Goal: Task Accomplishment & Management: Manage account settings

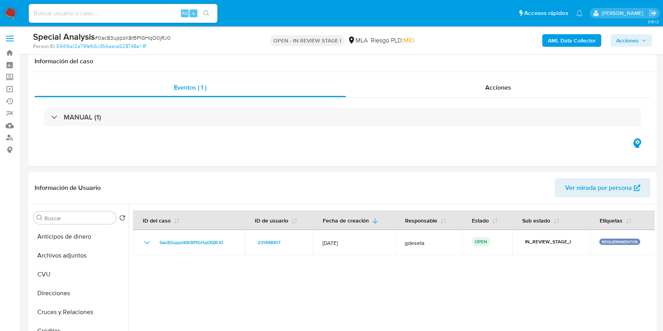
select select "10"
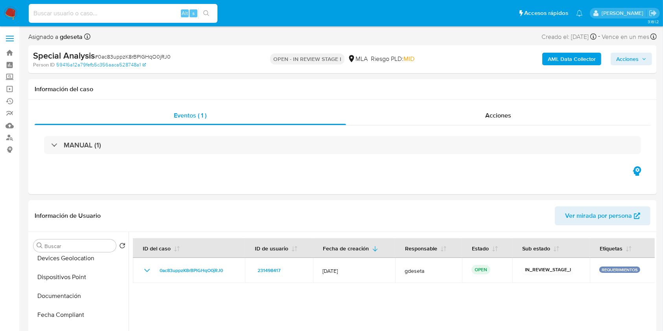
click at [122, 11] on input at bounding box center [123, 13] width 189 height 10
paste input "iEZDgmnVsjepTDLTe3gnAM4M"
type input "iEZDgmnVsjepTDLTe3gnAM4M"
click at [204, 14] on icon "search-icon" at bounding box center [206, 13] width 6 height 6
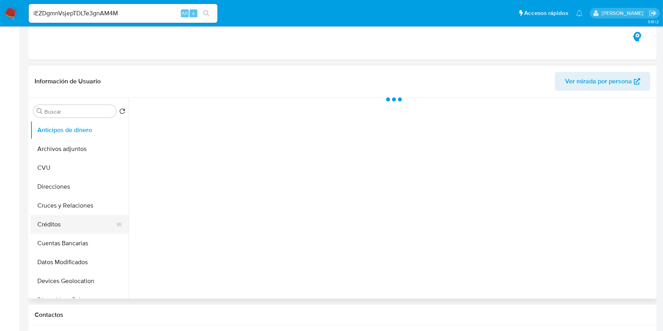
select select "10"
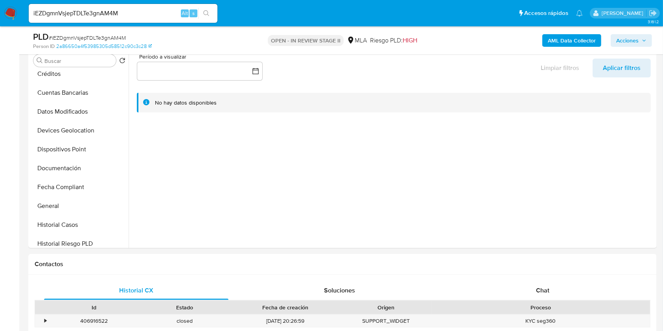
scroll to position [210, 0]
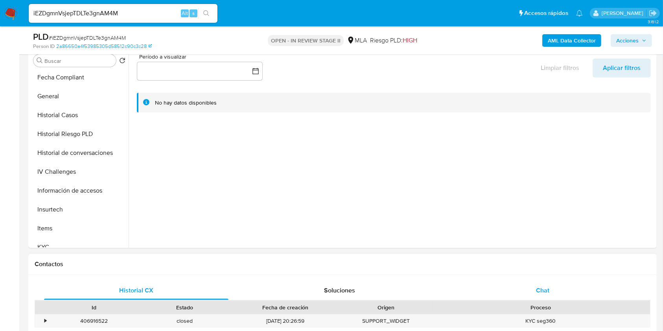
click at [558, 292] on div "Chat" at bounding box center [543, 290] width 184 height 19
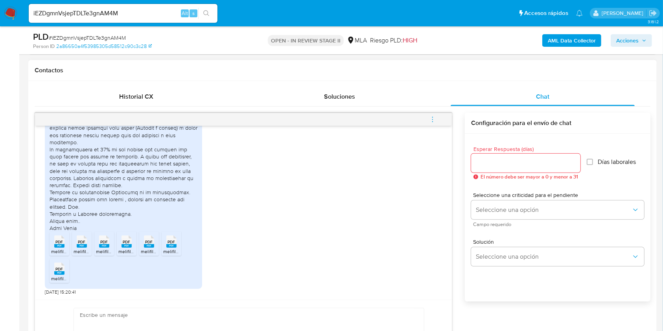
scroll to position [367, 0]
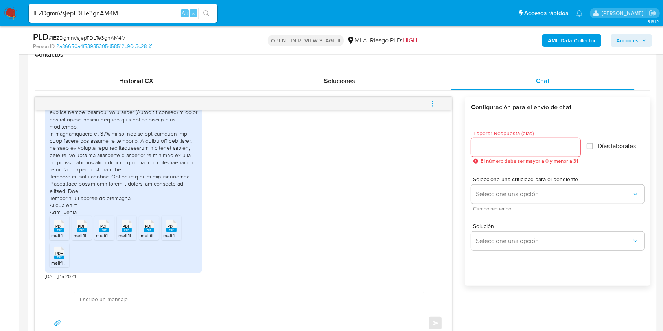
click at [60, 230] on rect at bounding box center [59, 231] width 10 height 4
click at [83, 229] on rect at bounding box center [82, 231] width 10 height 4
click at [98, 232] on div "PDF PDF" at bounding box center [104, 224] width 17 height 15
click at [123, 234] on span "melifile4412791803498965648.pdf" at bounding box center [154, 235] width 73 height 7
click at [150, 231] on rect at bounding box center [149, 231] width 10 height 4
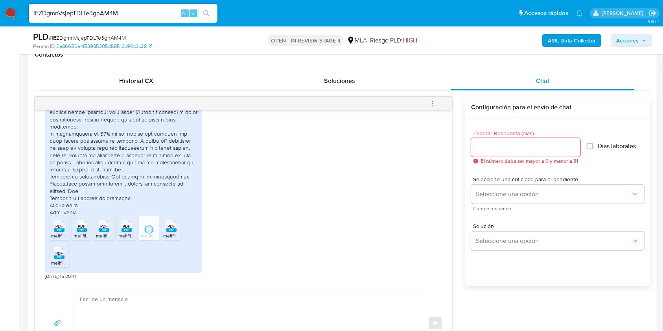
click at [168, 232] on icon "PDF" at bounding box center [171, 226] width 10 height 14
click at [57, 253] on span "PDF" at bounding box center [59, 253] width 7 height 5
click at [82, 12] on input "iEZDgmnVsjepTDLTe3gnAM4M" at bounding box center [123, 13] width 189 height 10
paste input "KS8sIN3JJJXEl0DOxxFzF4QK"
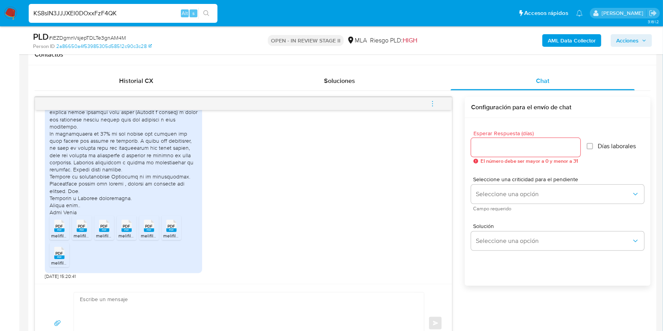
type input "KS8sIN3JJJXEl0DOxxFzF4QK"
click at [203, 18] on button "search-icon" at bounding box center [206, 13] width 16 height 11
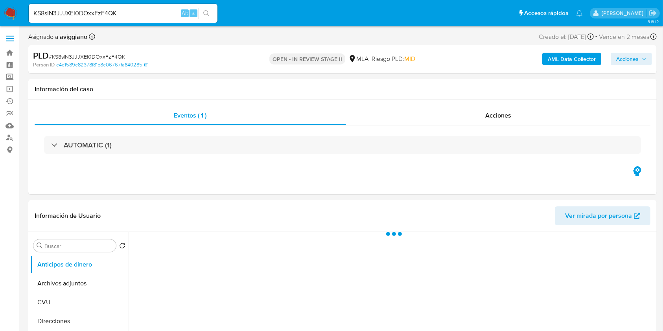
select select "10"
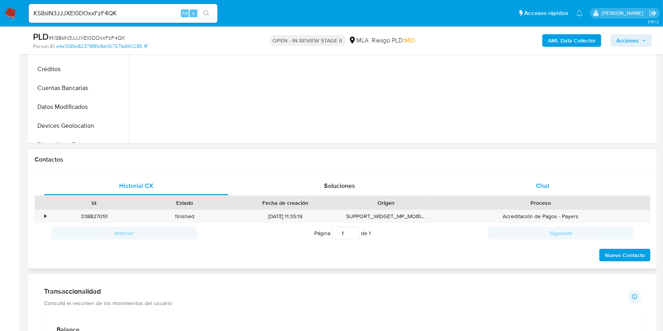
click at [559, 187] on div "Chat" at bounding box center [543, 186] width 184 height 19
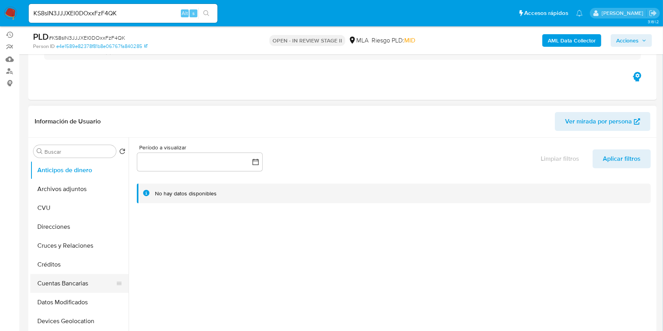
scroll to position [105, 0]
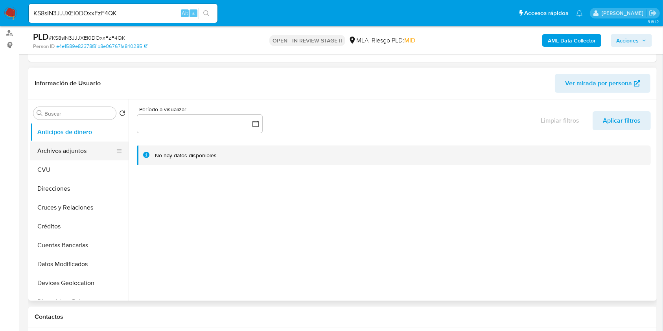
click at [92, 143] on button "Archivos adjuntos" at bounding box center [76, 151] width 92 height 19
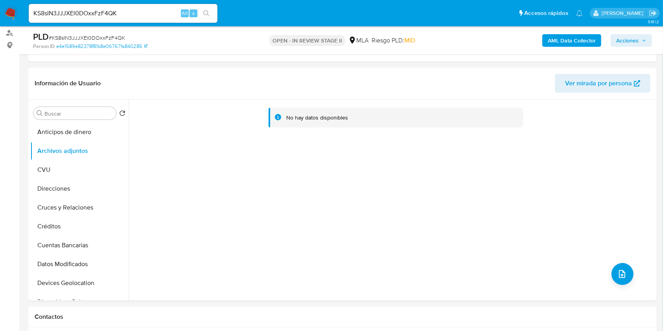
click at [557, 36] on b "AML Data Collector" at bounding box center [572, 40] width 48 height 13
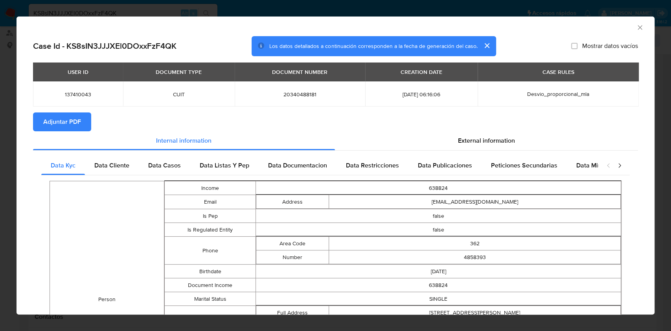
click at [38, 124] on button "Adjuntar PDF" at bounding box center [62, 121] width 58 height 19
click at [636, 30] on icon "Cerrar ventana" at bounding box center [640, 28] width 8 height 8
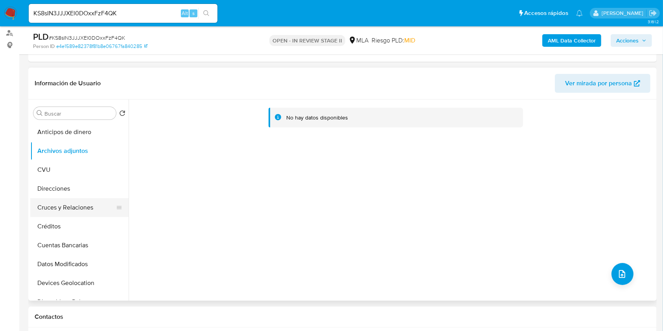
click at [50, 201] on button "Cruces y Relaciones" at bounding box center [76, 207] width 92 height 19
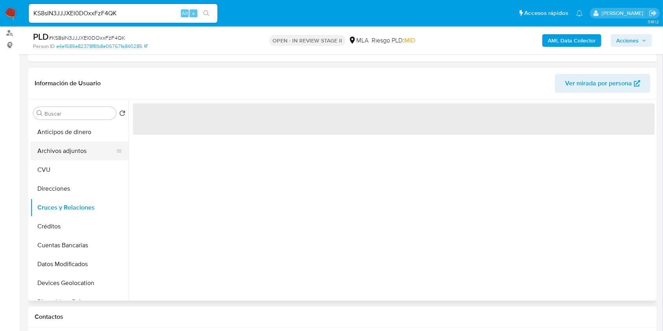
click at [63, 149] on button "Archivos adjuntos" at bounding box center [76, 151] width 92 height 19
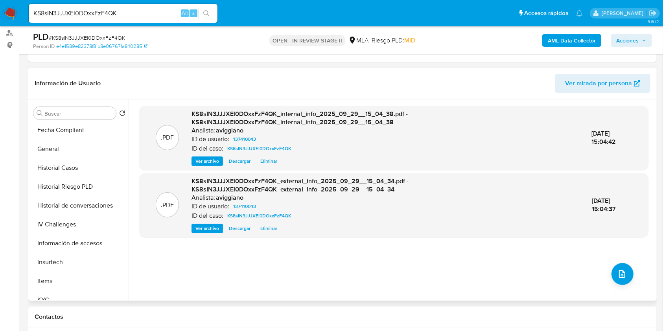
scroll to position [367, 0]
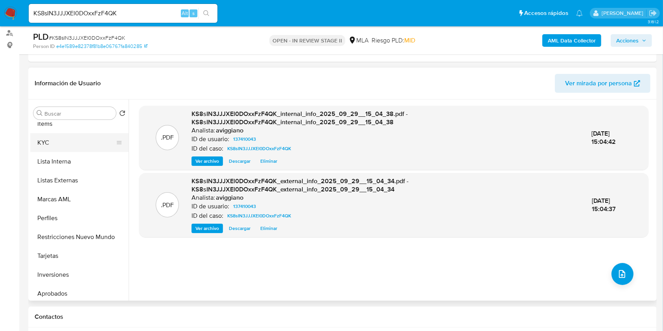
click at [75, 138] on button "KYC" at bounding box center [76, 142] width 92 height 19
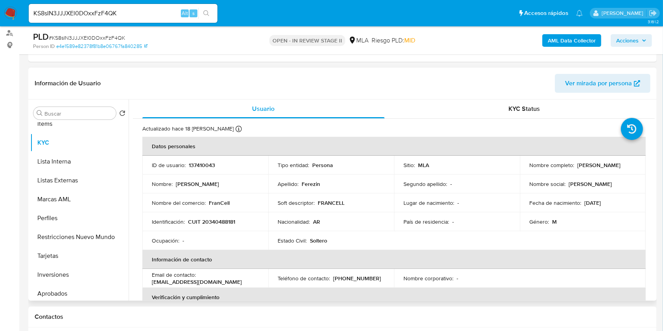
click at [222, 219] on p "CUIT 20340488181" at bounding box center [211, 221] width 47 height 7
copy p "20340488181"
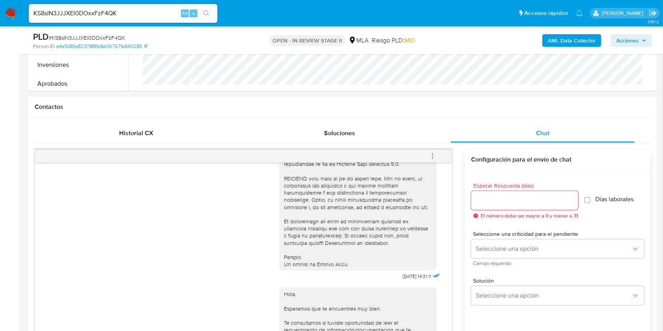
scroll to position [444, 0]
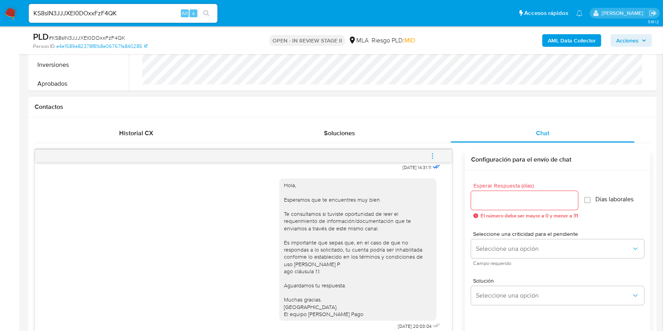
click at [431, 156] on icon "menu-action" at bounding box center [432, 156] width 7 height 7
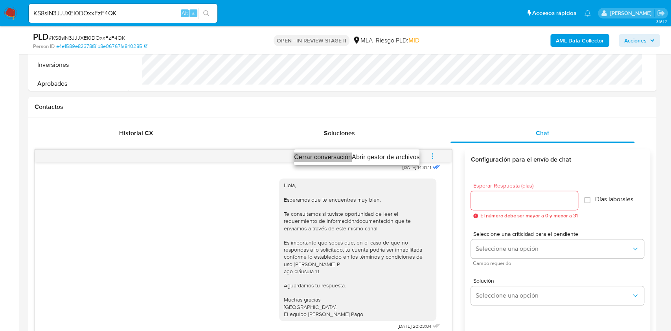
click at [337, 156] on li "Cerrar conversación" at bounding box center [323, 157] width 58 height 9
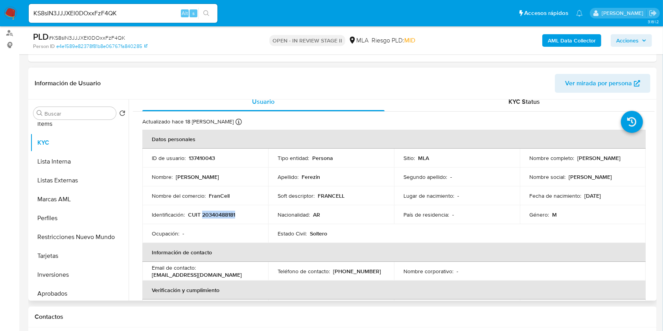
scroll to position [0, 0]
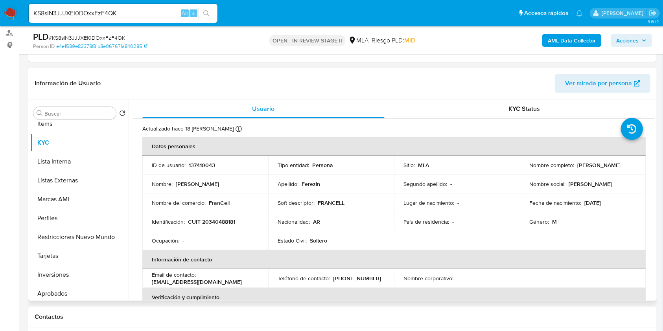
click at [201, 162] on p "137410043" at bounding box center [202, 165] width 26 height 7
copy p "137410043"
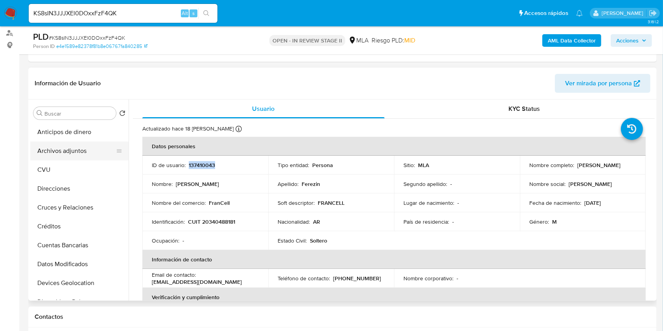
click at [72, 144] on button "Archivos adjuntos" at bounding box center [76, 151] width 92 height 19
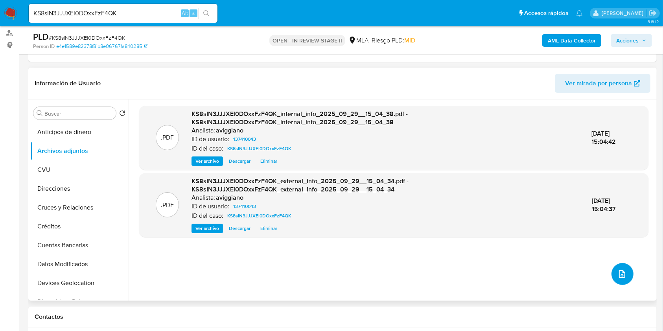
click at [617, 274] on icon "upload-file" at bounding box center [621, 273] width 9 height 9
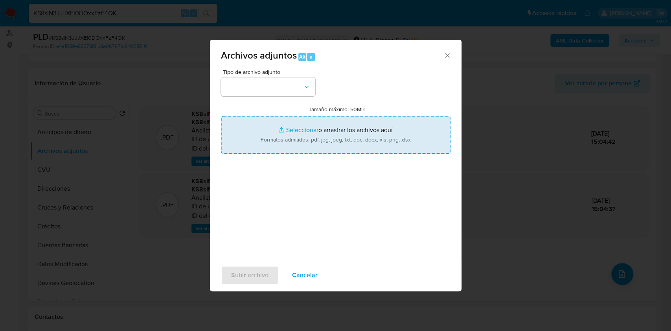
click at [262, 128] on input "Tamaño máximo: 50MB Seleccionar archivos" at bounding box center [336, 135] width 230 height 38
type input "C:\fakepath\Nosis - 137410043.pdf"
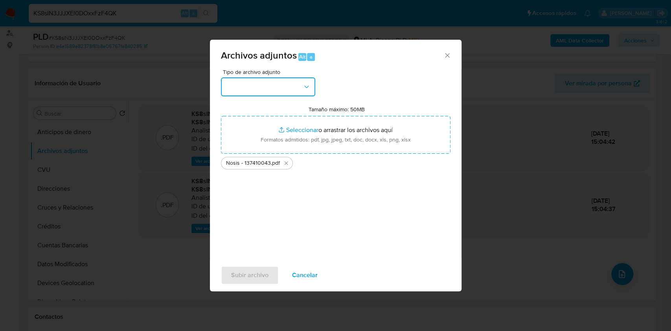
click at [277, 85] on button "button" at bounding box center [268, 86] width 94 height 19
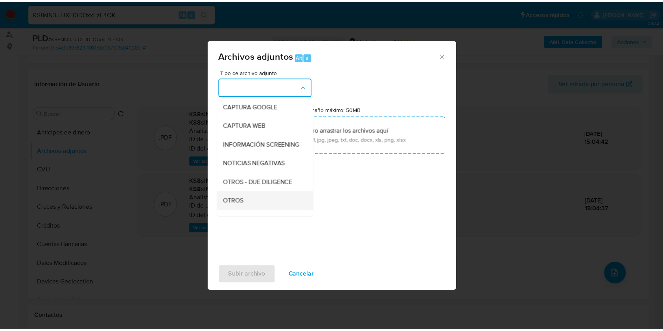
scroll to position [105, 0]
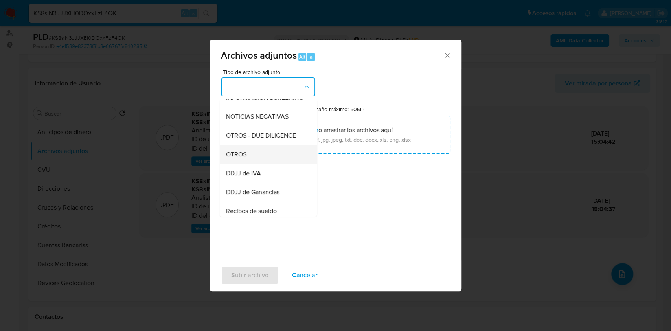
click at [253, 164] on div "OTROS" at bounding box center [266, 154] width 80 height 19
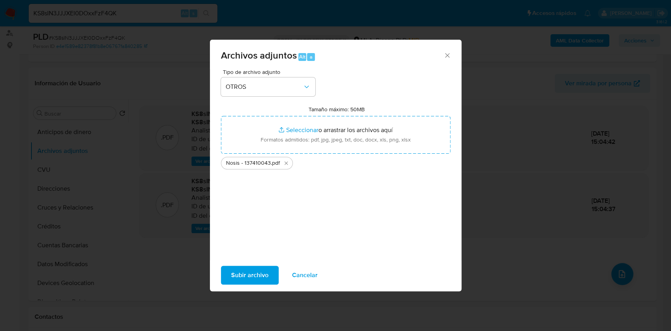
click at [244, 271] on span "Subir archivo" at bounding box center [249, 275] width 37 height 17
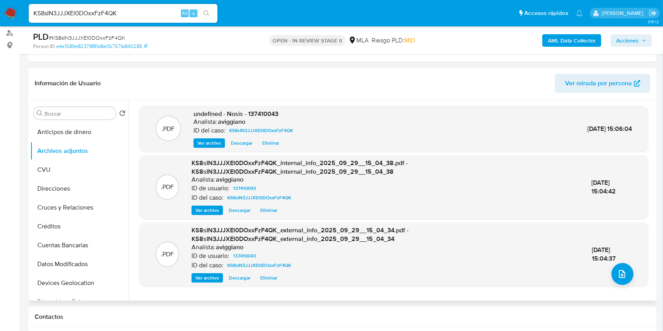
click at [256, 114] on span "undefined - Nosis - 137410043" at bounding box center [236, 113] width 85 height 9
copy span "137410043"
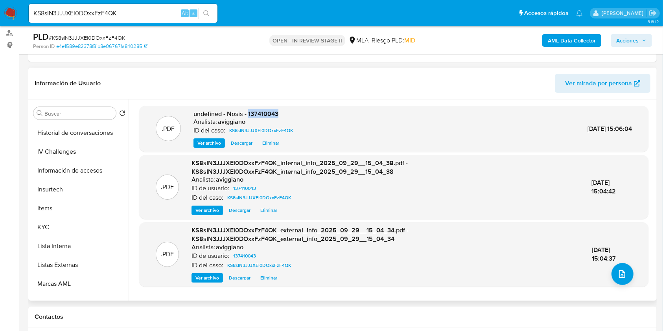
scroll to position [367, 0]
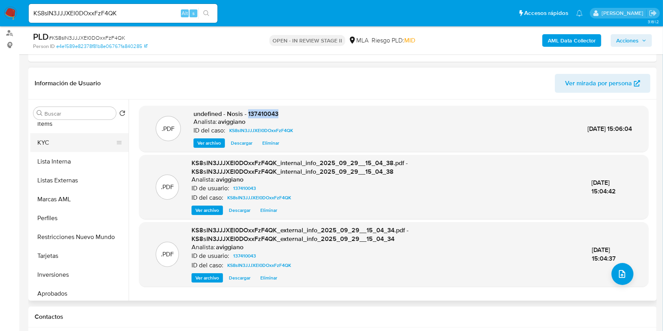
click at [51, 140] on button "KYC" at bounding box center [76, 142] width 92 height 19
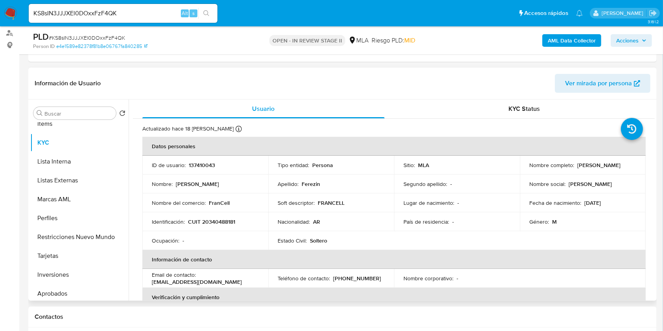
click at [223, 222] on p "CUIT 20340488181" at bounding box center [211, 221] width 47 height 7
click at [223, 221] on p "CUIT 20340488181" at bounding box center [211, 221] width 47 height 7
copy p "20340488181"
drag, startPoint x: 576, startPoint y: 166, endPoint x: 642, endPoint y: 172, distance: 66.8
click at [642, 172] on td "Nombre completo : Edgardo Justo Ferezin" at bounding box center [583, 165] width 126 height 19
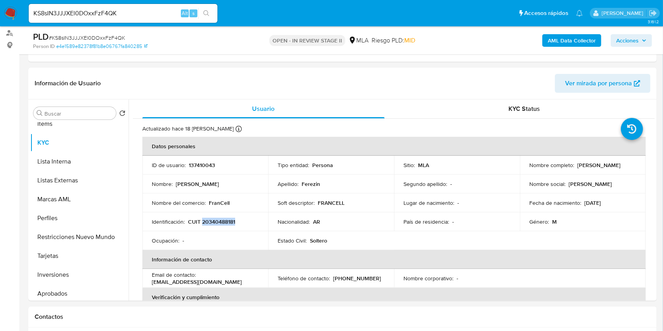
copy p "Edgardo Justo Ferezin"
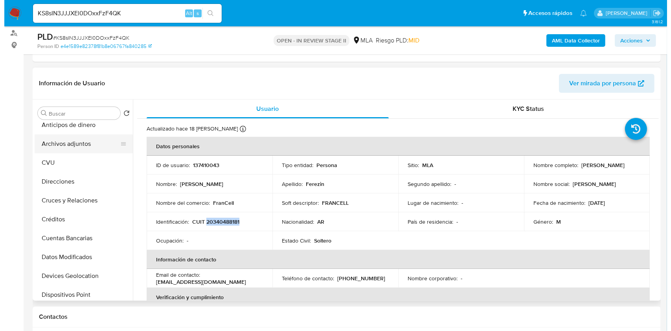
scroll to position [0, 0]
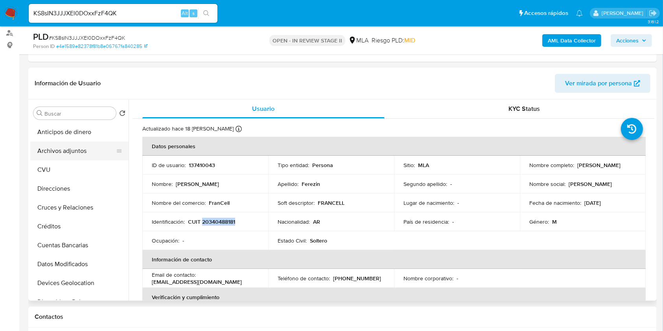
drag, startPoint x: 75, startPoint y: 142, endPoint x: 88, endPoint y: 151, distance: 15.4
click at [75, 142] on button "Archivos adjuntos" at bounding box center [76, 151] width 92 height 19
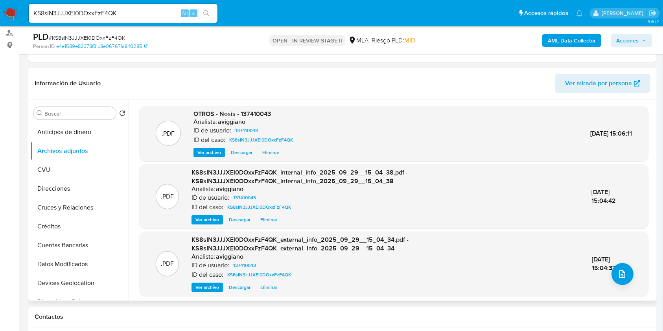
drag, startPoint x: 157, startPoint y: 68, endPoint x: 160, endPoint y: 77, distance: 9.7
click at [157, 68] on div "Información de Usuario Ver mirada por persona" at bounding box center [342, 84] width 628 height 32
click at [627, 277] on button "upload-file" at bounding box center [623, 274] width 22 height 22
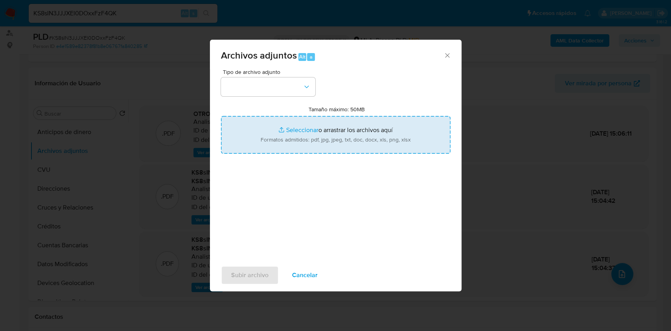
click at [311, 138] on input "Tamaño máximo: 50MB Seleccionar archivos" at bounding box center [336, 135] width 230 height 38
type input "C:\fakepath\Caselog KS8sIN3JJJXEl0DOxxFzF4QK_2025_09_17_13_02_30.docx"
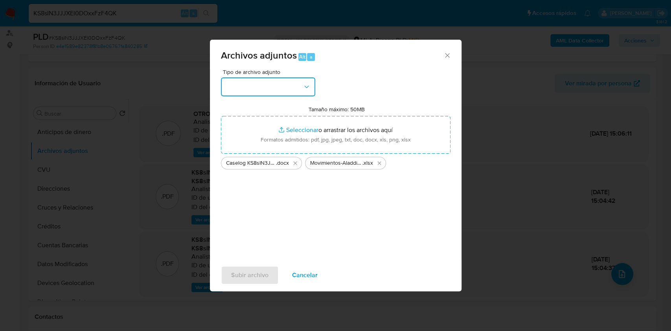
click at [304, 83] on icon "button" at bounding box center [307, 87] width 8 height 8
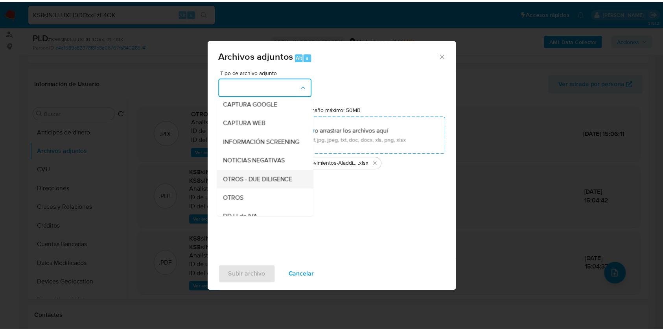
scroll to position [105, 0]
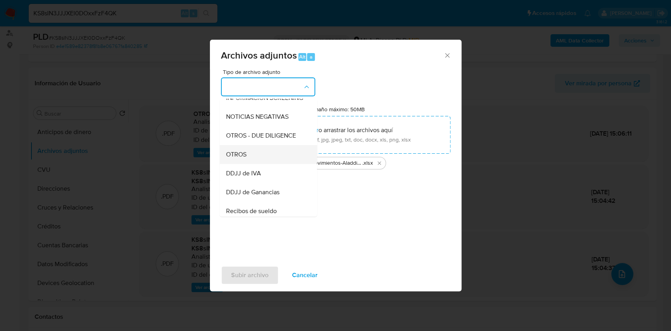
click at [243, 158] on span "OTROS" at bounding box center [236, 155] width 20 height 8
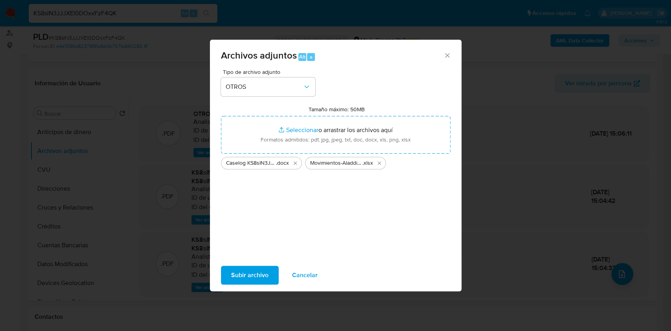
click at [254, 269] on span "Subir archivo" at bounding box center [249, 275] width 37 height 17
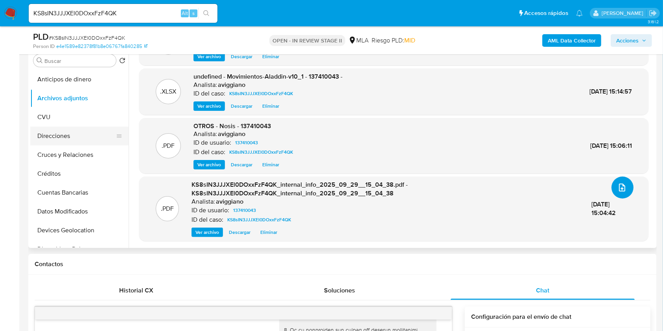
scroll to position [157, 0]
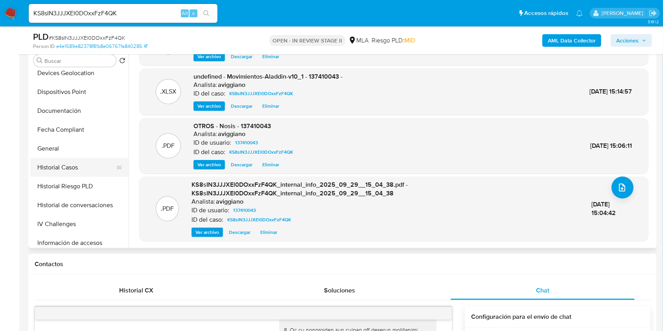
click at [72, 162] on button "Historial Casos" at bounding box center [76, 167] width 92 height 19
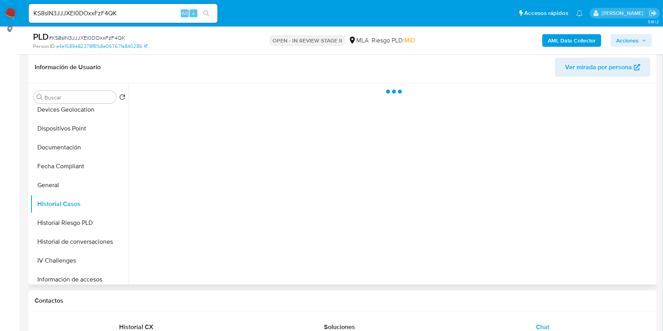
scroll to position [105, 0]
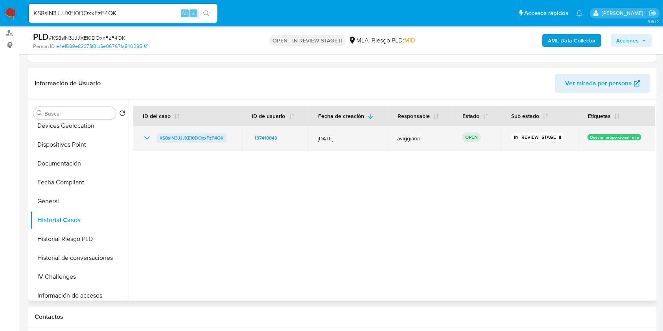
click at [196, 135] on span "KS8sIN3JJJXEl0DOxxFzF4QK" at bounding box center [192, 137] width 64 height 9
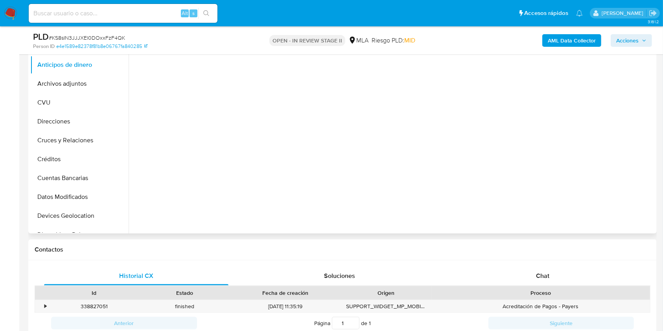
scroll to position [315, 0]
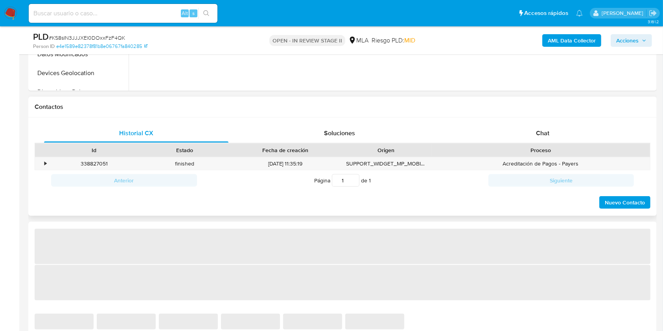
click at [532, 118] on div "Historial CX Soluciones Chat Id Estado Fecha de creación Origen Proceso • 33882…" at bounding box center [342, 167] width 628 height 99
click at [532, 125] on div "Chat" at bounding box center [543, 133] width 184 height 19
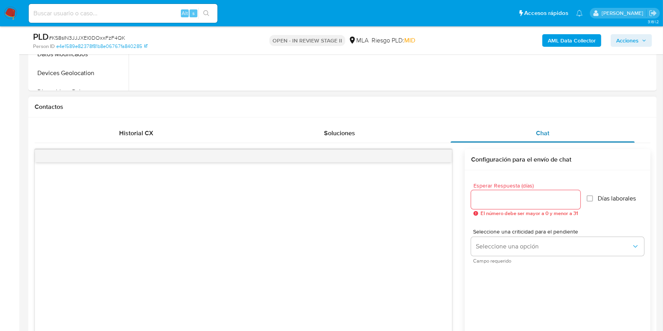
select select "10"
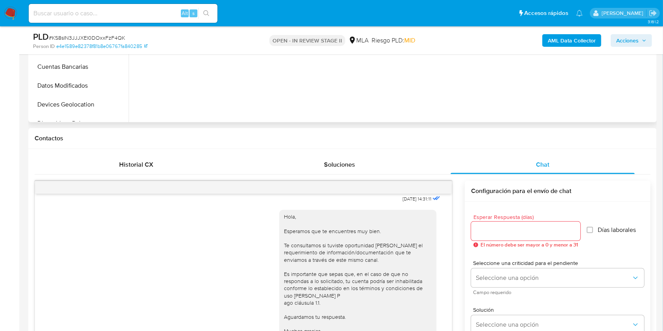
scroll to position [157, 0]
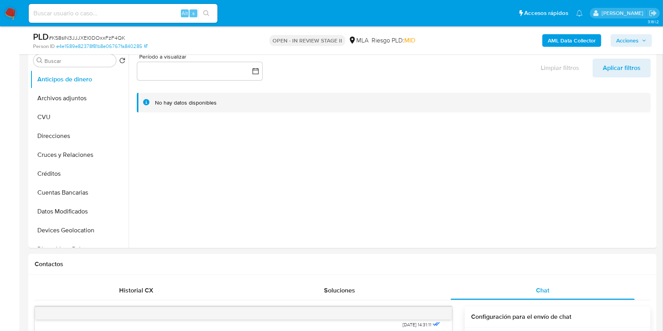
click at [631, 44] on span "Acciones" at bounding box center [627, 40] width 22 height 13
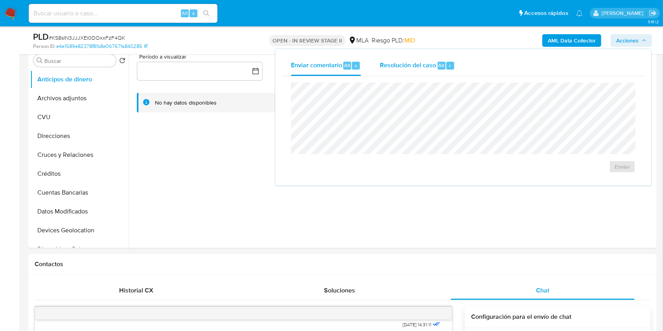
click at [402, 71] on div "Resolución del caso Alt r" at bounding box center [417, 65] width 75 height 20
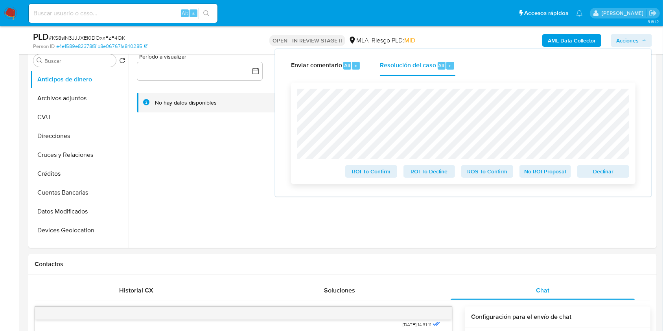
click at [587, 168] on span "Declinar" at bounding box center [603, 171] width 41 height 11
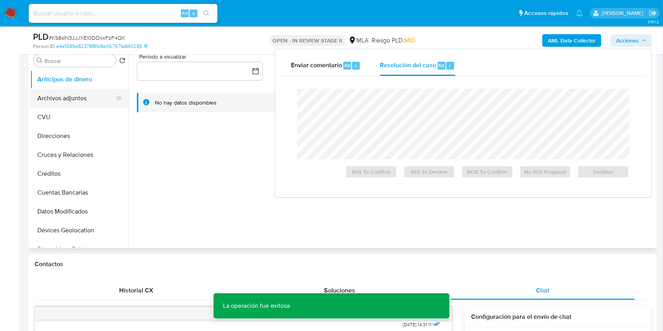
click at [59, 103] on button "Archivos adjuntos" at bounding box center [76, 98] width 92 height 19
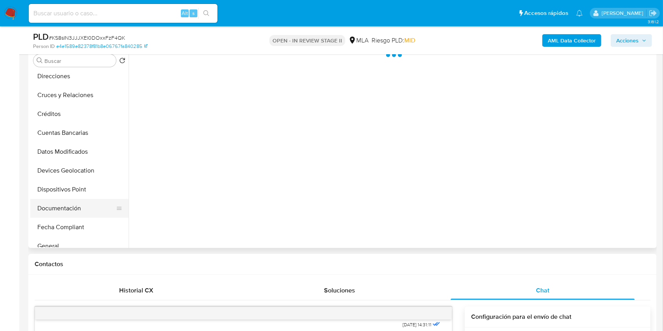
scroll to position [105, 0]
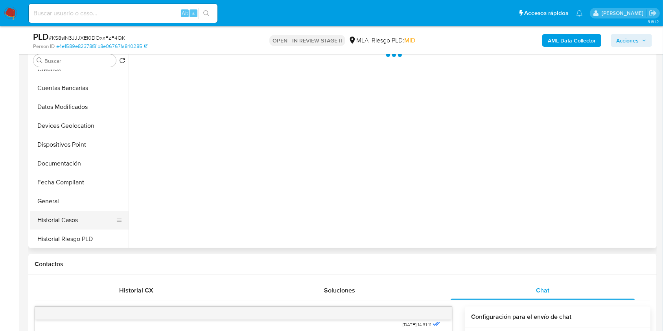
click at [57, 219] on button "Historial Casos" at bounding box center [76, 220] width 92 height 19
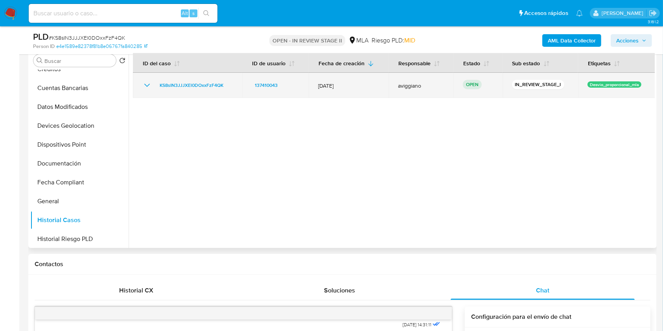
click at [166, 90] on td "KS8sIN3JJJXEl0DOxxFzF4QK" at bounding box center [187, 85] width 109 height 25
click at [166, 84] on span "KS8sIN3JJJXEl0DOxxFzF4QK" at bounding box center [192, 85] width 64 height 9
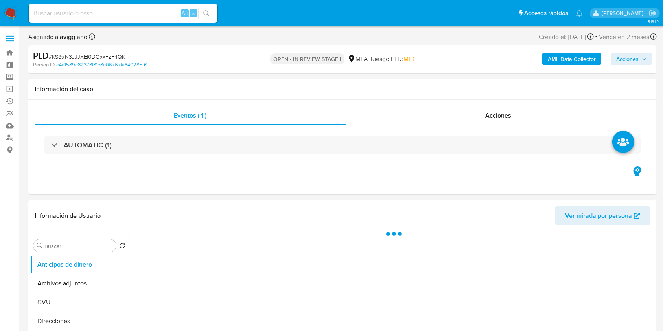
click at [648, 58] on button "Acciones" at bounding box center [631, 59] width 41 height 13
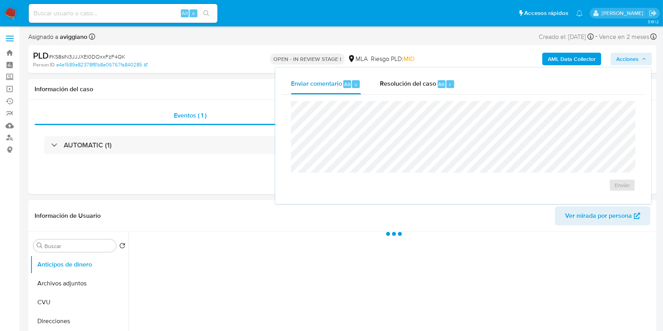
click at [400, 96] on div "Enviar" at bounding box center [463, 146] width 363 height 103
select select "10"
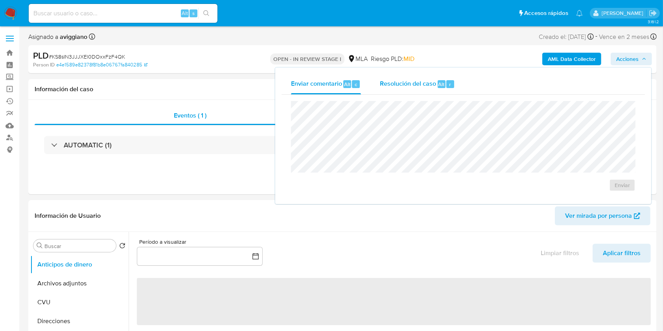
click at [398, 86] on span "Resolución del caso" at bounding box center [408, 83] width 56 height 9
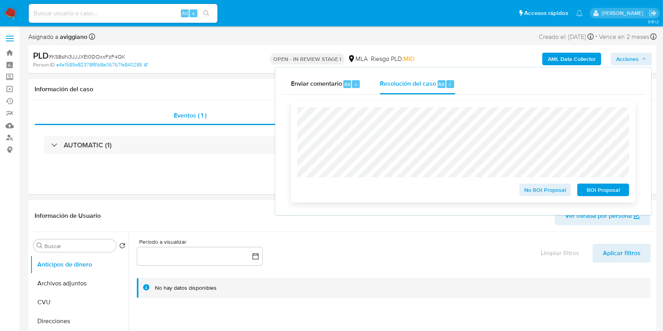
click at [547, 191] on span "No ROI Proposal" at bounding box center [545, 189] width 41 height 11
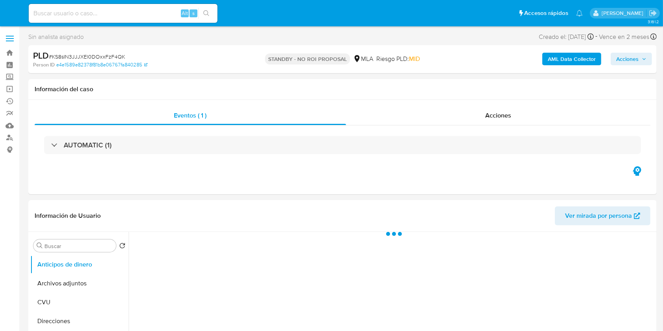
select select "10"
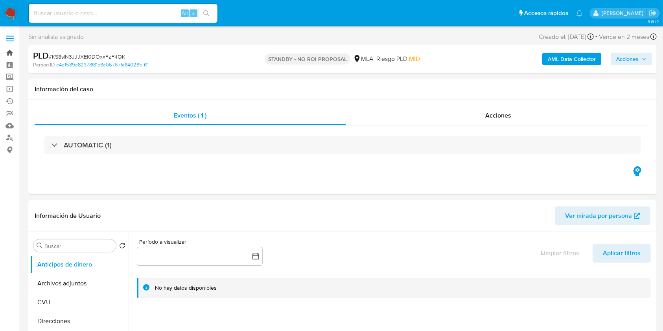
click at [6, 49] on link "Bandeja" at bounding box center [47, 53] width 94 height 12
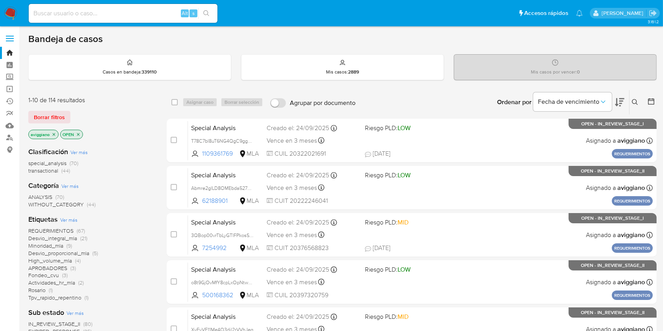
click at [53, 132] on icon "close-filter" at bounding box center [54, 134] width 5 height 5
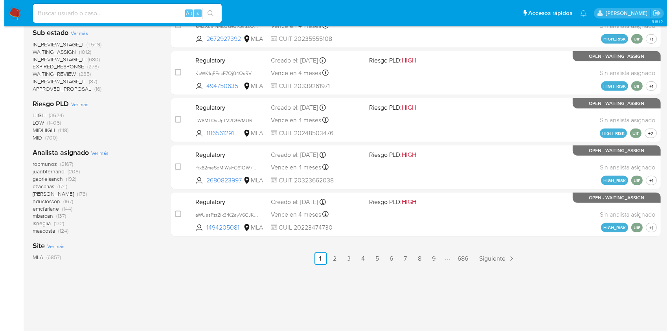
scroll to position [352, 0]
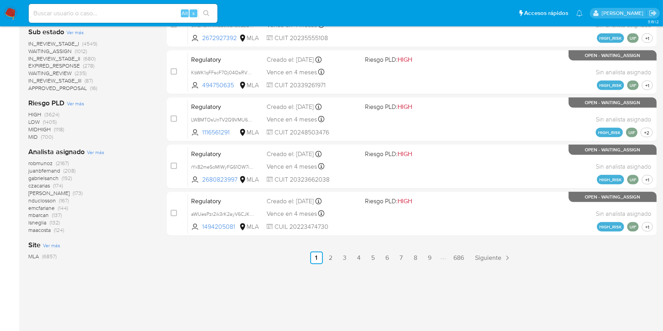
click at [97, 153] on span "Ver más" at bounding box center [95, 152] width 17 height 7
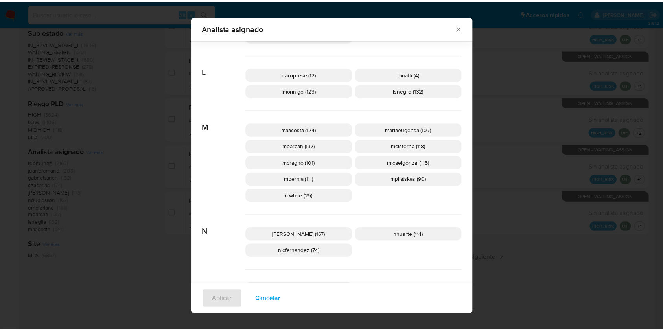
scroll to position [361, 0]
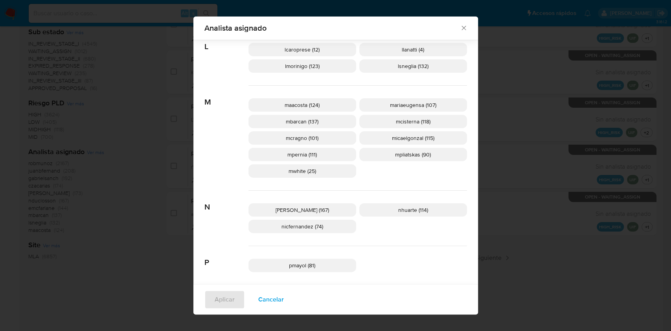
click at [462, 27] on icon "Cerrar" at bounding box center [464, 28] width 8 height 8
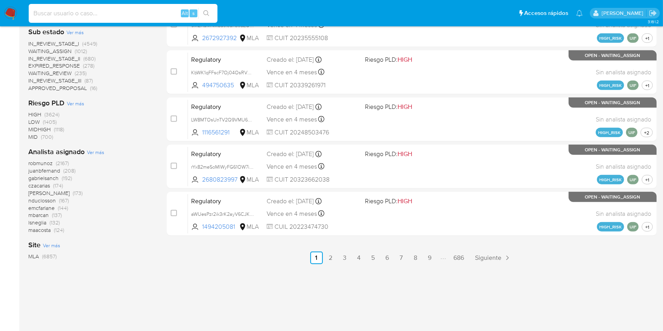
paste input "040NLyE2xiFdeQhiME8XVZpC"
type input "040NLyE2xiFdeQhiME8XVZpC"
click at [209, 13] on icon "search-icon" at bounding box center [206, 13] width 6 height 6
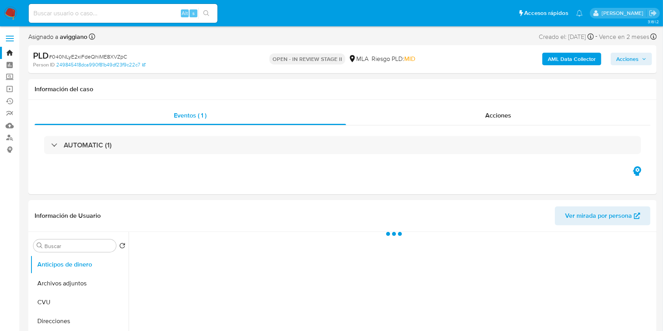
select select "10"
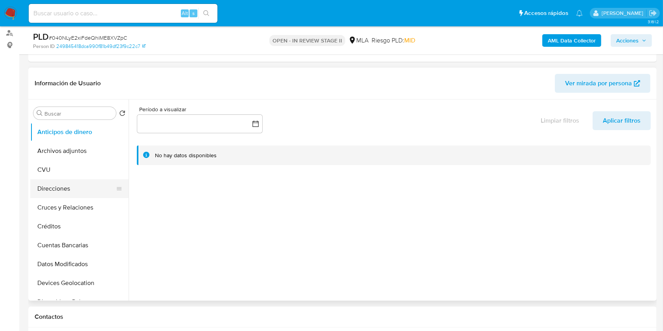
scroll to position [157, 0]
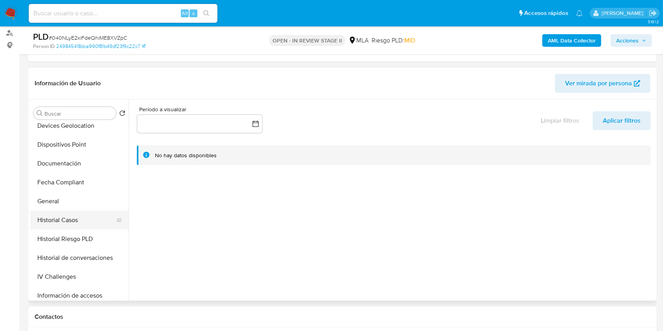
click at [71, 216] on button "Historial Casos" at bounding box center [76, 220] width 92 height 19
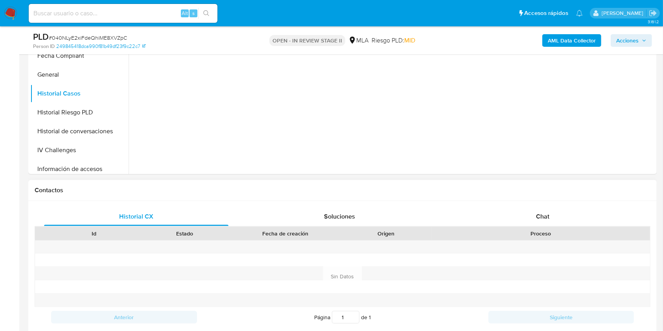
scroll to position [315, 0]
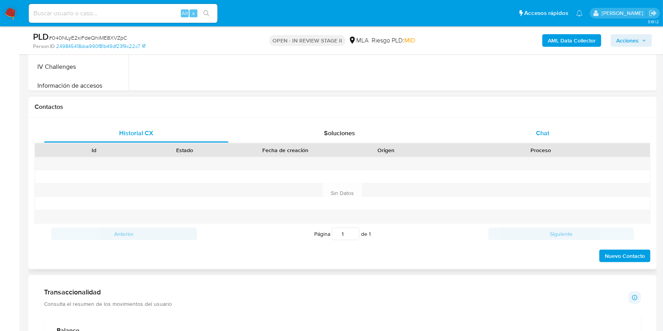
click at [562, 142] on div "Historial CX Soluciones Chat Id Estado Fecha de creación Origen Proceso Anterio…" at bounding box center [343, 193] width 616 height 139
click at [539, 127] on div "Chat" at bounding box center [543, 133] width 184 height 19
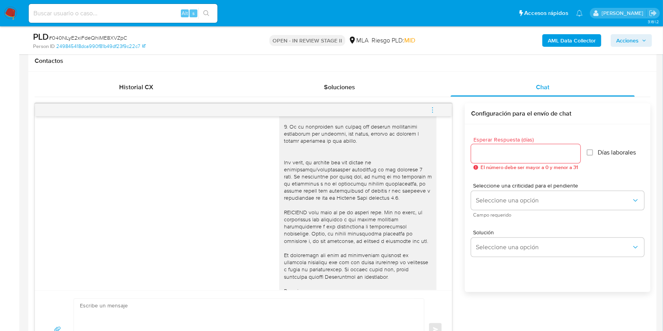
scroll to position [262, 0]
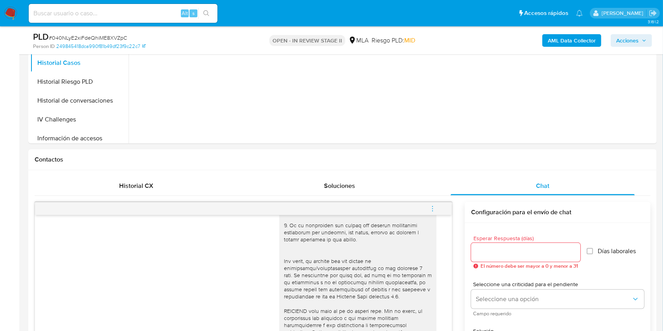
click at [435, 209] on icon "menu-action" at bounding box center [432, 208] width 7 height 7
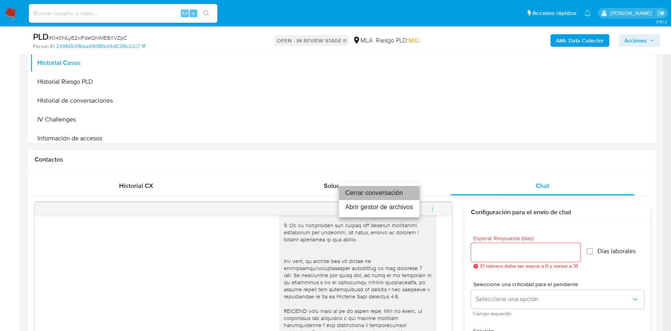
click at [394, 197] on li "Cerrar conversación" at bounding box center [379, 193] width 81 height 14
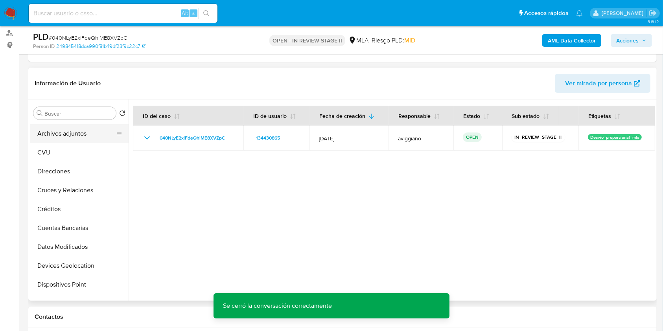
scroll to position [0, 0]
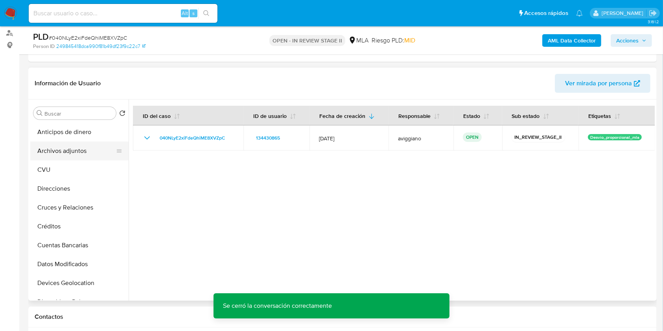
click at [92, 152] on button "Archivos adjuntos" at bounding box center [76, 151] width 92 height 19
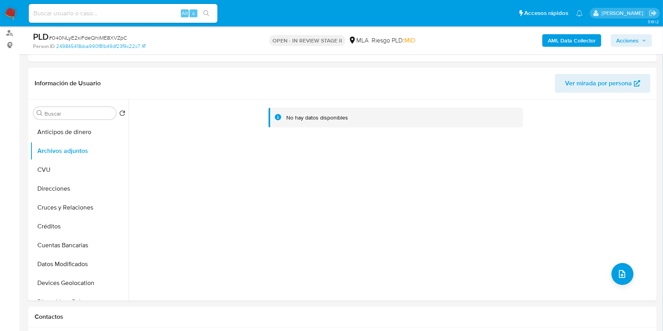
click at [581, 45] on b "AML Data Collector" at bounding box center [572, 40] width 48 height 13
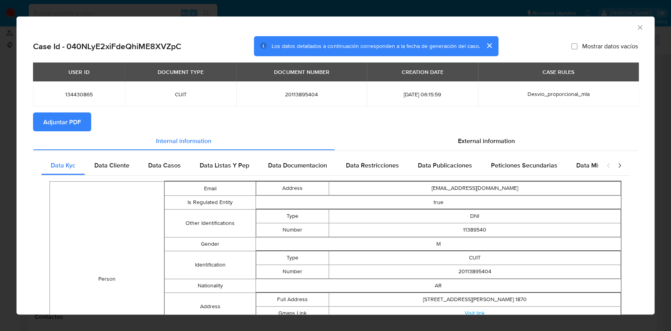
click at [72, 125] on span "Adjuntar PDF" at bounding box center [62, 121] width 38 height 17
click at [636, 30] on icon "Cerrar ventana" at bounding box center [640, 28] width 8 height 8
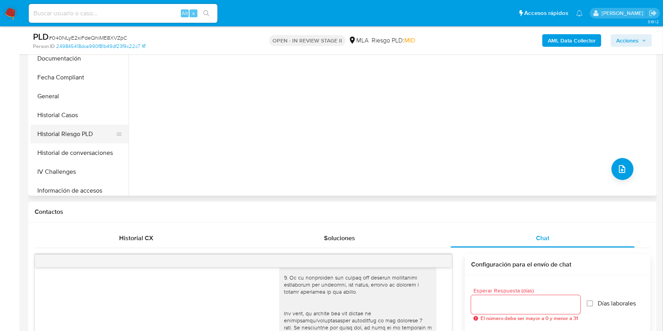
scroll to position [262, 0]
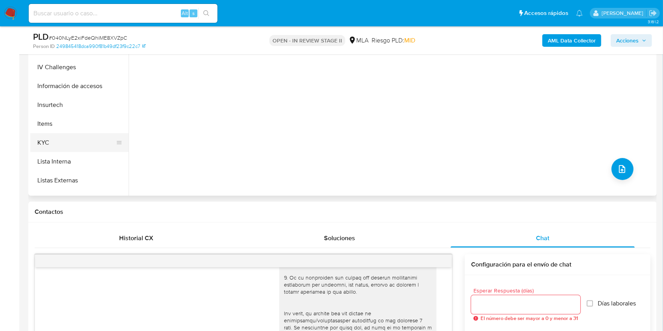
click at [53, 143] on button "KYC" at bounding box center [76, 142] width 92 height 19
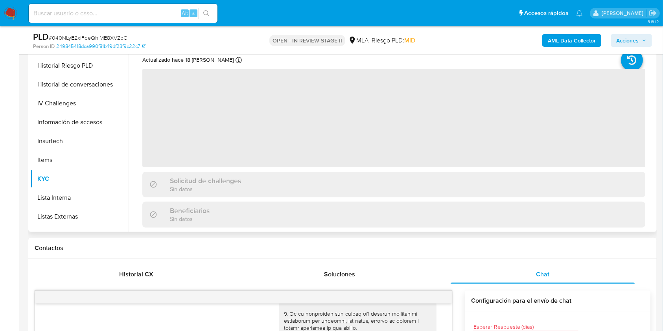
scroll to position [157, 0]
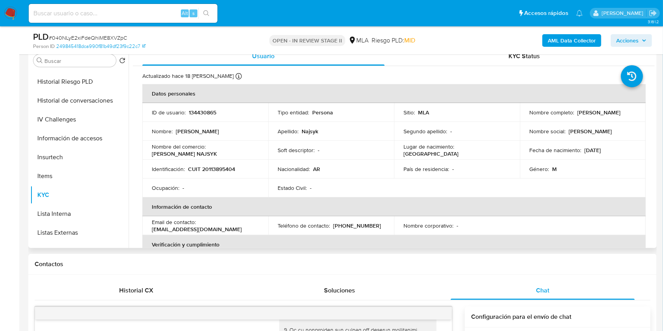
click at [217, 165] on td "Identificación : CUIT 20113895404" at bounding box center [205, 169] width 126 height 19
click at [217, 166] on p "CUIT 20113895404" at bounding box center [211, 169] width 47 height 7
click at [216, 167] on p "CUIT 20113895404" at bounding box center [211, 169] width 47 height 7
copy p "20113895404"
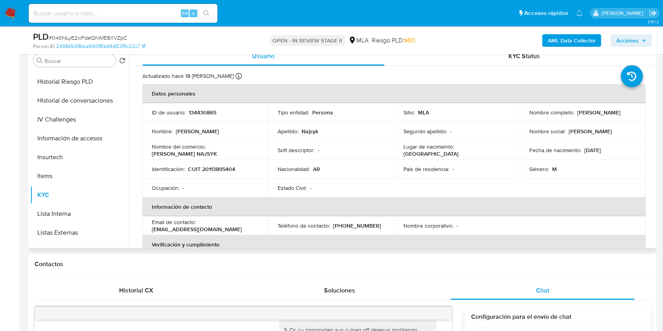
click at [195, 112] on p "134430865" at bounding box center [203, 112] width 28 height 7
copy p "134430865"
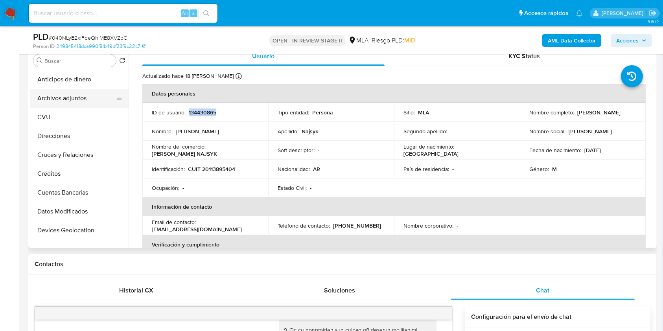
click at [112, 93] on button "Archivos adjuntos" at bounding box center [76, 98] width 92 height 19
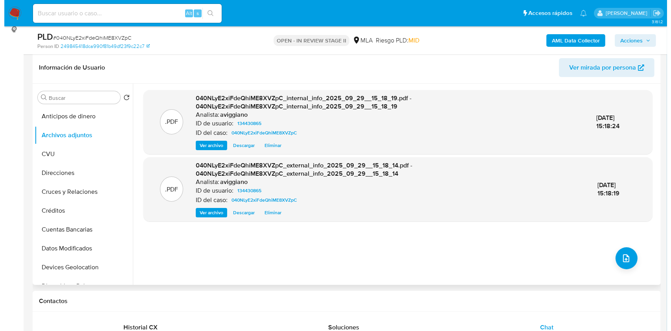
scroll to position [105, 0]
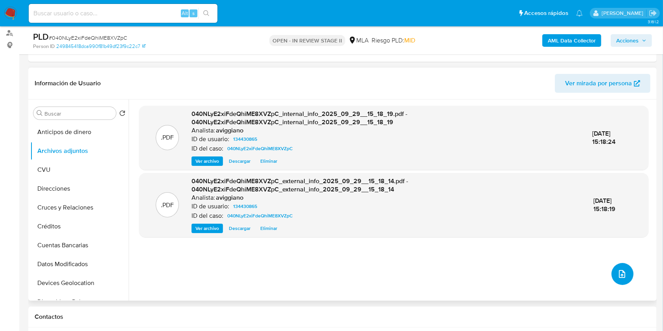
click at [617, 269] on icon "upload-file" at bounding box center [621, 273] width 9 height 9
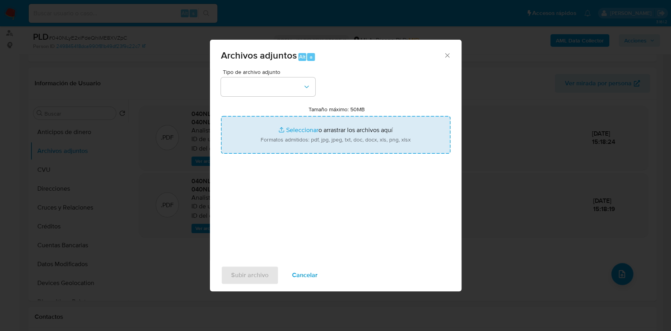
click at [296, 121] on input "Tamaño máximo: 50MB Seleccionar archivos" at bounding box center [336, 135] width 230 height 38
type input "C:\fakepath\Nosis - 134430865.pdf"
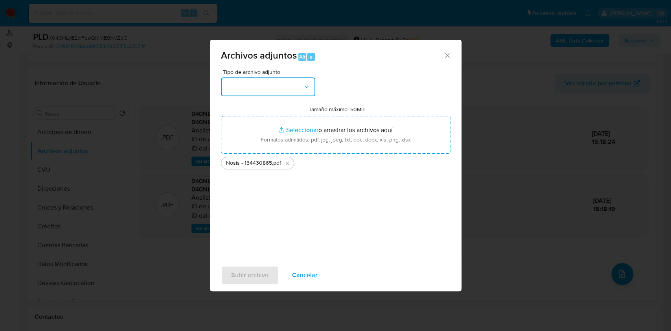
click at [293, 83] on button "button" at bounding box center [268, 86] width 94 height 19
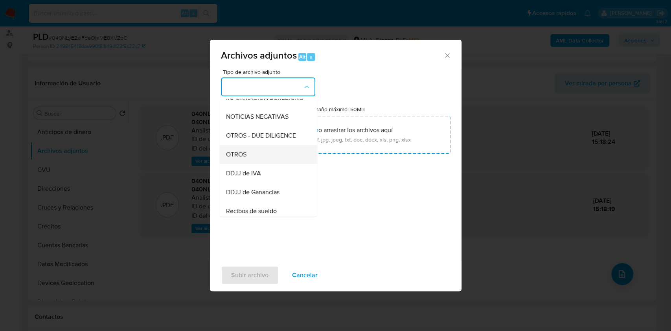
click at [262, 157] on div "OTROS" at bounding box center [266, 154] width 80 height 19
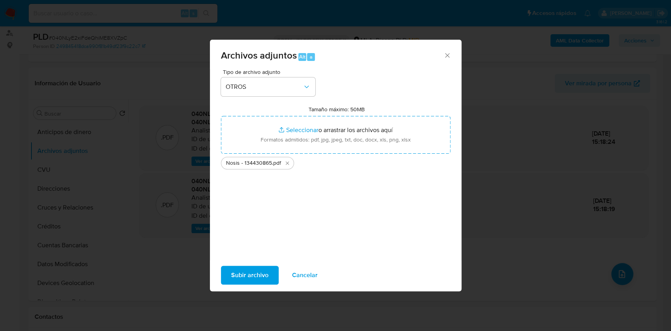
click at [252, 265] on div "Subir archivo Cancelar" at bounding box center [336, 275] width 252 height 30
click at [251, 267] on span "Subir archivo" at bounding box center [249, 275] width 37 height 17
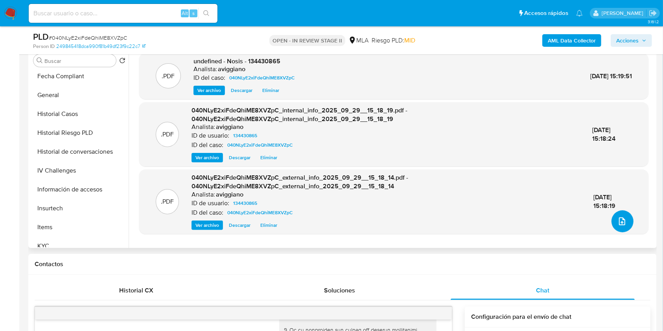
scroll to position [262, 0]
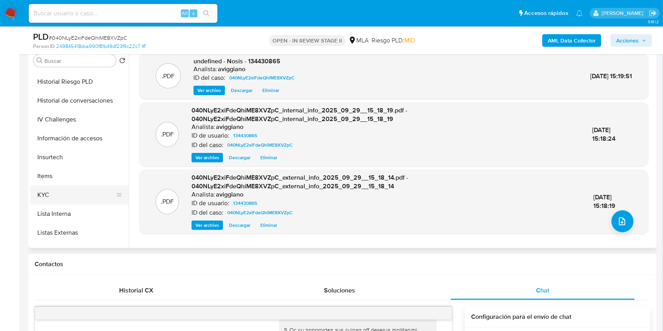
click at [70, 199] on button "KYC" at bounding box center [76, 195] width 92 height 19
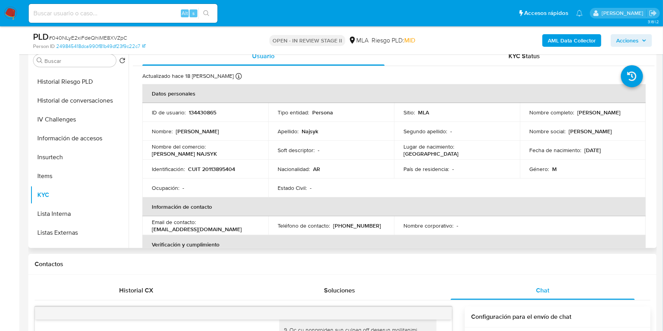
click at [230, 173] on p "CUIT 20113895404" at bounding box center [211, 169] width 47 height 7
copy p "20113895404"
click at [199, 118] on td "ID de usuario : 134430865" at bounding box center [205, 112] width 126 height 19
click at [200, 116] on p "134430865" at bounding box center [203, 112] width 28 height 7
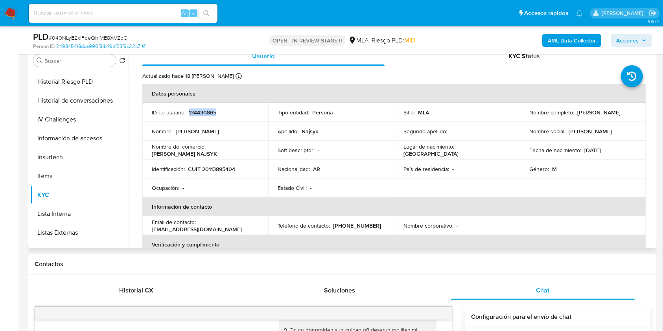
click at [200, 116] on p "134430865" at bounding box center [203, 112] width 28 height 7
copy p "134430865"
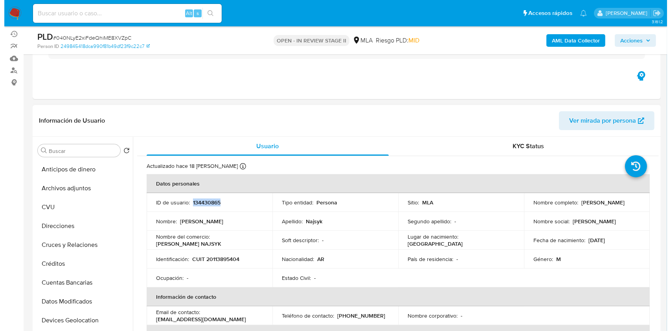
scroll to position [52, 0]
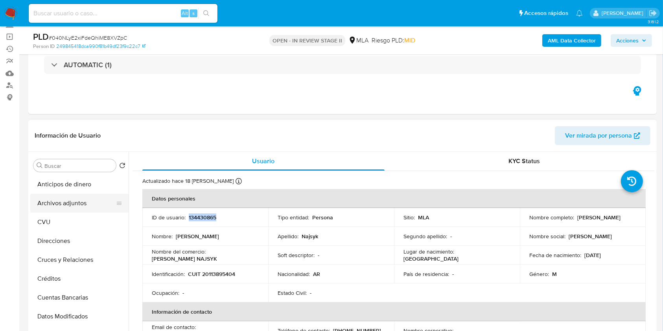
click at [71, 201] on button "Archivos adjuntos" at bounding box center [76, 203] width 92 height 19
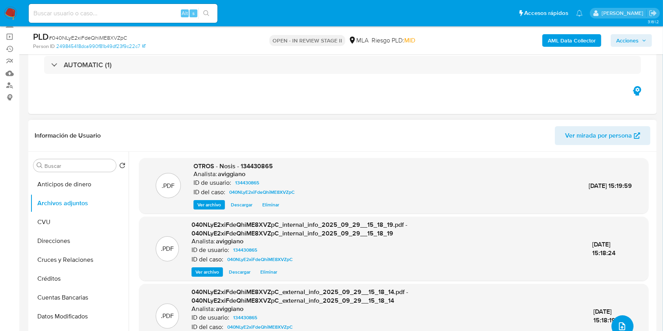
click at [623, 326] on icon "upload-file" at bounding box center [622, 327] width 6 height 8
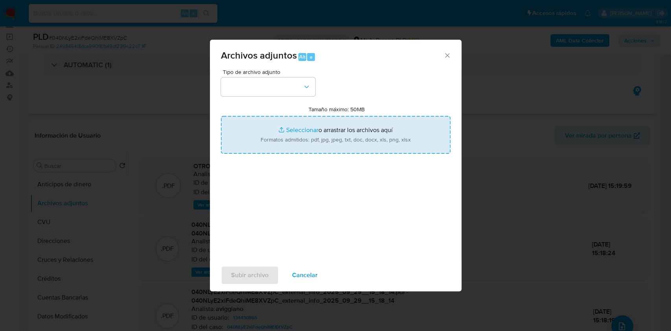
click at [368, 135] on input "Tamaño máximo: 50MB Seleccionar archivos" at bounding box center [336, 135] width 230 height 38
type input "C:\fakepath\Movimientos-Aladdin-v10_1 - 134430865 -.xlsx"
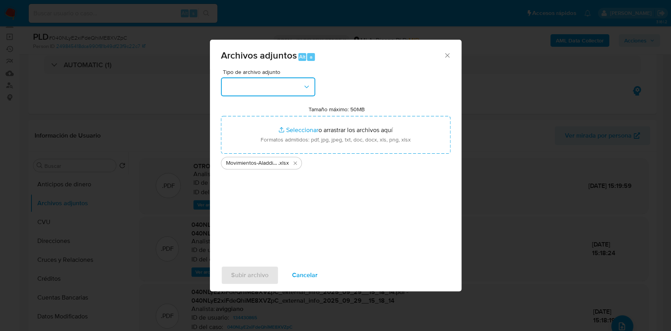
click at [276, 90] on button "button" at bounding box center [268, 86] width 94 height 19
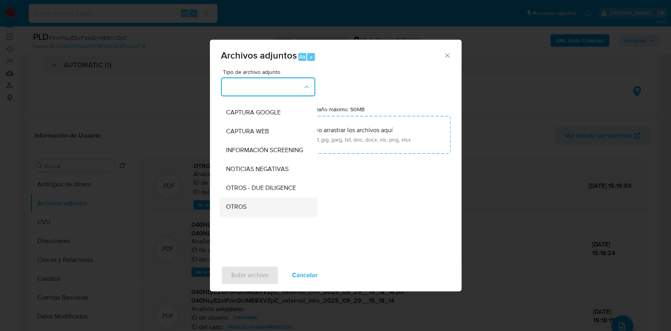
click at [236, 209] on div "OTROS" at bounding box center [266, 206] width 80 height 19
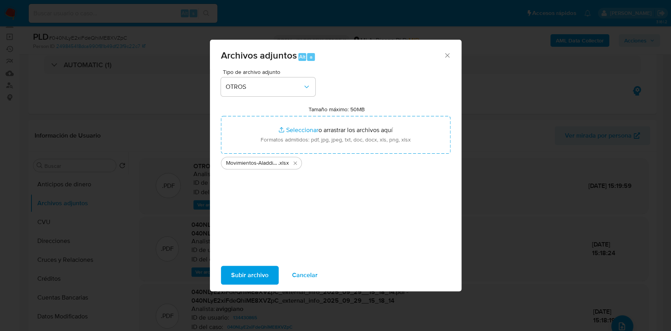
click at [234, 271] on span "Subir archivo" at bounding box center [249, 275] width 37 height 17
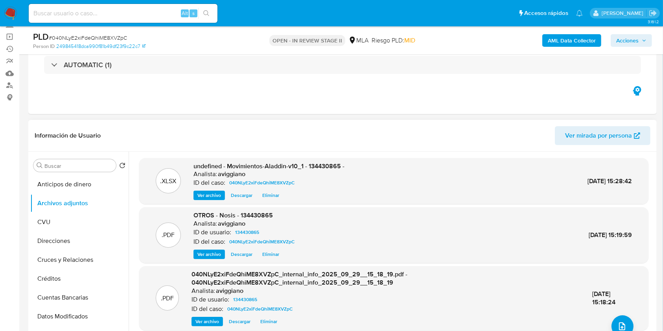
click at [333, 168] on span "undefined - Movimientos-Aladdin-v10_1 - 134430865 -" at bounding box center [269, 166] width 151 height 9
copy span "134430865"
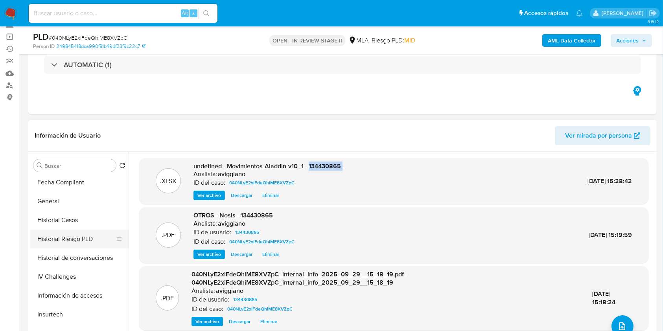
scroll to position [315, 0]
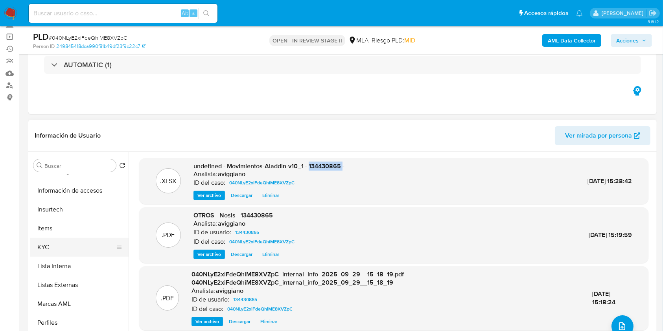
click at [55, 244] on button "KYC" at bounding box center [76, 247] width 92 height 19
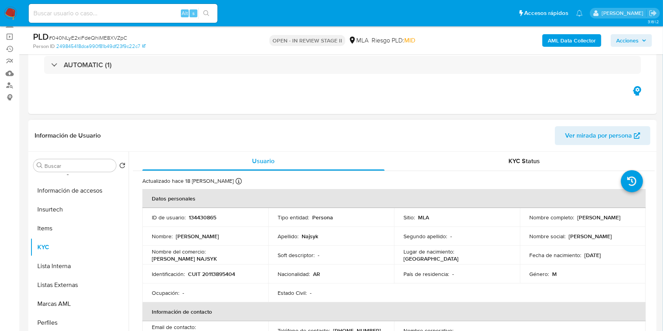
drag, startPoint x: 575, startPoint y: 216, endPoint x: 627, endPoint y: 223, distance: 52.5
click at [627, 223] on td "Nombre completo : Daniel Omar Najsyk" at bounding box center [583, 217] width 126 height 19
copy p "Daniel Omar Najsyk"
drag, startPoint x: 209, startPoint y: 255, endPoint x: 254, endPoint y: 251, distance: 45.8
click at [254, 251] on td "Nombre del comercio : CALVIÑO NAJSYK" at bounding box center [205, 255] width 126 height 19
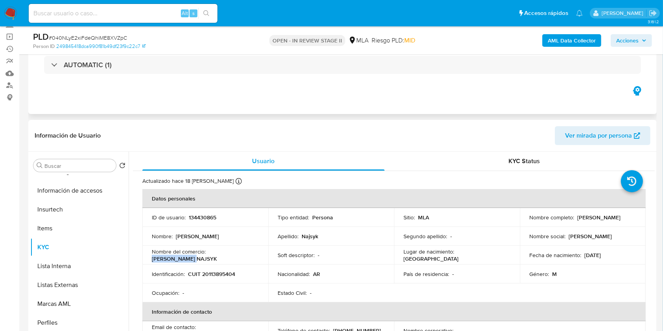
copy p "CALVIÑO NAJSYK"
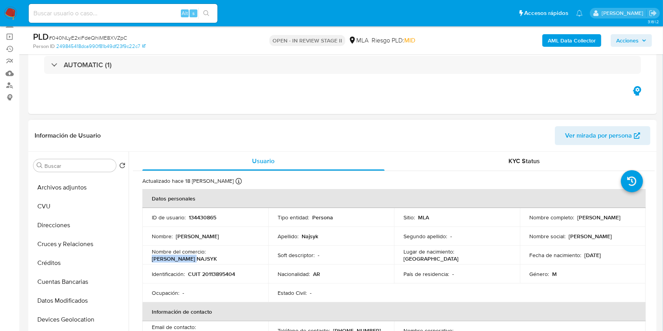
scroll to position [0, 0]
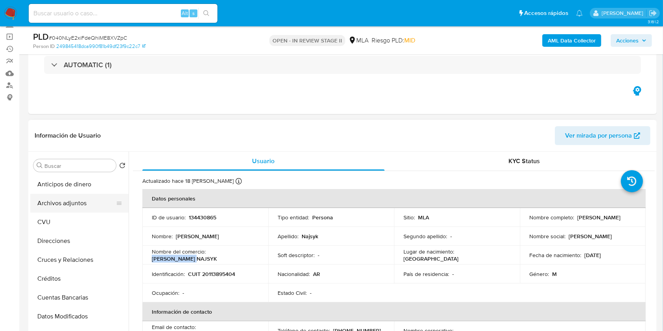
click at [71, 202] on button "Archivos adjuntos" at bounding box center [76, 203] width 92 height 19
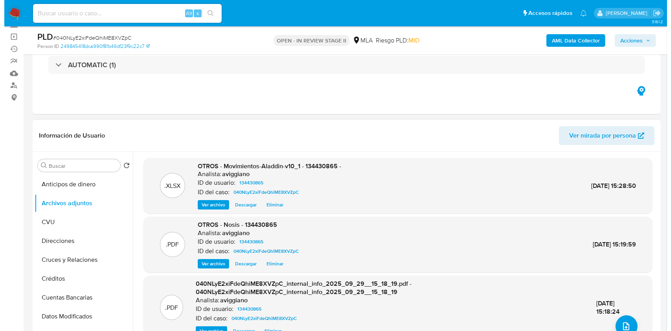
scroll to position [52, 0]
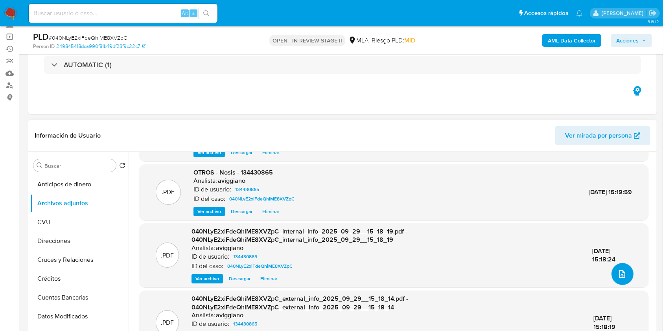
click at [624, 271] on button "upload-file" at bounding box center [623, 274] width 22 height 22
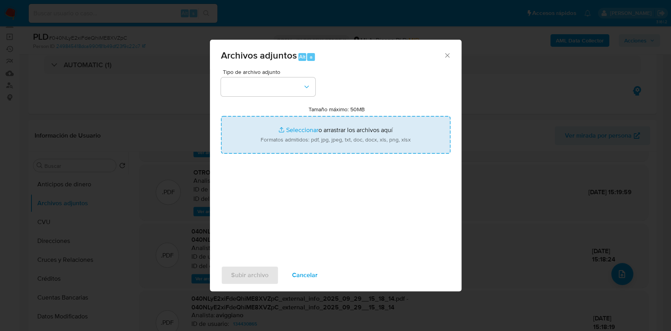
click at [396, 149] on input "Tamaño máximo: 50MB Seleccionar archivos" at bounding box center [336, 135] width 230 height 38
type input "C:\fakepath\Caselog 040NLyE2xiFdeQhiME8XVZpC_2025_09_17_10_30_133.docx"
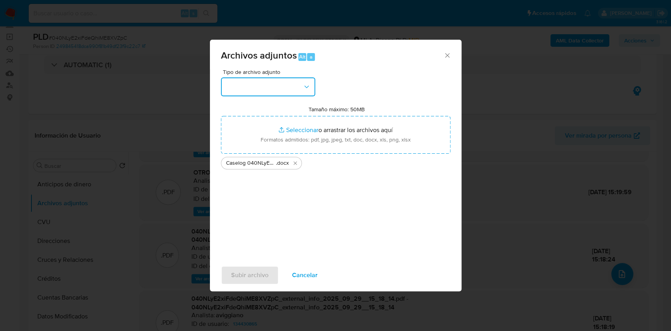
click at [291, 89] on button "button" at bounding box center [268, 86] width 94 height 19
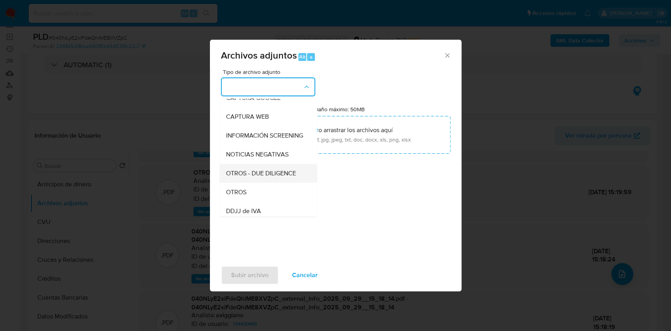
scroll to position [105, 0]
click at [247, 155] on div "OTROS" at bounding box center [266, 154] width 80 height 19
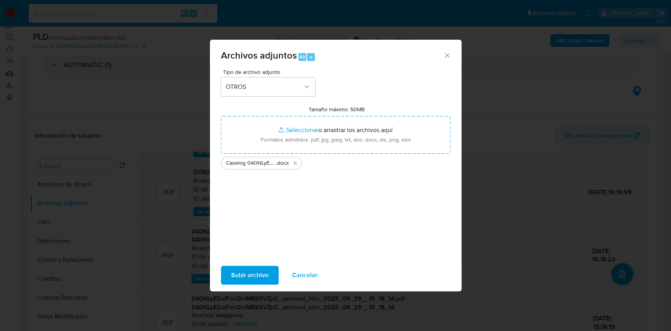
click at [250, 270] on span "Subir archivo" at bounding box center [249, 275] width 37 height 17
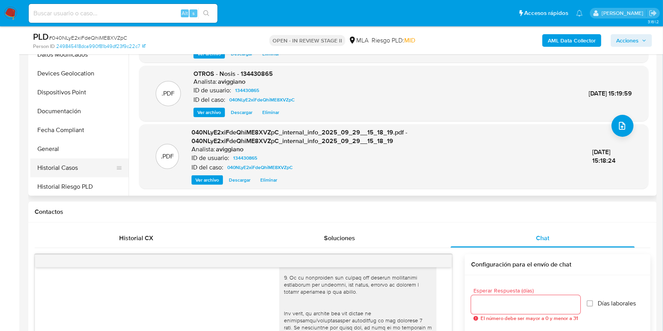
click at [72, 175] on button "Historial Casos" at bounding box center [76, 167] width 92 height 19
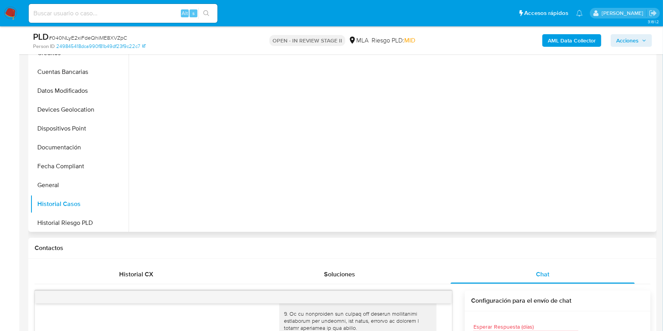
scroll to position [157, 0]
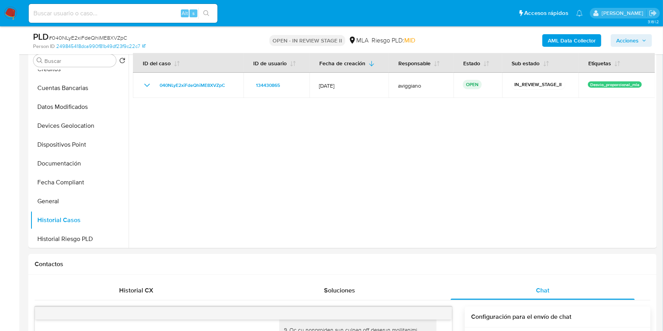
click at [618, 40] on span "Acciones" at bounding box center [627, 40] width 22 height 13
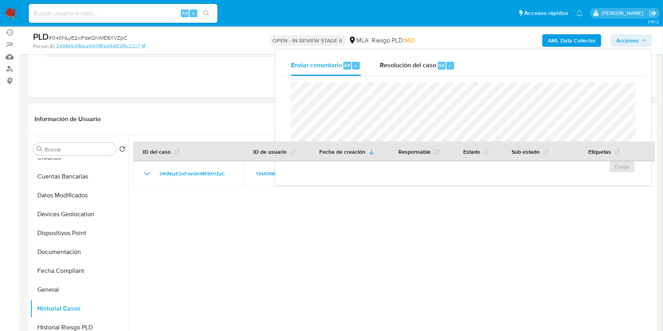
scroll to position [52, 0]
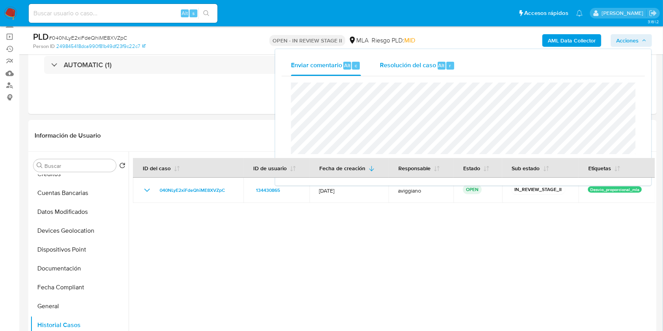
click at [414, 65] on span "Resolución del caso" at bounding box center [408, 65] width 56 height 9
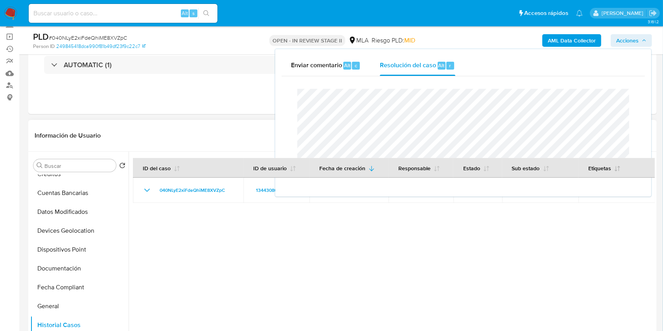
scroll to position [105, 0]
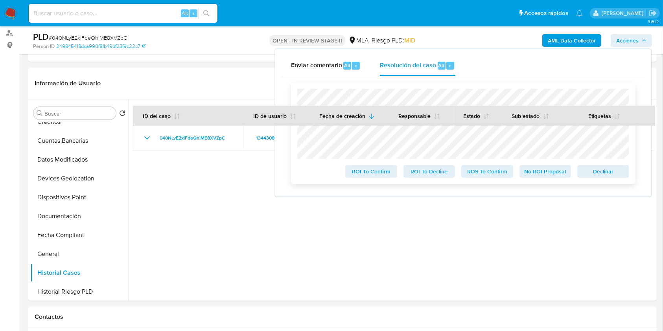
click at [594, 166] on span "Declinar" at bounding box center [603, 171] width 41 height 11
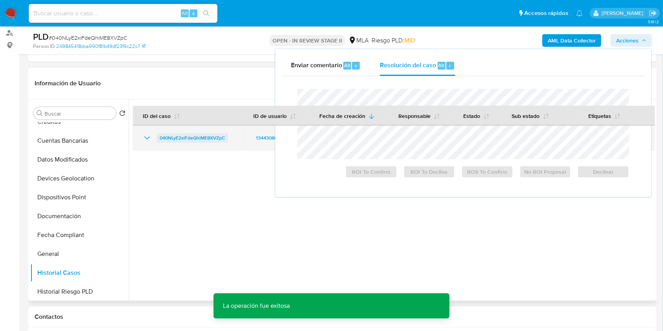
click at [183, 140] on span "040NLyE2xiFdeQhiME8XVZpC" at bounding box center [192, 137] width 65 height 9
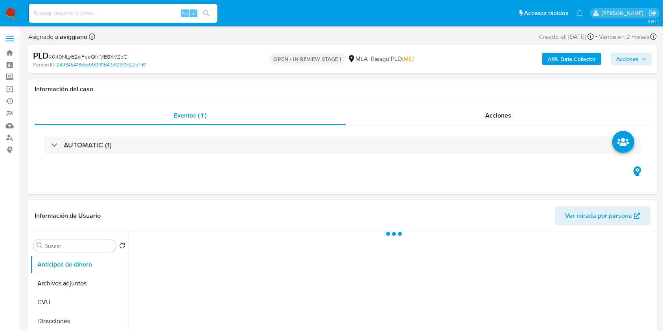
select select "10"
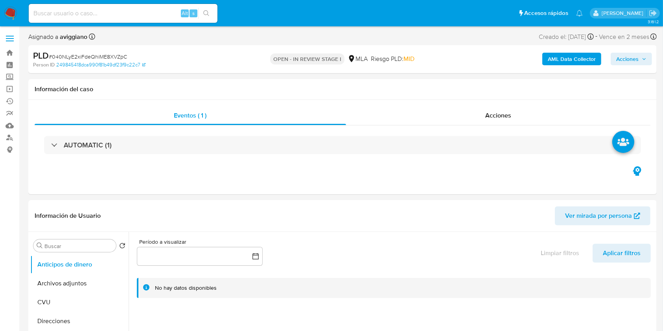
click at [638, 63] on span "Acciones" at bounding box center [627, 59] width 22 height 13
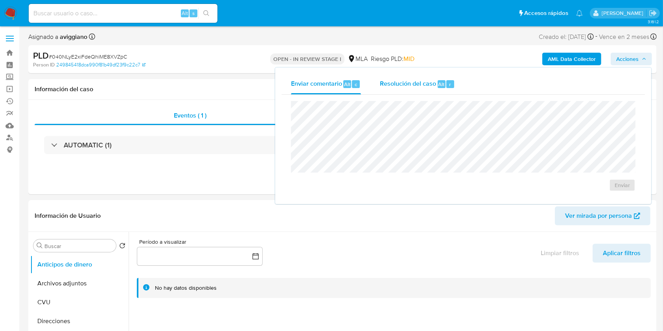
click at [412, 83] on span "Resolución del caso" at bounding box center [408, 83] width 56 height 9
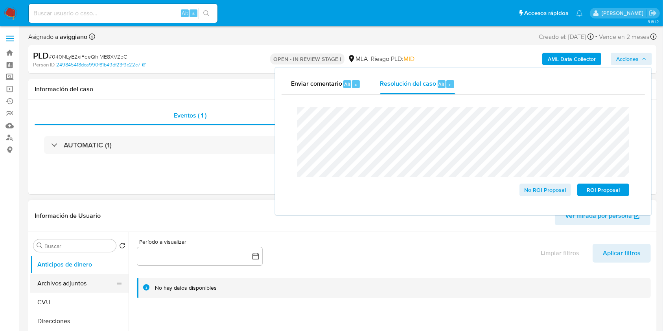
click at [76, 287] on button "Archivos adjuntos" at bounding box center [76, 283] width 92 height 19
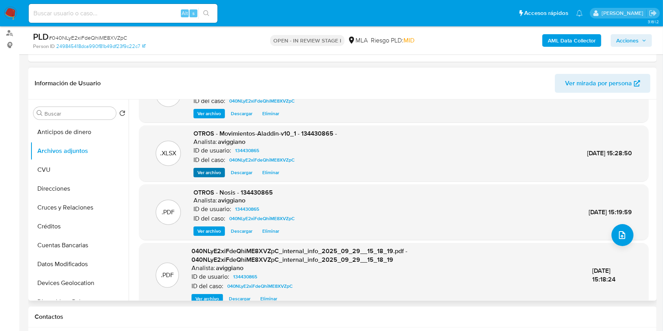
scroll to position [75, 0]
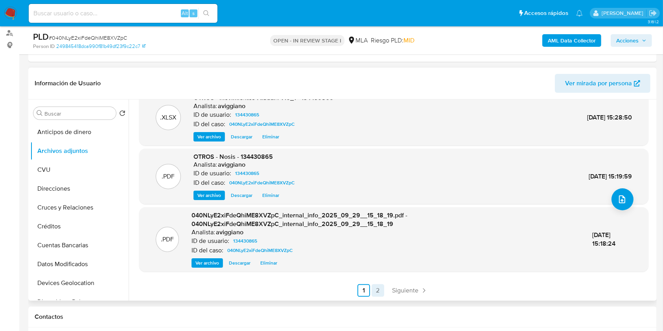
click at [374, 294] on link "2" at bounding box center [378, 290] width 13 height 13
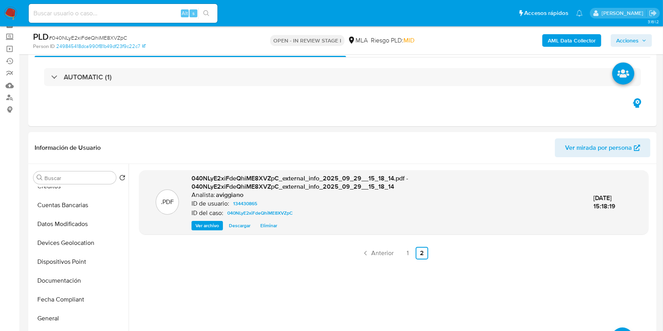
scroll to position [0, 0]
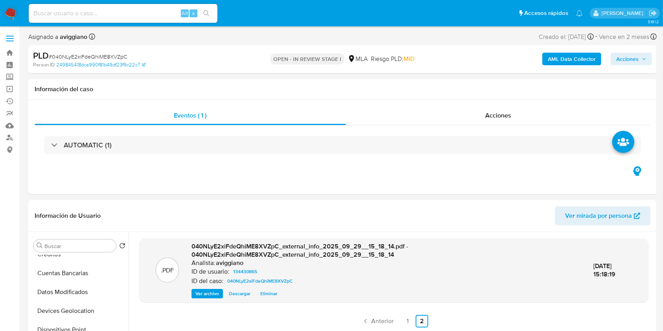
click at [630, 64] on span "Acciones" at bounding box center [627, 59] width 22 height 13
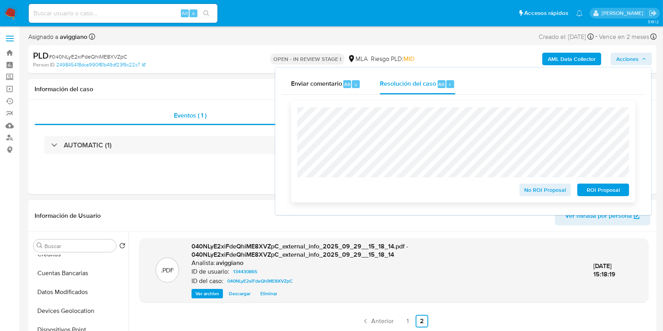
click at [532, 195] on span "No ROI Proposal" at bounding box center [545, 189] width 41 height 11
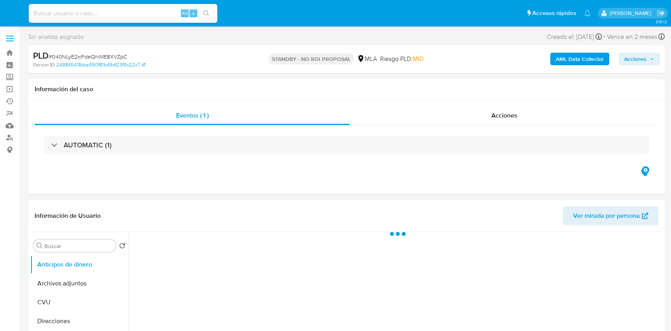
select select "10"
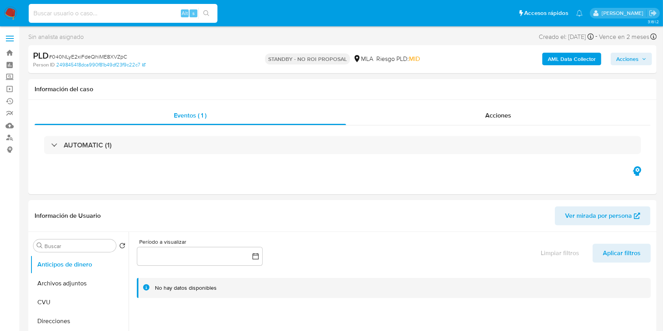
paste input "2THAfEWq17bMD8RLDfU1e3wB"
type input "2THAfEWq17bMD8RLDfU1e3wB"
click at [206, 15] on icon "search-icon" at bounding box center [206, 13] width 6 height 6
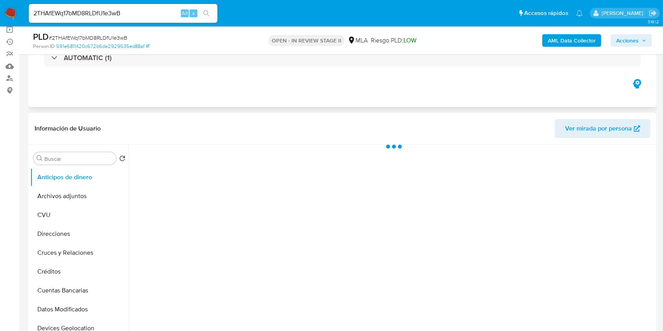
scroll to position [157, 0]
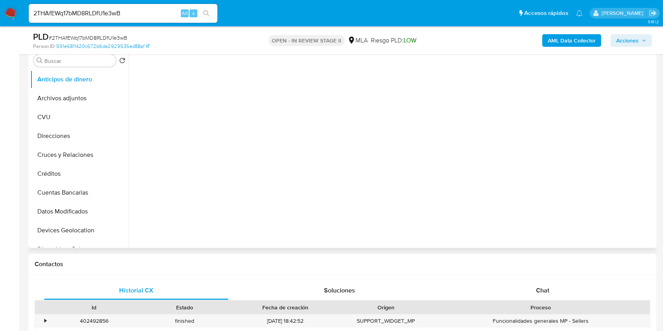
select select "10"
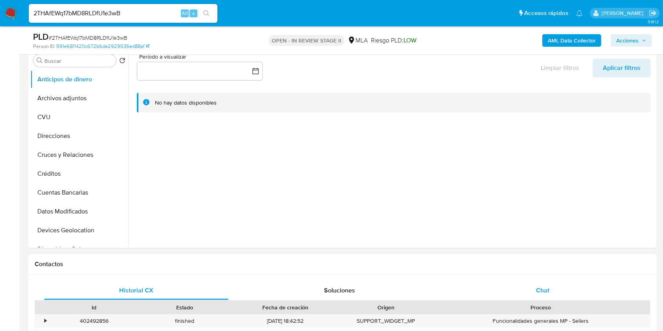
click at [534, 293] on div "Chat" at bounding box center [543, 290] width 184 height 19
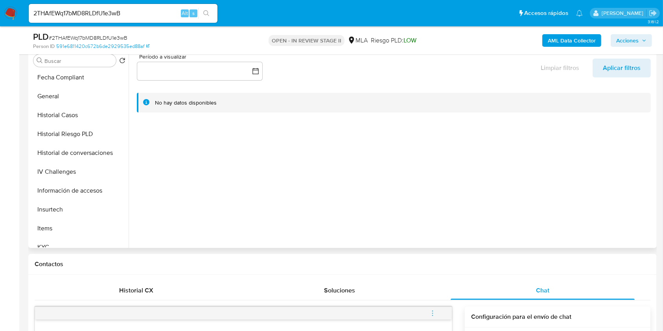
scroll to position [262, 0]
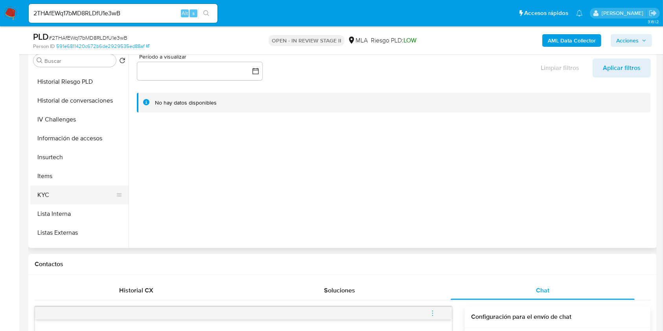
click at [55, 193] on button "KYC" at bounding box center [76, 195] width 92 height 19
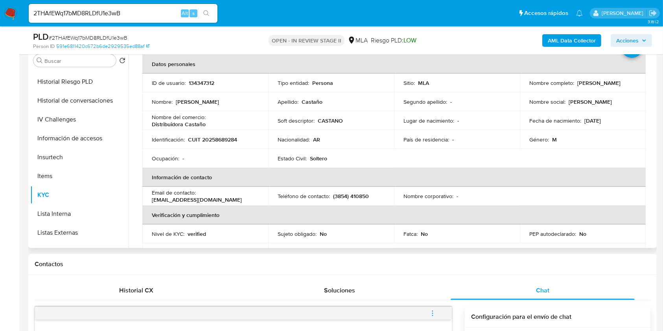
scroll to position [52, 0]
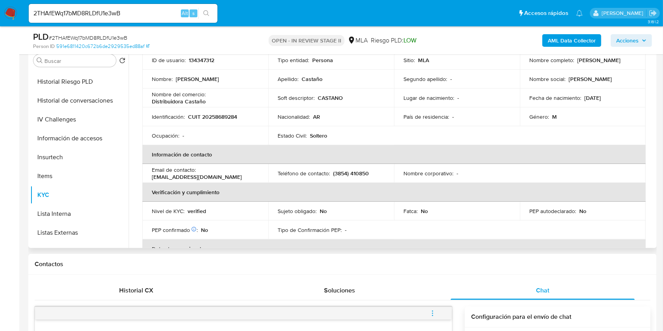
click at [217, 118] on p "CUIT 20258689284" at bounding box center [212, 116] width 49 height 7
copy p "20258689284"
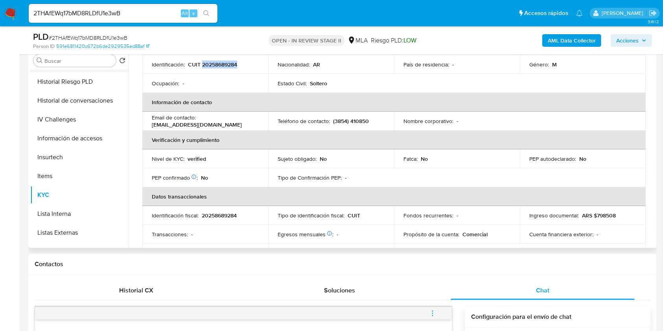
scroll to position [0, 0]
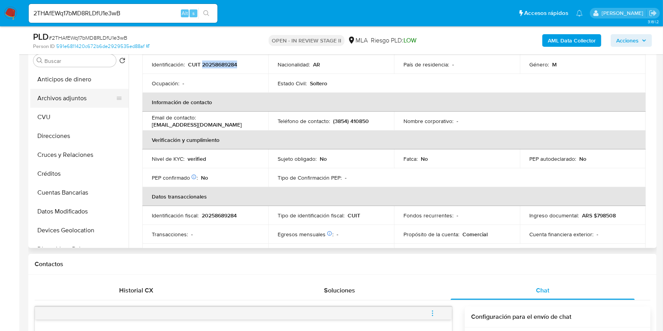
click at [85, 97] on button "Archivos adjuntos" at bounding box center [76, 98] width 92 height 19
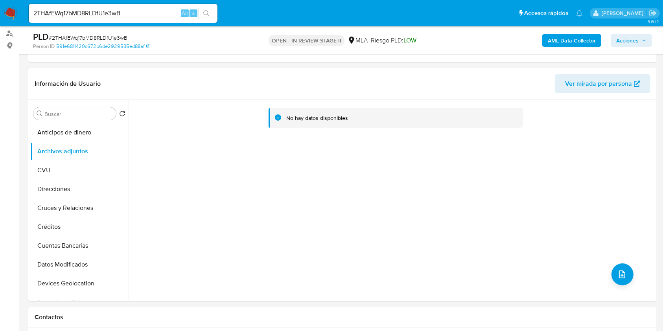
scroll to position [52, 0]
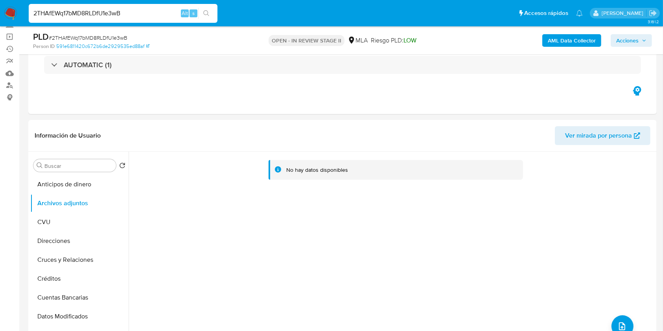
click at [98, 14] on input "2THAfEWq17bMD8RLDfU1e3wB" at bounding box center [123, 13] width 189 height 10
paste input "cbLg33pqVb6RysGPQCe5v4LU"
type input "cbLg33pqVb6RysGPQCe5v4LU"
click at [201, 15] on button "search-icon" at bounding box center [206, 13] width 16 height 11
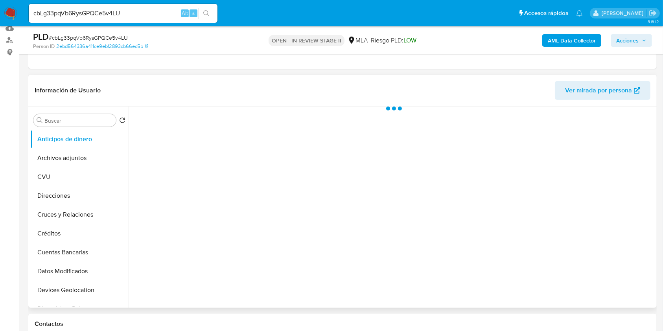
scroll to position [210, 0]
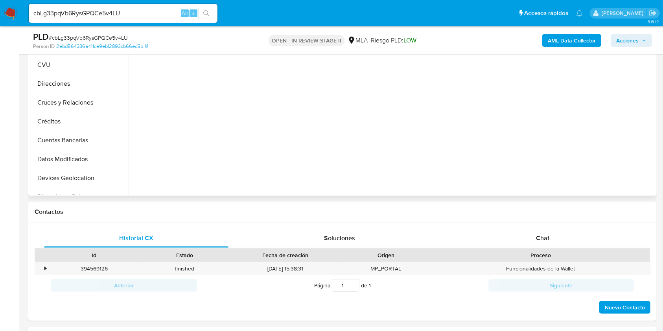
select select "10"
click at [535, 237] on div "Chat" at bounding box center [543, 238] width 184 height 19
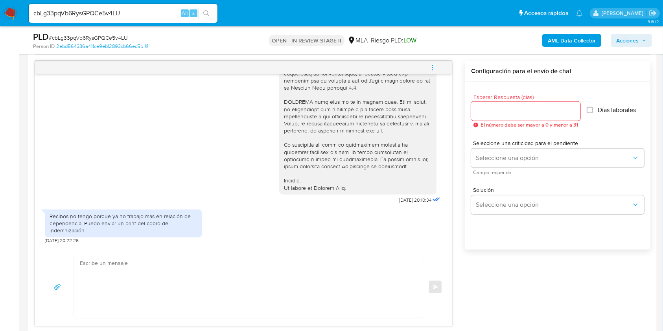
scroll to position [419, 0]
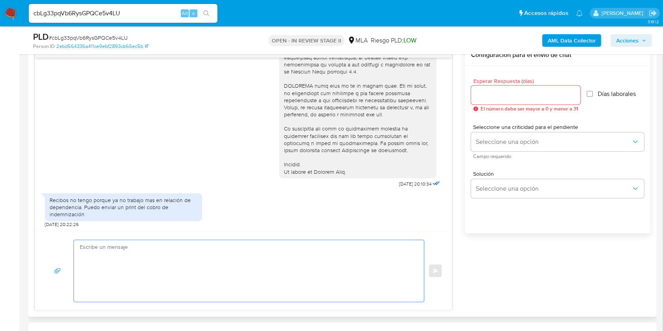
click at [158, 290] on textarea at bounding box center [247, 271] width 334 height 62
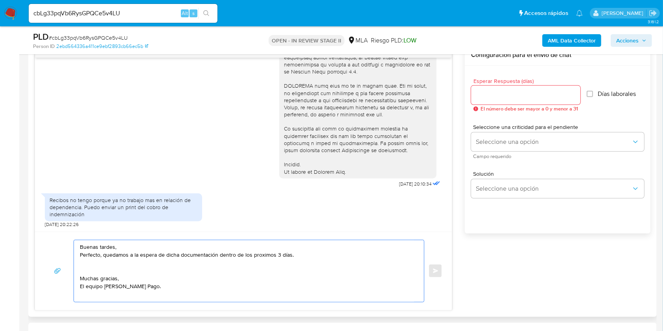
click at [260, 252] on textarea "Buenas tardes, Perfecto, quedamos a la espera de dicha documentación dentro de …" at bounding box center [247, 271] width 334 height 62
click at [260, 245] on textarea "Buenas tardes, Perfecto, quedamos a la espera de dicha documentación dentro de …" at bounding box center [247, 271] width 334 height 62
click at [258, 258] on textarea "Buenas tardes, Perfecto, quedamos a la espera de dicha documentación dentro de …" at bounding box center [247, 271] width 334 height 62
type textarea "Buenas tardes, Perfecto, quedamos a la espera de dicha documentación dentro de …"
click at [490, 95] on input "Esperar Respuesta (días)" at bounding box center [525, 95] width 109 height 10
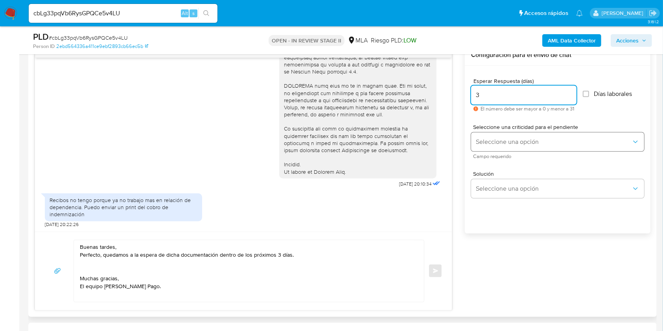
type input "3"
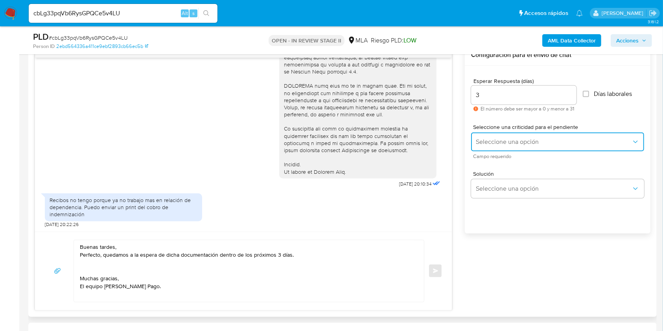
click at [501, 140] on span "Seleccione una opción" at bounding box center [554, 142] width 156 height 8
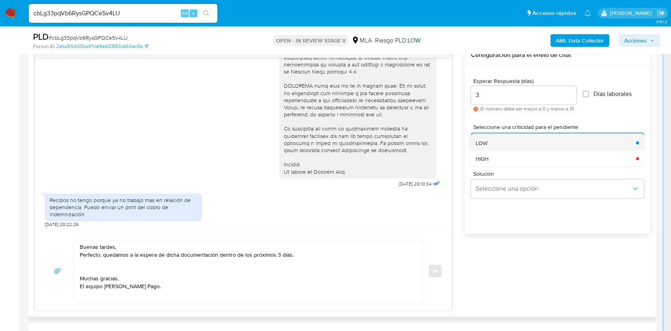
click at [495, 144] on div "LOW" at bounding box center [554, 143] width 156 height 16
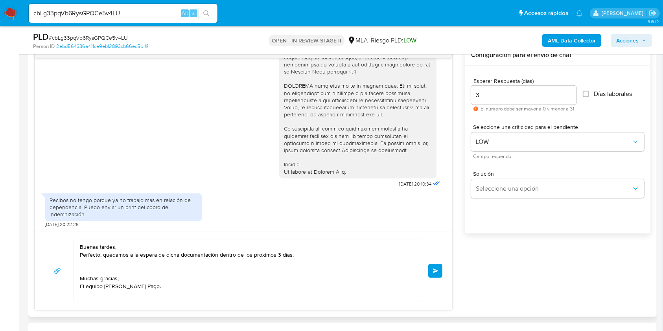
click at [315, 270] on textarea "Buenas tardes, Perfecto, quedamos a la espera de dicha documentación dentro de …" at bounding box center [247, 271] width 334 height 62
click at [434, 274] on button "Enviar" at bounding box center [435, 271] width 14 height 14
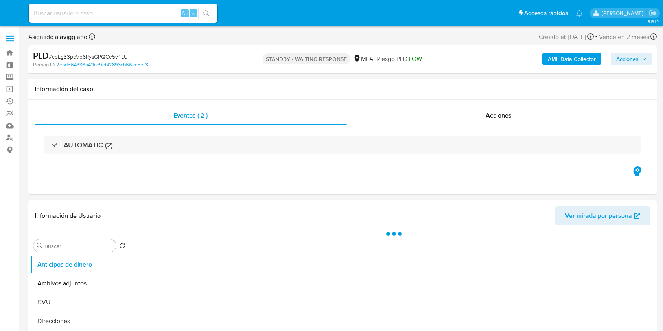
select select "10"
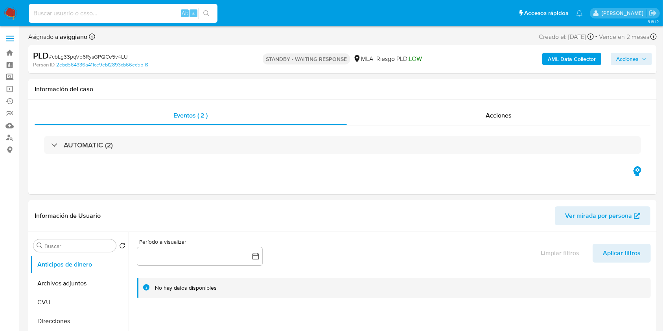
paste input "lfkoJR4ZRDqFLzkLBVVEOngM"
type input "lfkoJR4ZRDqFLzkLBVVEOngM"
click at [212, 18] on div "lfkoJR4ZRDqFLzkLBVVEOngM Alt s" at bounding box center [123, 13] width 189 height 22
click at [204, 13] on icon "search-icon" at bounding box center [206, 13] width 6 height 6
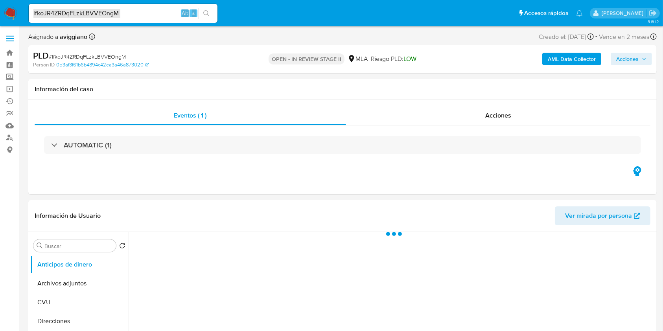
select select "10"
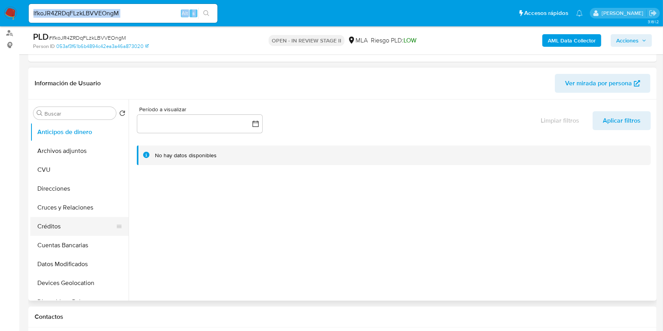
scroll to position [105, 0]
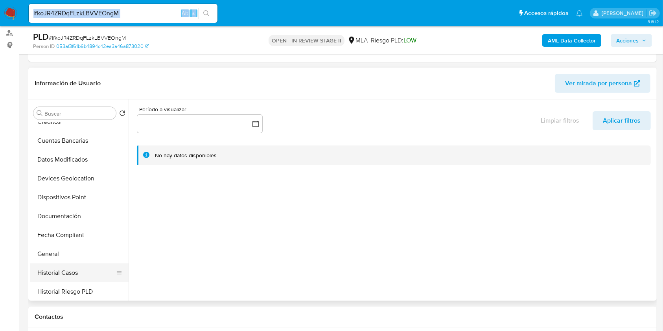
click at [50, 269] on button "Historial Casos" at bounding box center [76, 273] width 92 height 19
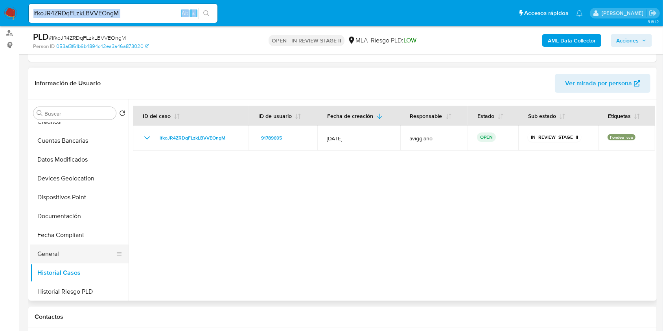
click at [53, 256] on button "General" at bounding box center [76, 254] width 92 height 19
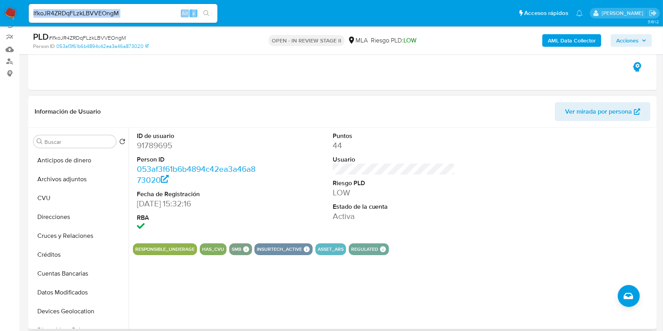
scroll to position [52, 0]
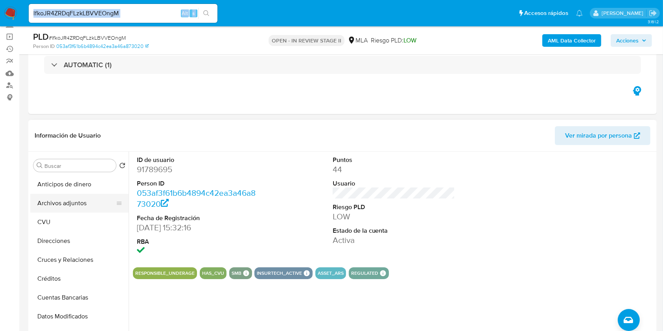
click at [71, 200] on button "Archivos adjuntos" at bounding box center [76, 203] width 92 height 19
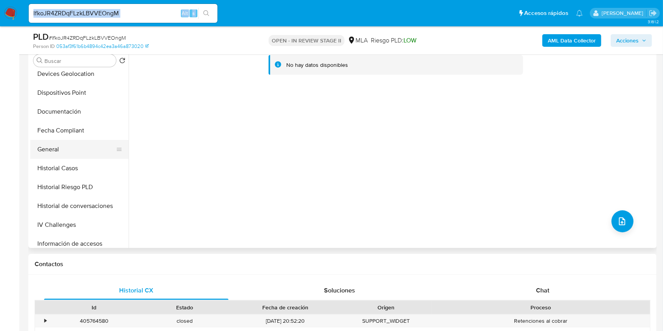
scroll to position [262, 0]
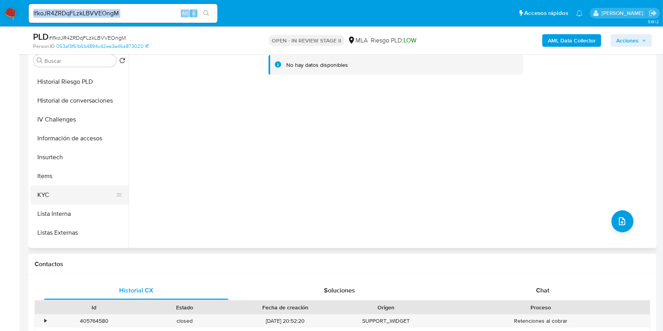
click at [60, 193] on button "KYC" at bounding box center [76, 195] width 92 height 19
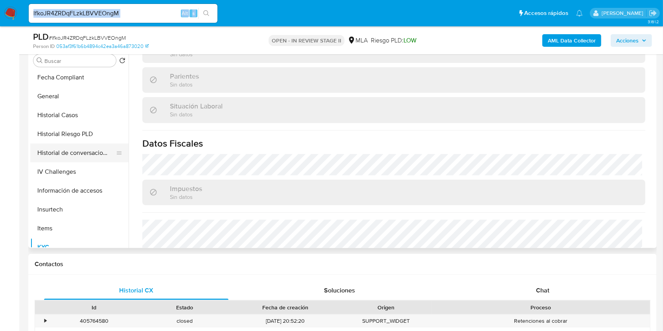
scroll to position [157, 0]
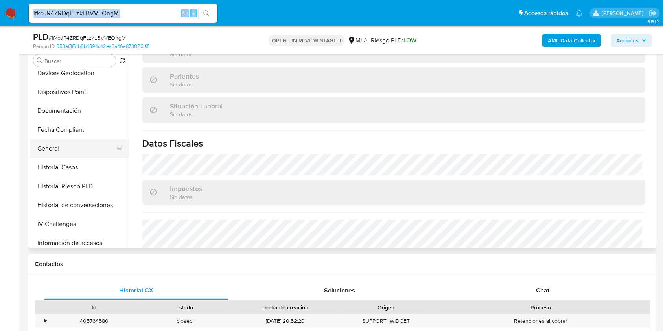
click at [69, 141] on button "General" at bounding box center [76, 148] width 92 height 19
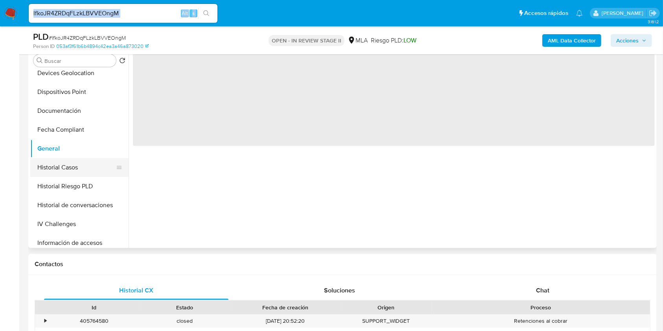
click at [74, 165] on button "Historial Casos" at bounding box center [76, 167] width 92 height 19
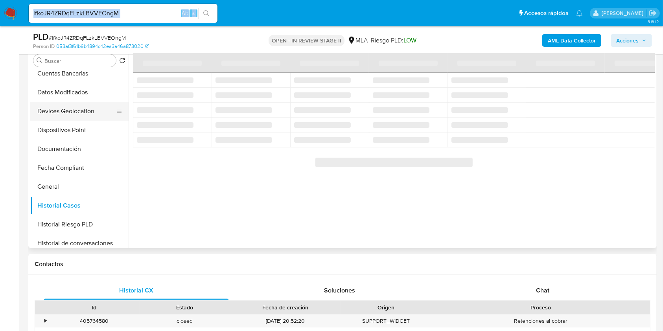
scroll to position [157, 0]
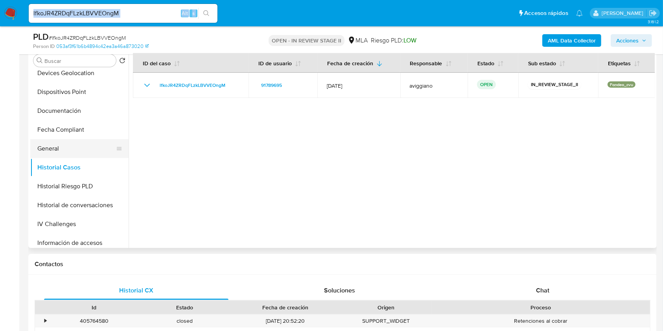
click at [63, 143] on button "General" at bounding box center [76, 148] width 92 height 19
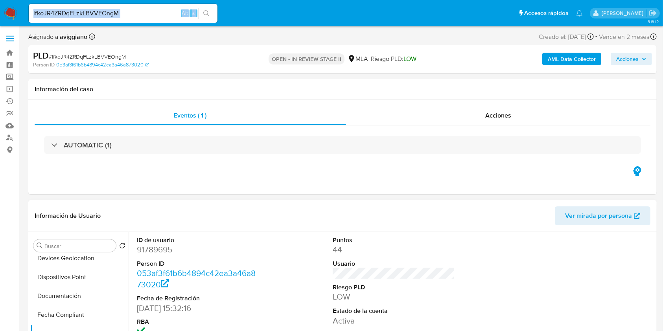
scroll to position [0, 0]
click at [110, 280] on button "Archivos adjuntos" at bounding box center [76, 283] width 92 height 19
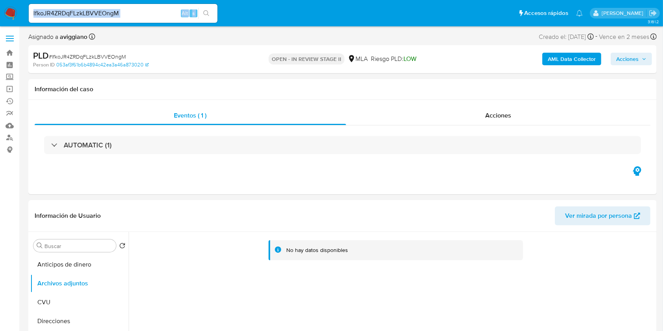
click at [577, 62] on b "AML Data Collector" at bounding box center [572, 59] width 48 height 13
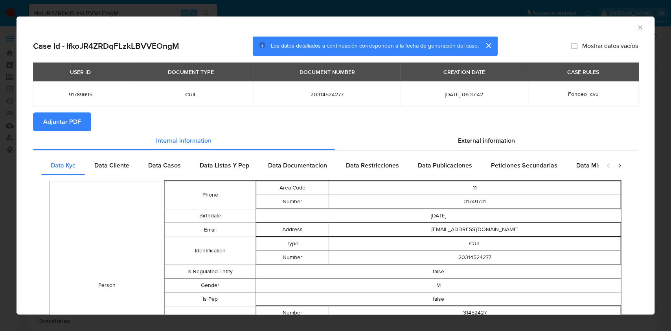
click at [77, 125] on span "Adjuntar PDF" at bounding box center [62, 121] width 38 height 17
click at [636, 24] on icon "Cerrar ventana" at bounding box center [640, 28] width 8 height 8
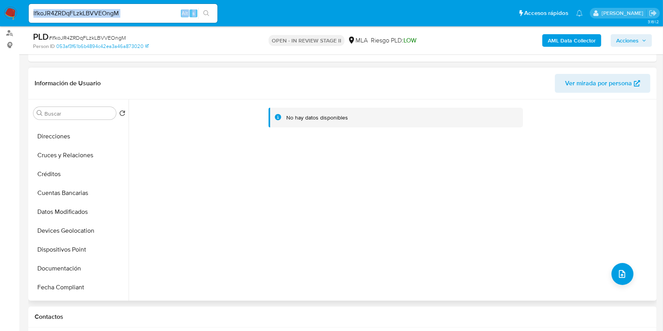
scroll to position [105, 0]
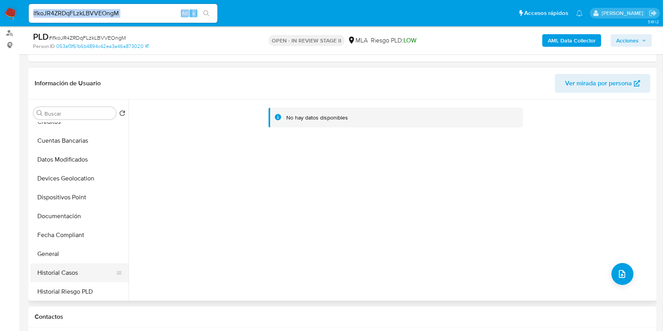
click at [57, 269] on button "Historial Casos" at bounding box center [76, 273] width 92 height 19
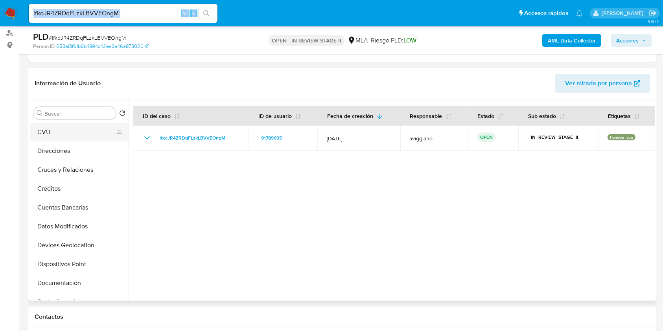
scroll to position [0, 0]
click at [78, 160] on button "CVU" at bounding box center [76, 169] width 92 height 19
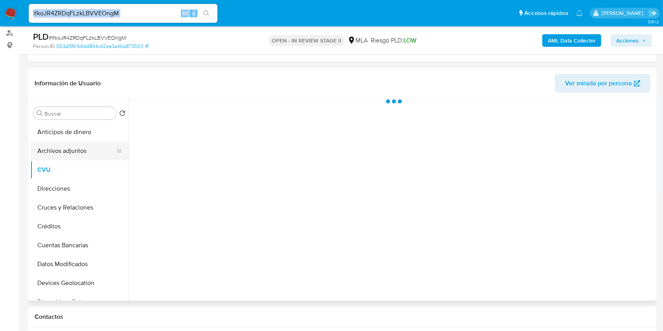
click at [81, 153] on button "Archivos adjuntos" at bounding box center [76, 151] width 92 height 19
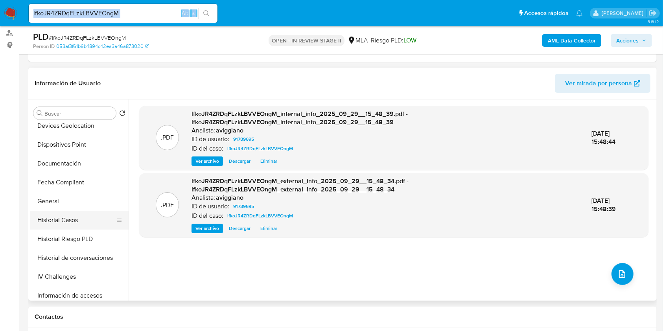
scroll to position [262, 0]
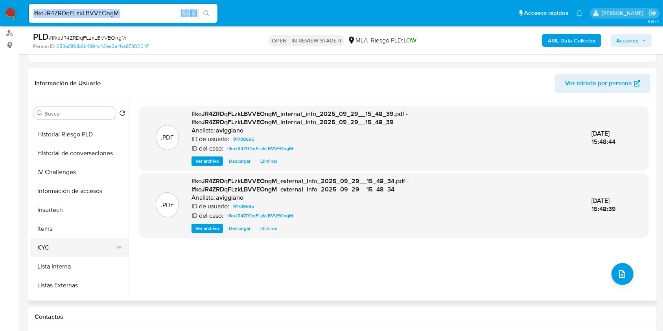
click at [50, 238] on button "KYC" at bounding box center [76, 247] width 92 height 19
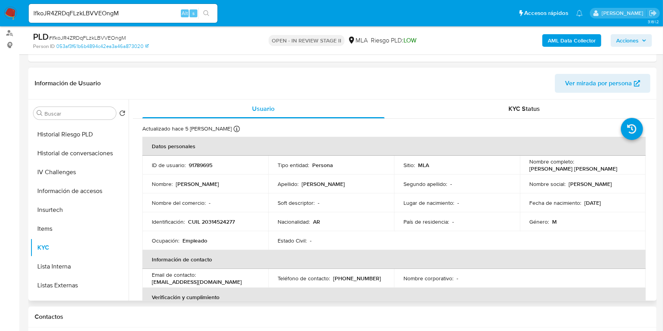
click at [225, 222] on p "CUIL 20314524277" at bounding box center [211, 221] width 47 height 7
copy p "20314524277"
click at [189, 159] on td "ID de usuario : 91789695" at bounding box center [205, 165] width 126 height 19
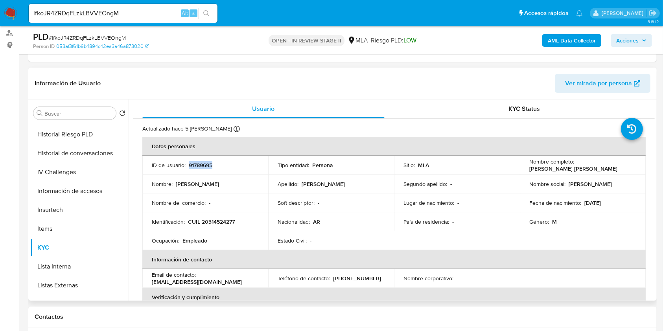
copy p "91789695"
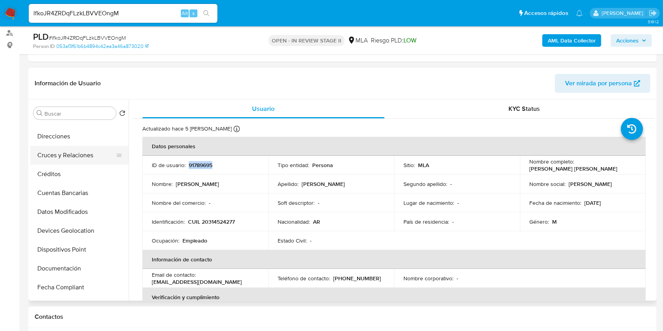
scroll to position [0, 0]
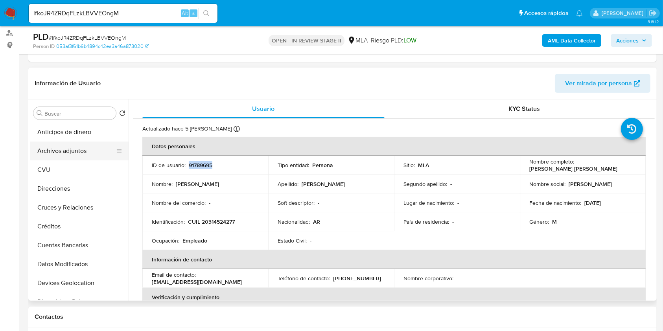
click at [77, 148] on button "Archivos adjuntos" at bounding box center [76, 151] width 92 height 19
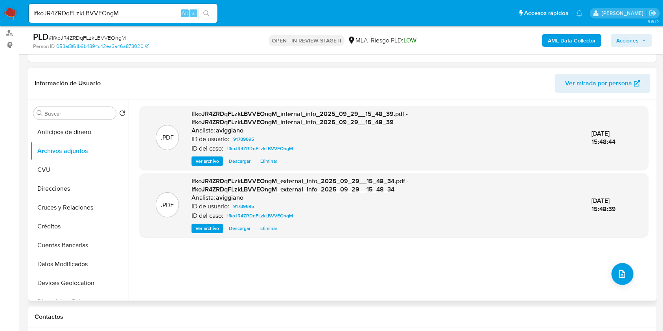
scroll to position [157, 0]
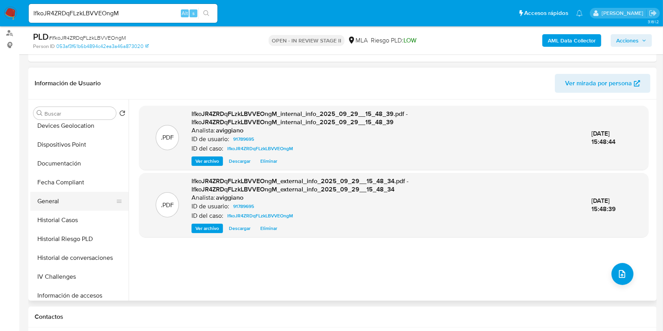
click at [57, 205] on button "General" at bounding box center [76, 201] width 92 height 19
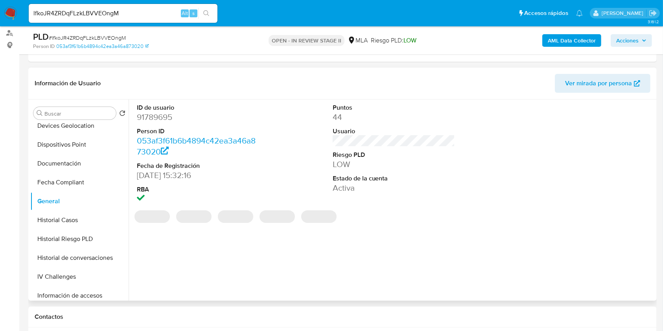
click at [170, 120] on dd "91789695" at bounding box center [198, 117] width 123 height 11
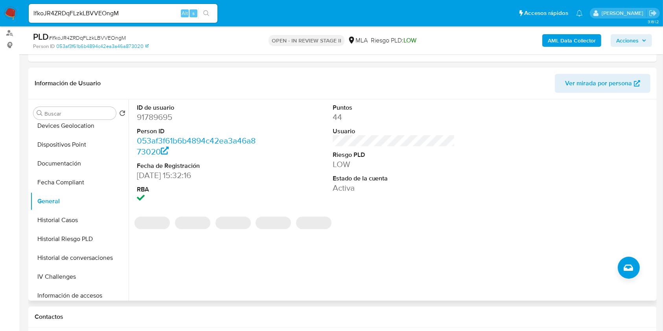
click at [162, 117] on dd "91789695" at bounding box center [198, 117] width 123 height 11
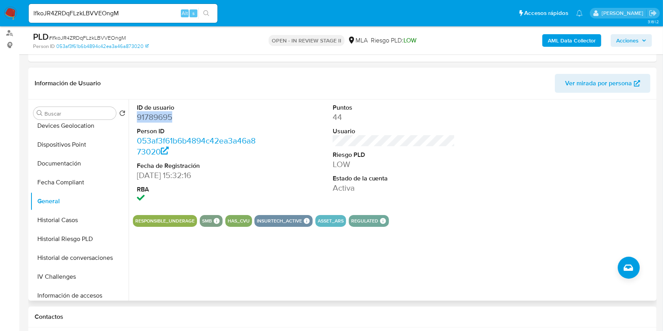
copy dd "91789695"
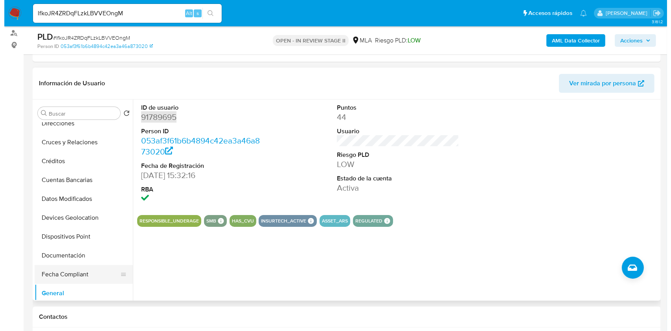
scroll to position [0, 0]
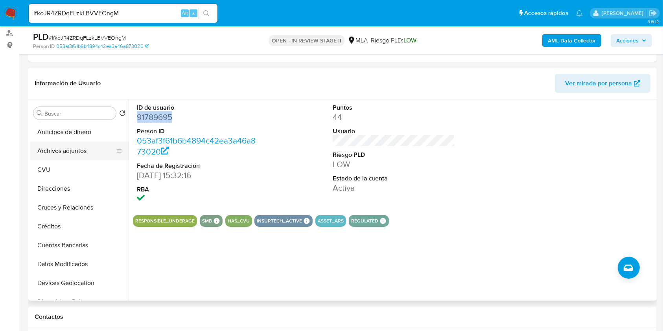
click at [76, 147] on button "Archivos adjuntos" at bounding box center [76, 151] width 92 height 19
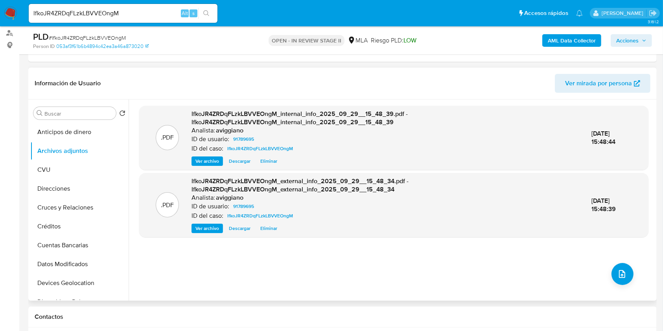
click at [629, 266] on div ".PDF lfkoJR4ZRDqFLzkLBVVEOngM_internal_info_2025_09_29__15_48_39.pdf - lfkoJR4Z…" at bounding box center [393, 200] width 509 height 189
click at [619, 277] on icon "upload-file" at bounding box center [622, 274] width 6 height 8
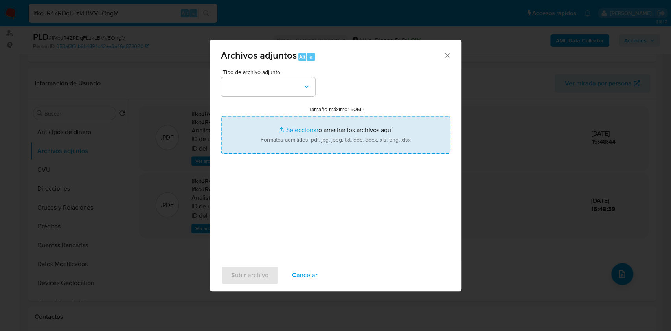
click at [373, 141] on input "Tamaño máximo: 50MB Seleccionar archivos" at bounding box center [336, 135] width 230 height 38
type input "C:\fakepath\Nosis - 91789695.pdf"
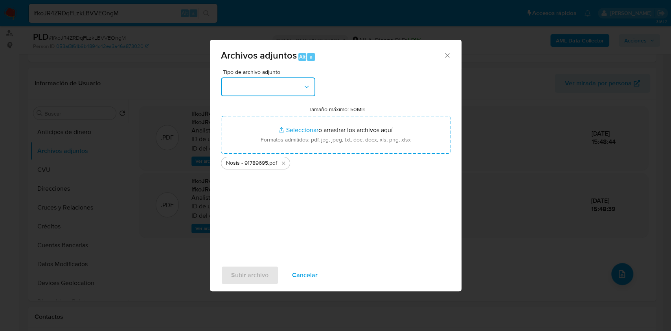
click at [284, 86] on button "button" at bounding box center [268, 86] width 94 height 19
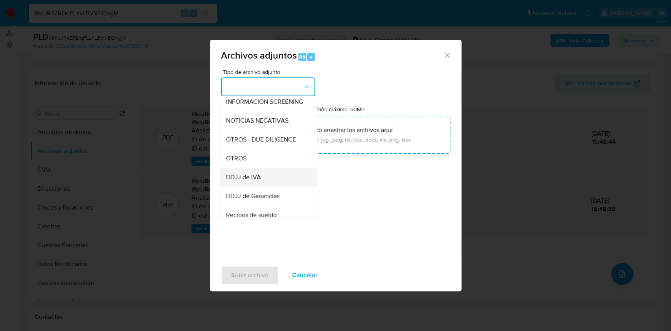
scroll to position [105, 0]
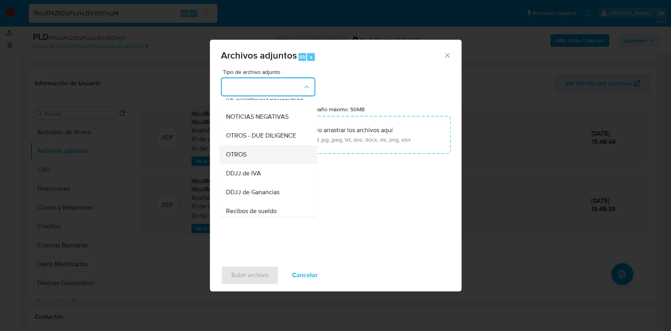
click at [240, 158] on span "OTROS" at bounding box center [236, 155] width 20 height 8
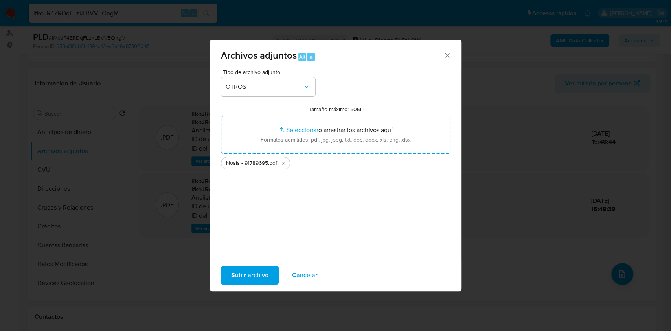
click at [240, 274] on span "Subir archivo" at bounding box center [249, 275] width 37 height 17
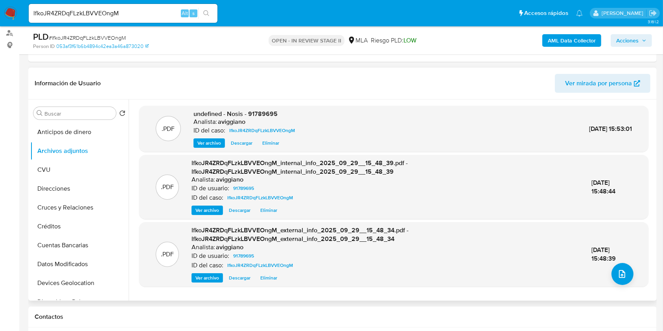
click at [266, 110] on span "undefined - Nosis - 91789695" at bounding box center [236, 113] width 84 height 9
copy span "91789695"
click at [626, 276] on button "upload-file" at bounding box center [623, 274] width 22 height 22
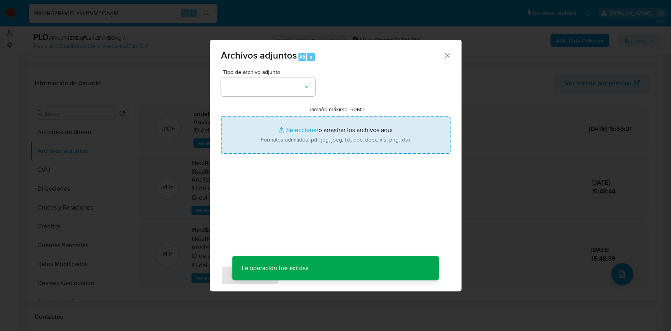
click at [374, 144] on input "Tamaño máximo: 50MB Seleccionar archivos" at bounding box center [336, 135] width 230 height 38
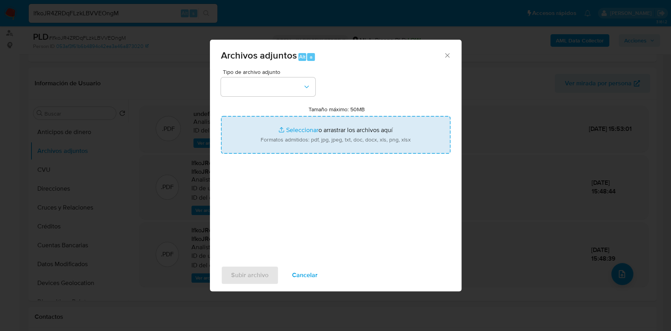
type input "C:\fakepath\Movimientos-Aladdin-v10_1 - 91789695 -.xlsx"
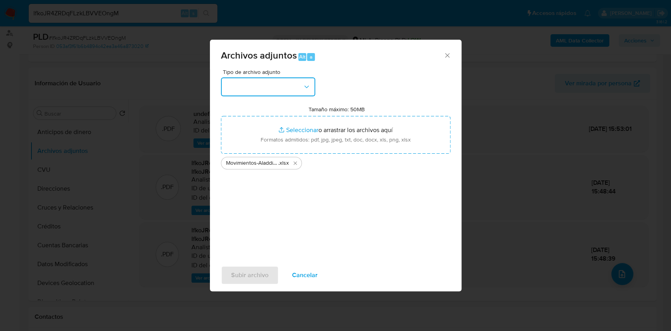
click at [269, 85] on button "button" at bounding box center [268, 86] width 94 height 19
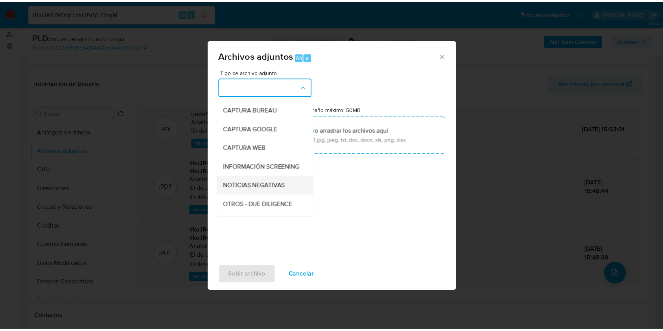
scroll to position [52, 0]
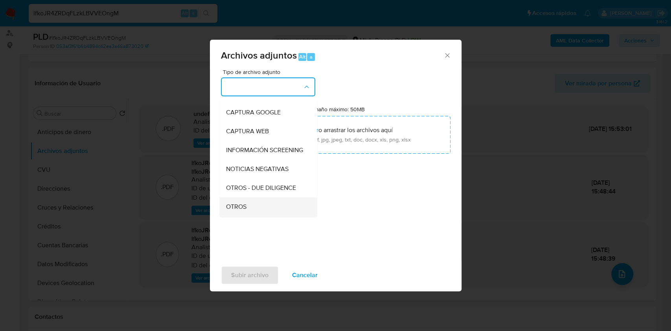
click at [236, 211] on span "OTROS" at bounding box center [236, 207] width 20 height 8
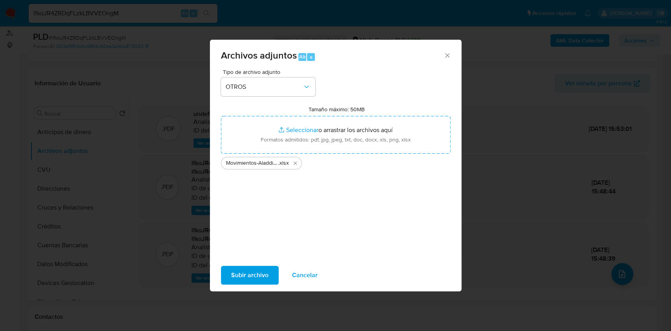
click at [240, 267] on span "Subir archivo" at bounding box center [249, 275] width 37 height 17
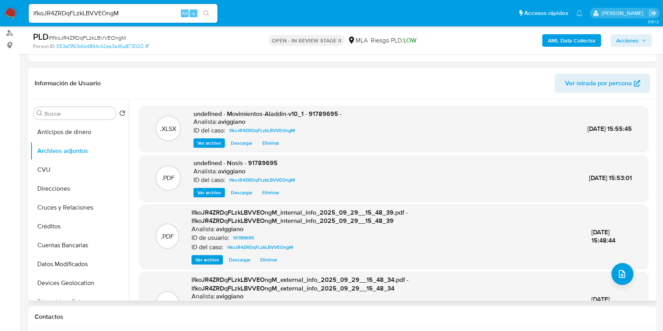
click at [327, 113] on span "undefined - Movimientos-Aladdin-v10_1 - 91789695 -" at bounding box center [268, 113] width 148 height 9
copy span "91789695"
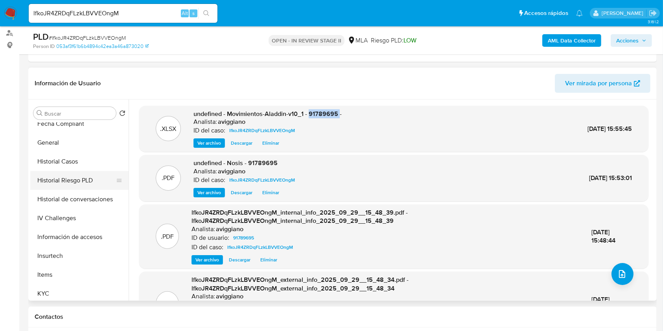
scroll to position [262, 0]
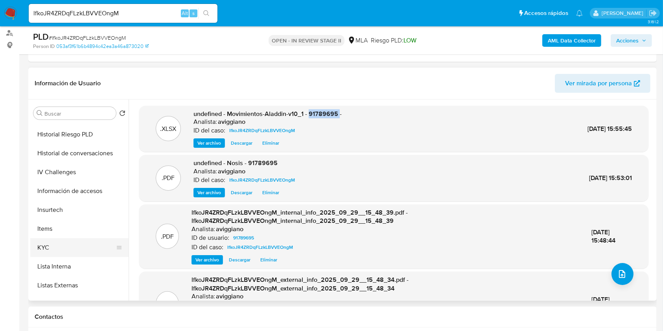
click at [51, 240] on button "KYC" at bounding box center [76, 247] width 92 height 19
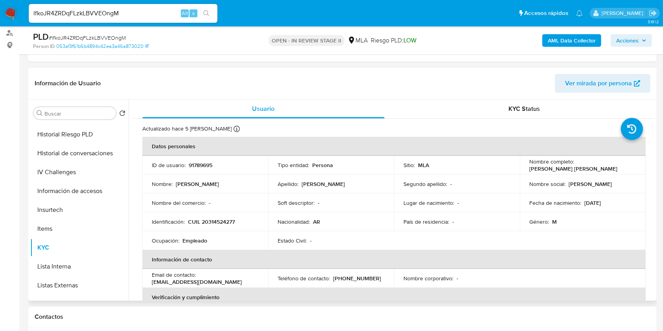
click at [221, 219] on p "CUIL 20314524277" at bounding box center [211, 221] width 47 height 7
copy p "20314524277"
drag, startPoint x: 524, startPoint y: 169, endPoint x: 604, endPoint y: 168, distance: 80.2
click at [604, 168] on td "Nombre completo : Anibal Rolando Fernandez Vela" at bounding box center [583, 165] width 126 height 19
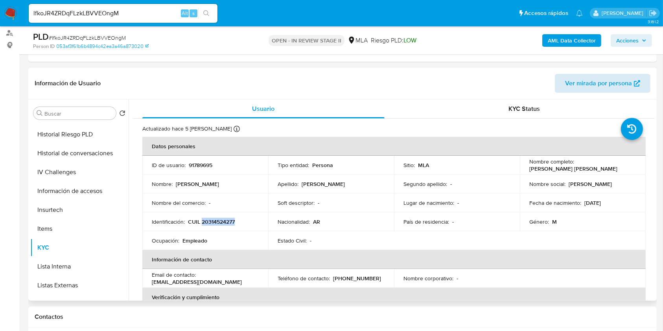
copy p "Anibal Rolando Fernandez Vela"
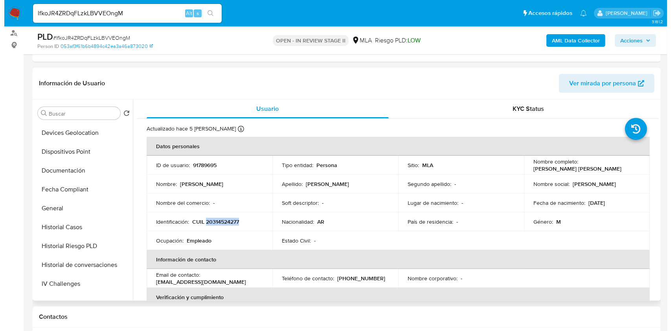
scroll to position [0, 0]
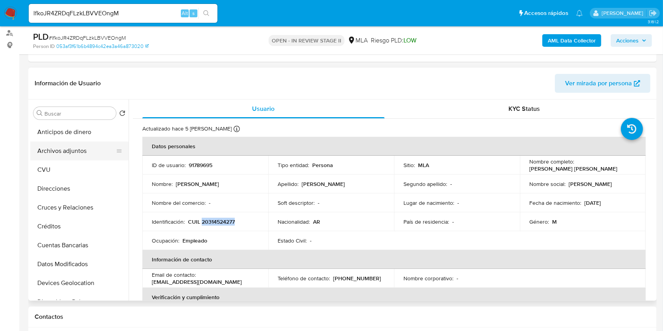
click at [78, 146] on button "Archivos adjuntos" at bounding box center [76, 151] width 92 height 19
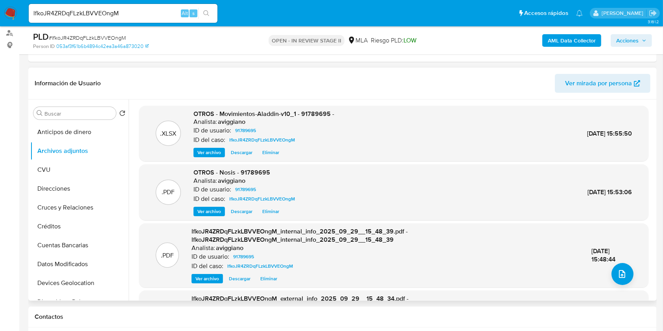
click at [634, 278] on div ".PDF lfkoJR4ZRDqFLzkLBVVEOngM_internal_info_2025_09_29__15_48_39.pdf - lfkoJR4Z…" at bounding box center [393, 255] width 501 height 56
click at [629, 274] on button "upload-file" at bounding box center [623, 274] width 22 height 22
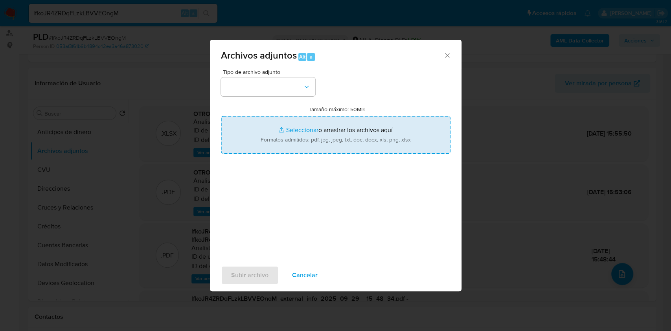
click at [305, 134] on input "Tamaño máximo: 50MB Seleccionar archivos" at bounding box center [336, 135] width 230 height 38
type input "C:\fakepath\Caselog lfkoJR4ZRDqFLzkLBVVEOngM_2025_09_17_15_46_54.docx"
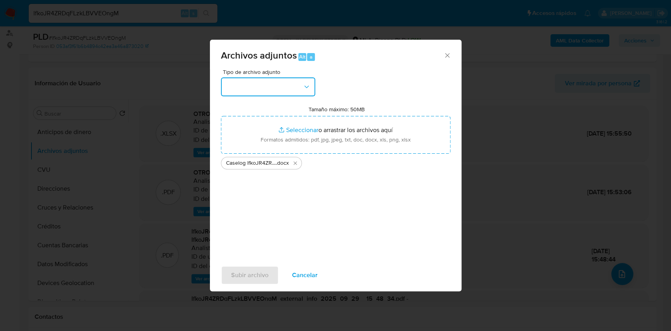
click at [268, 85] on button "button" at bounding box center [268, 86] width 94 height 19
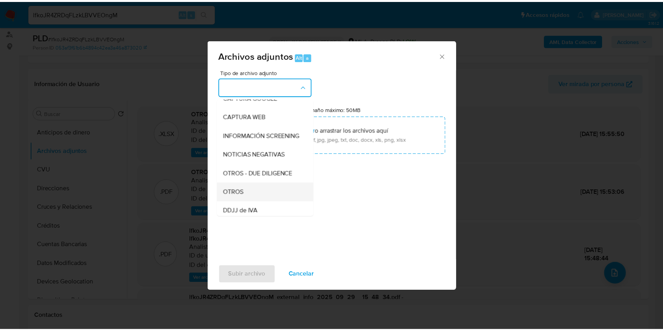
scroll to position [105, 0]
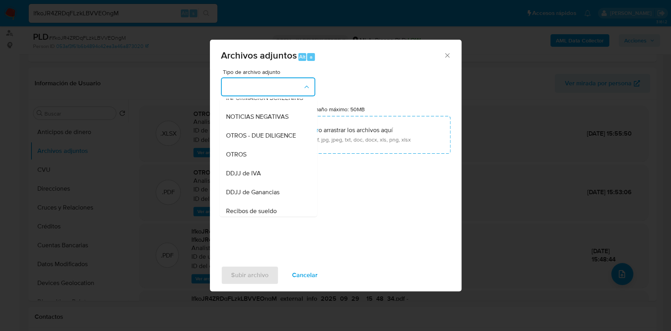
click at [249, 164] on div "OTROS" at bounding box center [266, 154] width 80 height 19
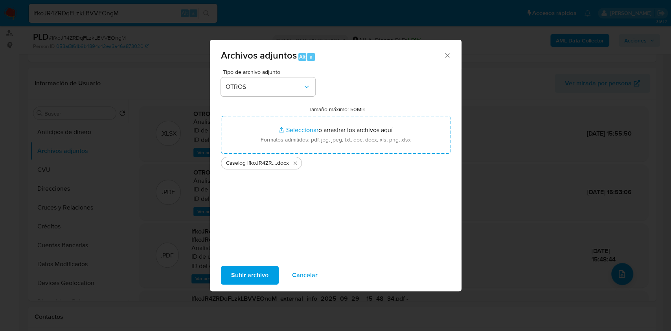
click at [249, 284] on span "Subir archivo" at bounding box center [249, 275] width 37 height 17
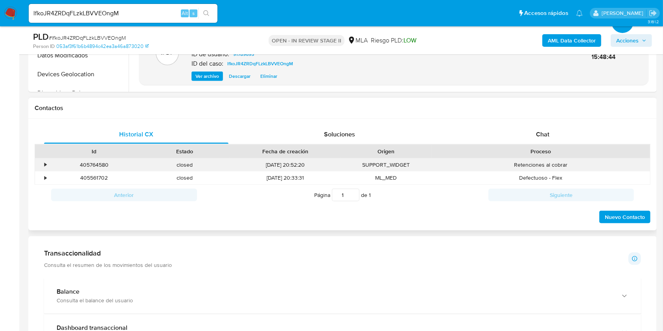
scroll to position [315, 0]
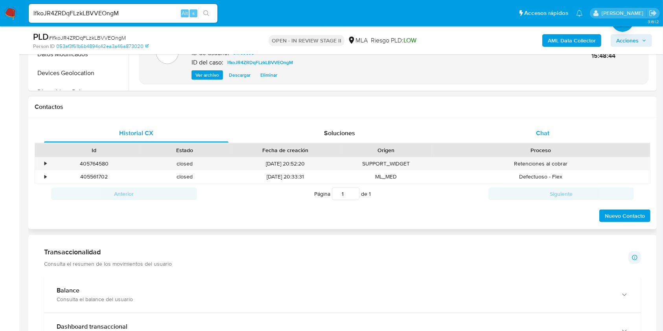
drag, startPoint x: 522, startPoint y: 136, endPoint x: 516, endPoint y: 139, distance: 6.9
click at [522, 135] on div "Chat" at bounding box center [543, 133] width 184 height 19
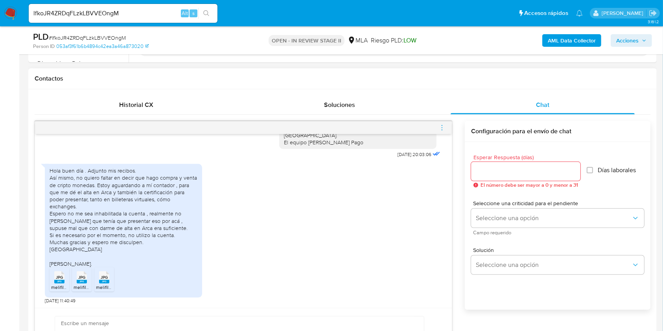
scroll to position [367, 0]
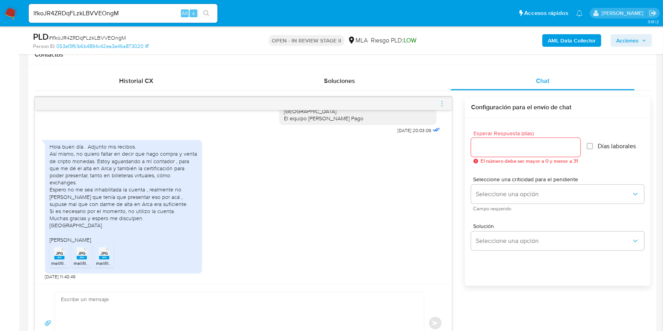
click at [61, 251] on span "JPG" at bounding box center [59, 253] width 7 height 5
click at [80, 258] on rect at bounding box center [82, 258] width 10 height 4
click at [103, 258] on rect at bounding box center [104, 258] width 10 height 4
click at [442, 105] on icon "menu-action" at bounding box center [442, 103] width 7 height 7
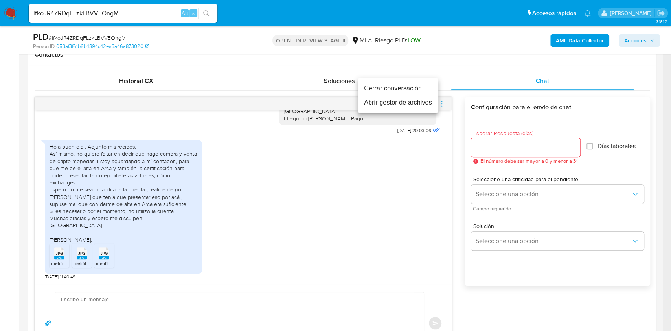
click at [407, 105] on li "Abrir gestor de archivos" at bounding box center [398, 103] width 81 height 14
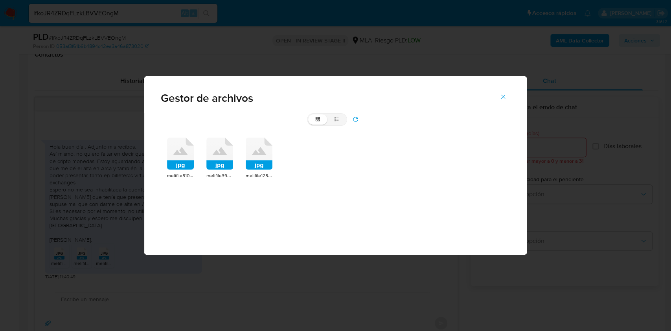
click at [184, 152] on icon at bounding box center [180, 151] width 15 height 8
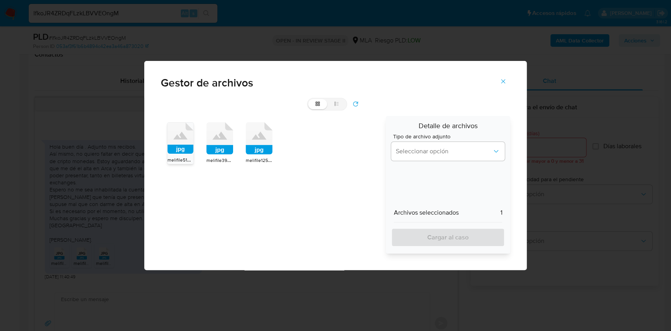
click at [219, 144] on icon at bounding box center [219, 138] width 27 height 32
click at [264, 148] on rect at bounding box center [259, 149] width 27 height 9
click at [418, 158] on button "Seleccionar opción" at bounding box center [448, 151] width 114 height 19
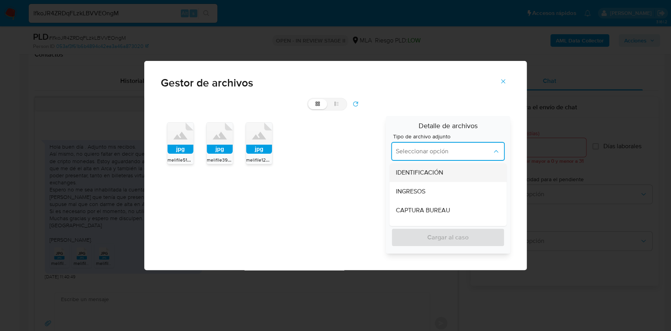
click at [416, 179] on div "IDENTIFICACIÓN" at bounding box center [446, 172] width 100 height 19
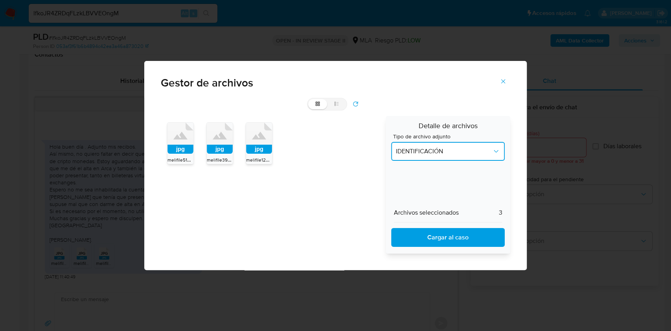
click at [414, 157] on button "IDENTIFICACIÓN" at bounding box center [448, 151] width 114 height 19
drag, startPoint x: 413, startPoint y: 197, endPoint x: 415, endPoint y: 205, distance: 8.5
click at [413, 198] on div "INGRESOS" at bounding box center [446, 191] width 100 height 19
click at [424, 232] on span "Cargar al caso" at bounding box center [449, 237] width 94 height 17
drag, startPoint x: 498, startPoint y: 80, endPoint x: 491, endPoint y: 82, distance: 7.3
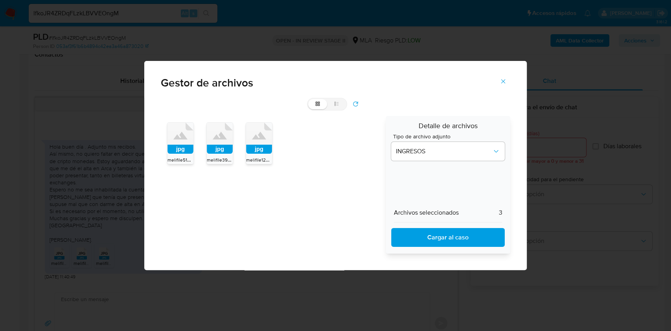
click at [499, 80] on button "Cerrar" at bounding box center [504, 81] width 28 height 19
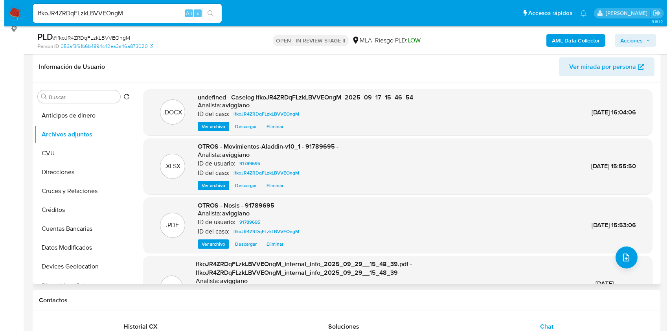
scroll to position [105, 0]
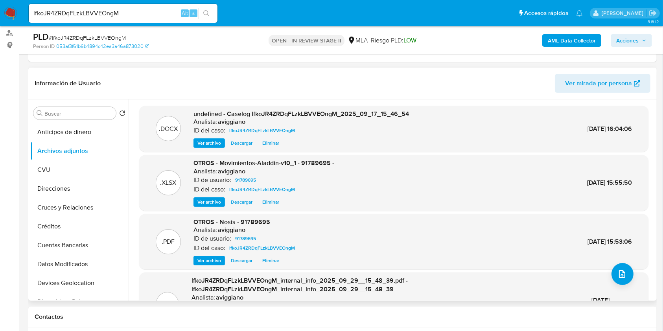
click at [267, 144] on span "Eliminar" at bounding box center [270, 143] width 17 height 8
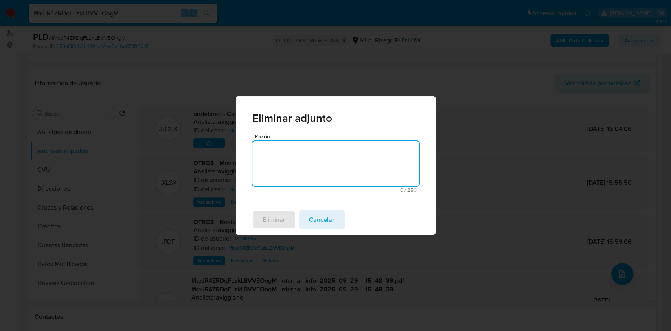
drag, startPoint x: 275, startPoint y: 166, endPoint x: 262, endPoint y: 198, distance: 34.5
click at [273, 167] on textarea "Razón" at bounding box center [335, 163] width 167 height 45
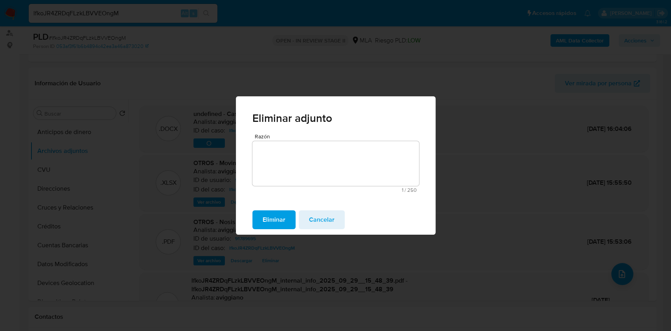
click at [278, 221] on span "Eliminar" at bounding box center [274, 219] width 23 height 17
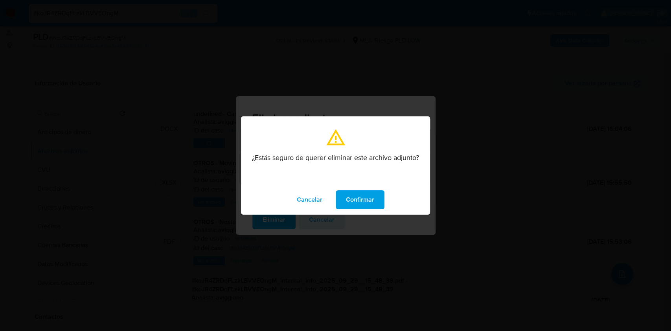
click at [353, 206] on span "Confirmar" at bounding box center [360, 199] width 28 height 17
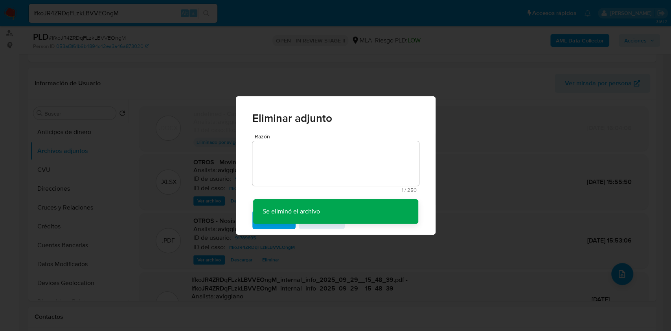
click at [622, 269] on div "Eliminar adjunto Razón 1 / 250 249 caracteres restantes Se eliminó el archivo S…" at bounding box center [335, 165] width 671 height 331
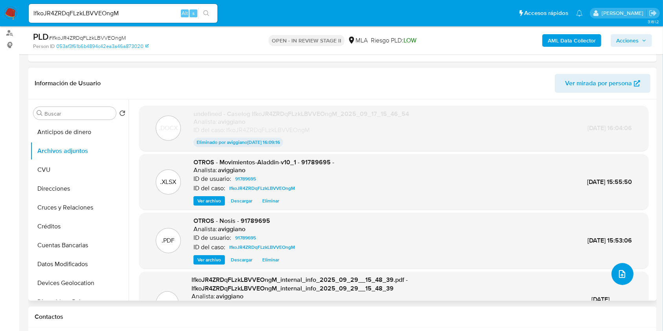
click at [619, 273] on icon "upload-file" at bounding box center [621, 273] width 9 height 9
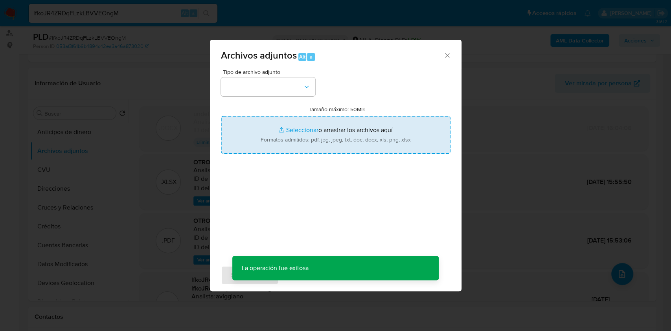
click at [365, 131] on input "Tamaño máximo: 50MB Seleccionar archivos" at bounding box center [336, 135] width 230 height 38
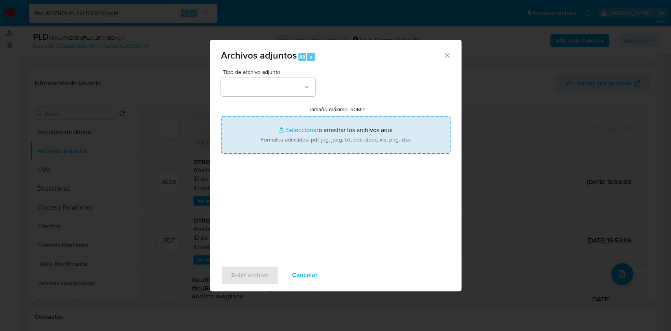
type input "C:\fakepath\Caselog v2 lfkoJR4ZRDqFLzkLBVVEOngM_2025_09_17_15_46_54.docx"
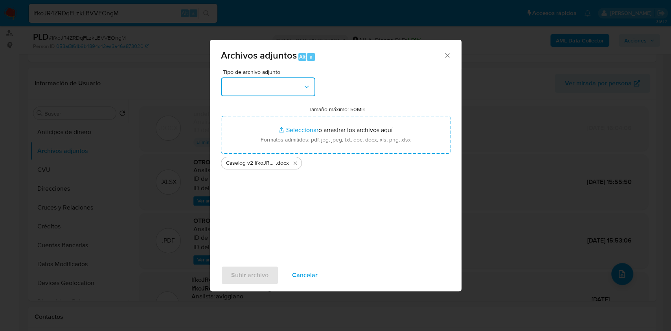
click at [300, 83] on button "button" at bounding box center [268, 86] width 94 height 19
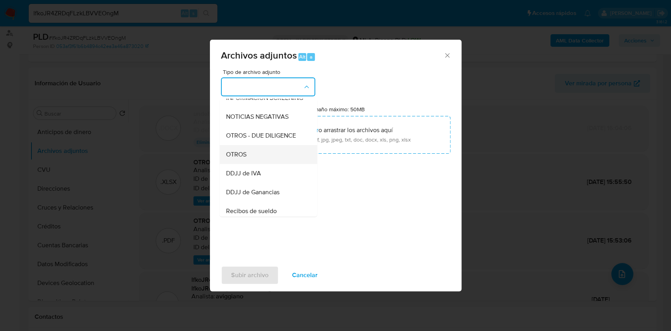
click at [258, 162] on div "OTROS" at bounding box center [266, 154] width 80 height 19
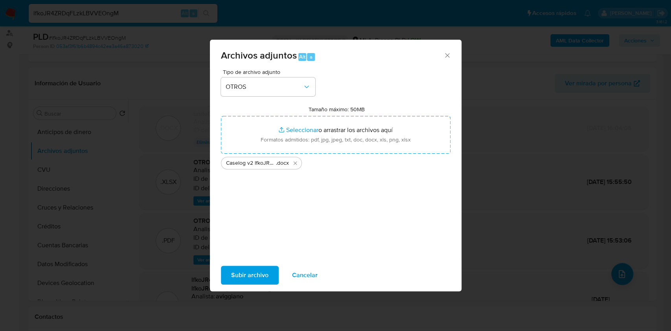
click at [250, 275] on span "Subir archivo" at bounding box center [249, 275] width 37 height 17
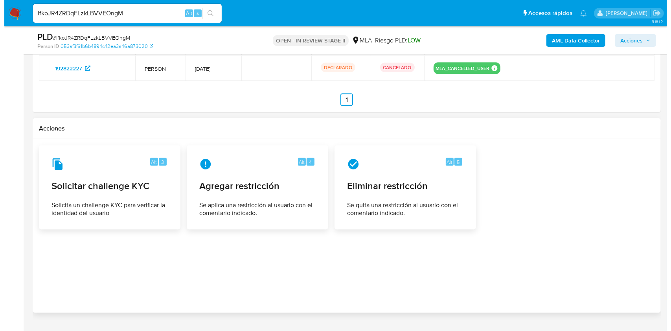
scroll to position [1275, 0]
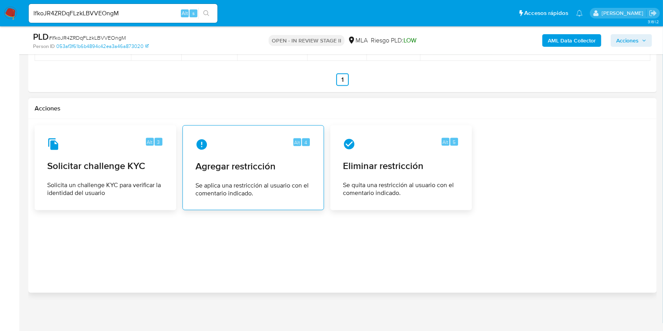
click at [266, 168] on span "Agregar restricción" at bounding box center [253, 166] width 116 height 12
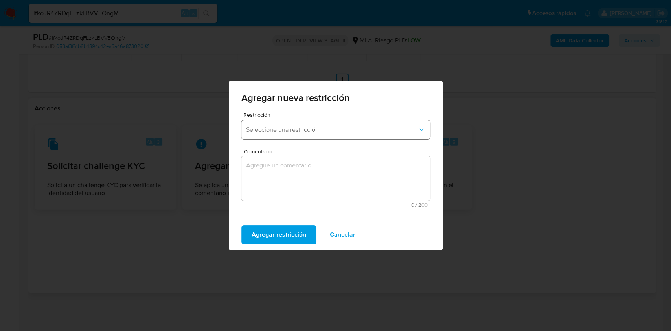
click at [264, 131] on span "Seleccione una restricción" at bounding box center [331, 130] width 171 height 8
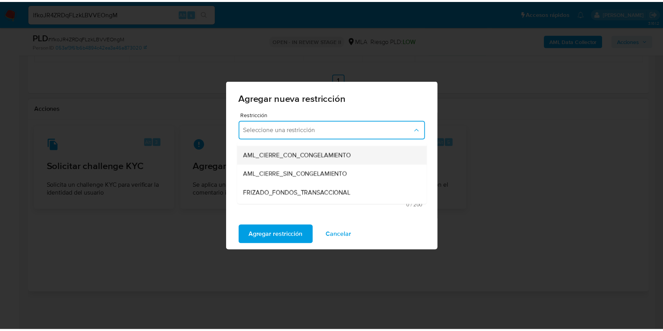
scroll to position [105, 0]
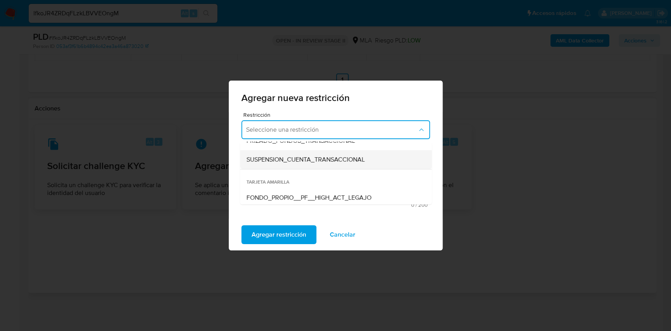
click at [270, 165] on div "SUSPENSION_CUENTA_TRANSACCIONAL" at bounding box center [333, 159] width 175 height 19
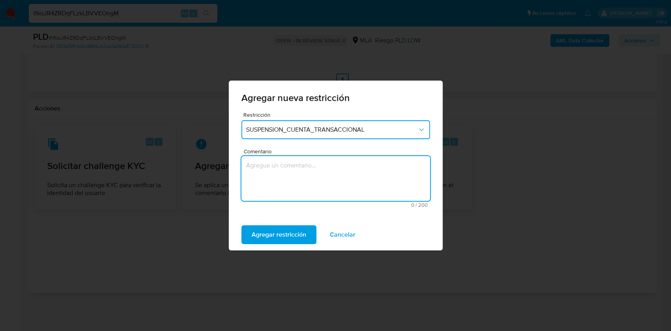
click at [268, 168] on textarea "Comentario" at bounding box center [335, 178] width 189 height 45
type textarea "AML"
click at [279, 237] on span "Agregar restricción" at bounding box center [279, 234] width 55 height 17
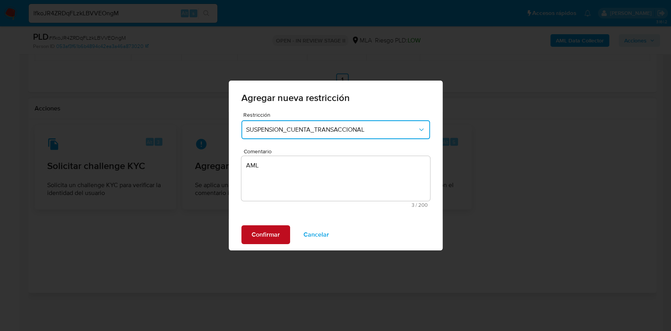
click at [279, 237] on button "Confirmar" at bounding box center [265, 234] width 49 height 19
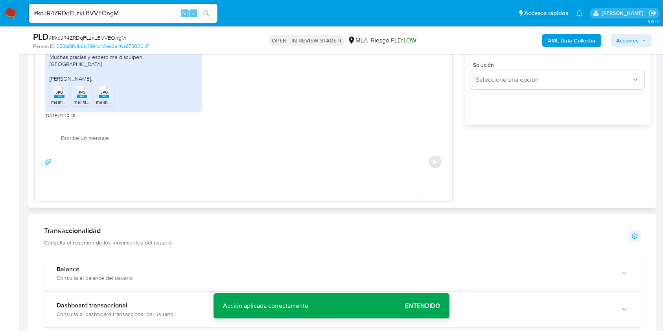
scroll to position [541, 0]
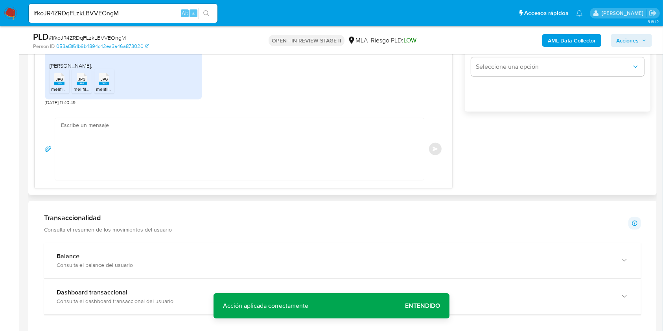
click at [152, 153] on textarea at bounding box center [237, 149] width 353 height 62
paste textarea "Hola XXX, Muchas gracias por la respuesta. Analizamos tu caso y notamos que la …"
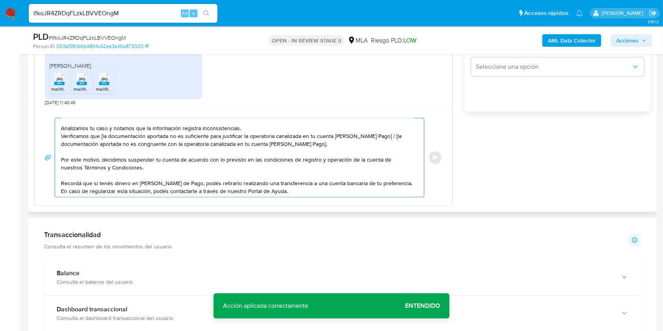
scroll to position [0, 0]
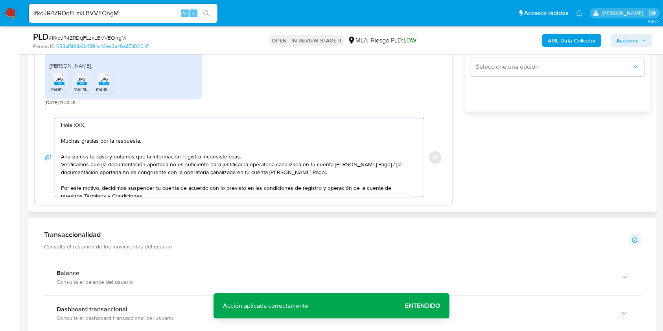
click at [78, 124] on textarea "Hola XXX, Muchas gracias por la respuesta. Analizamos tu caso y notamos que la …" at bounding box center [237, 157] width 353 height 79
click at [79, 124] on textarea "Hola XXX, Muchas gracias por la respuesta. Analizamos tu caso y notamos que la …" at bounding box center [237, 157] width 353 height 79
click at [100, 166] on textarea "Hola, Muchas gracias por la respuesta. Analizamos tu caso y notamos que la info…" at bounding box center [237, 157] width 353 height 79
drag, startPoint x: 375, startPoint y: 164, endPoint x: 377, endPoint y: 171, distance: 7.1
click at [377, 171] on textarea "Hola, Muchas gracias por la respuesta. Analizamos tu caso y notamos que la info…" at bounding box center [237, 157] width 353 height 79
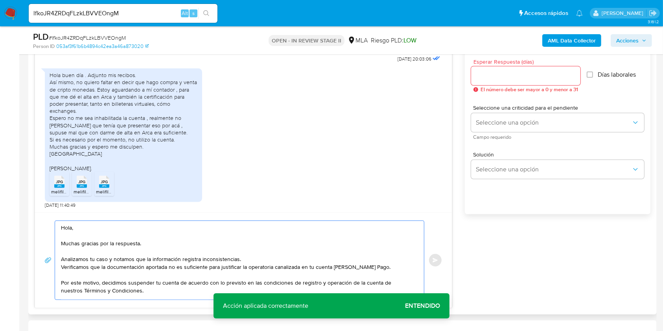
scroll to position [437, 0]
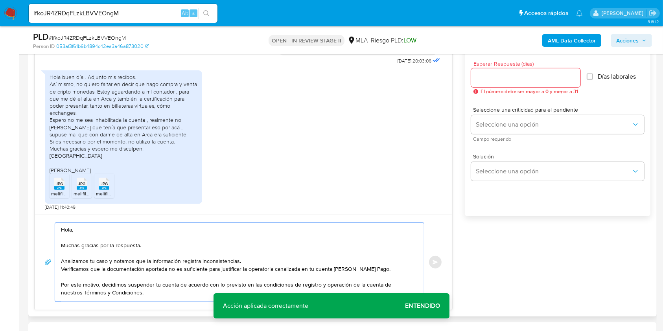
type textarea "Hola, Muchas gracias por la respuesta. Analizamos tu caso y notamos que la info…"
click at [501, 73] on input "Esperar Respuesta (días)" at bounding box center [525, 78] width 109 height 10
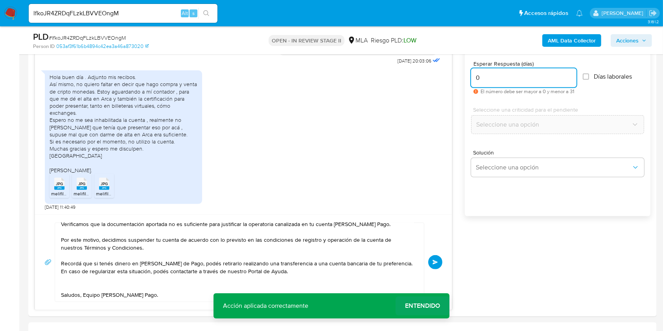
type input "0"
click at [426, 306] on span "Entendido" at bounding box center [422, 306] width 35 height 0
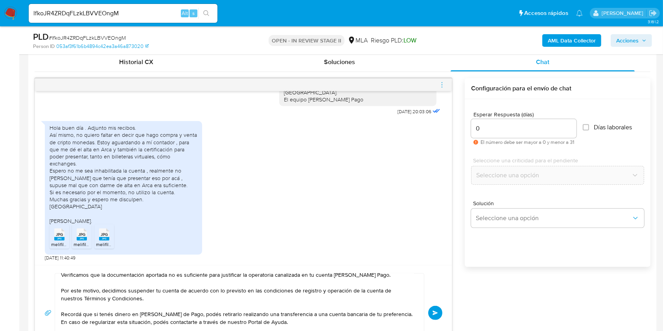
scroll to position [384, 0]
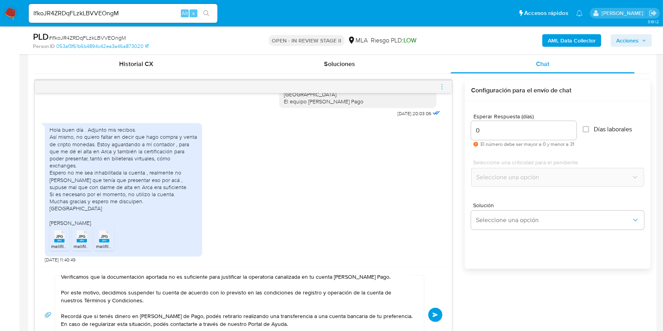
click at [431, 313] on button "Enviar" at bounding box center [435, 315] width 14 height 14
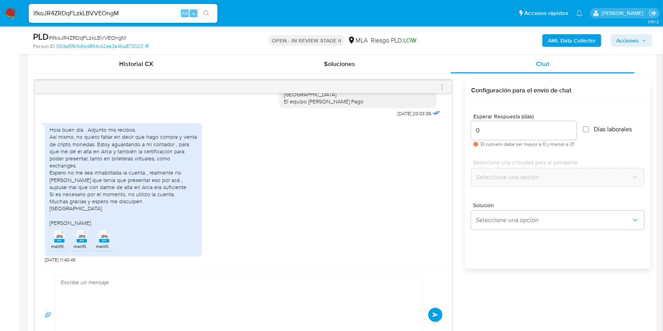
scroll to position [0, 0]
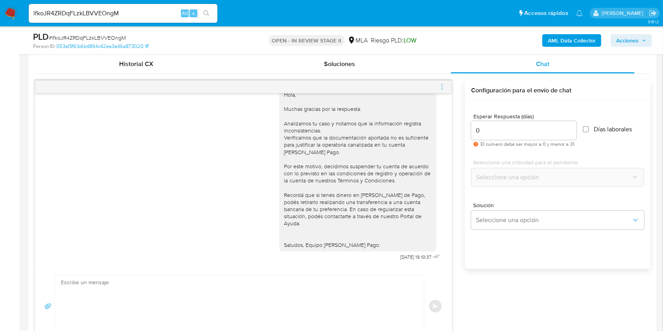
click at [439, 85] on icon "menu-action" at bounding box center [442, 86] width 7 height 7
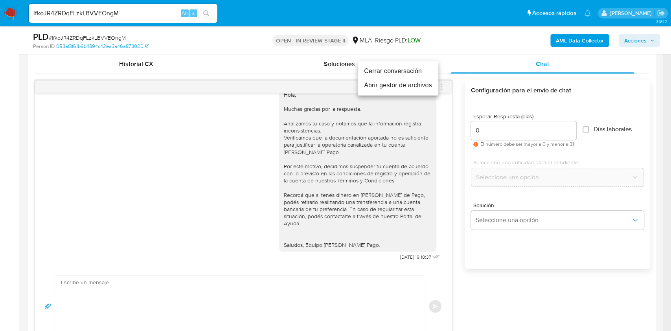
click at [372, 72] on li "Cerrar conversación" at bounding box center [398, 71] width 81 height 14
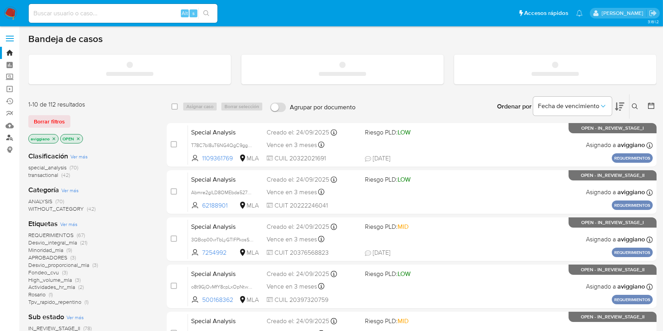
click at [8, 140] on link "Buscador de personas" at bounding box center [47, 138] width 94 height 12
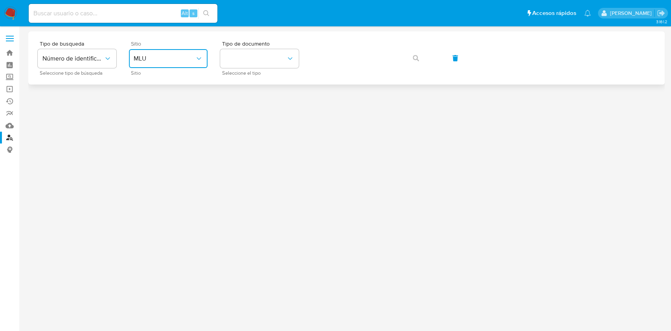
click at [192, 55] on span "MLU" at bounding box center [164, 59] width 61 height 8
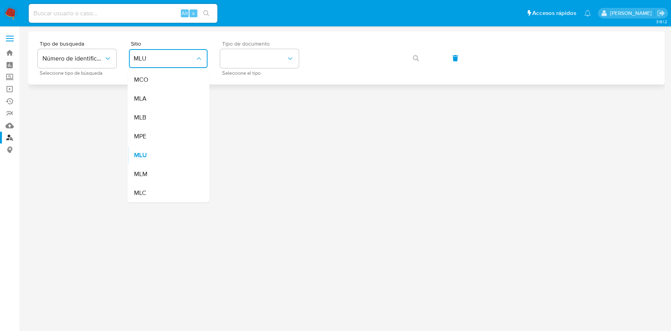
drag, startPoint x: 165, startPoint y: 105, endPoint x: 238, endPoint y: 70, distance: 81.3
click at [165, 105] on div "MLA" at bounding box center [166, 98] width 65 height 19
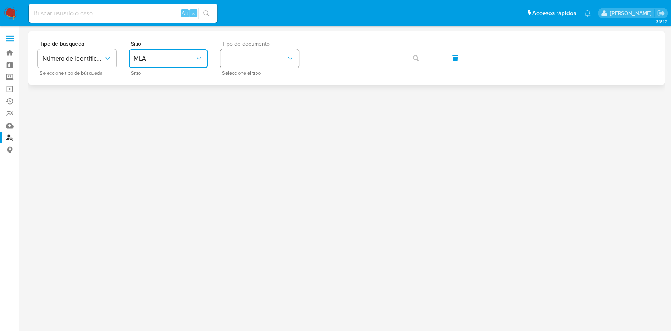
click at [251, 62] on button "identificationType" at bounding box center [259, 58] width 79 height 19
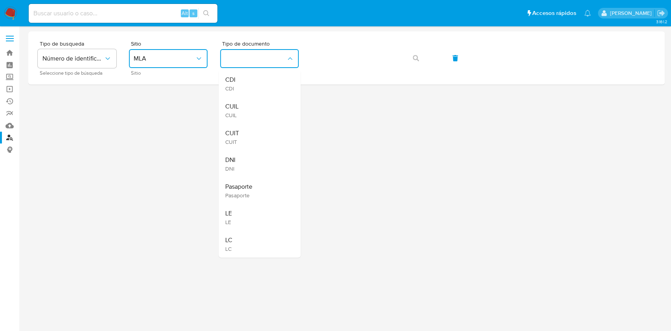
drag, startPoint x: 236, startPoint y: 135, endPoint x: 277, endPoint y: 109, distance: 48.9
click at [238, 132] on span "CUIT" at bounding box center [232, 133] width 14 height 8
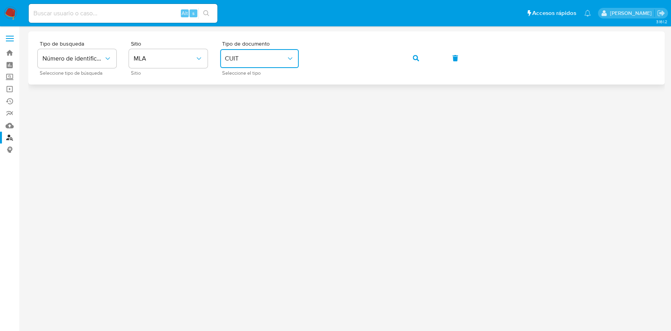
click at [396, 50] on div "Tipo de busqueda Número de identificación Seleccione tipo de búsqueda Sitio MLA…" at bounding box center [347, 58] width 618 height 34
click at [402, 57] on div "Tipo de busqueda Número de identificación Seleccione tipo de búsqueda Sitio MLA…" at bounding box center [347, 58] width 618 height 34
click at [405, 61] on button "button" at bounding box center [416, 58] width 27 height 19
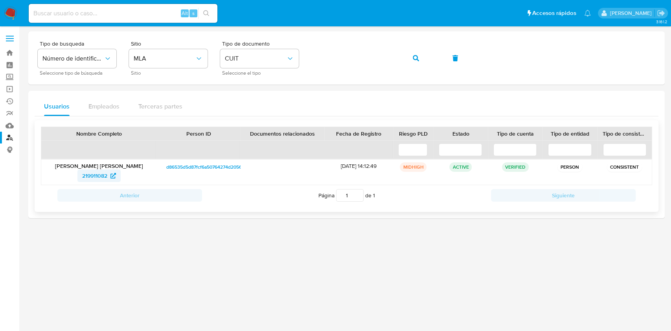
click at [87, 175] on span "219911082" at bounding box center [94, 176] width 25 height 13
click at [299, 53] on div "Tipo de busqueda Número de identificación Seleccione tipo de búsqueda Sitio MLA…" at bounding box center [347, 58] width 618 height 34
click at [403, 58] on button "button" at bounding box center [416, 58] width 27 height 19
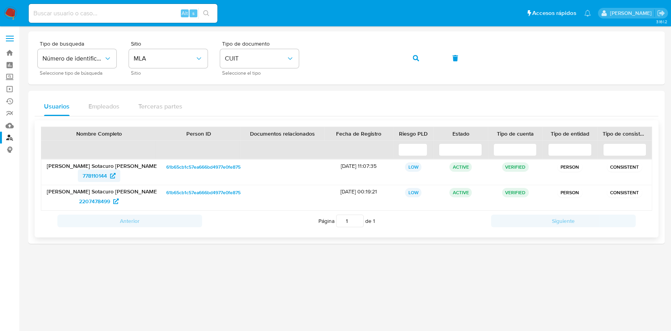
click at [80, 180] on link "778110144" at bounding box center [99, 176] width 42 height 13
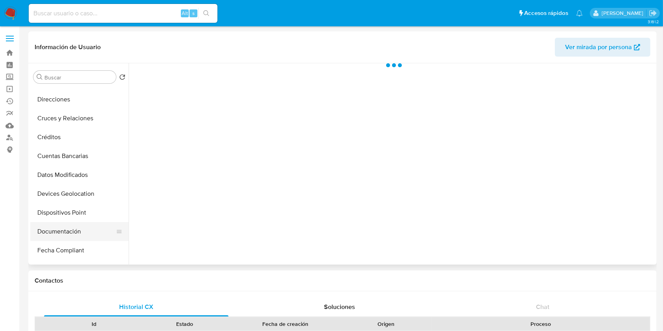
scroll to position [105, 0]
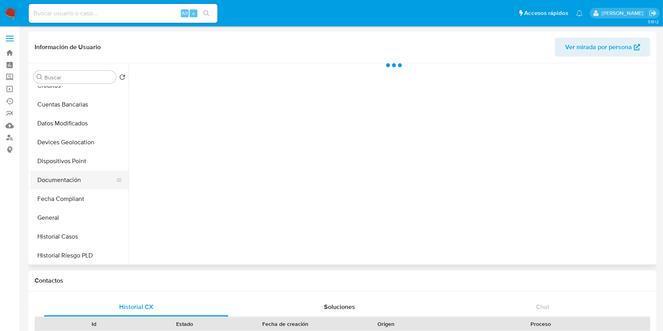
select select "10"
click at [81, 187] on button "Documentación" at bounding box center [76, 180] width 92 height 19
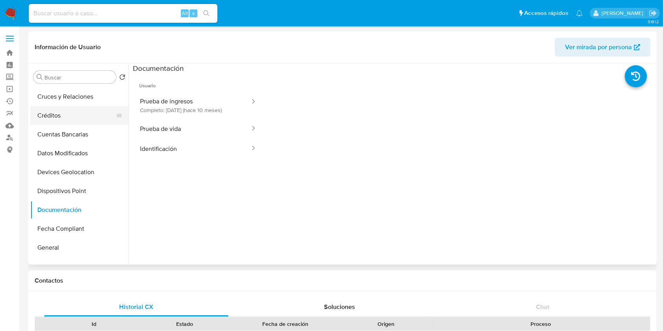
scroll to position [52, 0]
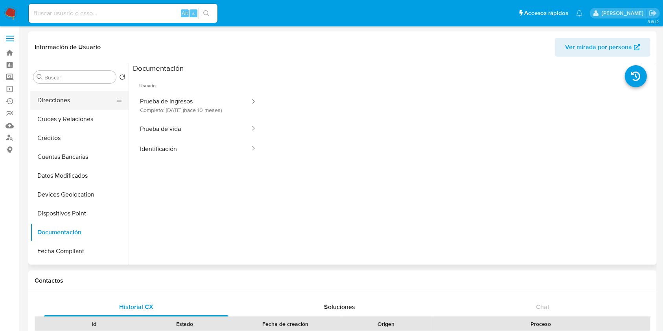
click at [84, 105] on button "Direcciones" at bounding box center [76, 100] width 92 height 19
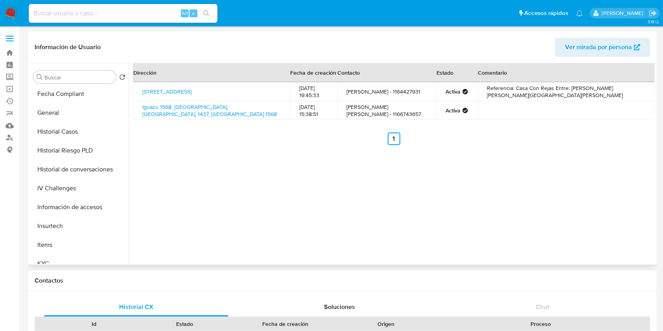
scroll to position [157, 0]
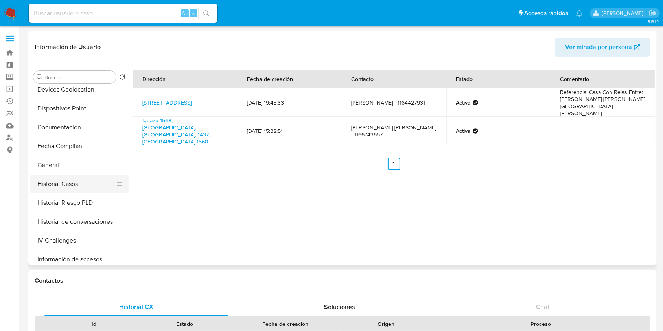
click at [90, 181] on button "Historial Casos" at bounding box center [76, 184] width 92 height 19
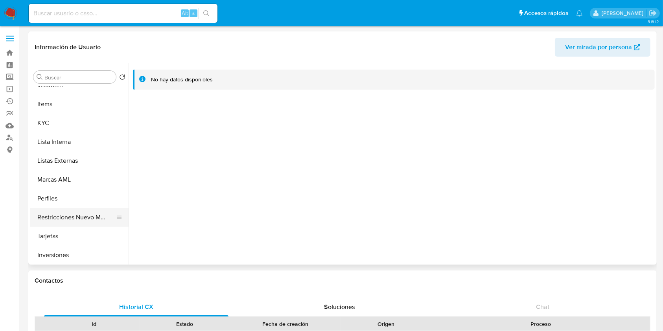
scroll to position [367, 0]
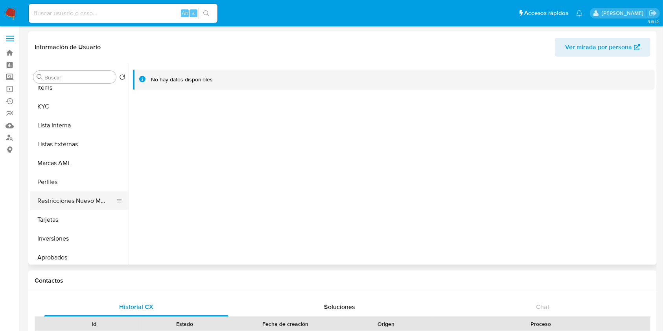
click at [82, 206] on button "Restricciones Nuevo Mundo" at bounding box center [76, 201] width 92 height 19
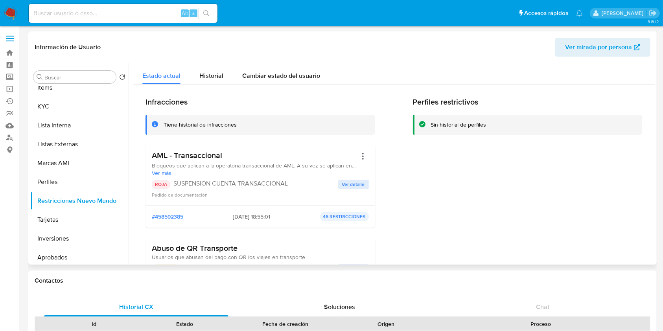
click at [345, 182] on span "Ver detalle" at bounding box center [353, 185] width 23 height 8
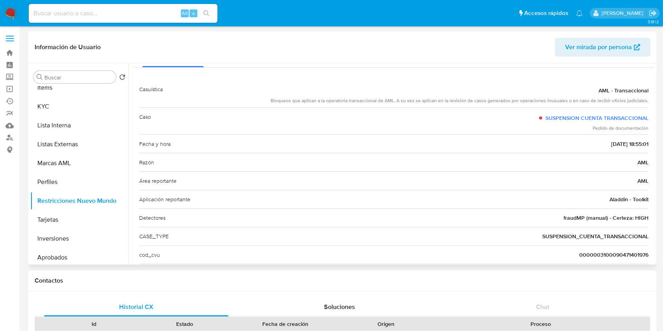
scroll to position [0, 0]
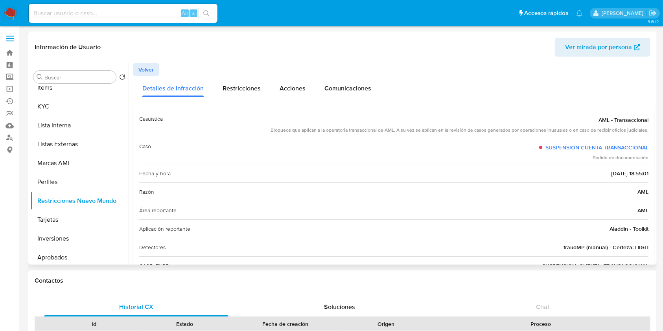
click at [147, 68] on span "Volver" at bounding box center [145, 69] width 15 height 11
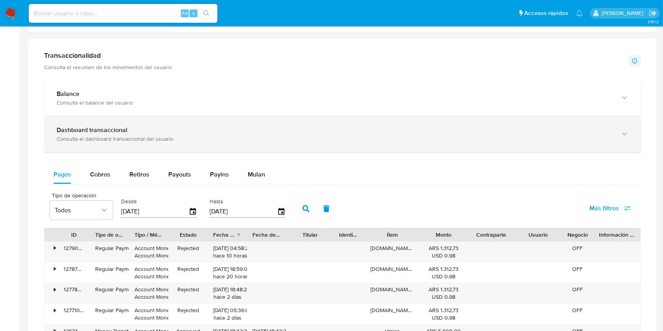
scroll to position [367, 0]
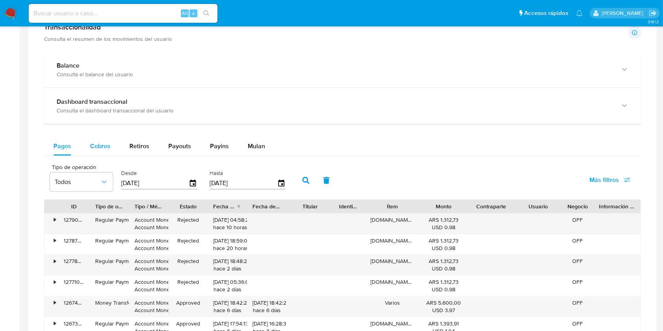
click at [99, 147] on span "Cobros" at bounding box center [100, 146] width 20 height 9
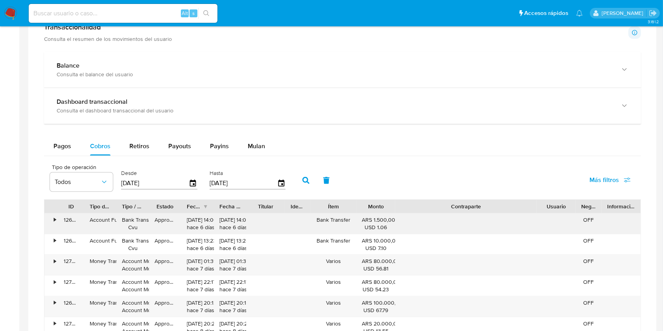
click at [604, 227] on div "ID Tipo de operación Tipo / Método Estado Fecha de creación Fecha de aprobación…" at bounding box center [342, 310] width 597 height 222
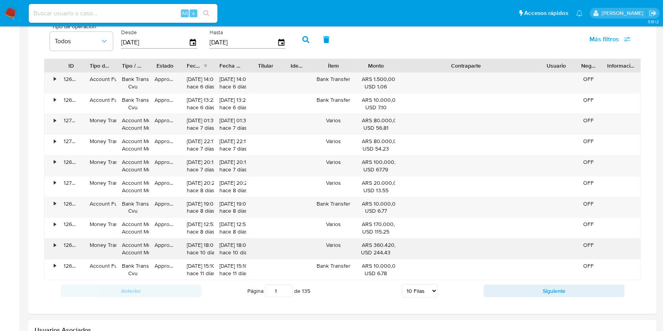
scroll to position [524, 0]
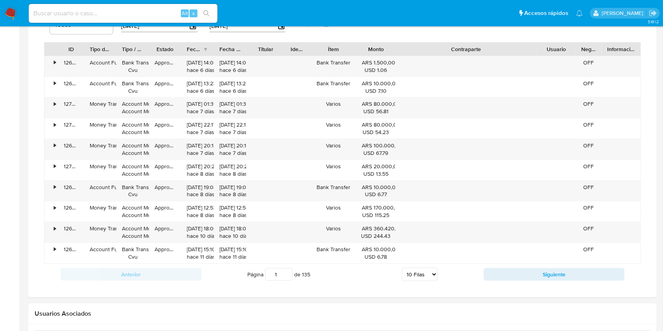
drag, startPoint x: 422, startPoint y: 274, endPoint x: 420, endPoint y: 282, distance: 8.3
click at [422, 275] on select "5 Filas 10 Filas 20 Filas 25 Filas 50 Filas 100 Filas" at bounding box center [420, 274] width 36 height 13
click at [419, 273] on select "5 Filas 10 Filas 20 Filas 25 Filas 50 Filas 100 Filas" at bounding box center [420, 274] width 36 height 13
click at [418, 272] on select "5 Filas 10 Filas 20 Filas 25 Filas 50 Filas 100 Filas" at bounding box center [420, 274] width 36 height 13
select select "100"
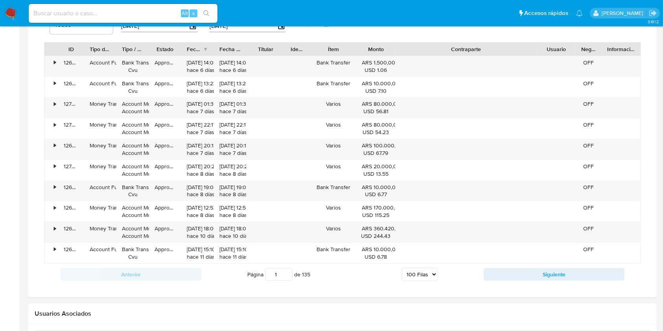
click at [402, 268] on select "5 Filas 10 Filas 20 Filas 25 Filas 50 Filas 100 Filas" at bounding box center [420, 274] width 36 height 13
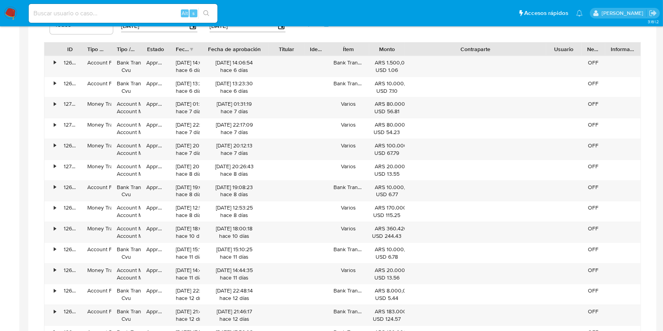
drag, startPoint x: 250, startPoint y: 47, endPoint x: 286, endPoint y: 54, distance: 37.3
click at [286, 54] on div "ID Tipo de operación Tipo / Método Estado Fecha de creación Fecha de aprobación…" at bounding box center [342, 48] width 596 height 13
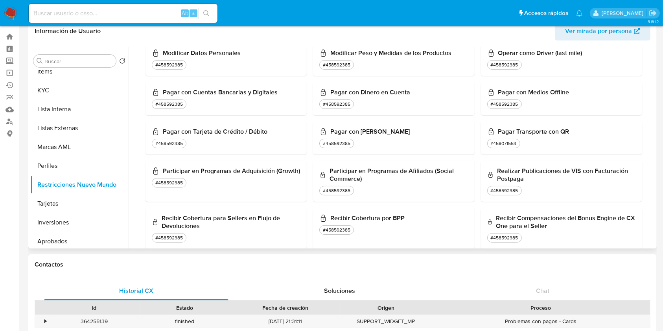
scroll to position [0, 0]
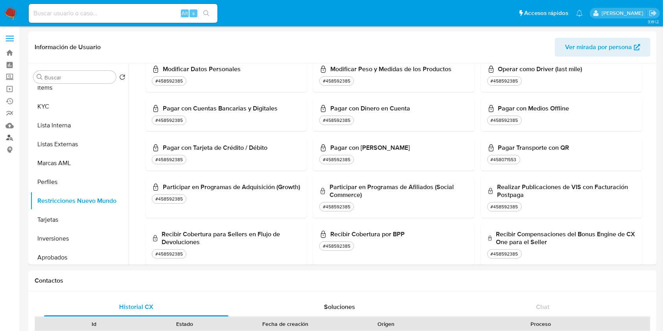
click at [8, 136] on link "Buscador de personas" at bounding box center [47, 138] width 94 height 12
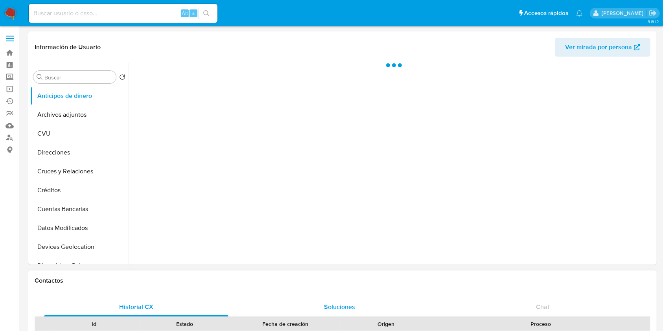
scroll to position [262, 0]
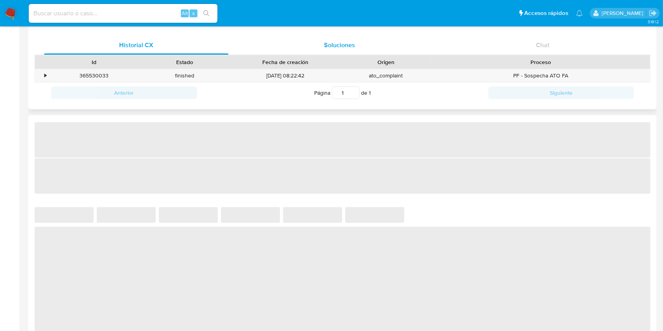
select select "10"
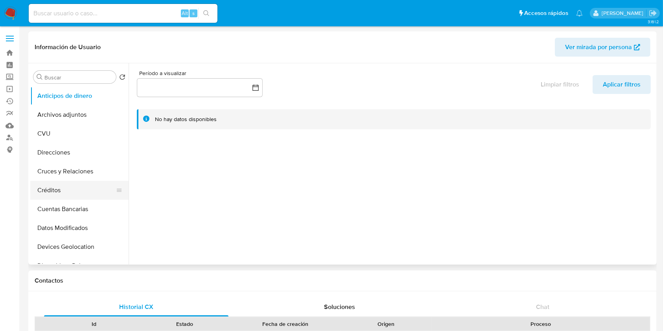
scroll to position [105, 0]
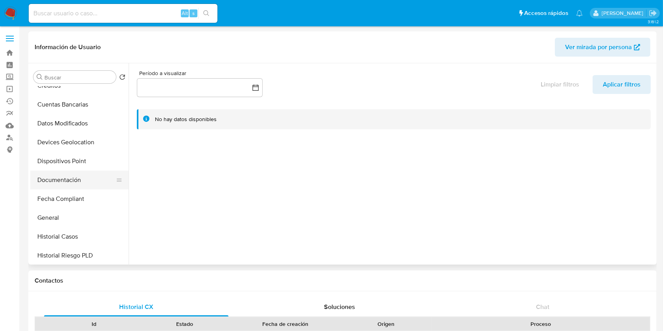
click at [75, 179] on button "Documentación" at bounding box center [76, 180] width 92 height 19
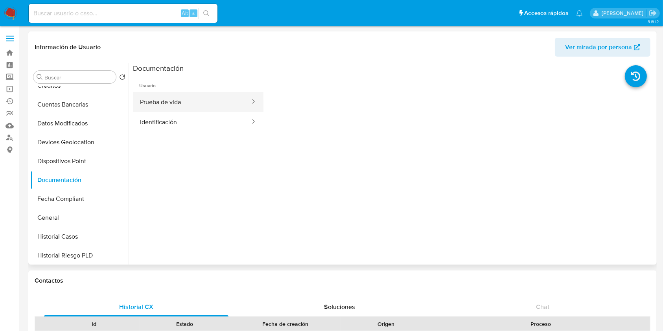
click at [184, 108] on button "Prueba de vida" at bounding box center [192, 102] width 118 height 20
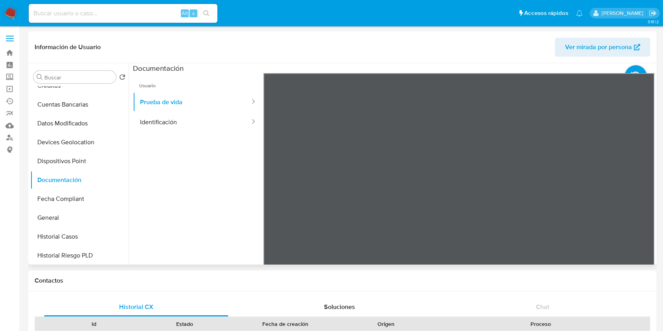
scroll to position [25, 0]
click at [198, 113] on button "Identificación" at bounding box center [192, 122] width 118 height 20
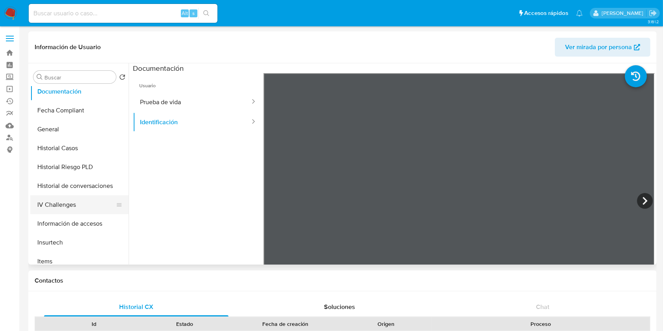
scroll to position [210, 0]
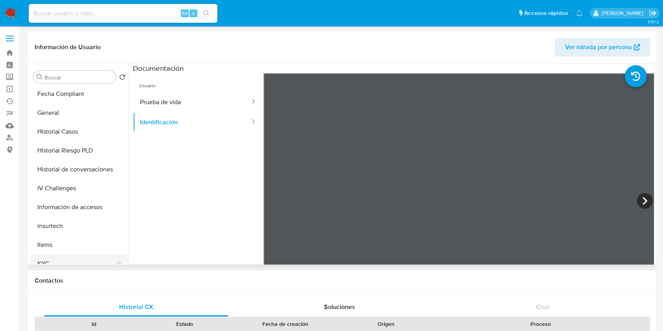
click at [65, 258] on button "KYC" at bounding box center [76, 263] width 92 height 19
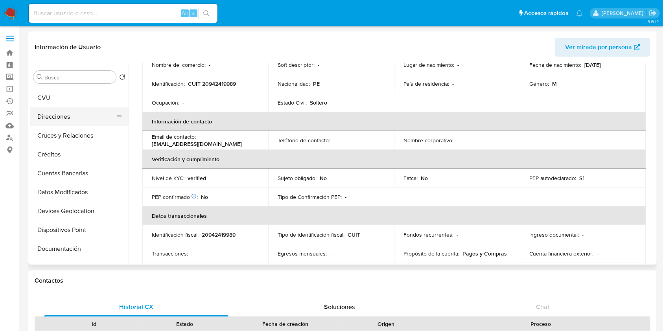
scroll to position [52, 0]
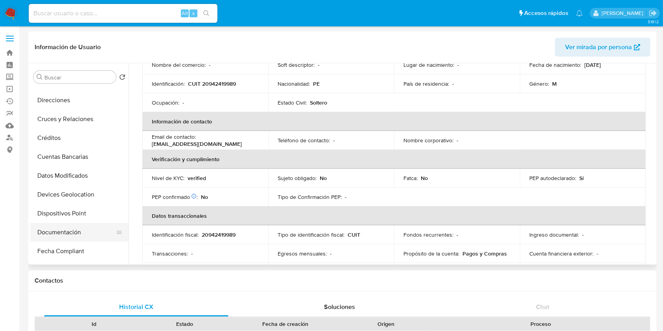
click at [90, 229] on button "Documentación" at bounding box center [76, 232] width 92 height 19
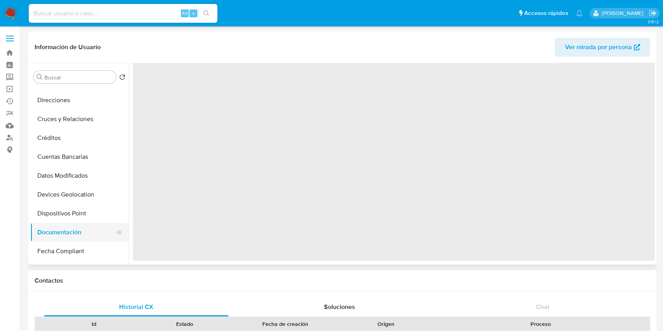
scroll to position [0, 0]
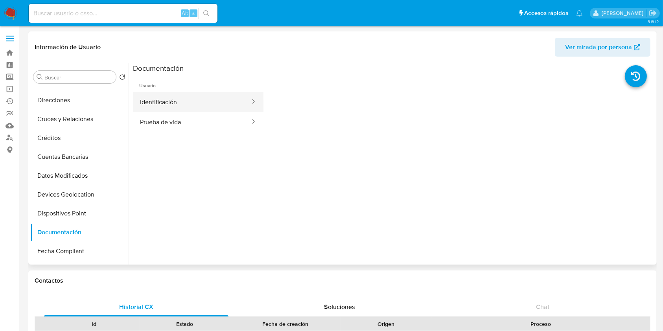
click at [199, 104] on button "Identificación" at bounding box center [192, 102] width 118 height 20
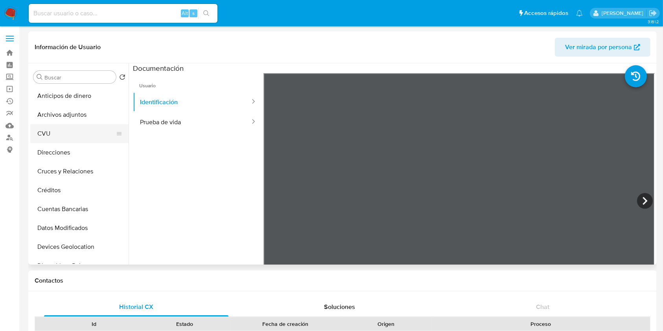
scroll to position [52, 0]
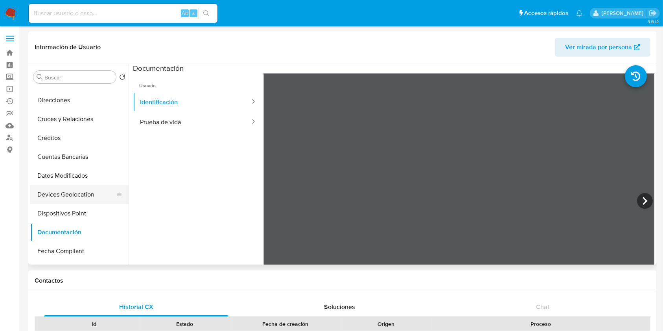
click at [84, 201] on button "Devices Geolocation" at bounding box center [76, 194] width 92 height 19
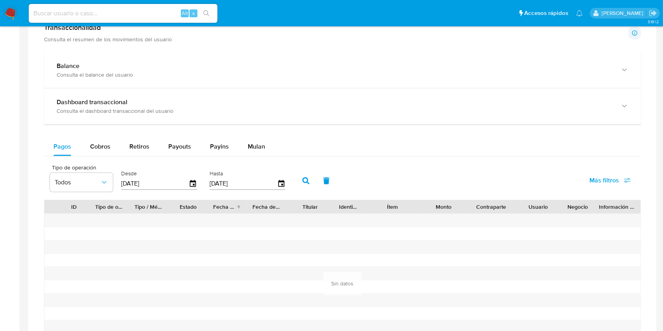
scroll to position [367, 0]
click at [101, 146] on span "Cobros" at bounding box center [100, 146] width 20 height 9
select select "10"
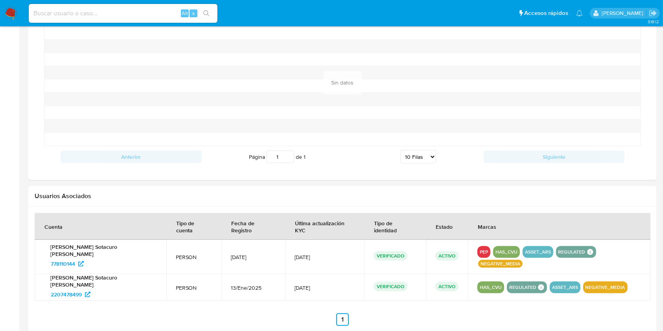
scroll to position [577, 0]
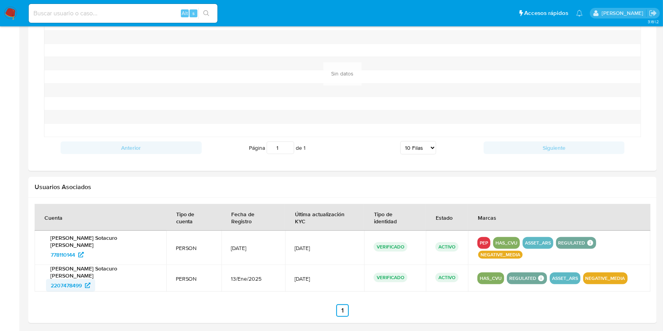
click at [67, 279] on span "2207478499" at bounding box center [66, 285] width 31 height 13
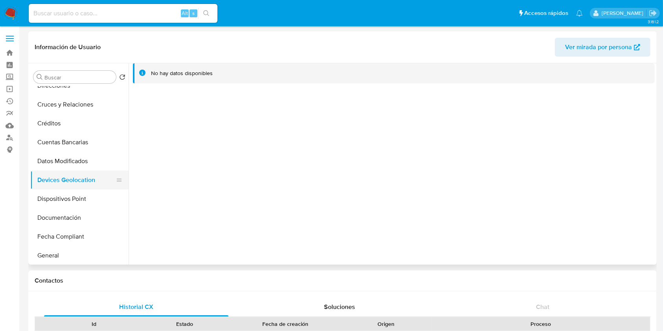
scroll to position [105, 0]
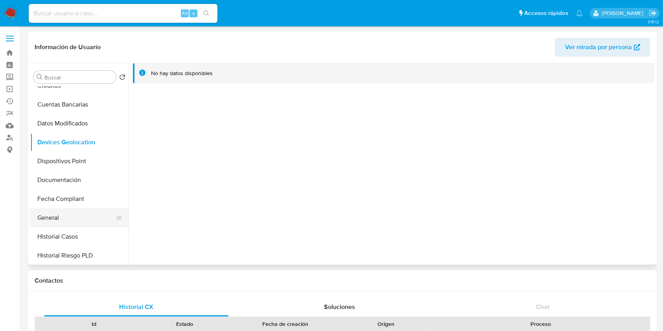
click at [82, 212] on button "General" at bounding box center [76, 217] width 92 height 19
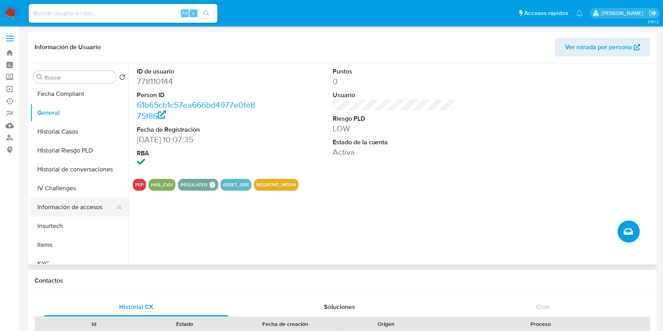
scroll to position [262, 0]
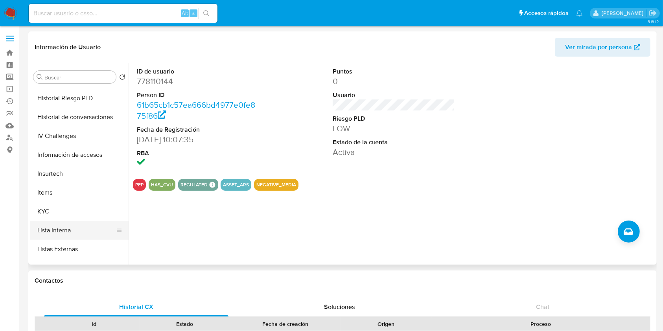
click at [88, 231] on button "Lista Interna" at bounding box center [76, 230] width 92 height 19
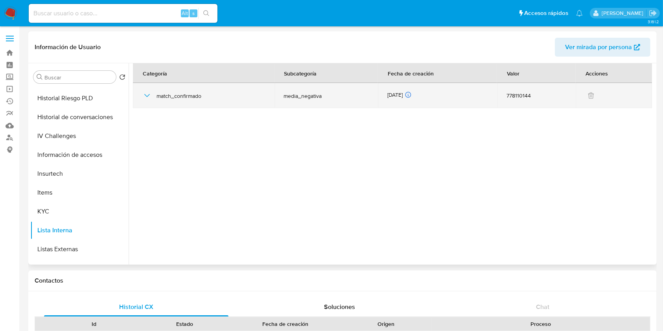
click at [150, 93] on icon "button" at bounding box center [146, 95] width 9 height 9
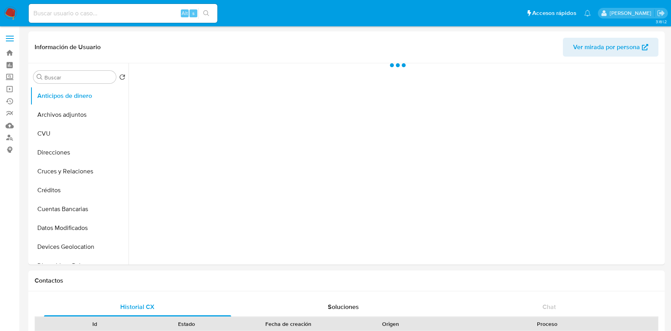
select select "10"
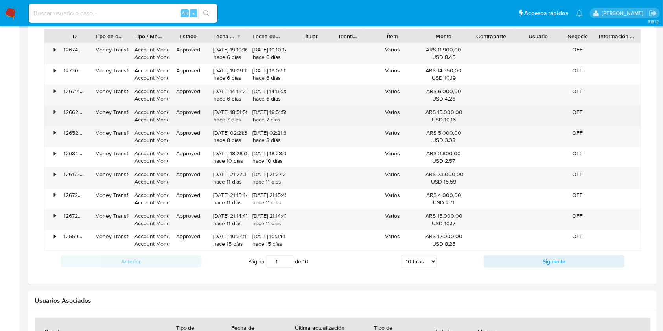
scroll to position [524, 0]
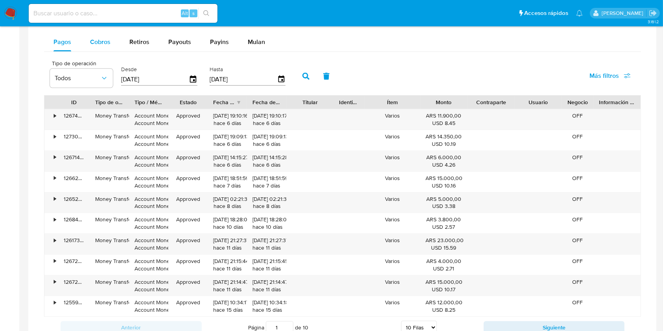
click at [106, 42] on span "Cobros" at bounding box center [100, 41] width 20 height 9
select select "10"
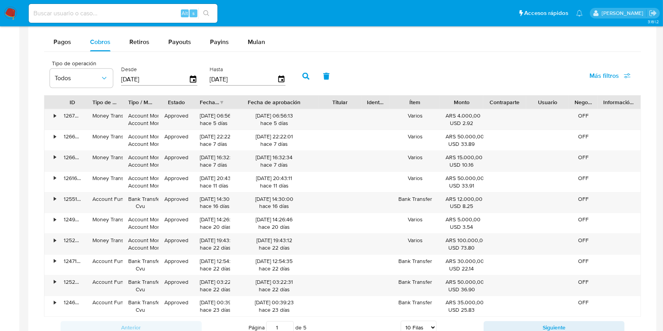
click at [331, 110] on div "ID Tipo de operación Tipo / Método Estado Fecha de creación Fecha de aprobación…" at bounding box center [342, 206] width 597 height 222
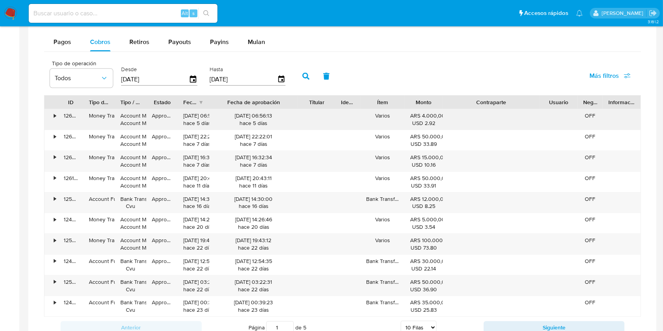
drag, startPoint x: 529, startPoint y: 101, endPoint x: 583, endPoint y: 113, distance: 55.5
click at [583, 113] on div "ID Tipo de operación Tipo / Método Estado Fecha de creación Fecha de aprobación…" at bounding box center [342, 206] width 597 height 222
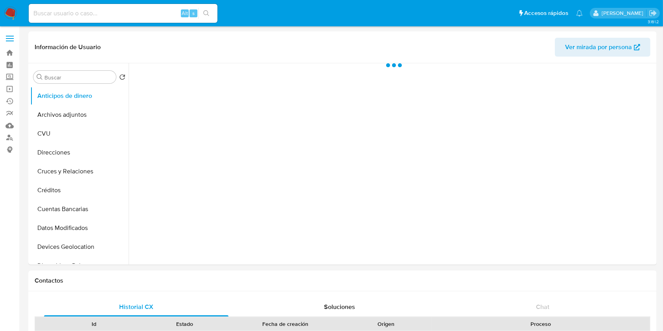
select select "10"
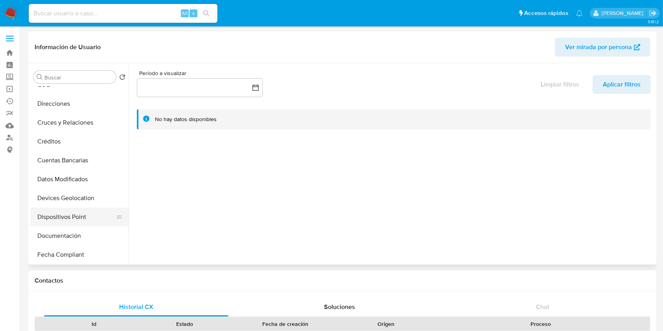
scroll to position [105, 0]
click at [59, 180] on button "Documentación" at bounding box center [76, 180] width 92 height 19
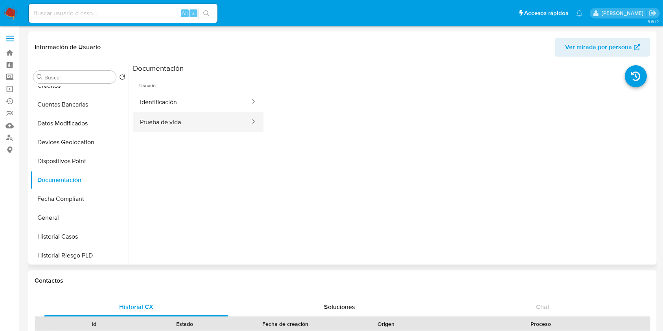
click at [157, 121] on button "Prueba de vida" at bounding box center [192, 122] width 118 height 20
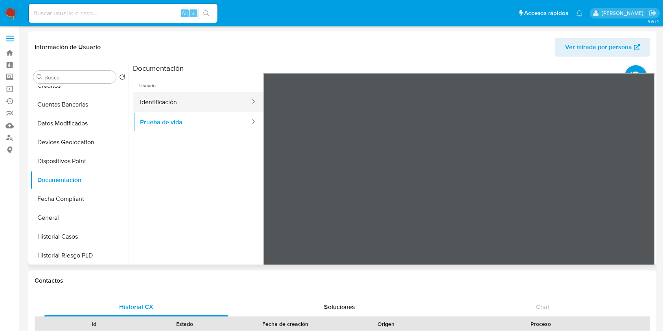
click at [210, 101] on button "Identificación" at bounding box center [192, 102] width 118 height 20
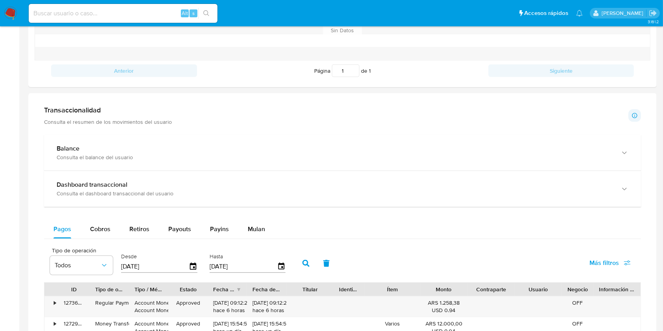
scroll to position [367, 0]
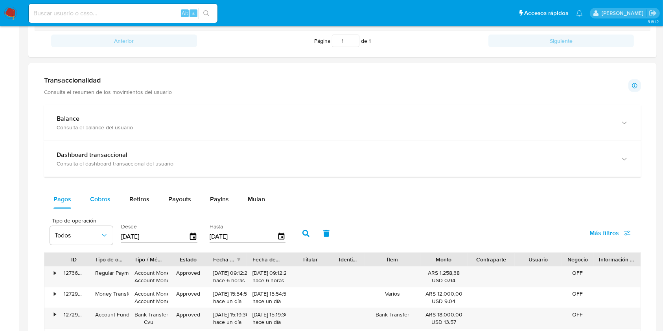
click at [104, 199] on span "Cobros" at bounding box center [100, 199] width 20 height 9
select select "10"
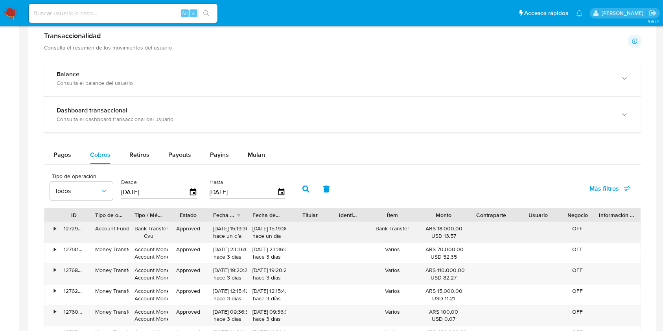
scroll to position [472, 0]
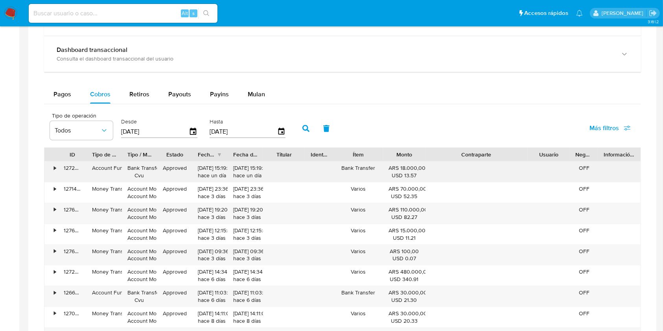
drag, startPoint x: 516, startPoint y: 155, endPoint x: 571, endPoint y: 164, distance: 55.9
click at [571, 164] on div "ID Tipo de operación Tipo / Método Estado Fecha de creación Fecha de aprobación…" at bounding box center [342, 258] width 597 height 222
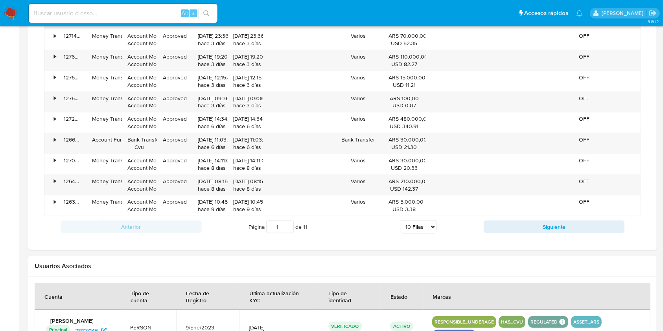
scroll to position [629, 0]
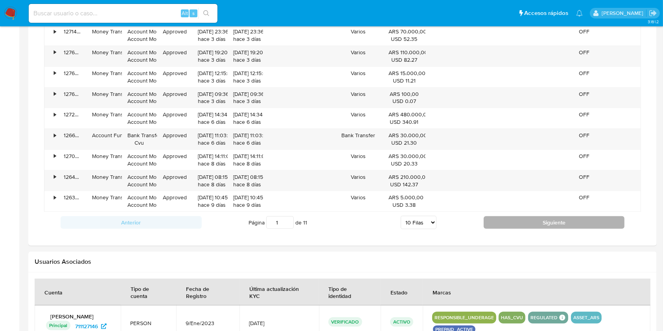
click at [517, 221] on button "Siguiente" at bounding box center [554, 222] width 141 height 13
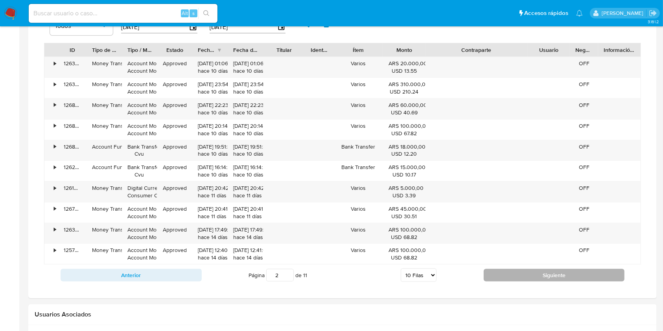
click at [493, 270] on button "Siguiente" at bounding box center [554, 275] width 141 height 13
type input "3"
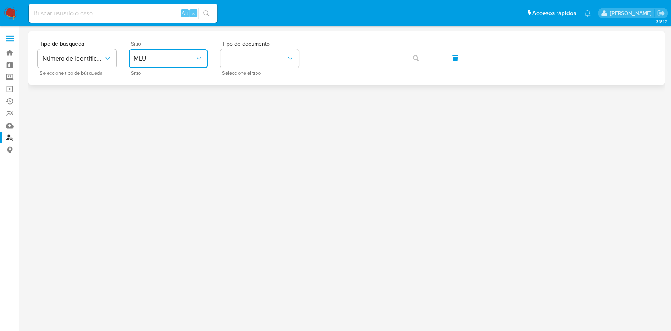
click at [188, 58] on span "MLU" at bounding box center [164, 59] width 61 height 8
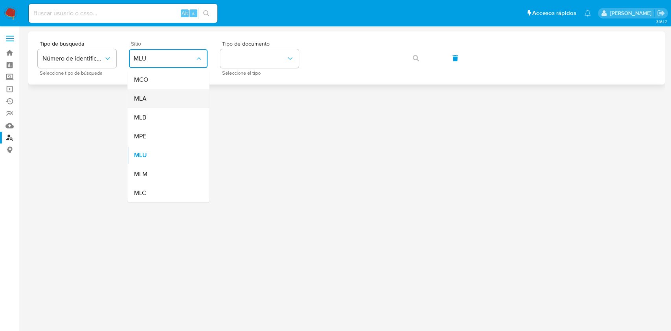
click at [166, 98] on div "MLA" at bounding box center [166, 98] width 65 height 19
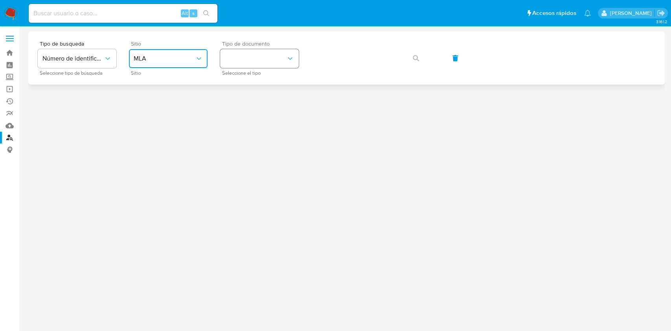
click at [252, 63] on button "identificationType" at bounding box center [259, 58] width 79 height 19
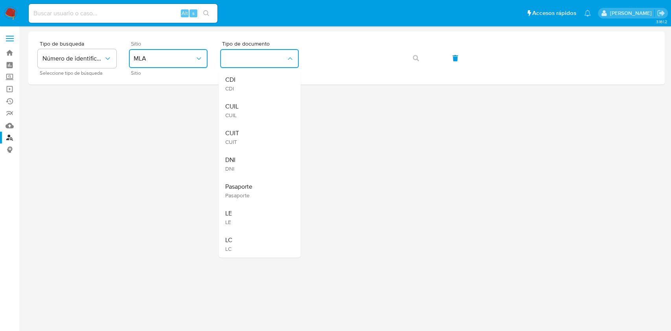
click at [242, 137] on div "CUIT CUIT" at bounding box center [257, 137] width 65 height 27
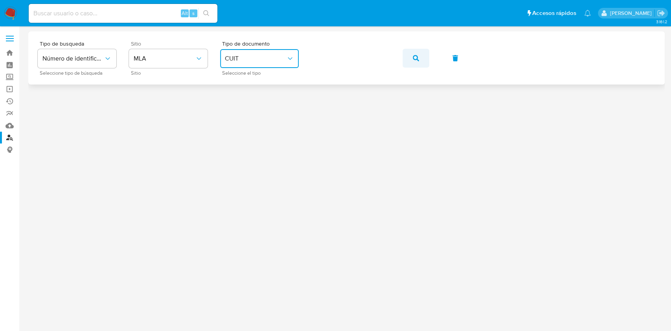
click at [409, 56] on button "button" at bounding box center [416, 58] width 27 height 19
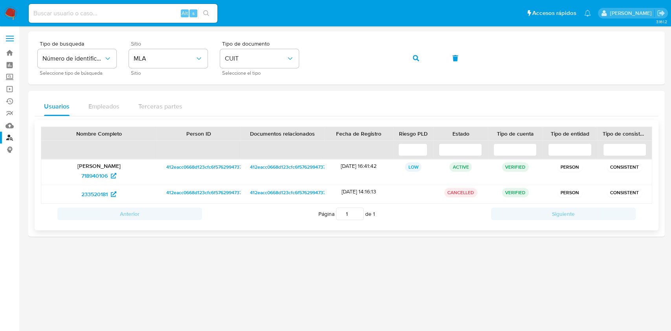
click at [79, 185] on div "233520181" at bounding box center [99, 194] width 116 height 18
click at [84, 180] on span "718940106" at bounding box center [94, 176] width 26 height 13
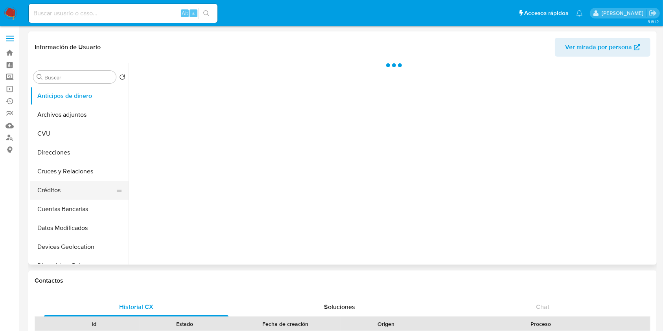
select select "10"
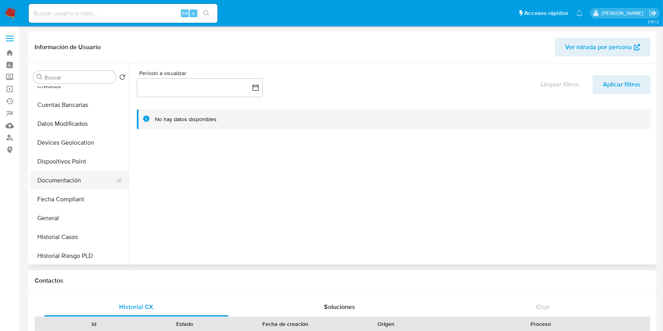
scroll to position [105, 0]
click at [80, 237] on button "Historial Casos" at bounding box center [76, 236] width 92 height 19
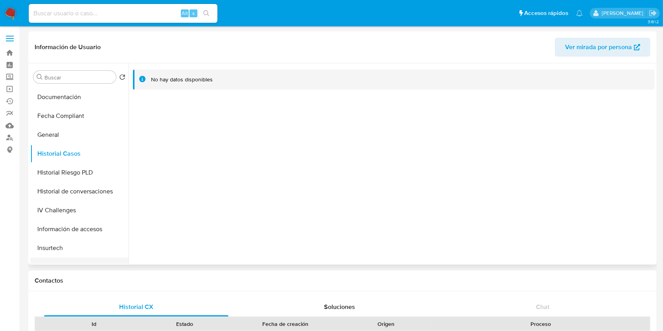
scroll to position [262, 0]
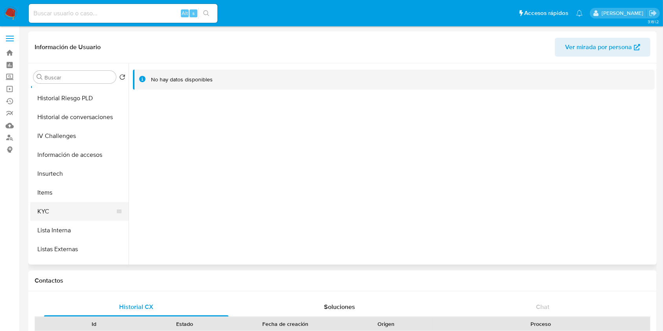
click at [48, 211] on button "KYC" at bounding box center [76, 211] width 92 height 19
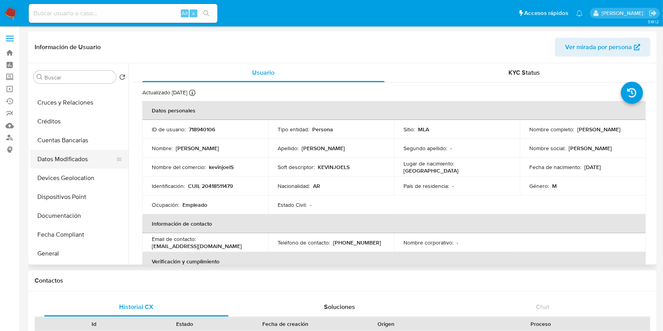
scroll to position [52, 0]
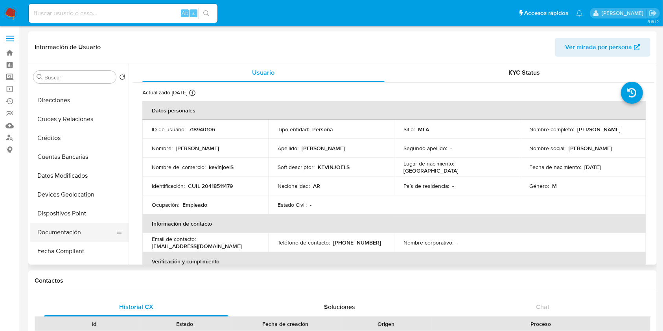
click at [52, 229] on button "Documentación" at bounding box center [76, 232] width 92 height 19
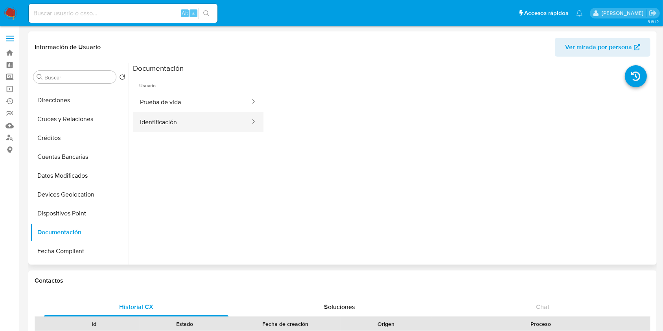
click at [188, 125] on button "Identificación" at bounding box center [192, 122] width 118 height 20
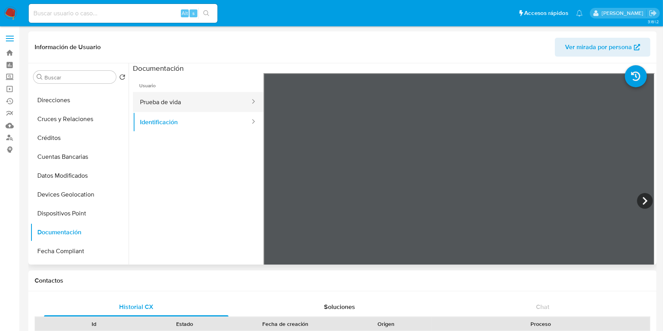
click at [195, 101] on button "Prueba de vida" at bounding box center [192, 102] width 118 height 20
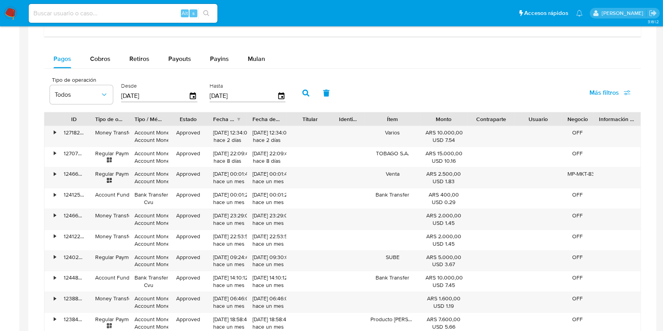
scroll to position [472, 0]
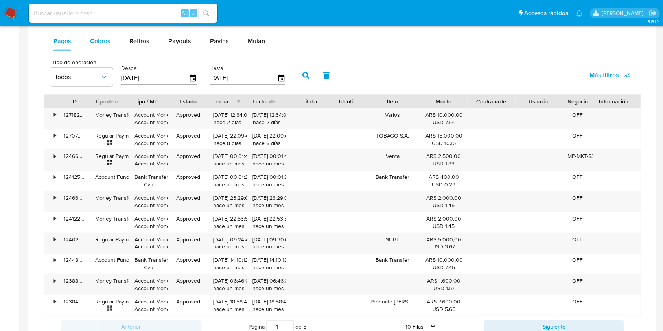
click at [94, 35] on div "Cobros" at bounding box center [100, 41] width 20 height 19
select select "10"
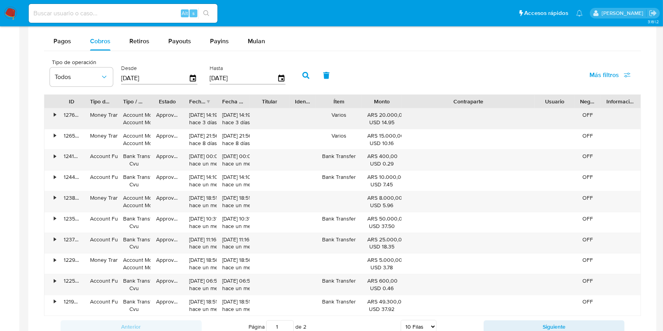
click at [601, 112] on div "ID Tipo de operación Tipo / Método Estado Fecha de creación Fecha de aprobación…" at bounding box center [342, 205] width 597 height 222
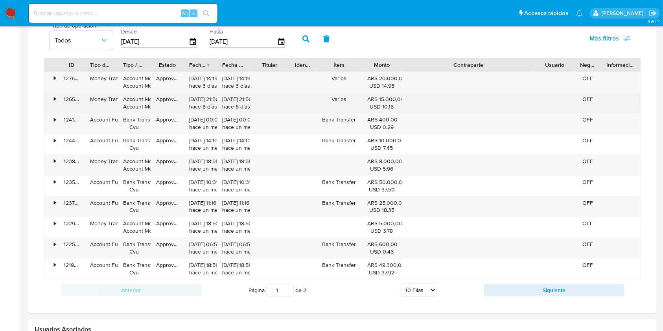
scroll to position [524, 0]
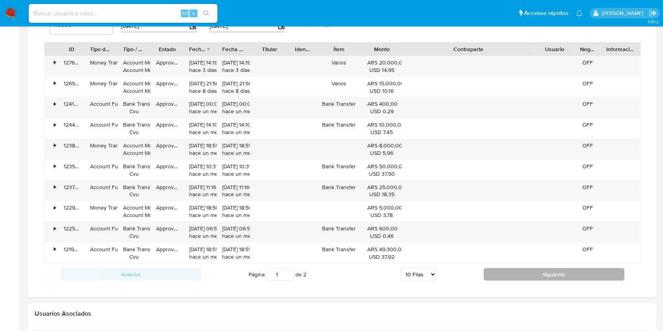
click at [516, 273] on button "Siguiente" at bounding box center [554, 274] width 141 height 13
type input "2"
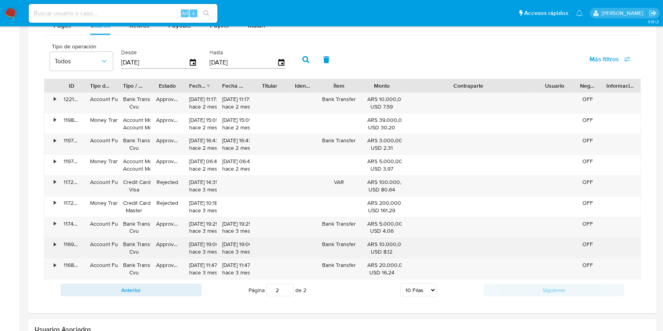
scroll to position [472, 0]
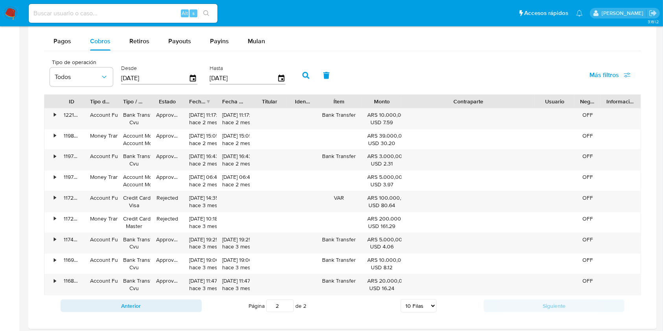
click at [61, 31] on div "Balance Consulta el balance del usuario Dashboard transaccional Consulta el das…" at bounding box center [342, 132] width 597 height 370
click at [65, 42] on span "Pagos" at bounding box center [62, 41] width 18 height 9
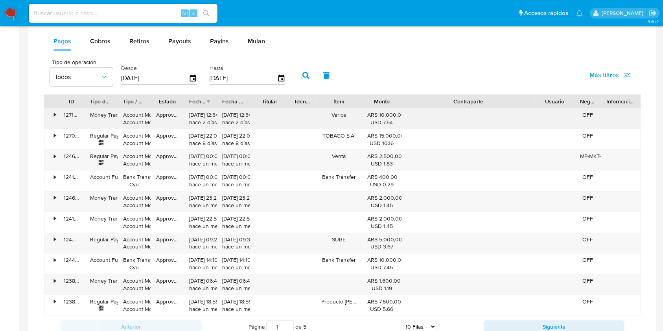
click at [603, 119] on div "ID Tipo de operación Tipo / Método Estado Fecha de creación Fecha de aprobación…" at bounding box center [342, 205] width 597 height 222
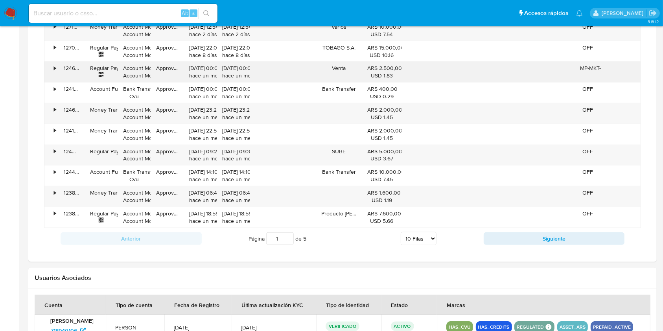
scroll to position [577, 0]
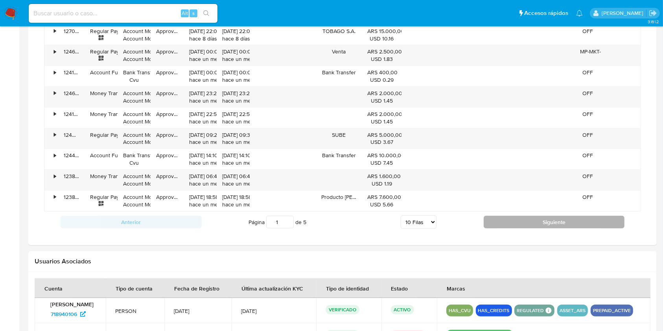
click at [531, 218] on button "Siguiente" at bounding box center [554, 222] width 141 height 13
type input "2"
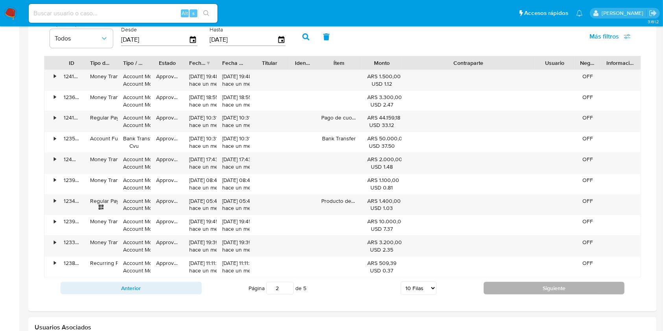
scroll to position [524, 0]
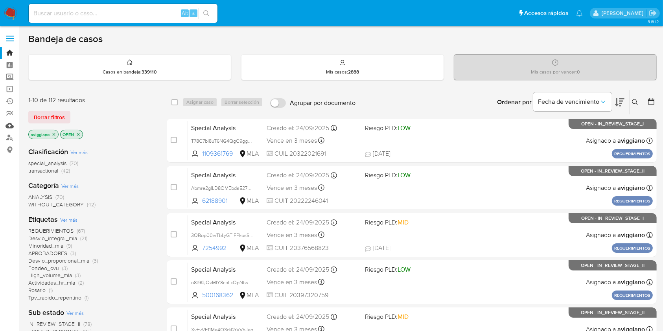
click at [9, 125] on link "Mulan" at bounding box center [47, 126] width 94 height 12
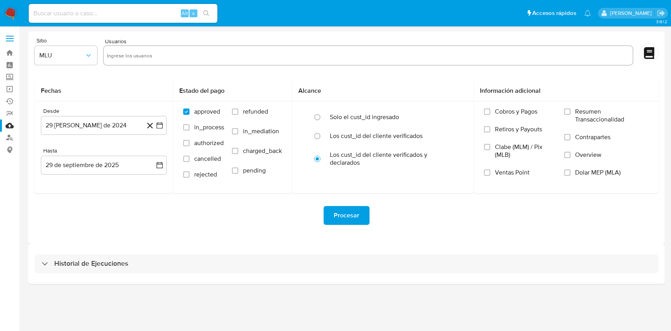
click at [111, 278] on div "Historial de Ejecuciones" at bounding box center [346, 264] width 637 height 40
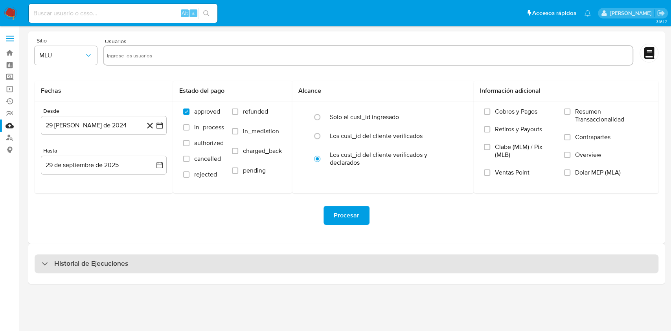
click at [114, 262] on h3 "Historial de Ejecuciones" at bounding box center [91, 263] width 74 height 9
select select "10"
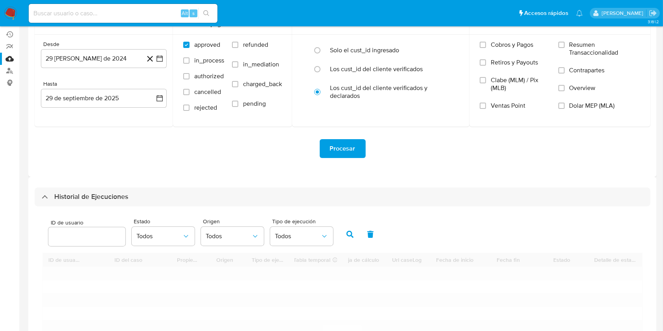
scroll to position [157, 0]
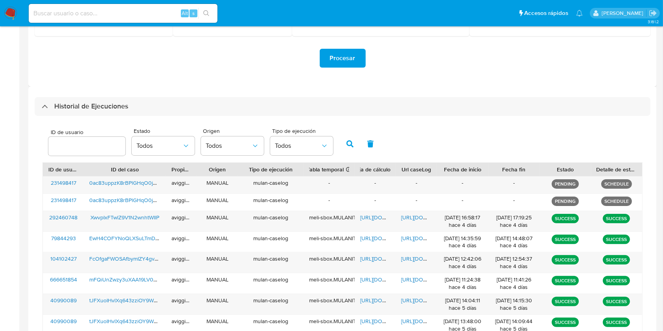
drag, startPoint x: 291, startPoint y: 168, endPoint x: 312, endPoint y: 175, distance: 21.5
click at [312, 175] on div "ID de usuario ID del caso Propietario Origen Tipo de ejecución Tabla temporal D…" at bounding box center [342, 169] width 599 height 13
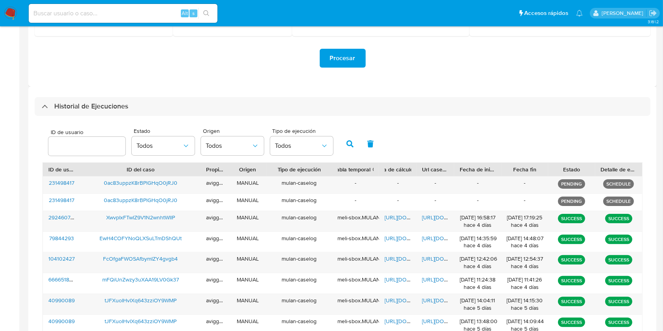
drag, startPoint x: 163, startPoint y: 170, endPoint x: 201, endPoint y: 173, distance: 38.4
click at [201, 173] on div at bounding box center [201, 169] width 14 height 13
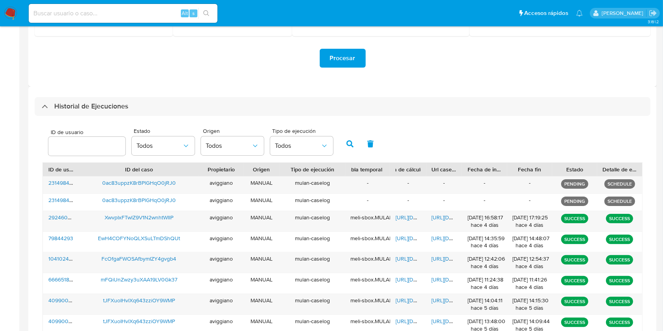
drag, startPoint x: 230, startPoint y: 168, endPoint x: 245, endPoint y: 171, distance: 15.2
click at [245, 171] on div at bounding box center [243, 169] width 14 height 13
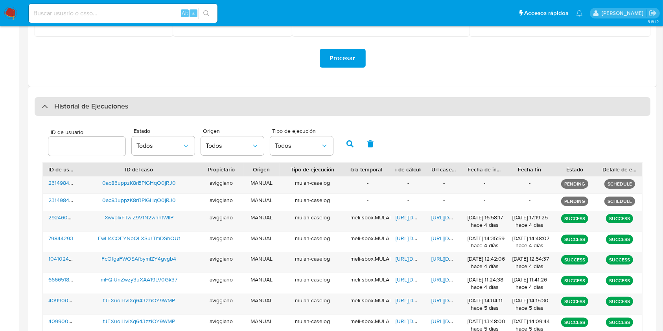
scroll to position [0, 0]
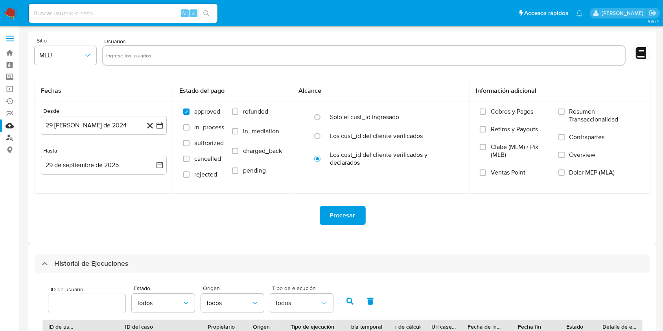
click at [11, 140] on link "Buscador de personas" at bounding box center [47, 138] width 94 height 12
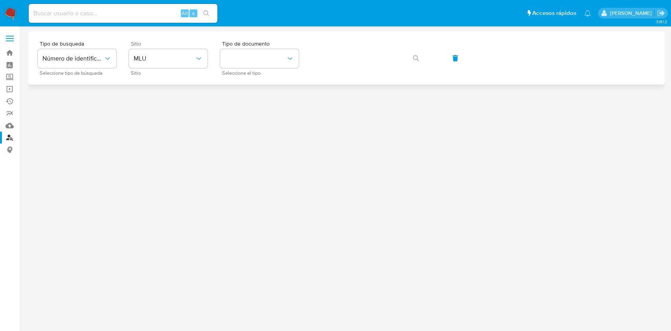
click at [187, 47] on div "Sitio MLU Sitio" at bounding box center [168, 58] width 79 height 34
click at [186, 58] on span "MLU" at bounding box center [164, 59] width 61 height 8
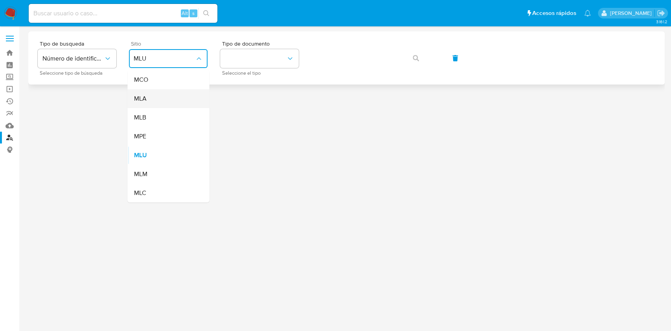
click at [147, 102] on div "MLA" at bounding box center [166, 98] width 65 height 19
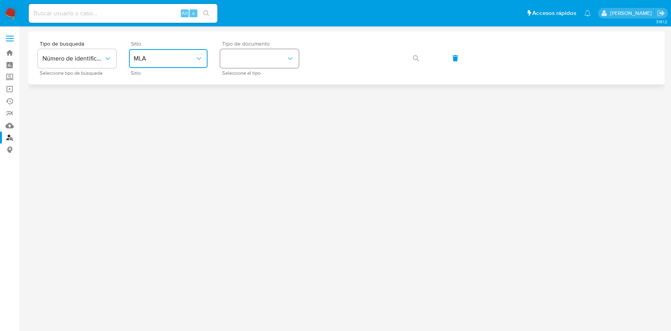
click at [276, 58] on button "identificationType" at bounding box center [259, 58] width 79 height 19
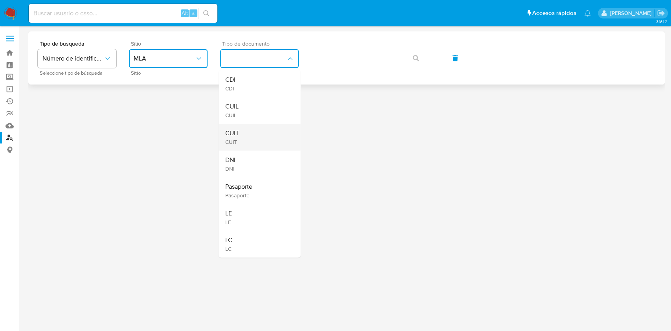
click at [236, 124] on div "CUIT CUIT" at bounding box center [257, 137] width 65 height 27
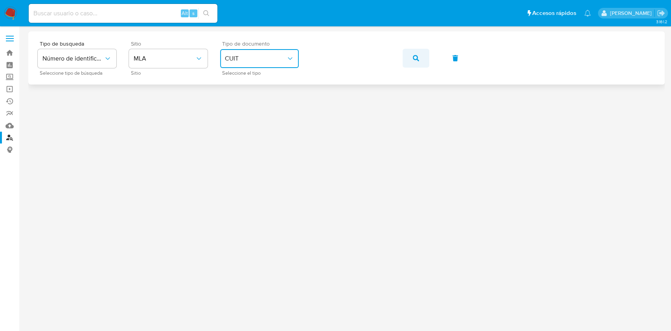
click at [407, 66] on button "button" at bounding box center [416, 58] width 27 height 19
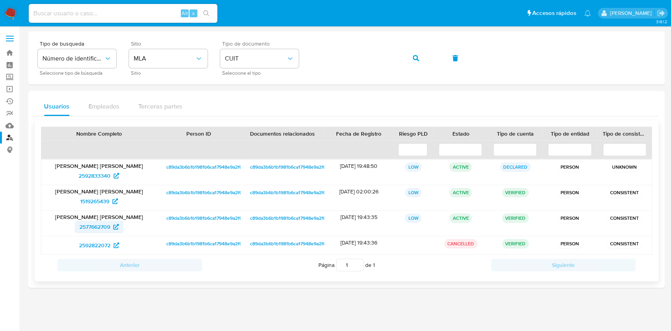
click at [104, 229] on span "2577662709" at bounding box center [94, 227] width 31 height 13
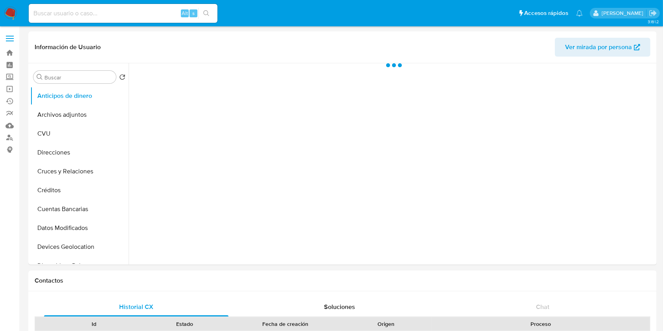
select select "10"
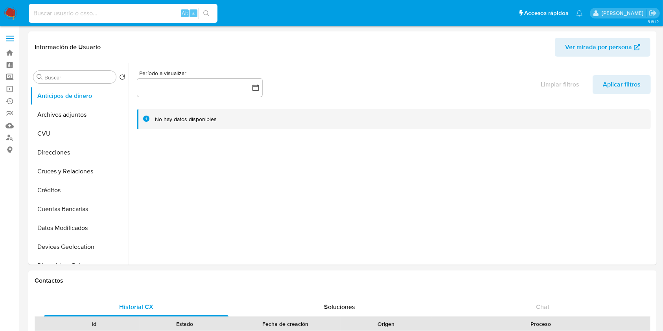
click at [138, 16] on input at bounding box center [123, 13] width 189 height 10
paste input "kWYWWH9sUZCgNSYv3F1QWrqi"
type input "kWYWWH9sUZCgNSYv3F1QWrqi"
click at [205, 15] on icon "search-icon" at bounding box center [206, 13] width 6 height 6
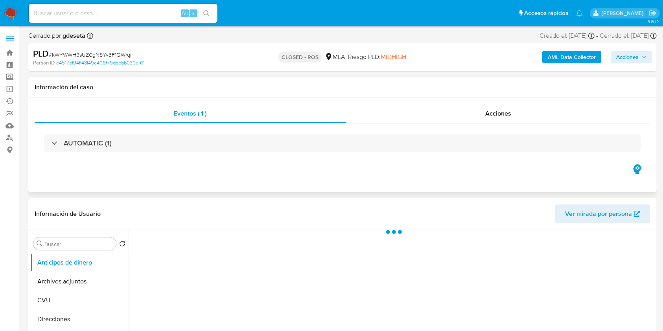
select select "10"
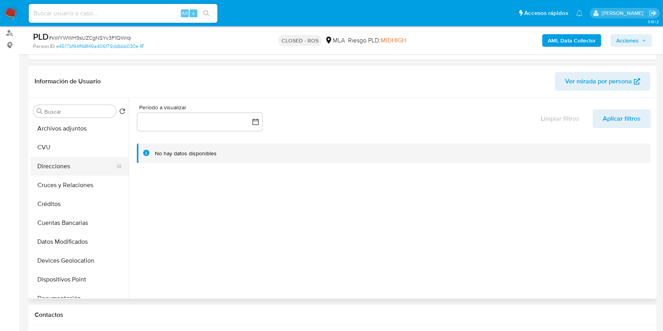
scroll to position [105, 0]
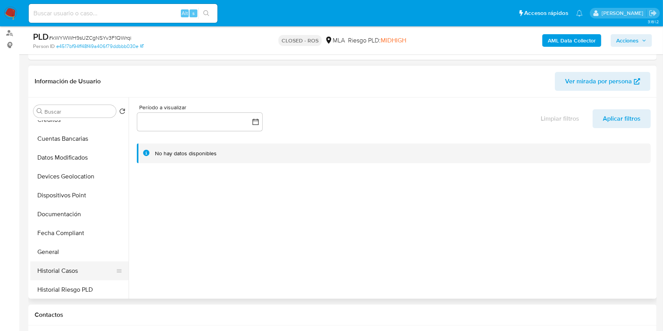
click at [47, 272] on button "Historial Casos" at bounding box center [76, 271] width 92 height 19
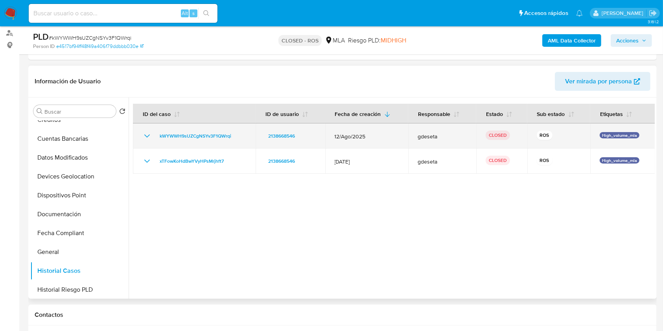
click at [146, 136] on icon "Mostrar/Ocultar" at bounding box center [147, 136] width 6 height 3
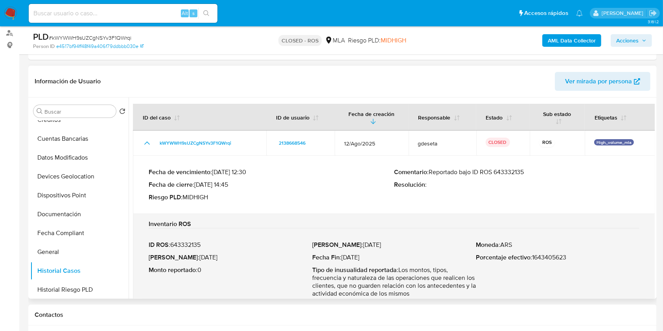
drag, startPoint x: 430, startPoint y: 171, endPoint x: 531, endPoint y: 170, distance: 100.7
click at [531, 170] on p "Comentario : Reportado bajo ID ROS 643332135" at bounding box center [516, 172] width 245 height 8
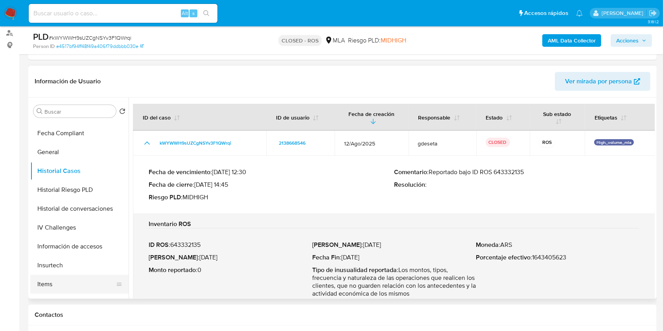
scroll to position [262, 0]
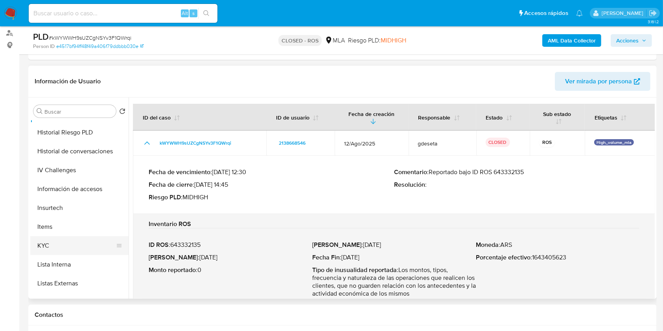
click at [55, 251] on button "KYC" at bounding box center [76, 245] width 92 height 19
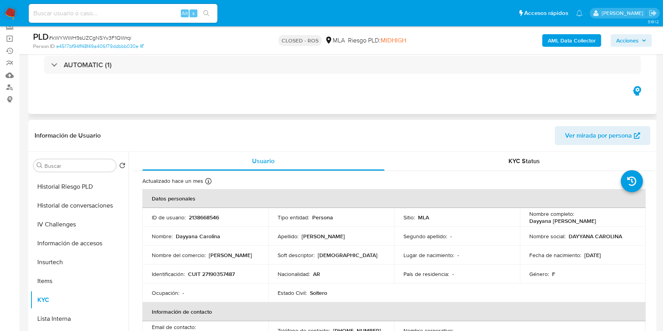
scroll to position [0, 0]
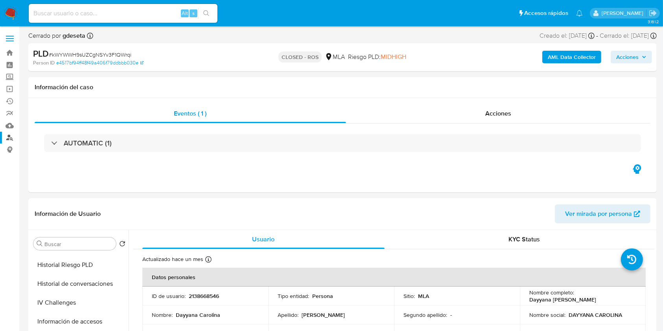
click at [10, 133] on link "Buscador de personas" at bounding box center [47, 138] width 94 height 12
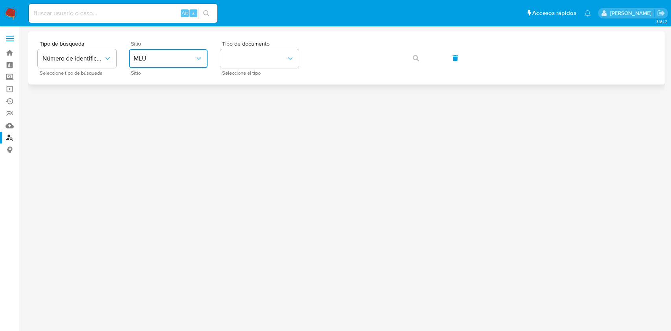
click at [177, 52] on button "MLU" at bounding box center [168, 58] width 79 height 19
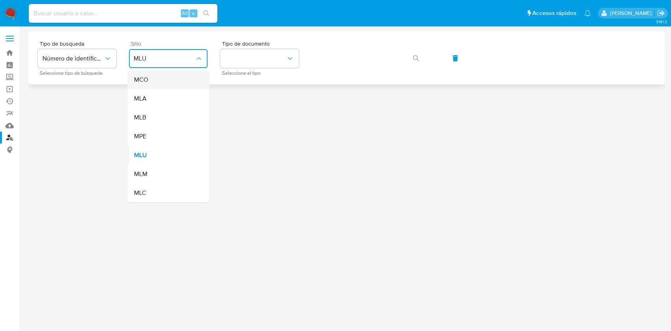
click at [157, 87] on div "MCO" at bounding box center [166, 79] width 65 height 19
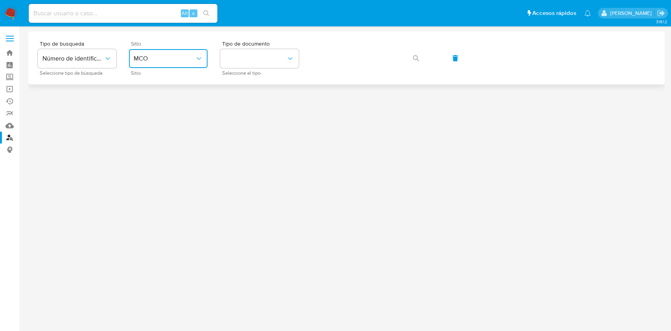
click at [168, 63] on button "MCO" at bounding box center [168, 58] width 79 height 19
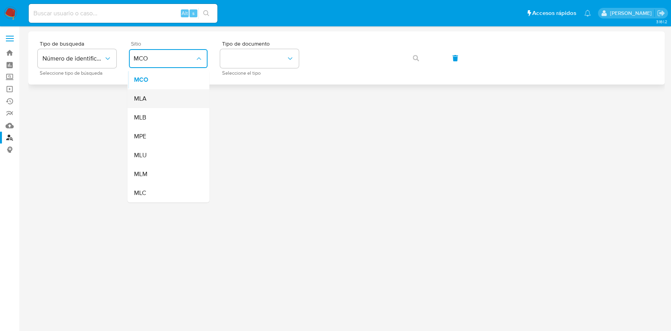
click at [160, 102] on div "MLA" at bounding box center [166, 98] width 65 height 19
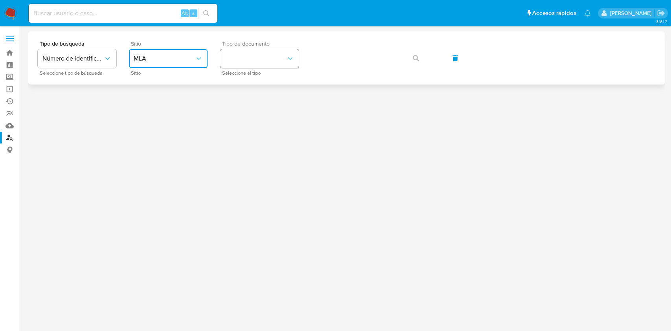
click at [253, 55] on button "identificationType" at bounding box center [259, 58] width 79 height 19
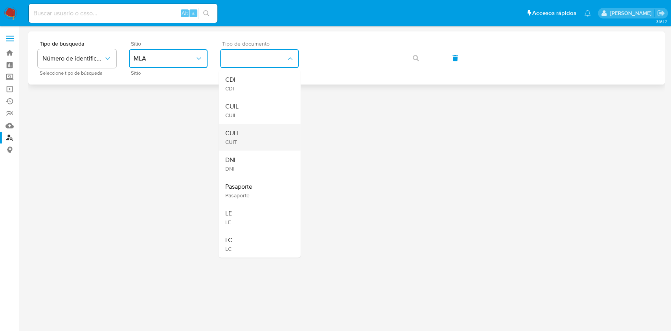
click at [262, 127] on div "CUIT CUIT" at bounding box center [257, 137] width 65 height 27
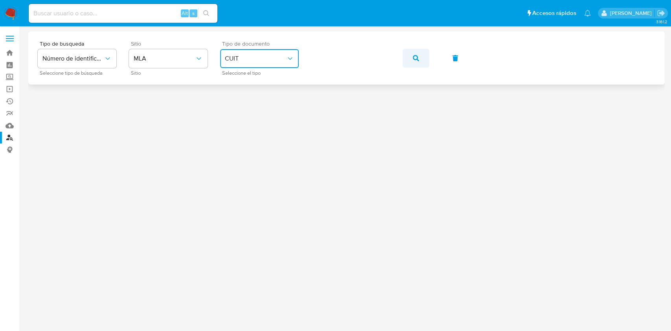
click at [423, 62] on button "button" at bounding box center [416, 58] width 27 height 19
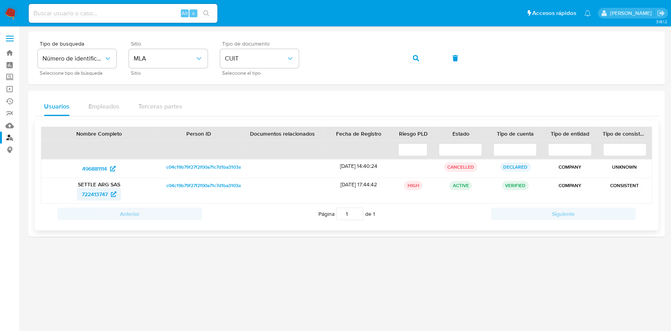
click at [92, 190] on span "722413747" at bounding box center [95, 194] width 26 height 13
click at [7, 52] on link "Bandeja" at bounding box center [47, 53] width 94 height 12
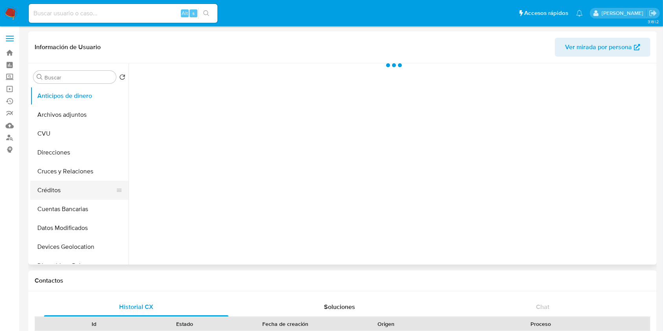
scroll to position [157, 0]
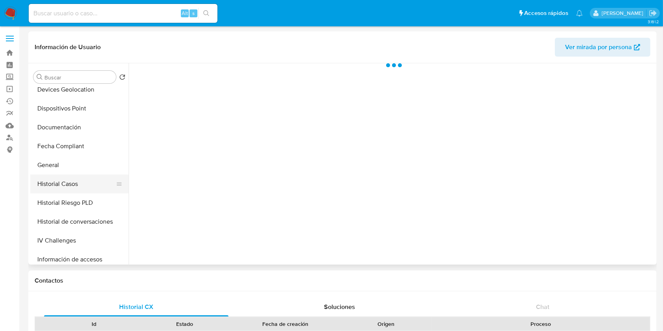
select select "10"
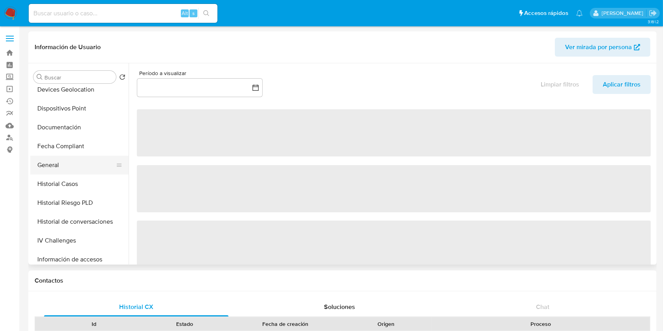
click at [69, 170] on button "General" at bounding box center [76, 165] width 92 height 19
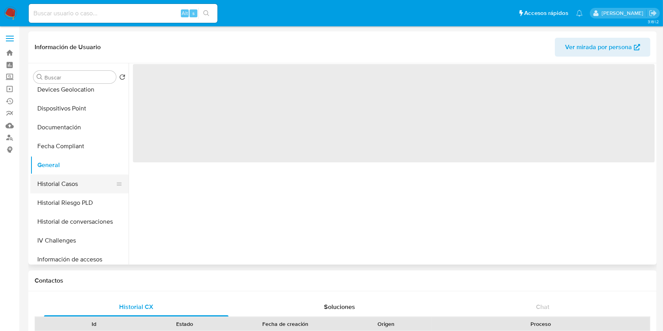
click at [64, 180] on button "Historial Casos" at bounding box center [76, 184] width 92 height 19
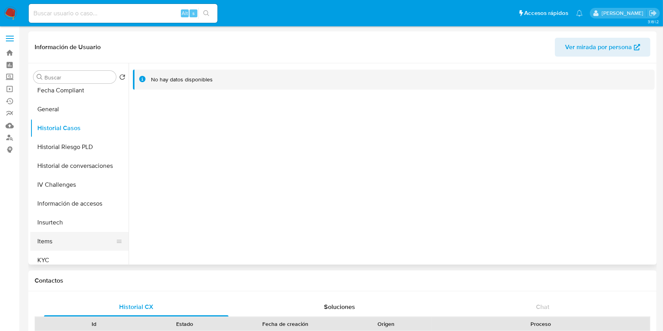
scroll to position [262, 0]
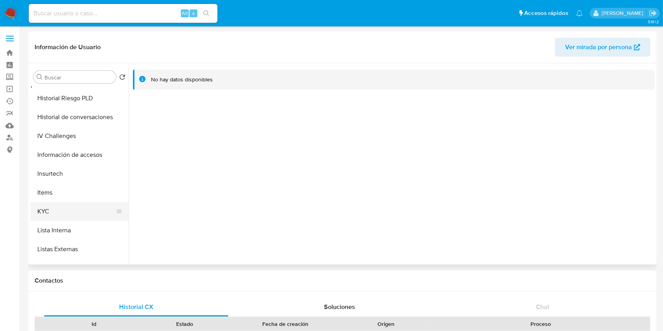
click at [69, 207] on button "KYC" at bounding box center [76, 211] width 92 height 19
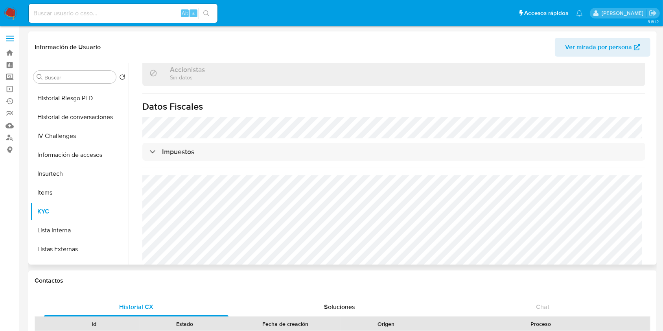
scroll to position [0, 0]
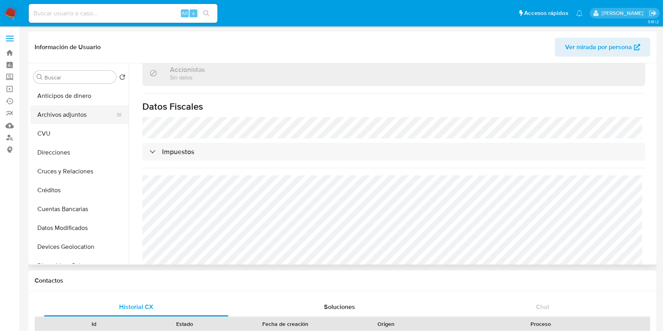
click at [75, 112] on button "Archivos adjuntos" at bounding box center [76, 114] width 92 height 19
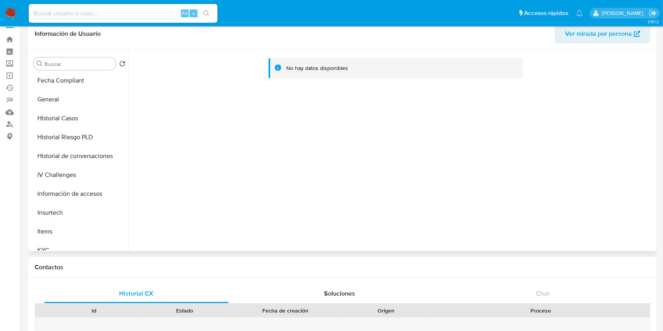
scroll to position [367, 0]
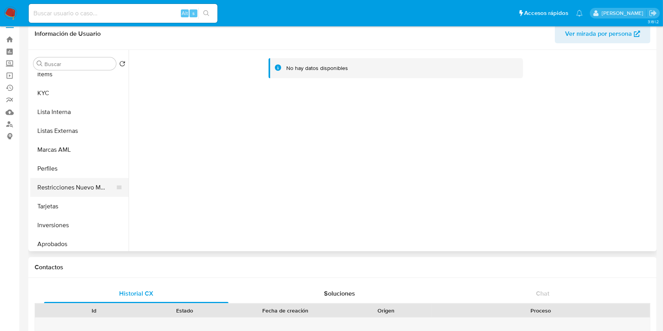
click at [77, 184] on button "Restricciones Nuevo Mundo" at bounding box center [76, 187] width 92 height 19
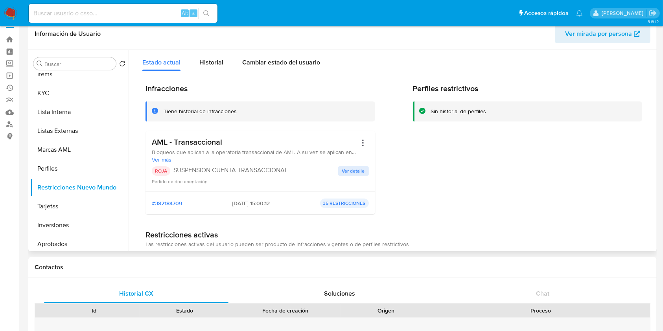
click at [343, 174] on span "Ver detalle" at bounding box center [353, 171] width 23 height 8
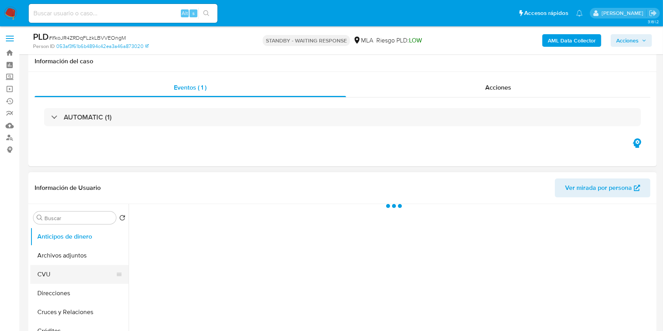
scroll to position [105, 0]
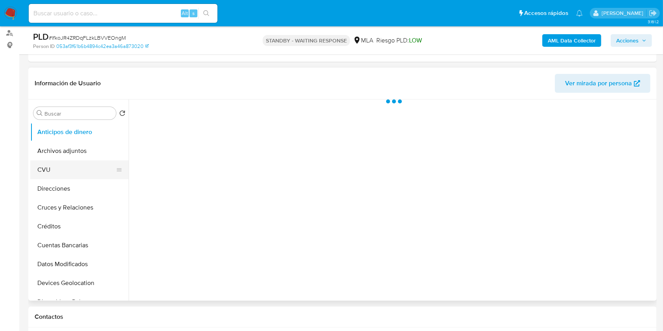
select select "10"
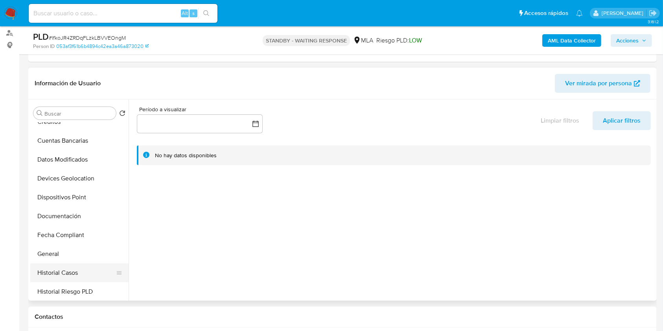
click at [83, 273] on button "Historial Casos" at bounding box center [76, 273] width 92 height 19
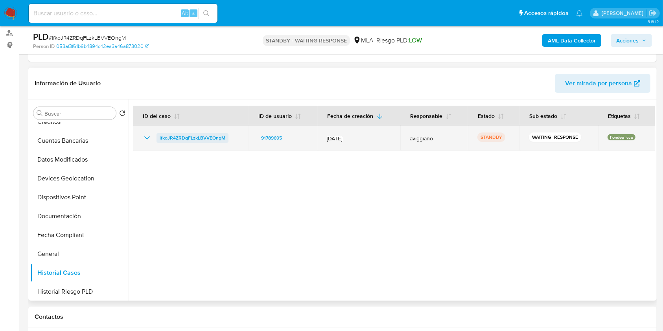
drag, startPoint x: 235, startPoint y: 138, endPoint x: 157, endPoint y: 134, distance: 78.0
click at [157, 134] on div "lfkoJR4ZRDqFLzkLBVVEOngM" at bounding box center [190, 137] width 97 height 9
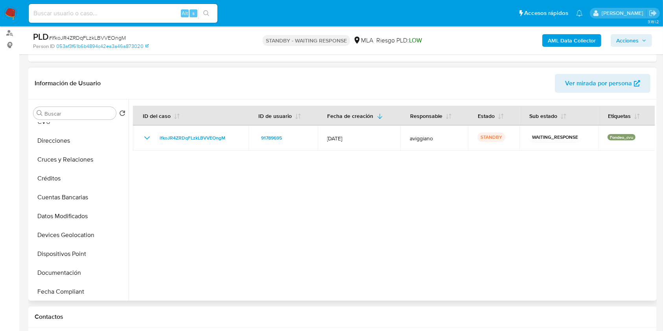
scroll to position [0, 0]
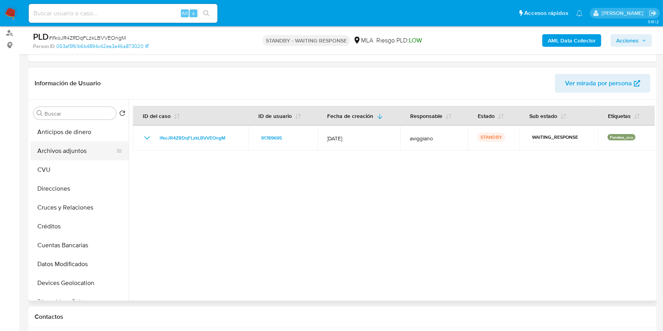
click at [81, 146] on button "Archivos adjuntos" at bounding box center [76, 151] width 92 height 19
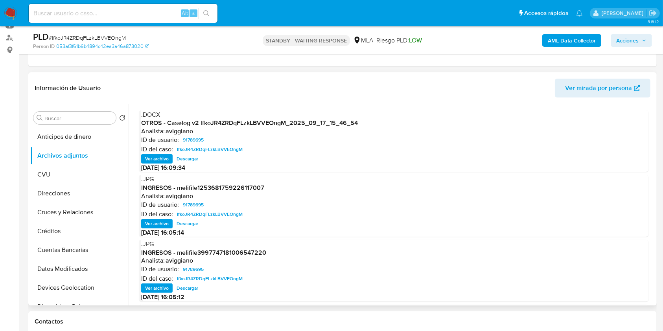
scroll to position [210, 0]
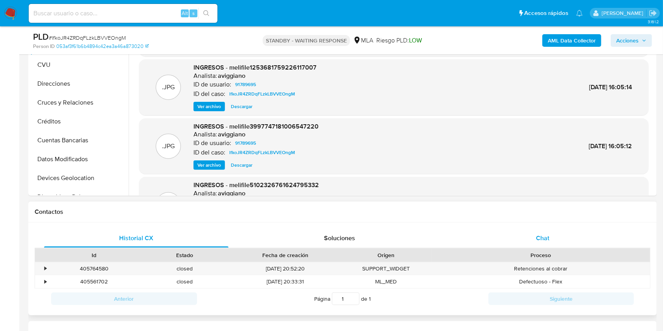
click at [522, 231] on div "Chat" at bounding box center [543, 238] width 184 height 19
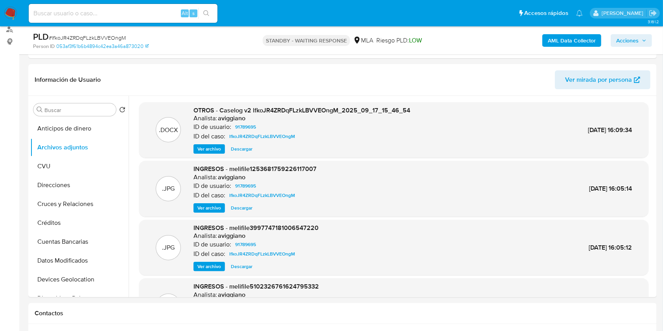
scroll to position [105, 0]
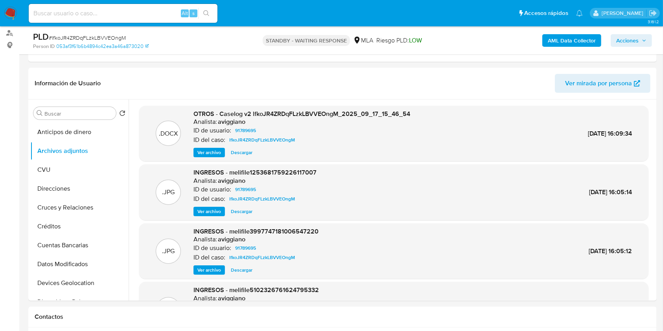
click at [636, 39] on span "Acciones" at bounding box center [627, 40] width 22 height 13
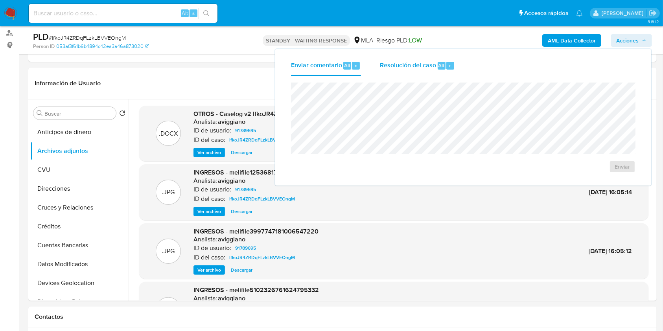
click at [413, 64] on span "Resolución del caso" at bounding box center [408, 65] width 56 height 9
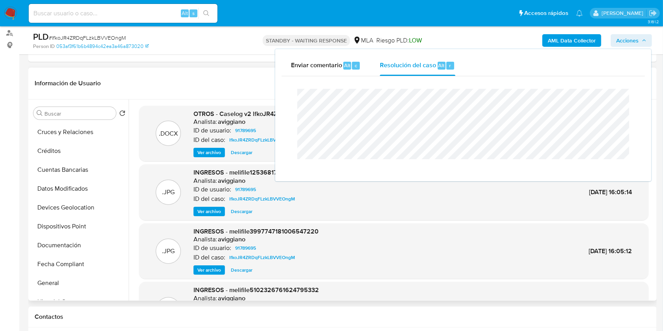
scroll to position [157, 0]
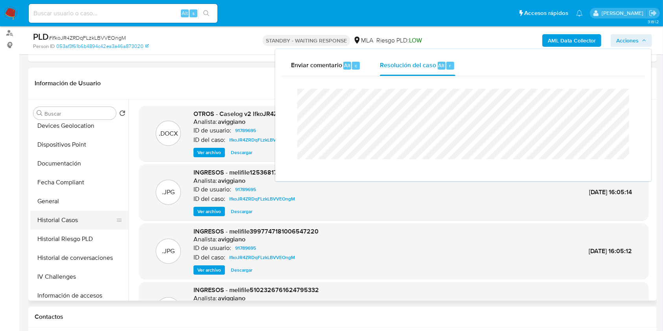
click at [76, 224] on button "Historial Casos" at bounding box center [76, 220] width 92 height 19
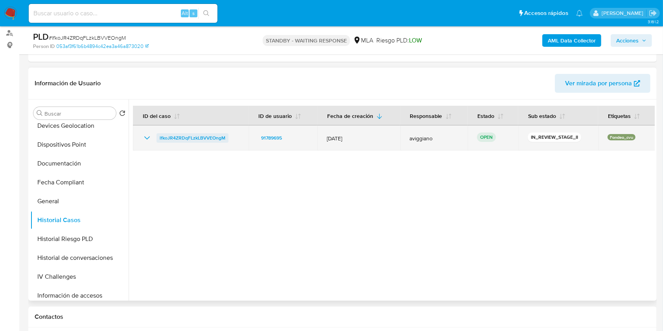
click at [186, 140] on span "lfkoJR4ZRDqFLzkLBVVEOngM" at bounding box center [193, 137] width 66 height 9
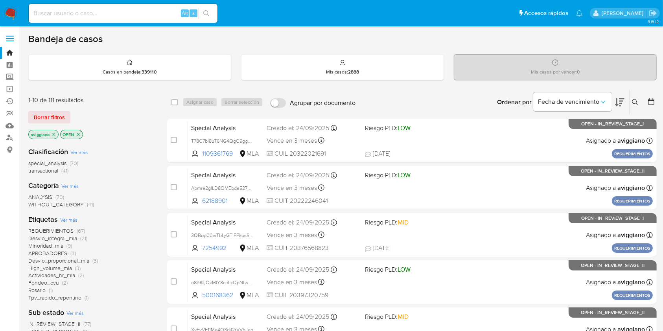
click at [630, 102] on button at bounding box center [636, 102] width 13 height 9
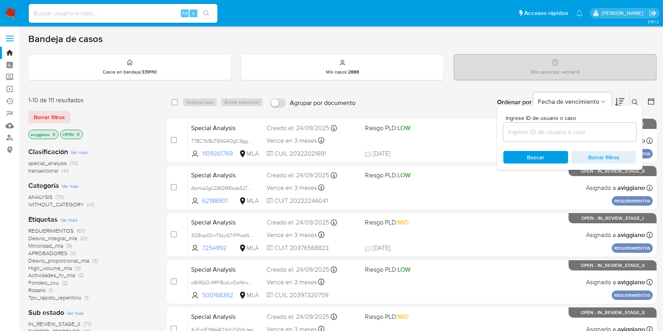
drag, startPoint x: 608, startPoint y: 121, endPoint x: 608, endPoint y: 128, distance: 7.1
click at [608, 121] on div "Ingrese ID de usuario o caso" at bounding box center [569, 128] width 133 height 26
click at [608, 128] on input at bounding box center [569, 132] width 133 height 10
paste input "lfkoJR4ZRDqFLzkLBVVEOngM"
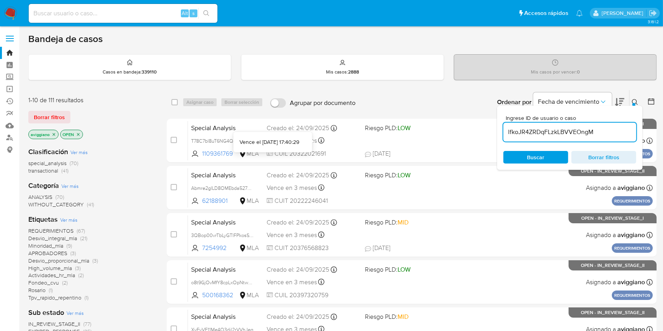
type input "lfkoJR4ZRDqFLzkLBVVEOngM"
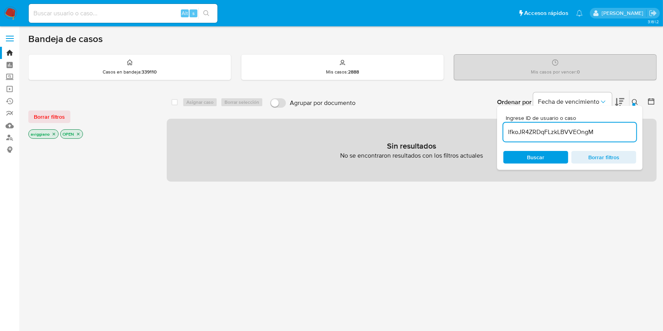
click at [50, 133] on p "aviggiano" at bounding box center [43, 134] width 29 height 9
click at [52, 133] on icon "close-filter" at bounding box center [54, 134] width 5 height 5
click at [49, 134] on p "OPEN" at bounding box center [40, 134] width 22 height 9
click at [47, 134] on icon "close-filter" at bounding box center [46, 134] width 3 height 3
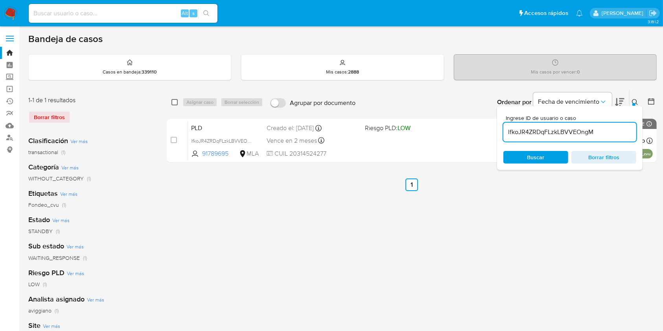
click at [173, 99] on input "checkbox" at bounding box center [174, 102] width 6 height 6
checkbox input "true"
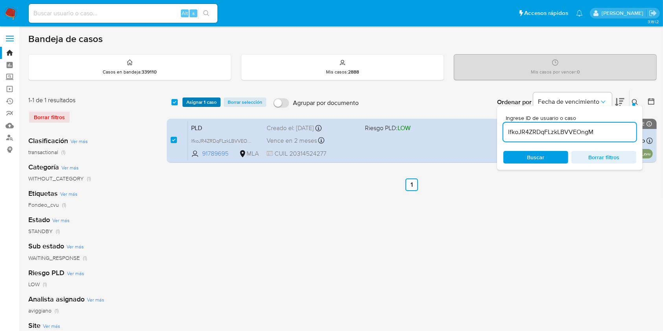
click at [183, 103] on button "Asignar 1 caso" at bounding box center [201, 102] width 38 height 9
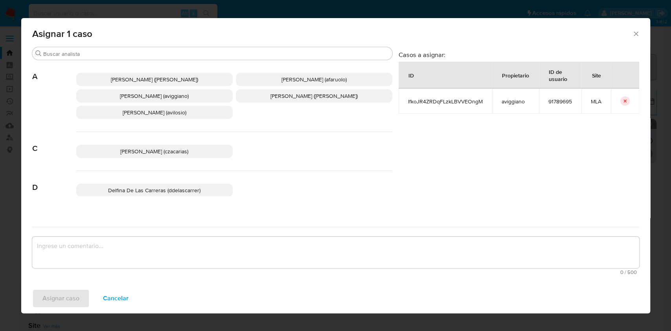
click at [151, 97] on span "Agustina Belen Viggiano (aviggiano)" at bounding box center [154, 96] width 69 height 8
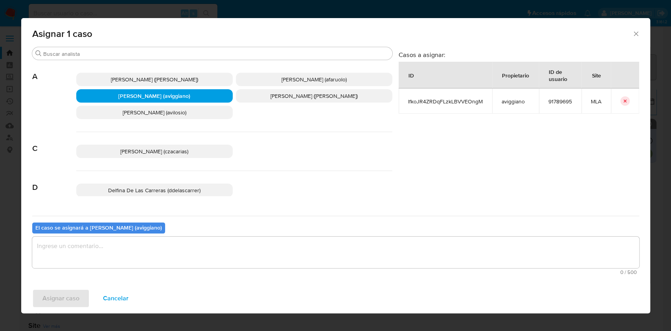
click at [106, 243] on textarea "assign-modal" at bounding box center [335, 252] width 607 height 31
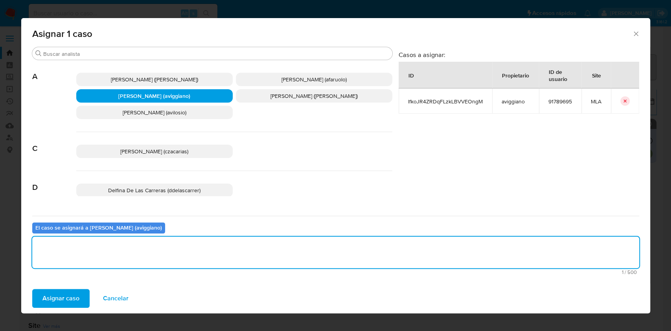
click at [57, 295] on span "Asignar caso" at bounding box center [60, 298] width 37 height 17
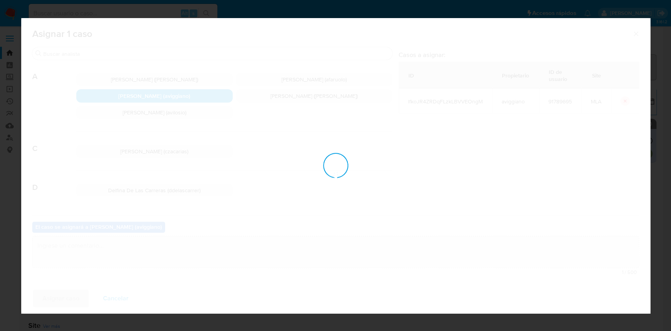
checkbox input "false"
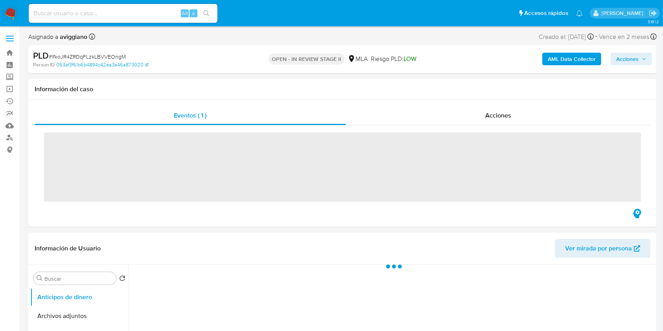
click at [638, 62] on span "Acciones" at bounding box center [627, 59] width 22 height 13
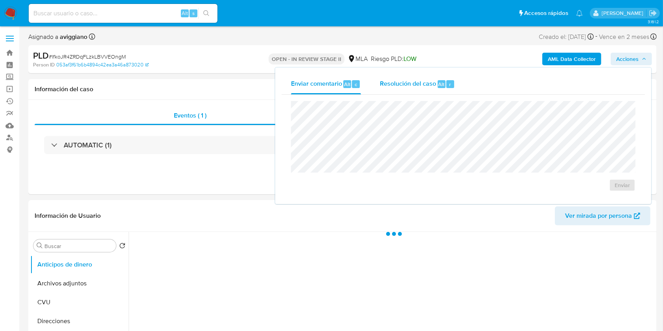
click at [439, 87] on span "Alt" at bounding box center [442, 84] width 6 height 7
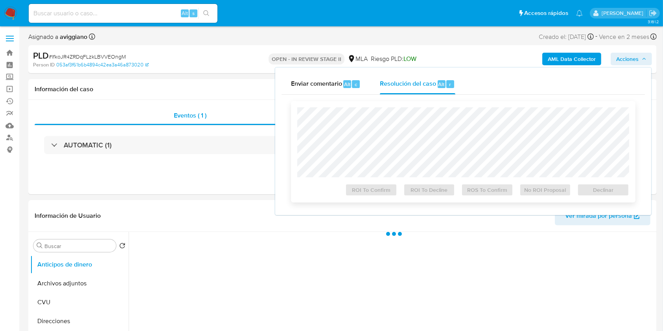
select select "10"
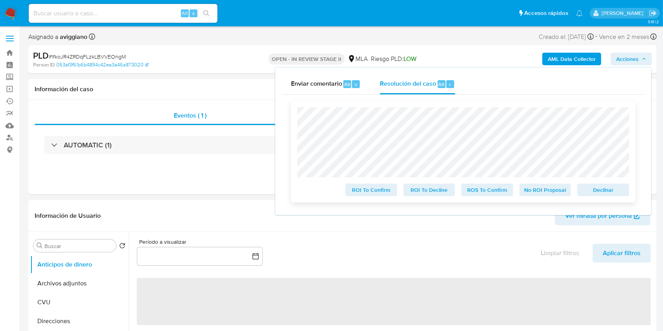
click at [588, 193] on span "Declinar" at bounding box center [603, 189] width 41 height 11
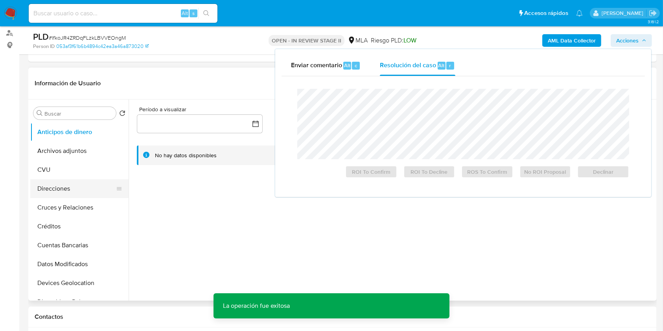
scroll to position [105, 0]
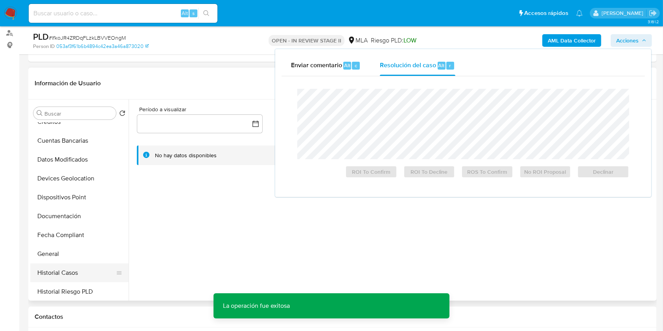
click at [73, 270] on button "Historial Casos" at bounding box center [76, 273] width 92 height 19
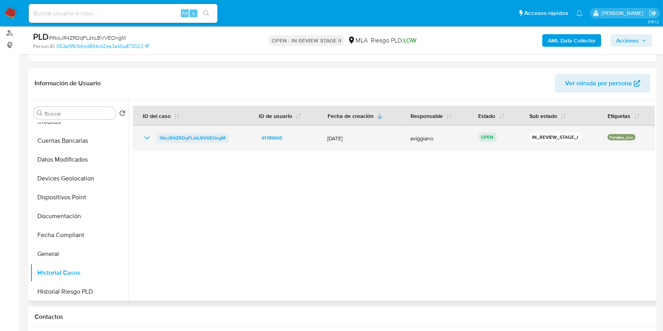
click at [179, 138] on span "lfkoJR4ZRDqFLzkLBVVEOngM" at bounding box center [193, 137] width 66 height 9
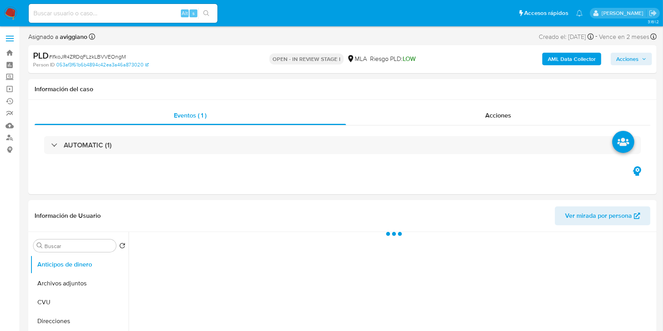
click at [642, 58] on icon "button" at bounding box center [644, 59] width 5 height 5
select select "10"
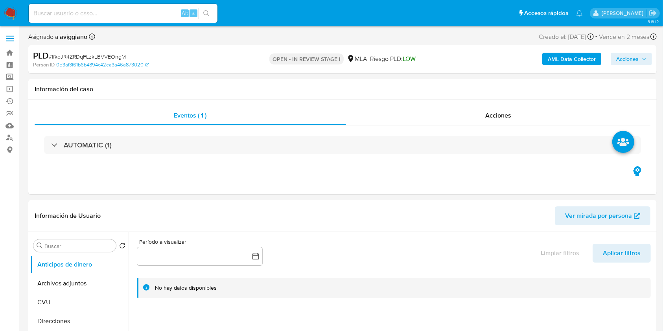
click at [625, 66] on div "AML Data Collector Acciones" at bounding box center [550, 59] width 204 height 18
click at [626, 58] on span "Acciones" at bounding box center [627, 59] width 22 height 13
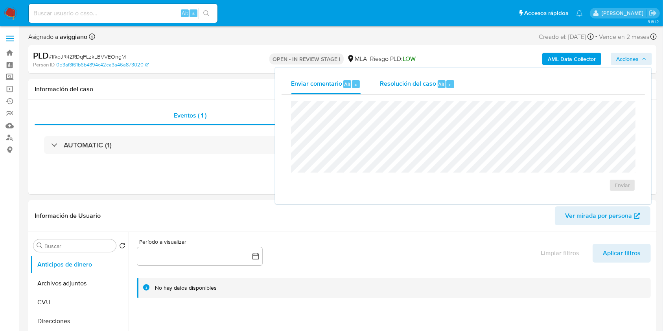
drag, startPoint x: 380, startPoint y: 89, endPoint x: 377, endPoint y: 97, distance: 8.3
click at [380, 90] on div "Resolución del caso Alt r" at bounding box center [417, 84] width 75 height 20
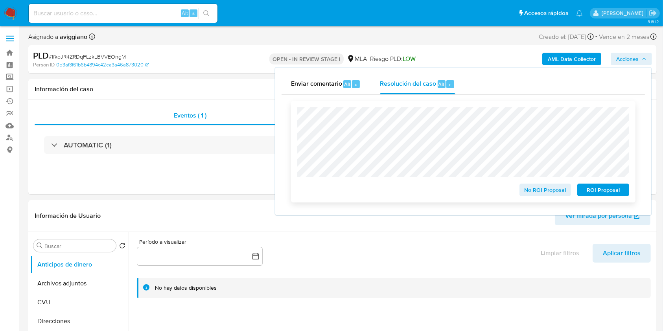
click at [617, 189] on span "ROI Proposal" at bounding box center [603, 189] width 41 height 11
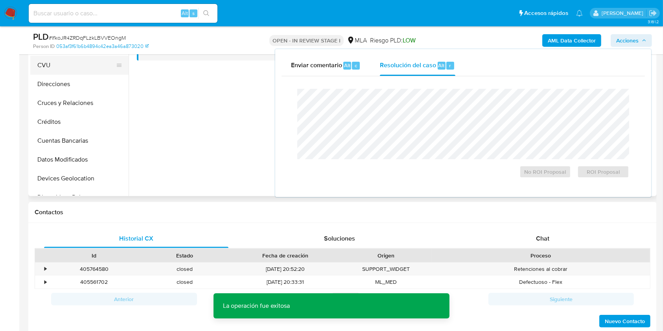
scroll to position [157, 0]
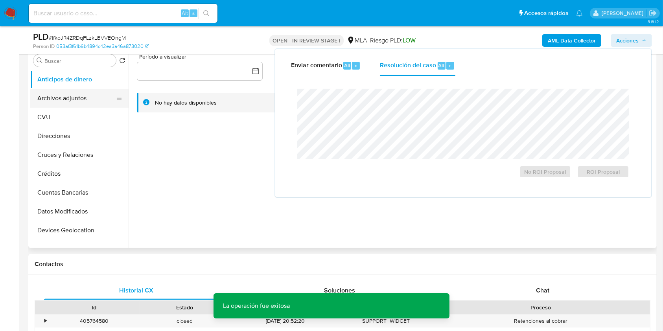
click at [83, 99] on button "Archivos adjuntos" at bounding box center [76, 98] width 92 height 19
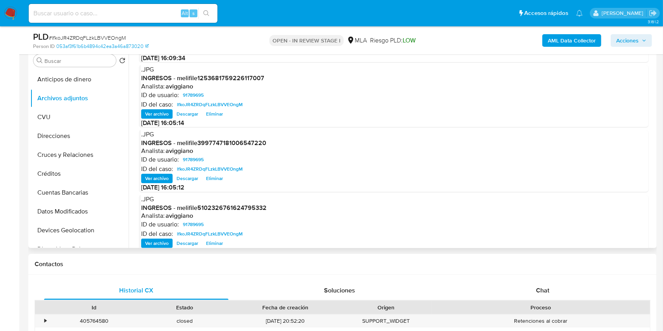
scroll to position [66, 0]
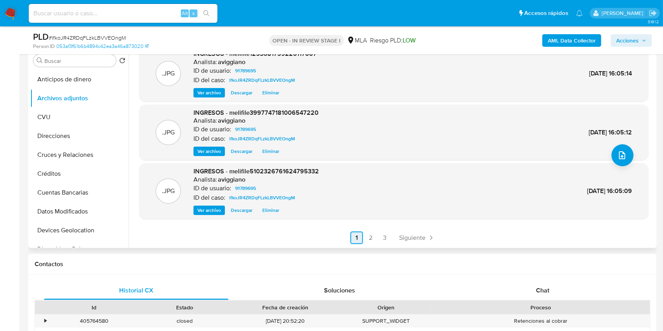
click at [370, 236] on link "2" at bounding box center [371, 238] width 13 height 13
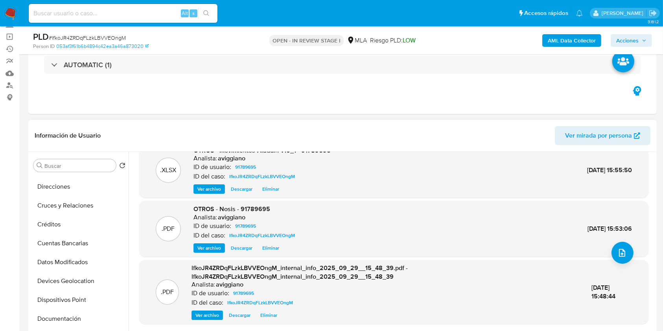
scroll to position [157, 0]
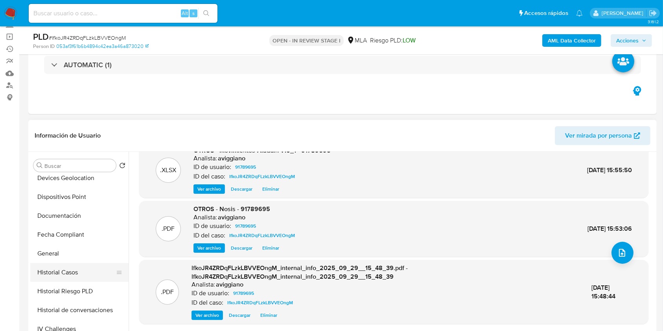
click at [66, 271] on button "Historial Casos" at bounding box center [76, 272] width 92 height 19
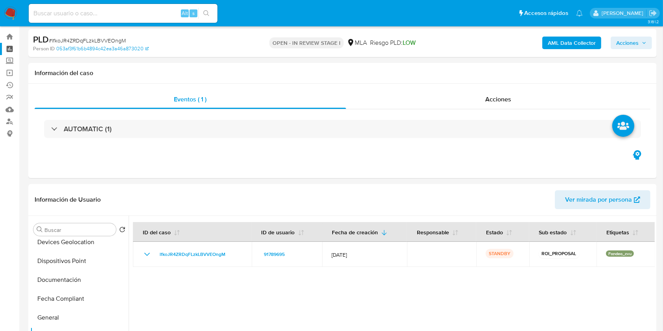
scroll to position [0, 0]
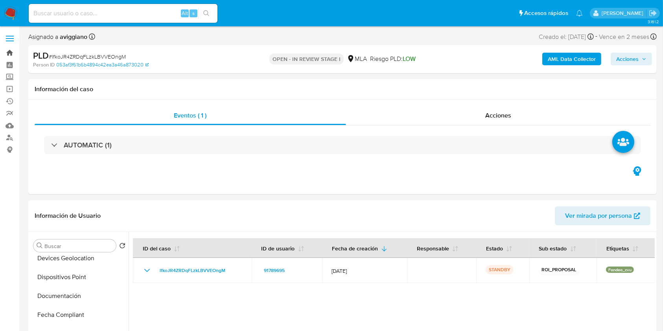
click at [10, 56] on link "Bandeja" at bounding box center [47, 53] width 94 height 12
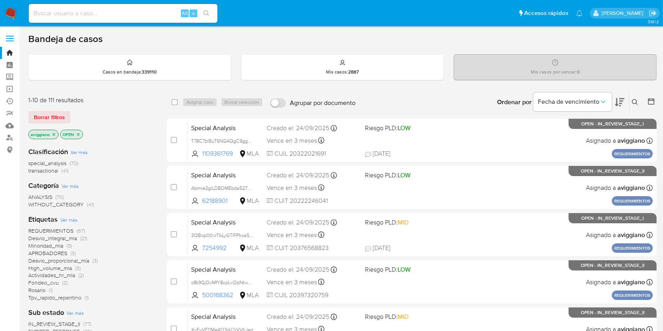
click at [52, 136] on icon "close-filter" at bounding box center [54, 134] width 5 height 5
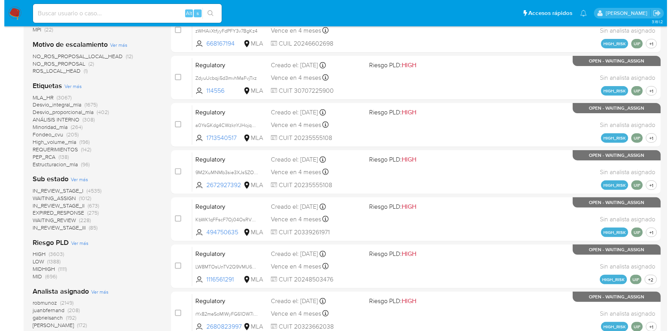
scroll to position [262, 0]
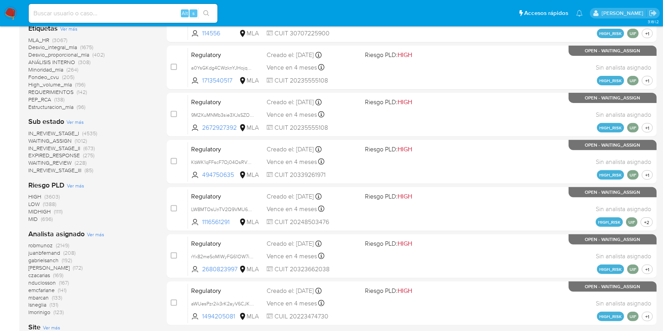
click at [96, 232] on span "Ver más" at bounding box center [95, 234] width 17 height 7
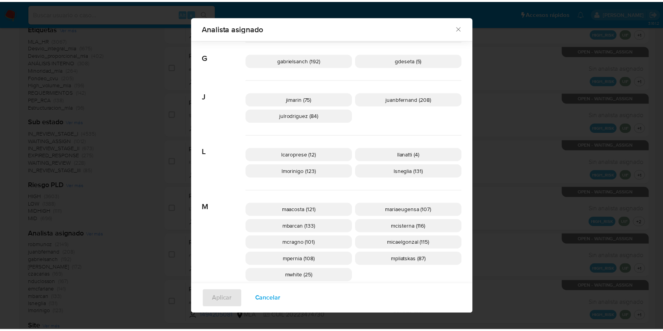
scroll to position [0, 0]
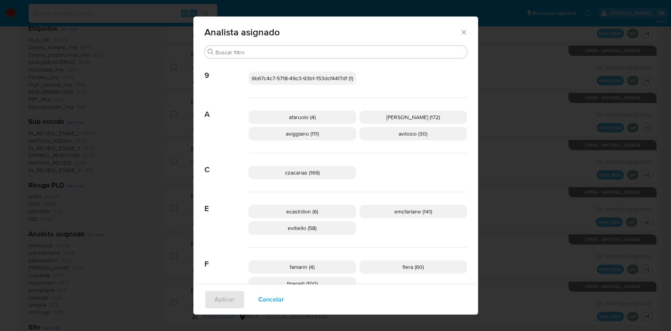
click at [461, 30] on icon "Cerrar" at bounding box center [464, 32] width 8 height 8
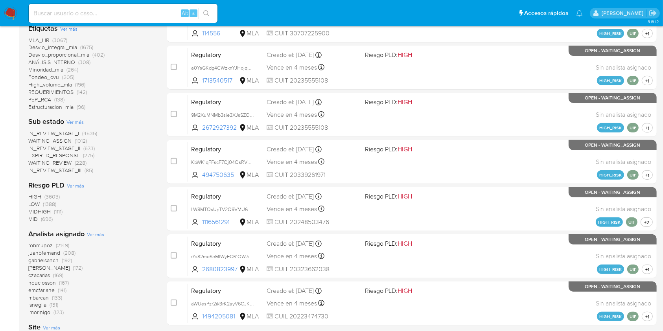
click at [68, 12] on input at bounding box center [123, 13] width 189 height 10
paste input "2THAfEWq17bMD8RLDfU1e3wB"
type input "2THAfEWq17bMD8RLDfU1e3wB"
click at [201, 14] on button "search-icon" at bounding box center [206, 13] width 16 height 11
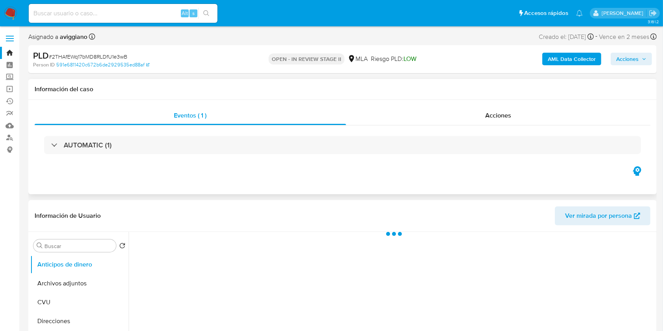
select select "10"
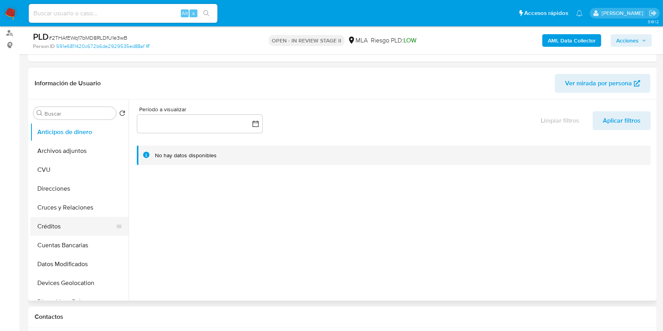
scroll to position [105, 0]
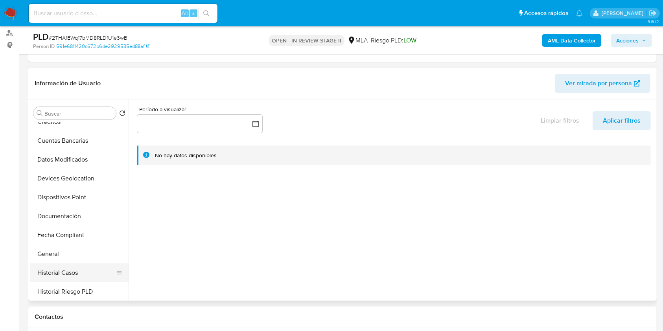
click at [66, 266] on button "Historial Casos" at bounding box center [76, 273] width 92 height 19
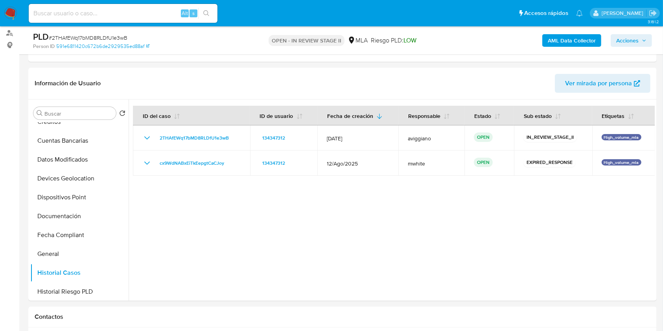
click at [72, 13] on input at bounding box center [123, 13] width 189 height 10
paste input "WU4ZthXDT25NGuTpM715cqEG"
type input "WU4ZthXDT25NGuTpM715cqEG"
click at [206, 12] on icon "search-icon" at bounding box center [206, 13] width 6 height 6
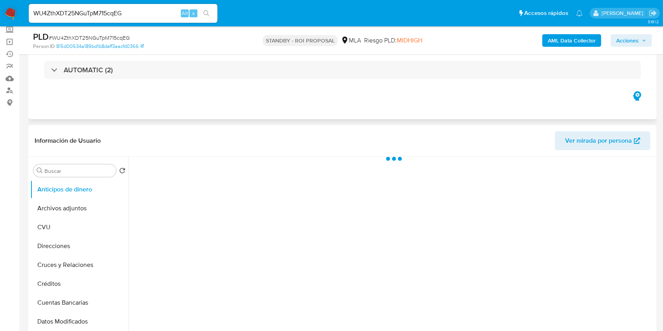
scroll to position [105, 0]
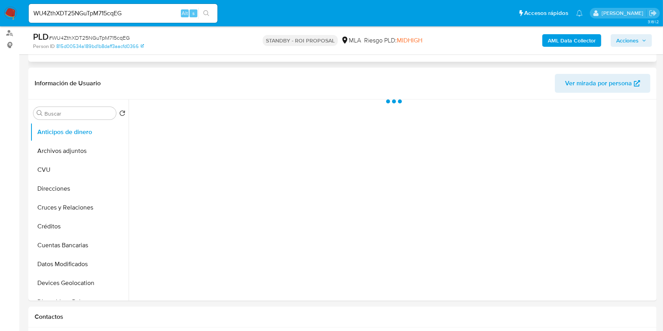
select select "10"
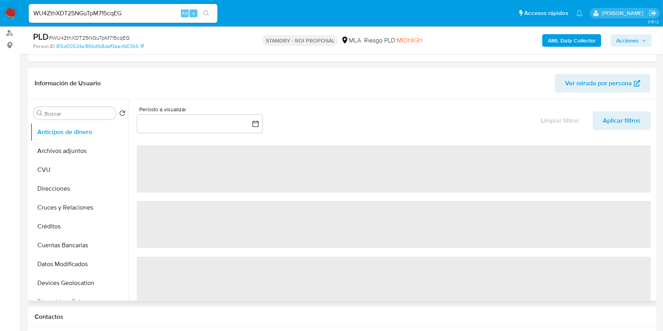
scroll to position [157, 0]
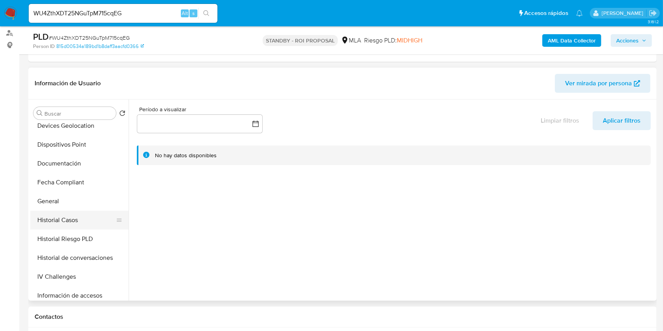
click at [75, 226] on button "Historial Casos" at bounding box center [76, 220] width 92 height 19
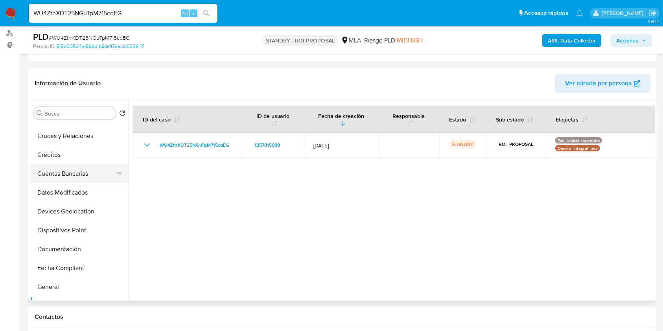
scroll to position [0, 0]
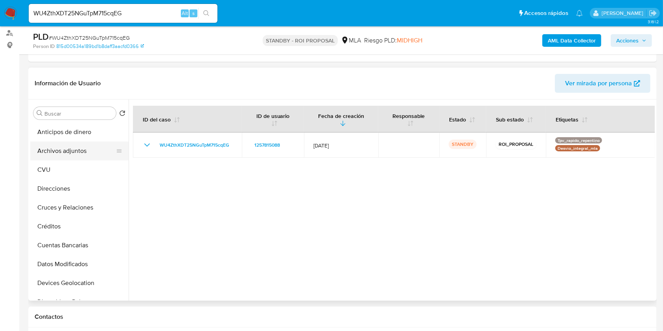
click at [75, 150] on button "Archivos adjuntos" at bounding box center [76, 151] width 92 height 19
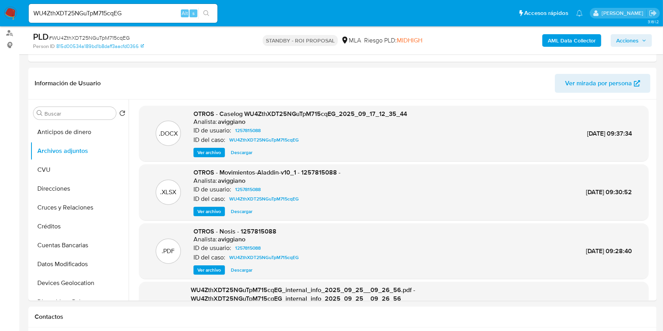
click at [101, 11] on input "WU4ZthXDT25NGuTpM715cqEG" at bounding box center [123, 13] width 189 height 10
paste input "vghlZhY8KO8PCnLcwvHlFKD7"
type input "vghlZhY8KO8PCnLcwvHlFKD7"
click at [211, 5] on div "vghlZhY8KO8PCnLcwvHlFKD7 Alt s" at bounding box center [123, 13] width 189 height 19
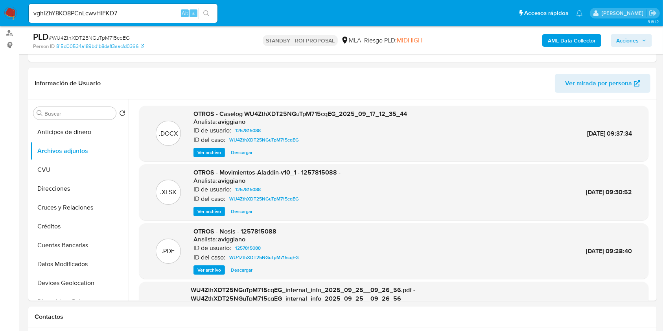
click at [211, 9] on button "search-icon" at bounding box center [206, 13] width 16 height 11
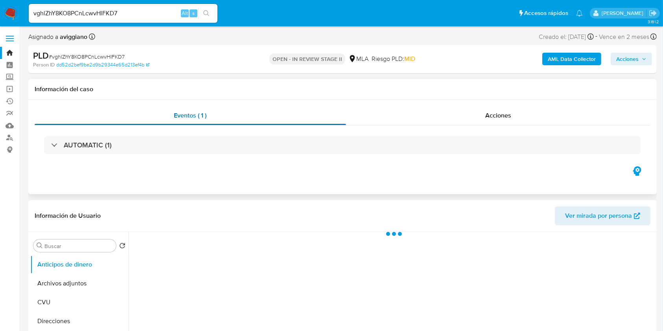
select select "10"
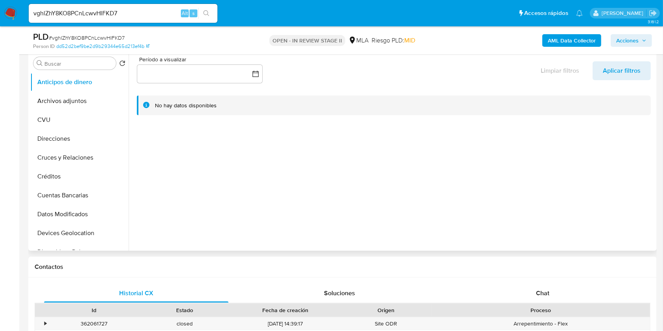
scroll to position [157, 0]
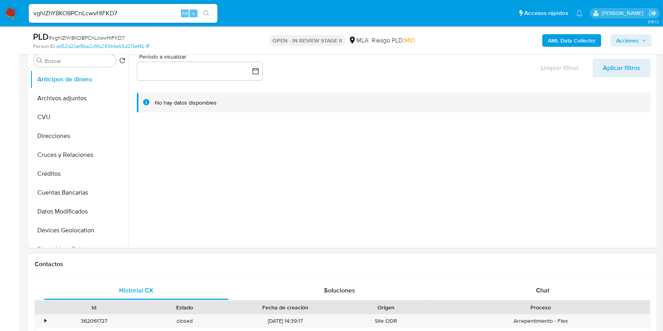
click at [533, 281] on div "Chat" at bounding box center [543, 290] width 184 height 19
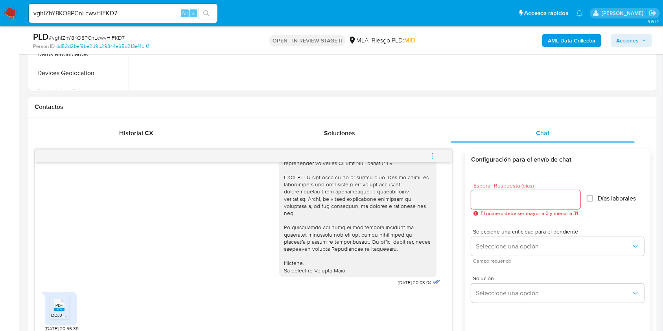
scroll to position [367, 0]
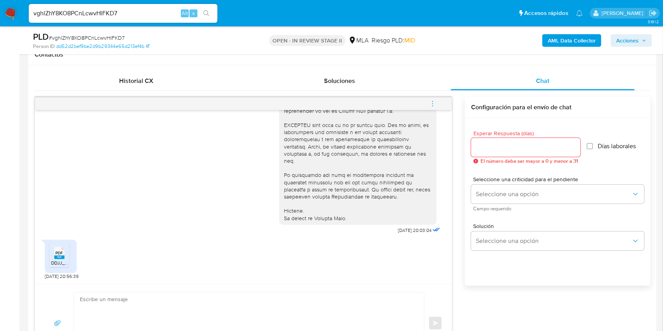
click at [52, 260] on span "DDJJ_Mensual_401211464 SUMELO S.R.L (1).pdf" at bounding box center [101, 263] width 100 height 7
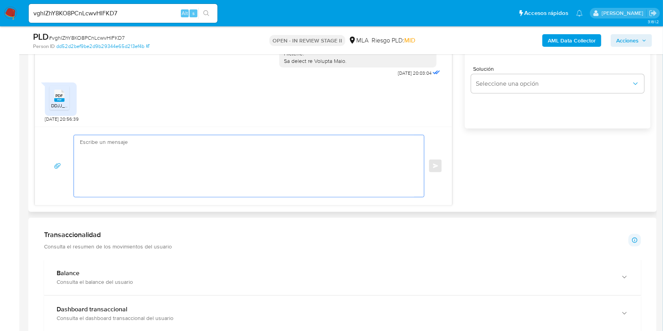
click at [206, 151] on textarea at bounding box center [247, 166] width 334 height 62
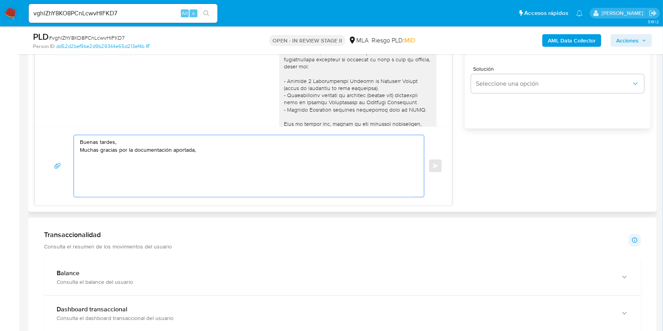
scroll to position [399, 0]
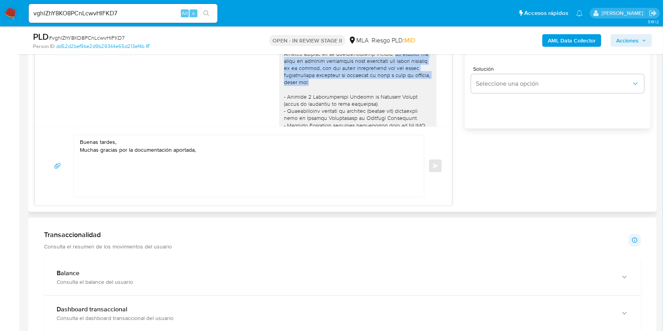
drag, startPoint x: 390, startPoint y: 76, endPoint x: 396, endPoint y: 105, distance: 29.1
click at [396, 105] on div at bounding box center [358, 200] width 148 height 315
copy div "sin embargo la misma no resulta suficiente para justificar los montos operados …"
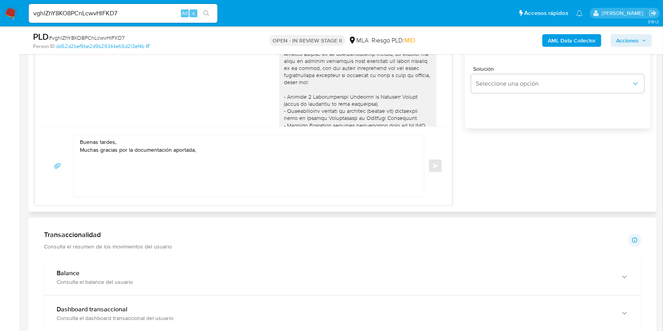
click at [255, 155] on textarea "Buenas tardes, Muchas gracias por la documentación aportada," at bounding box center [247, 166] width 334 height 62
paste textarea "sin embargo la misma no resulta suficiente para justificar los montos operados …"
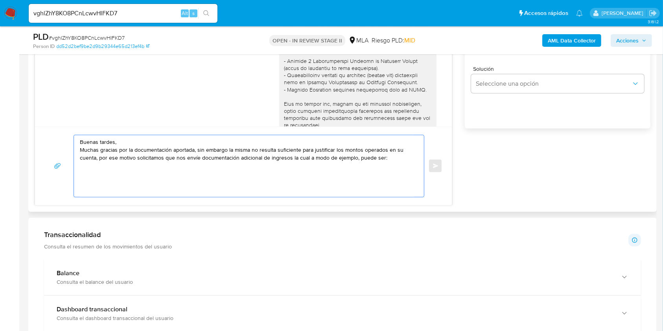
scroll to position [451, 0]
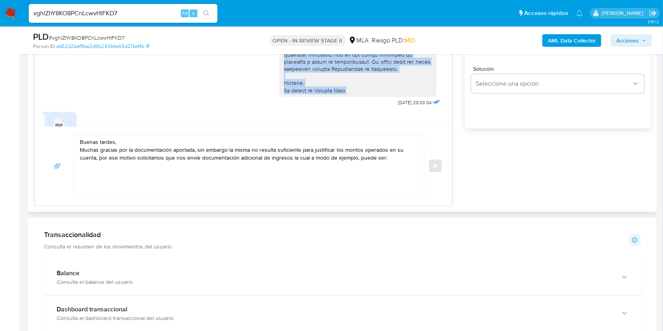
drag, startPoint x: 275, startPoint y: 65, endPoint x: 361, endPoint y: 124, distance: 104.8
copy div "- Últimas 6 Declaraciones Juradas de Ingresos Brutos (donde se visualice la bas…"
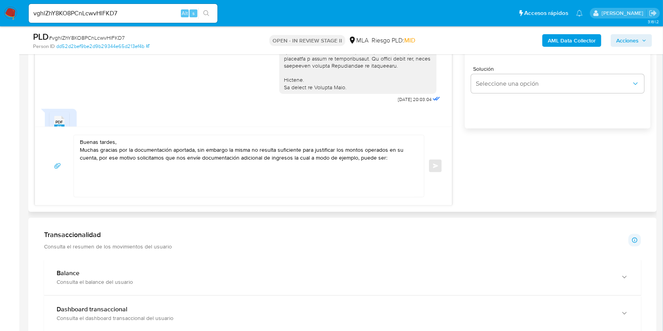
click at [136, 180] on textarea "Buenas tardes, Muchas gracias por la documentación aportada, sin embargo la mis…" at bounding box center [247, 166] width 334 height 62
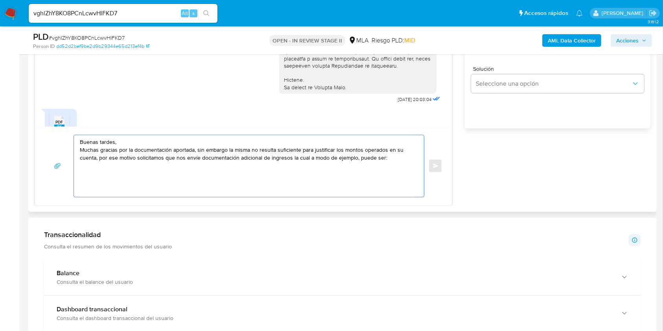
click at [123, 187] on textarea "Buenas tardes, Muchas gracias por la documentación aportada, sin embargo la mis…" at bounding box center [247, 166] width 334 height 62
click at [405, 159] on textarea "Buenas tardes, Muchas gracias por la documentación aportada, sin embargo la mis…" at bounding box center [247, 166] width 334 height 62
paste textarea "- Últimas 6 Declaraciones Juradas de Ingresos Brutos (donde se visualice la bas…"
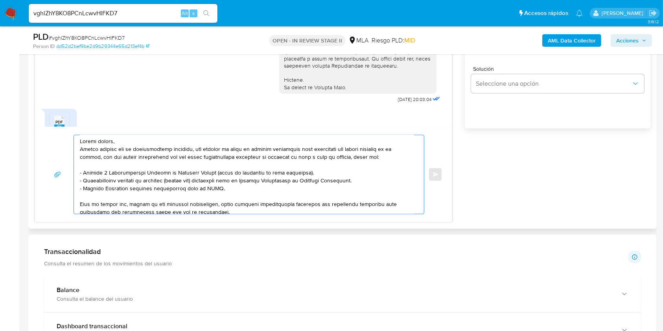
scroll to position [0, 0]
drag, startPoint x: 210, startPoint y: 172, endPoint x: 290, endPoint y: 176, distance: 79.9
click at [302, 176] on textarea at bounding box center [247, 174] width 334 height 79
drag, startPoint x: 97, startPoint y: 169, endPoint x: 117, endPoint y: 175, distance: 20.8
click at [98, 169] on textarea at bounding box center [247, 174] width 334 height 79
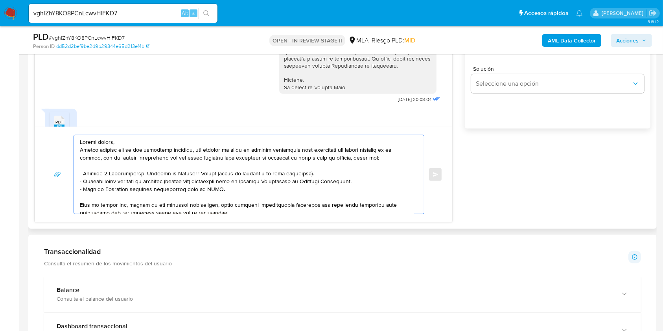
drag, startPoint x: 212, startPoint y: 174, endPoint x: 299, endPoint y: 174, distance: 86.1
click at [299, 174] on textarea at bounding box center [247, 174] width 334 height 79
click at [313, 168] on textarea at bounding box center [247, 174] width 334 height 79
click at [301, 172] on textarea at bounding box center [247, 174] width 334 height 79
drag, startPoint x: 175, startPoint y: 175, endPoint x: 181, endPoint y: 181, distance: 8.3
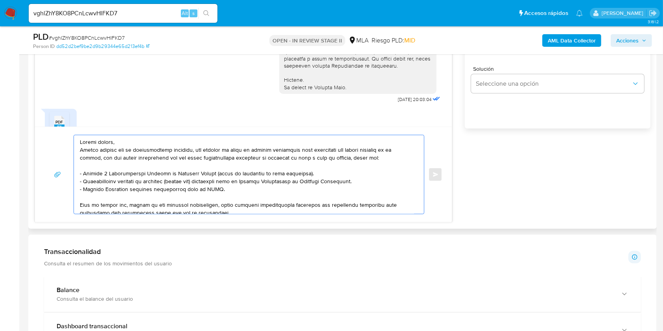
click at [175, 175] on textarea at bounding box center [247, 174] width 334 height 79
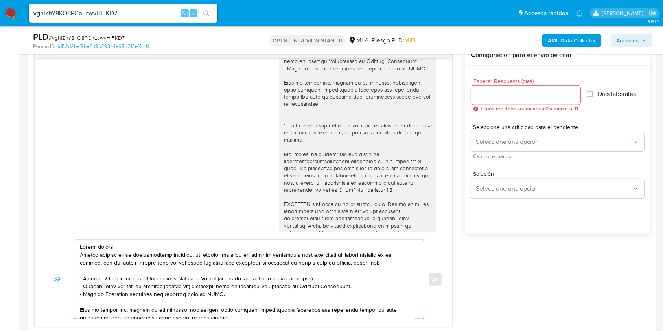
scroll to position [404, 0]
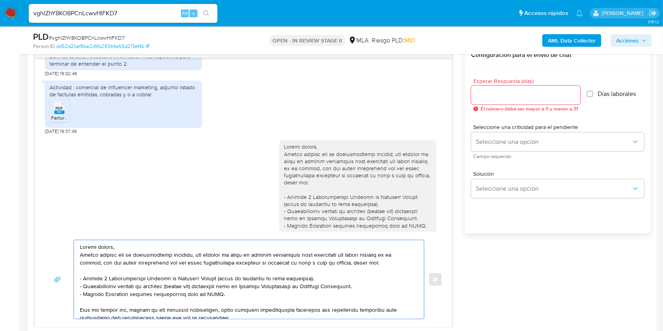
drag, startPoint x: 102, startPoint y: 256, endPoint x: 57, endPoint y: 250, distance: 45.2
click at [58, 250] on div "Enviar" at bounding box center [243, 279] width 398 height 79
click at [94, 255] on textarea at bounding box center [247, 279] width 334 height 79
drag, startPoint x: 103, startPoint y: 254, endPoint x: 77, endPoint y: 251, distance: 25.3
click at [77, 251] on div at bounding box center [247, 279] width 346 height 79
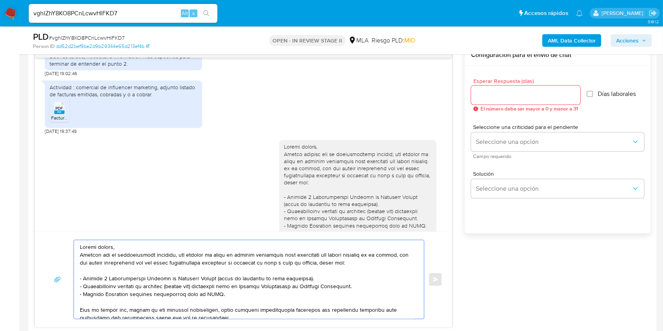
type textarea "Buenas tardes, Gracias por la documentación aportada, sin embargo la misma no r…"
click at [508, 99] on input "Esperar Respuesta (días)" at bounding box center [525, 95] width 109 height 10
type input "2"
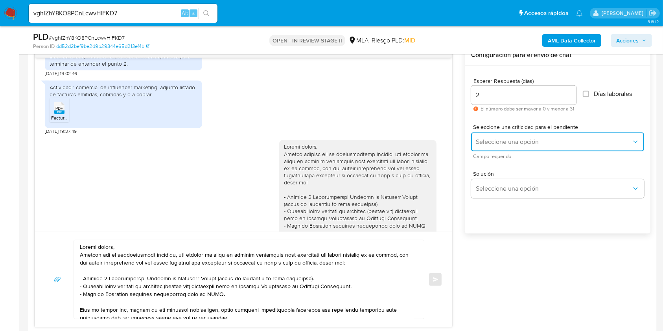
click at [512, 149] on button "Seleccione una opción" at bounding box center [557, 142] width 173 height 19
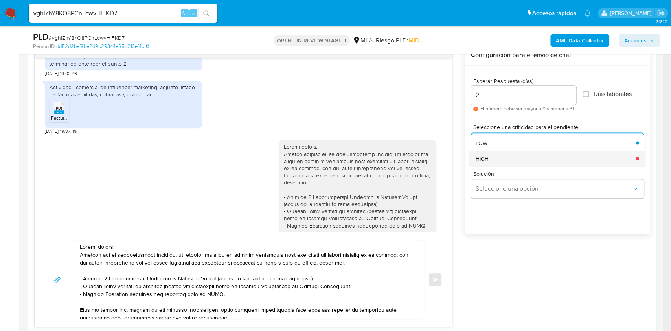
click at [504, 159] on div "HIGH" at bounding box center [554, 159] width 156 height 16
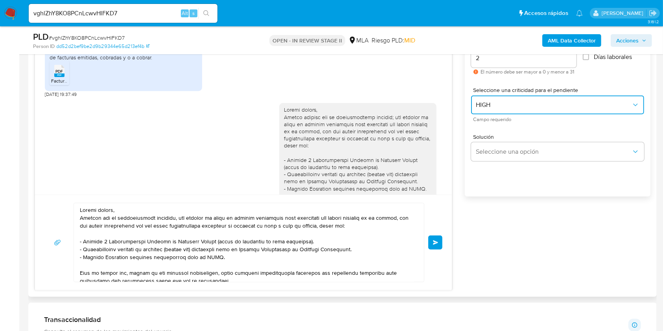
scroll to position [472, 0]
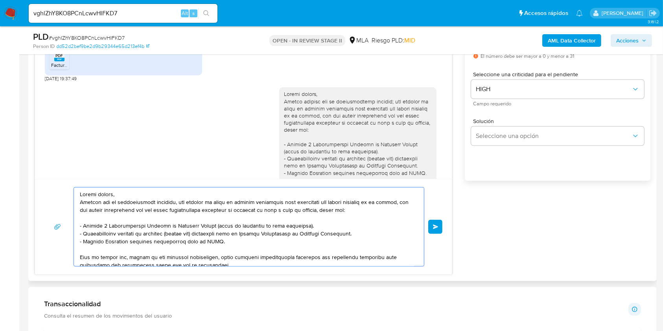
click at [309, 227] on textarea at bounding box center [247, 227] width 334 height 79
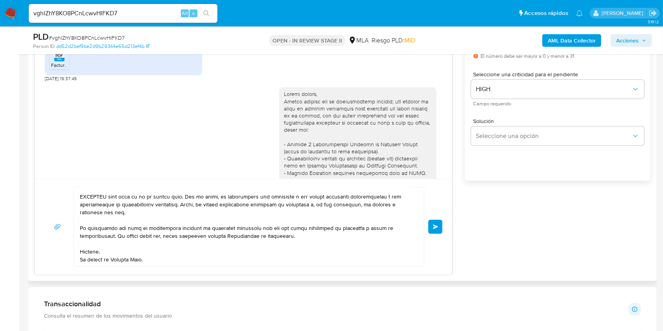
click at [437, 226] on span "Enviar" at bounding box center [436, 227] width 6 height 5
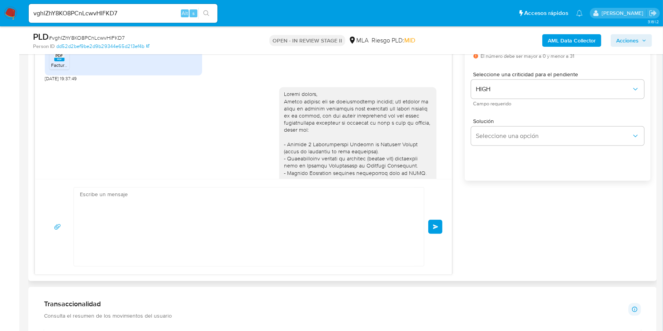
scroll to position [0, 0]
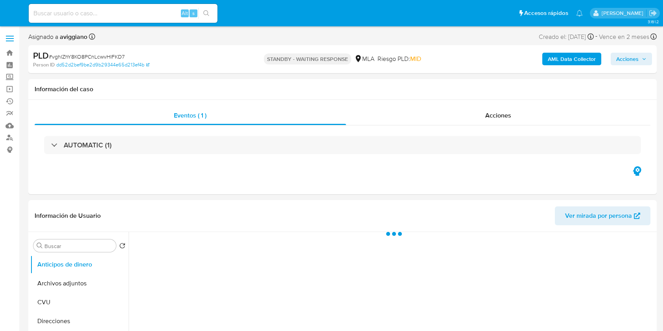
select select "10"
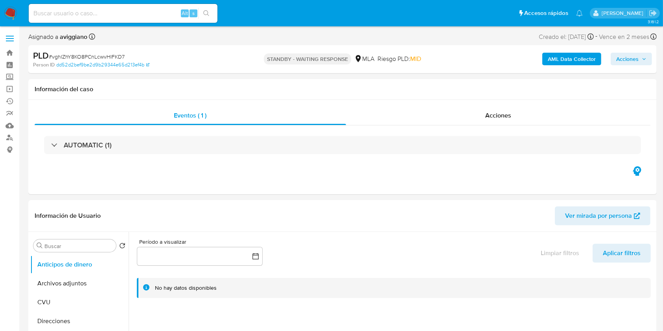
click at [65, 14] on input at bounding box center [123, 13] width 189 height 10
paste input "67lk0QCf4DoRDu8RxzO5xcNv"
type input "67lk0QCf4DoRDu8RxzO5xcNv"
click at [205, 11] on icon "search-icon" at bounding box center [206, 13] width 6 height 6
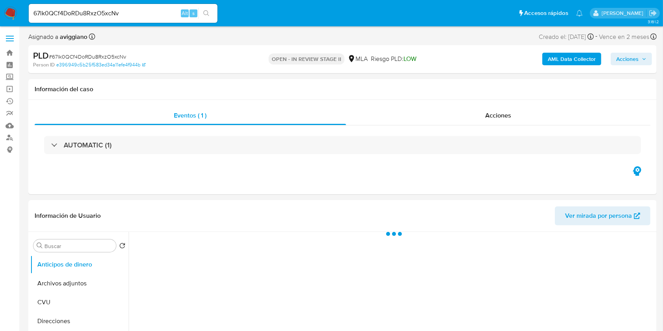
select select "10"
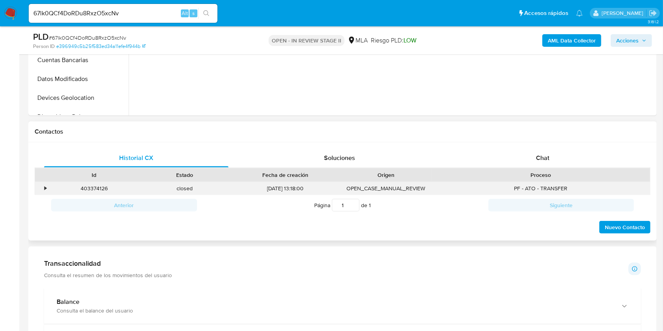
scroll to position [315, 0]
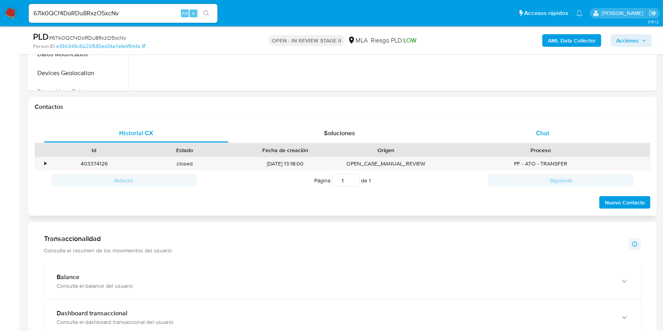
click at [521, 136] on div "Chat" at bounding box center [543, 133] width 184 height 19
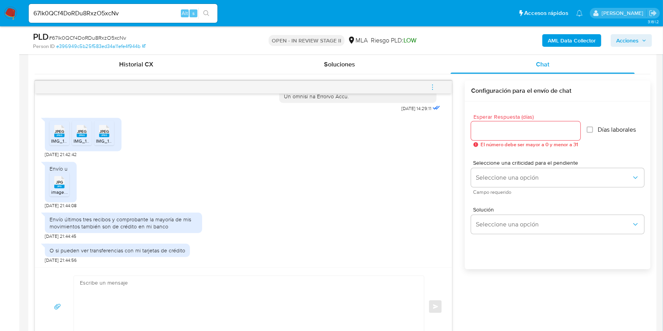
scroll to position [367, 0]
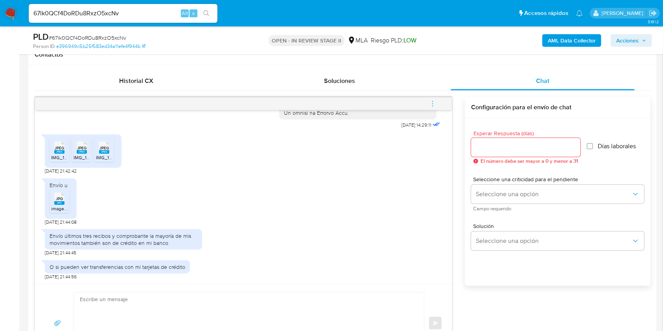
click at [437, 104] on button "menu-action" at bounding box center [433, 103] width 26 height 19
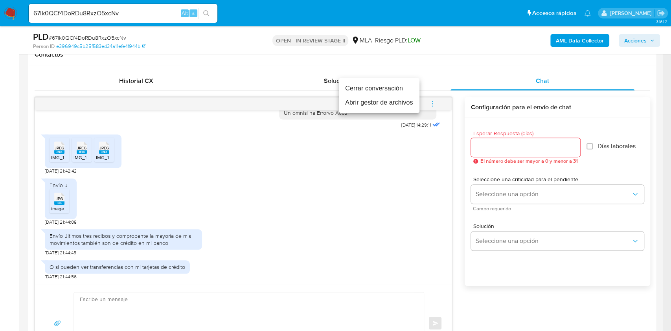
click at [373, 100] on li "Abrir gestor de archivos" at bounding box center [379, 103] width 81 height 14
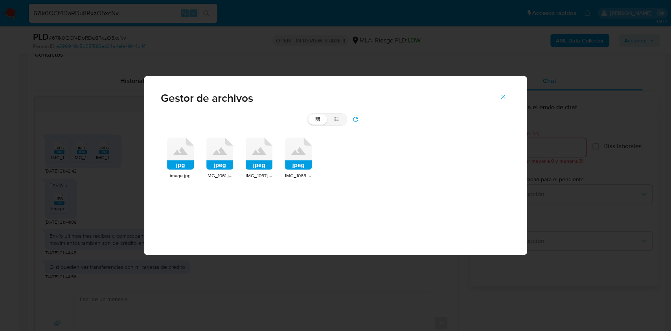
click at [194, 148] on div "jpg image.jpg jpeg IMG_1061.jpeg jpeg IMG_1067.jpeg jpeg IMG_1065.jpeg" at bounding box center [336, 158] width 350 height 55
drag, startPoint x: 170, startPoint y: 156, endPoint x: 177, endPoint y: 157, distance: 7.3
click at [171, 155] on icon at bounding box center [180, 154] width 27 height 32
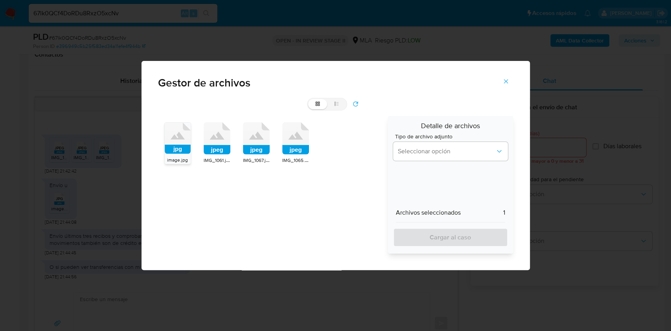
click at [217, 142] on icon at bounding box center [217, 138] width 27 height 32
click at [258, 154] on rect at bounding box center [256, 149] width 27 height 9
click at [291, 149] on rect at bounding box center [295, 149] width 27 height 9
click at [444, 158] on button "Seleccionar opción" at bounding box center [450, 151] width 115 height 19
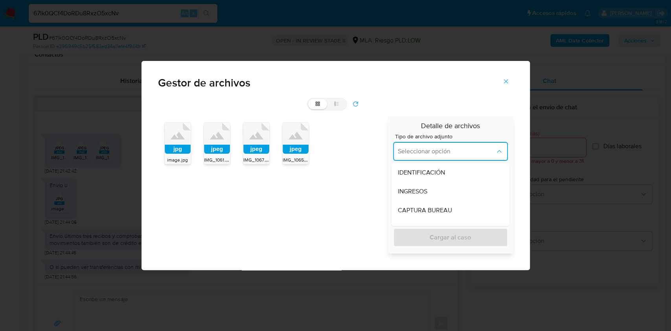
drag, startPoint x: 432, startPoint y: 189, endPoint x: 435, endPoint y: 217, distance: 28.4
click at [431, 189] on div "INGRESOS" at bounding box center [448, 191] width 101 height 19
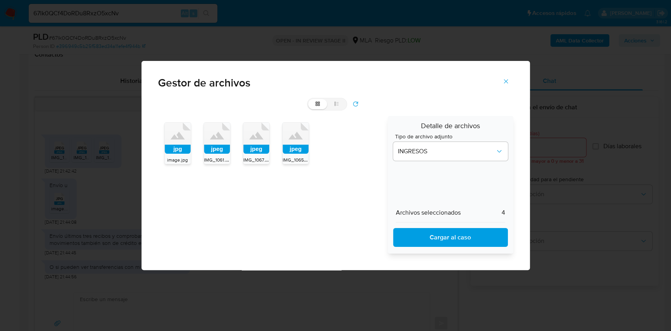
click at [436, 233] on span "Cargar al caso" at bounding box center [451, 237] width 94 height 17
click at [503, 79] on icon "Cerrar" at bounding box center [506, 81] width 7 height 7
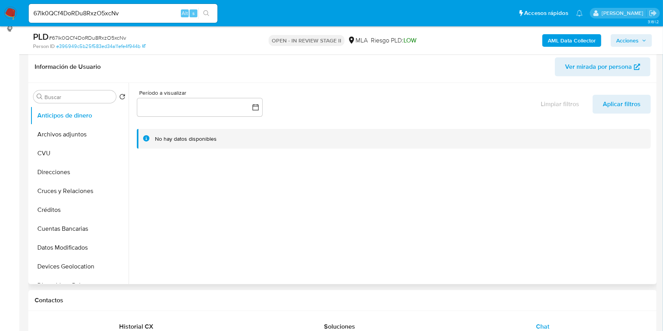
scroll to position [105, 0]
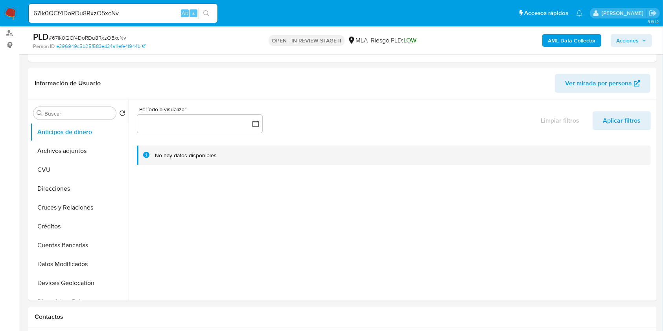
click at [571, 43] on b "AML Data Collector" at bounding box center [572, 40] width 48 height 13
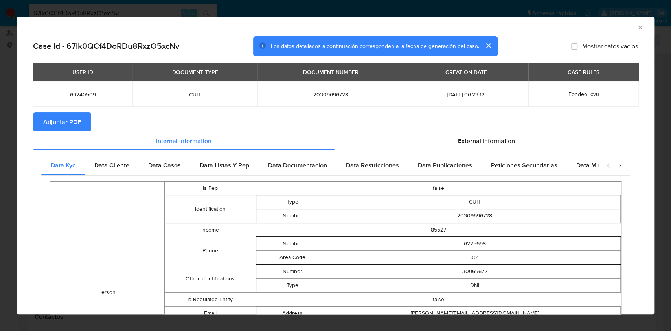
click at [60, 117] on span "Adjuntar PDF" at bounding box center [62, 121] width 38 height 17
click at [636, 27] on icon "Cerrar ventana" at bounding box center [640, 28] width 8 height 8
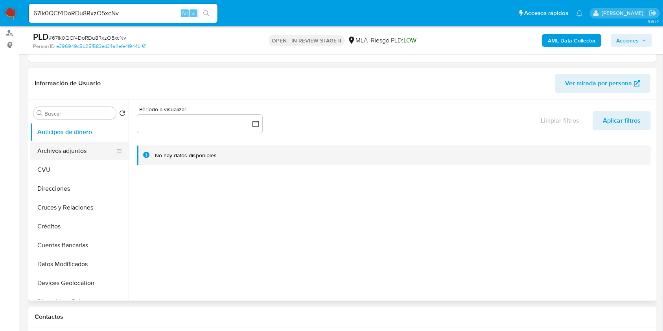
click at [66, 151] on button "Archivos adjuntos" at bounding box center [76, 151] width 92 height 19
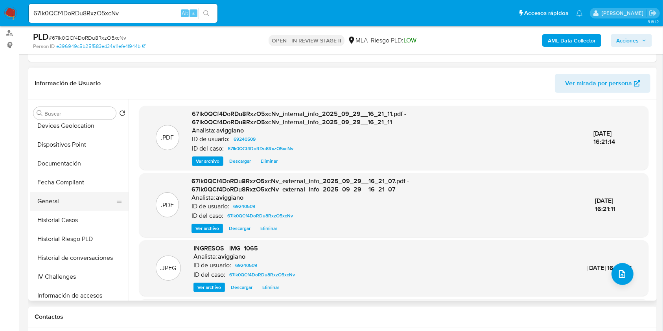
scroll to position [262, 0]
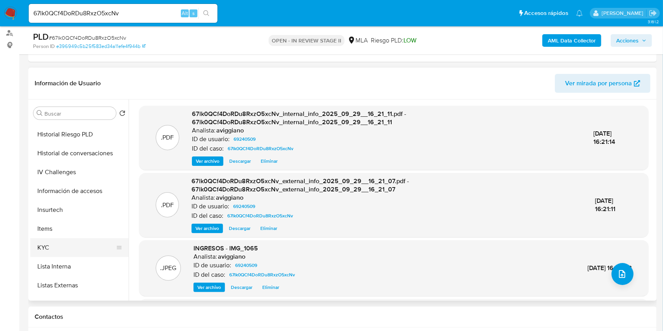
click at [52, 242] on button "KYC" at bounding box center [76, 247] width 92 height 19
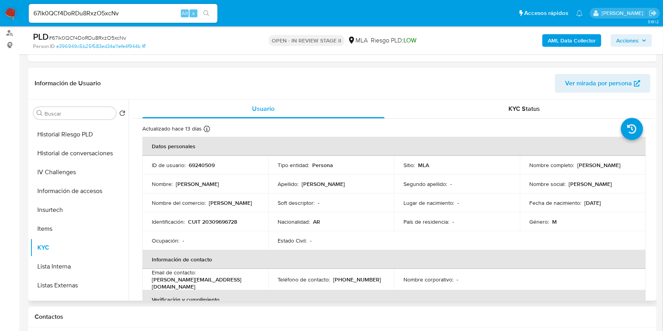
click at [220, 224] on p "CUIT 20309696728" at bounding box center [212, 221] width 49 height 7
copy p "20309696728"
click at [208, 166] on p "69240509" at bounding box center [202, 165] width 26 height 7
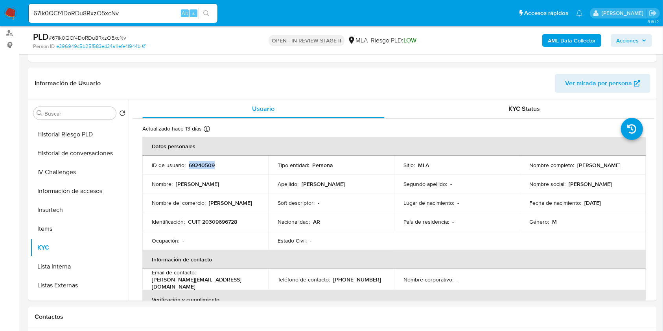
copy p "69240509"
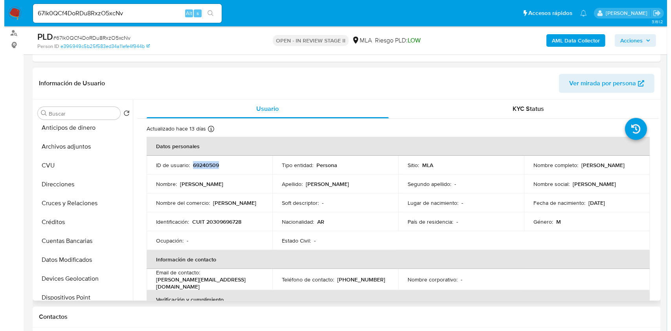
scroll to position [0, 0]
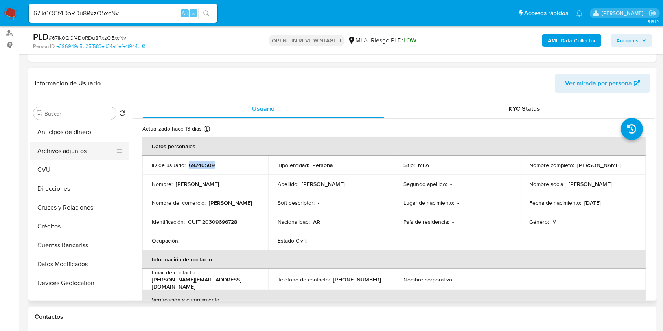
click at [82, 149] on button "Archivos adjuntos" at bounding box center [76, 151] width 92 height 19
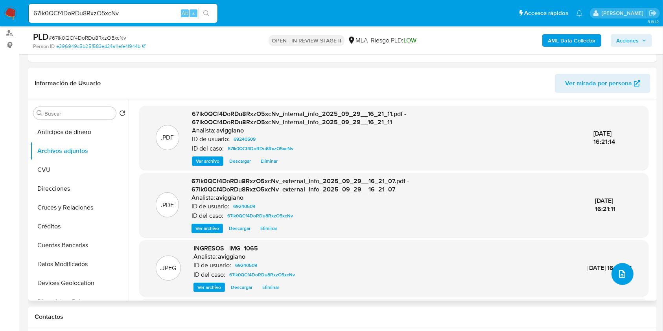
click at [613, 273] on button "upload-file" at bounding box center [623, 274] width 22 height 22
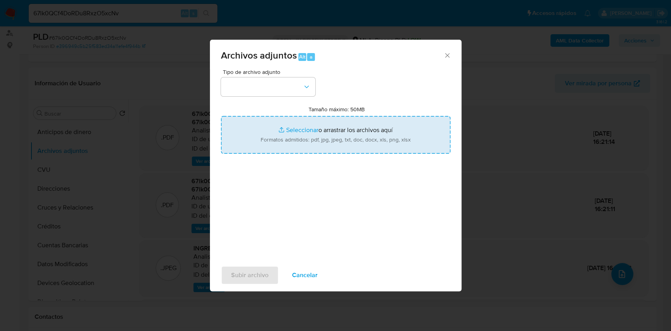
click at [332, 127] on input "Tamaño máximo: 50MB Seleccionar archivos" at bounding box center [336, 135] width 230 height 38
type input "C:\fakepath\Nosis - 69240509.pdf"
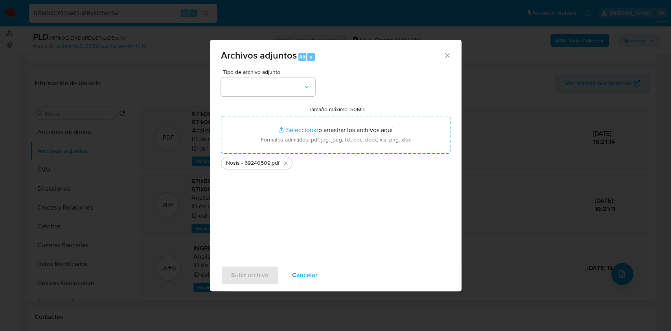
click at [257, 98] on div "Tipo de archivo adjunto Tamaño máximo: 50MB Seleccionar archivos Seleccionar o …" at bounding box center [336, 162] width 230 height 186
click at [257, 93] on button "button" at bounding box center [268, 86] width 94 height 19
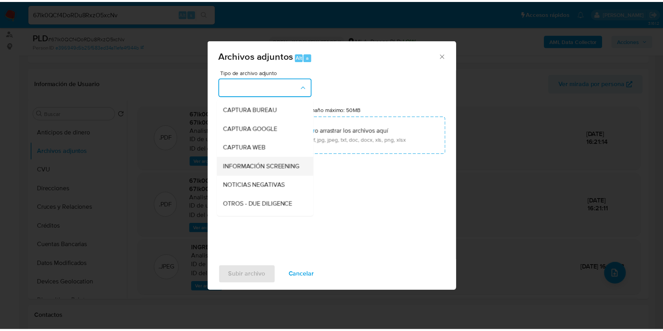
scroll to position [52, 0]
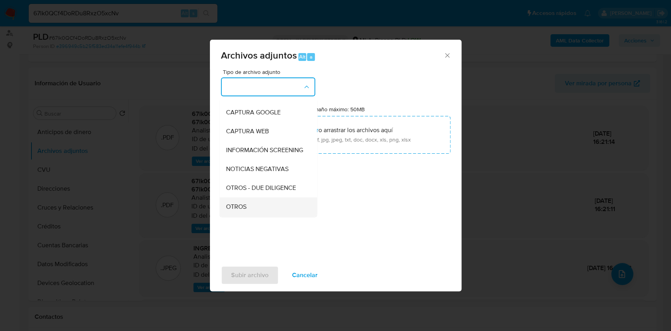
click at [236, 211] on span "OTROS" at bounding box center [236, 207] width 20 height 8
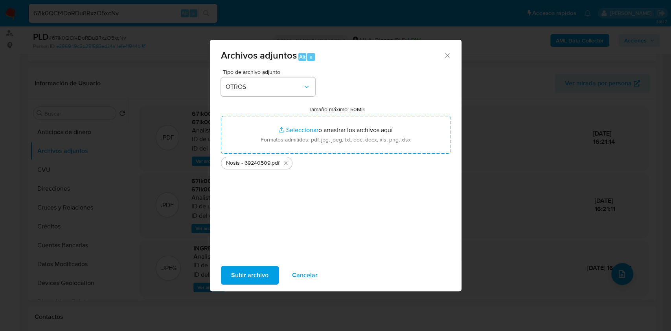
click at [239, 272] on span "Subir archivo" at bounding box center [249, 275] width 37 height 17
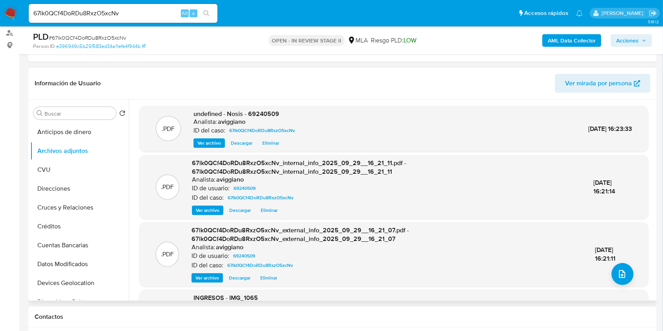
click at [271, 108] on div ".PDF undefined - Nosis - 69240509 Analista: aviggiano ID del caso: 67lk0QCf4DoR…" at bounding box center [393, 129] width 509 height 46
click at [271, 110] on span "undefined - Nosis - 69240509" at bounding box center [237, 113] width 86 height 9
copy span "69240509"
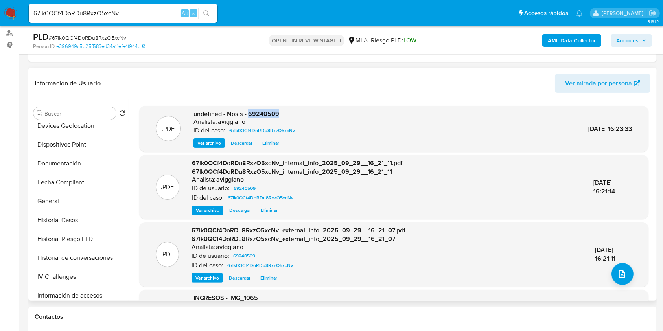
scroll to position [74, 0]
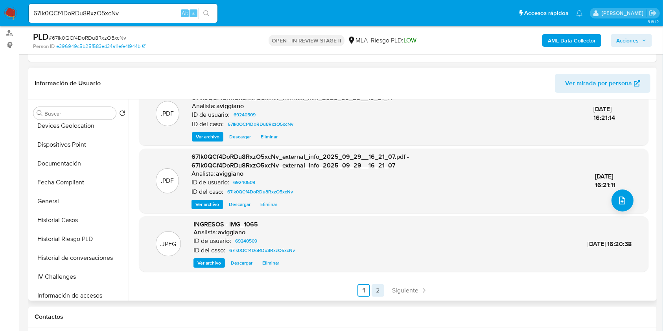
click at [380, 284] on link "2" at bounding box center [378, 290] width 13 height 13
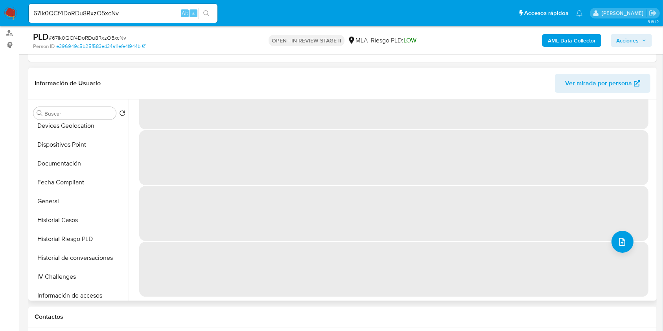
scroll to position [0, 0]
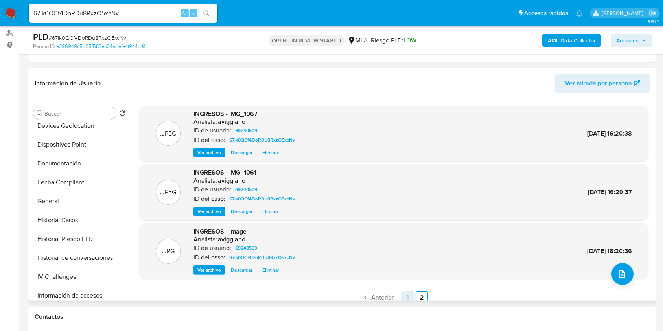
click at [411, 298] on link "1" at bounding box center [408, 297] width 13 height 13
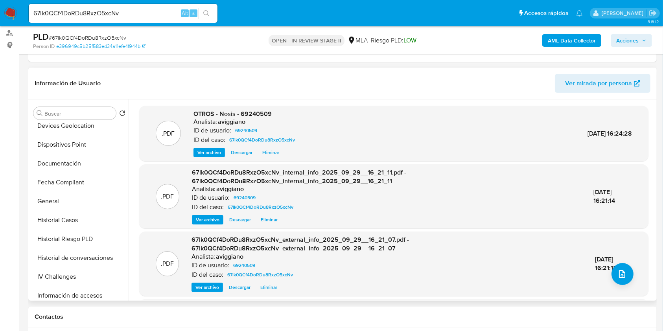
click at [256, 110] on span "OTROS - Nosis - 69240509" at bounding box center [233, 113] width 78 height 9
copy span "69240509"
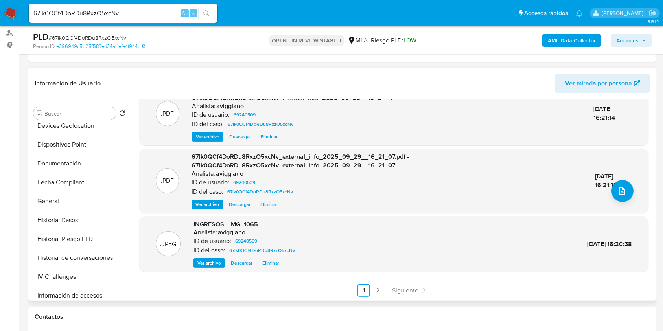
scroll to position [367, 0]
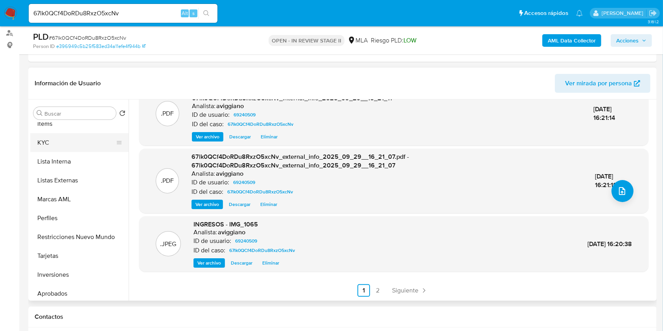
click at [97, 147] on button "KYC" at bounding box center [76, 142] width 92 height 19
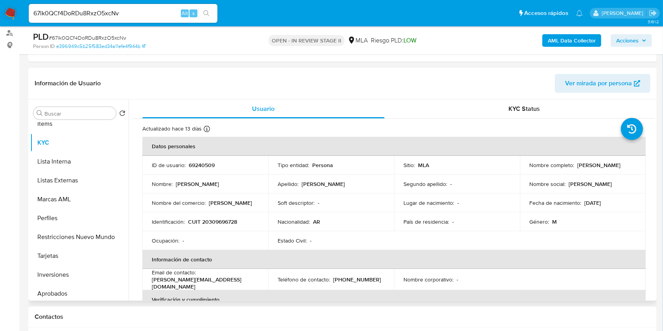
click at [206, 168] on p "69240509" at bounding box center [202, 165] width 26 height 7
copy p "69240509"
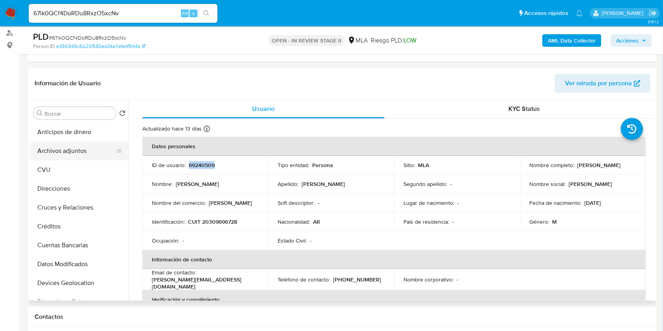
click at [83, 150] on button "Archivos adjuntos" at bounding box center [76, 151] width 92 height 19
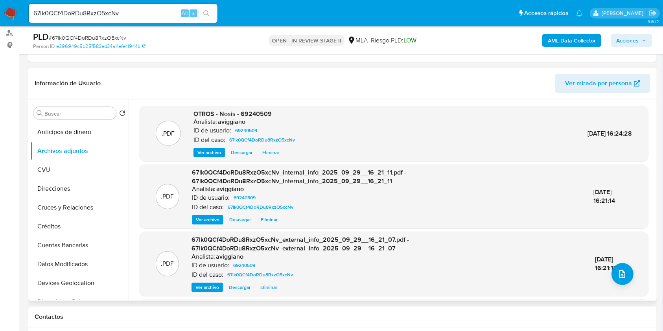
click at [256, 112] on span "OTROS - Nosis - 69240509" at bounding box center [233, 113] width 78 height 9
copy span "69240509"
click at [619, 268] on button "upload-file" at bounding box center [623, 274] width 22 height 22
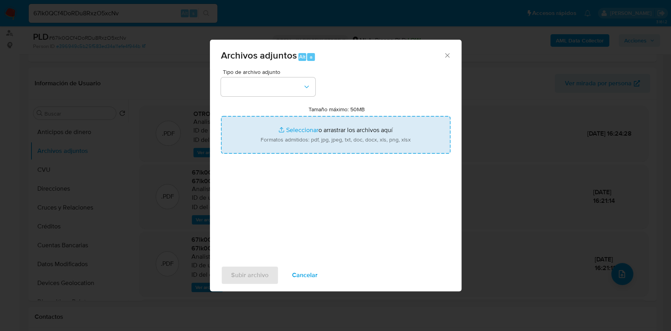
click at [361, 135] on input "Tamaño máximo: 50MB Seleccionar archivos" at bounding box center [336, 135] width 230 height 38
type input "C:\fakepath\Movimientos-Aladdin-v10_1 - 69240509 -.xlsx"
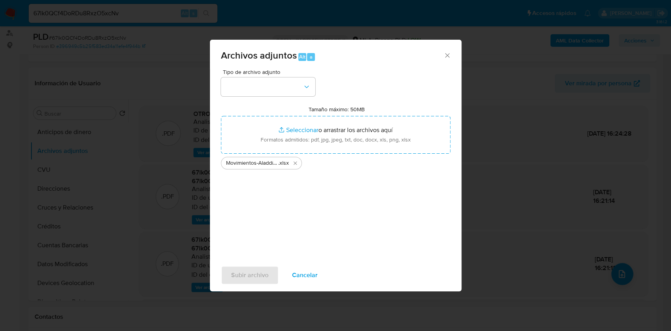
click at [221, 116] on input "Tamaño máximo: 50MB Seleccionar archivos" at bounding box center [336, 135] width 230 height 38
click at [291, 96] on button "button" at bounding box center [268, 86] width 94 height 19
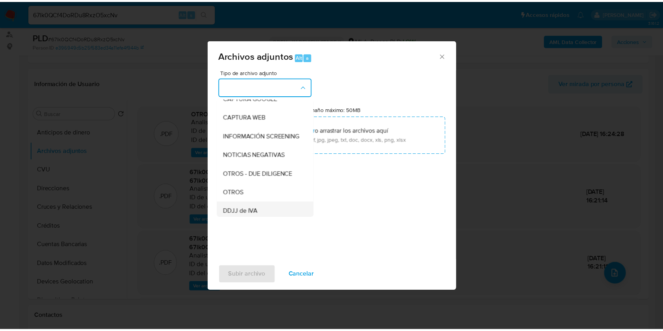
scroll to position [105, 0]
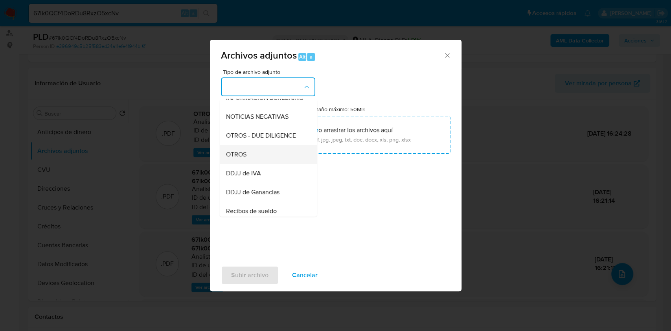
click at [245, 158] on span "OTROS" at bounding box center [236, 155] width 20 height 8
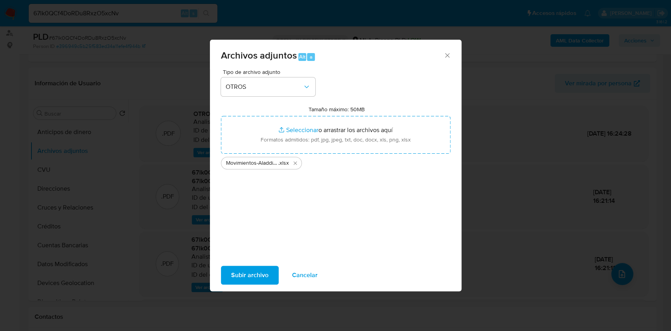
click at [241, 275] on span "Subir archivo" at bounding box center [249, 275] width 37 height 17
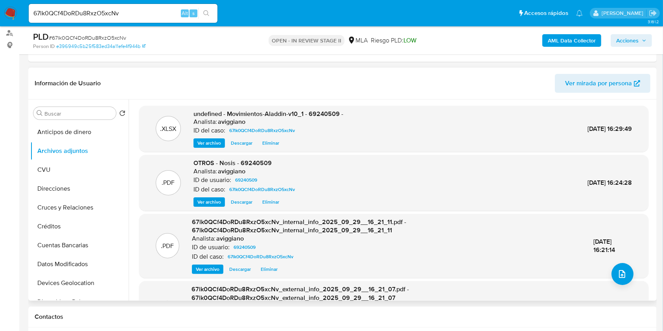
click at [332, 109] on span "undefined - Movimientos-Aladdin-v10_1 - 69240509 -" at bounding box center [269, 113] width 150 height 9
copy span "69240509"
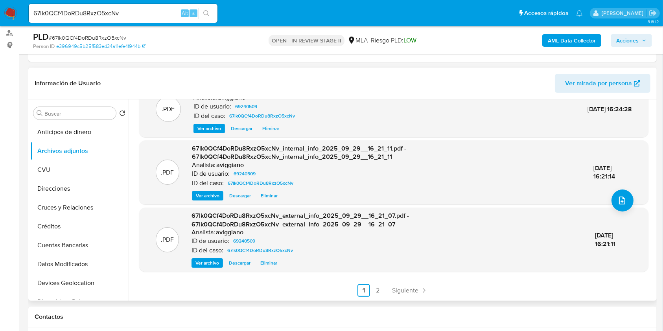
scroll to position [419, 0]
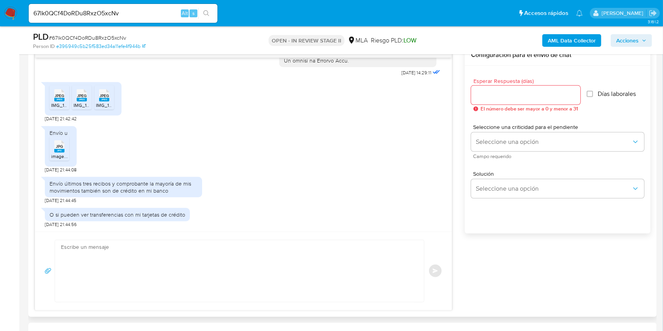
click at [59, 105] on span "IMG_1061.jpeg" at bounding box center [66, 105] width 31 height 7
click at [83, 102] on span "IMG_1067.jpeg" at bounding box center [89, 105] width 31 height 7
click at [107, 102] on span "IMG_1065.jpeg" at bounding box center [112, 105] width 32 height 7
click at [60, 149] on rect at bounding box center [59, 151] width 10 height 4
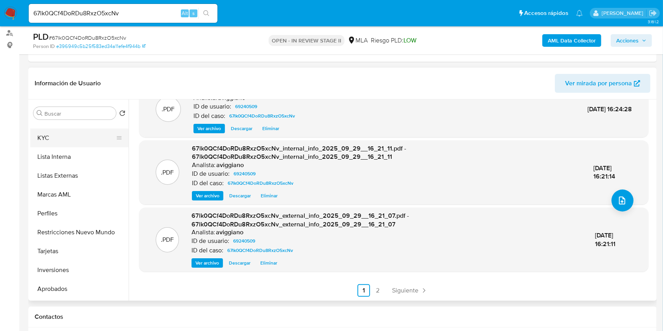
scroll to position [356, 0]
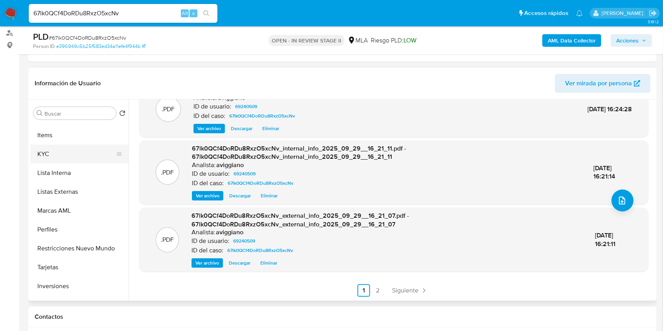
click at [52, 162] on button "KYC" at bounding box center [76, 154] width 92 height 19
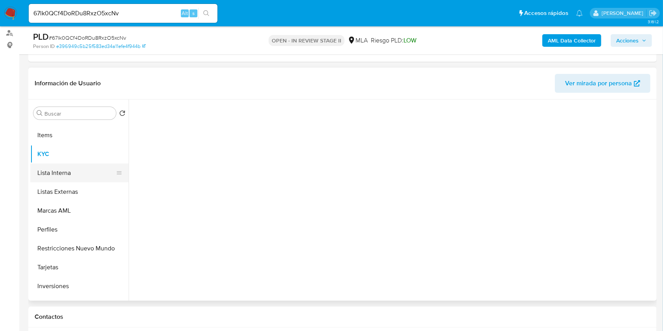
scroll to position [0, 0]
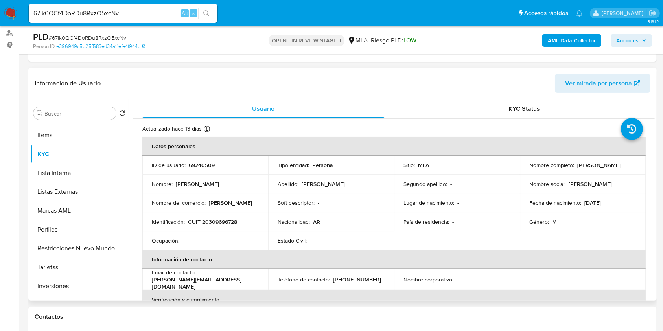
drag, startPoint x: 576, startPoint y: 166, endPoint x: 626, endPoint y: 171, distance: 50.6
click at [626, 171] on td "Nombre completo : Adrian Alejandro Alba" at bounding box center [583, 165] width 126 height 19
copy p "Adrian Alejandro Alba"
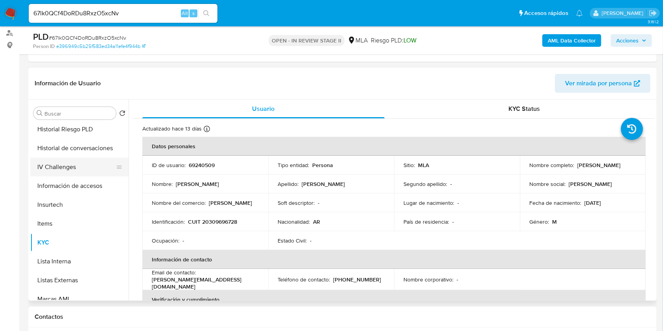
scroll to position [251, 0]
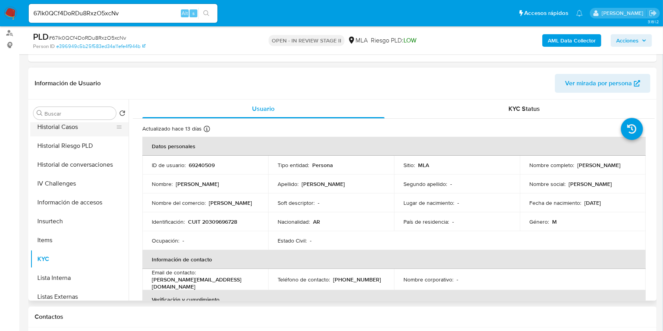
click at [58, 129] on button "Historial Casos" at bounding box center [76, 127] width 92 height 19
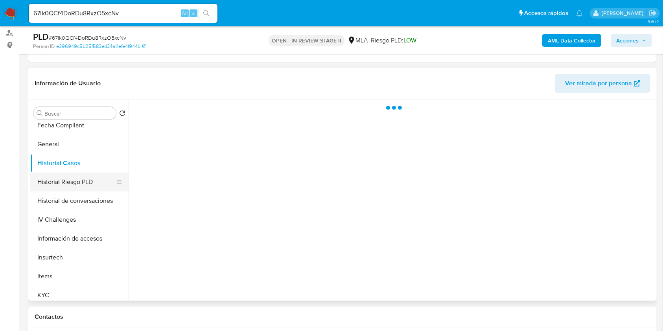
scroll to position [198, 0]
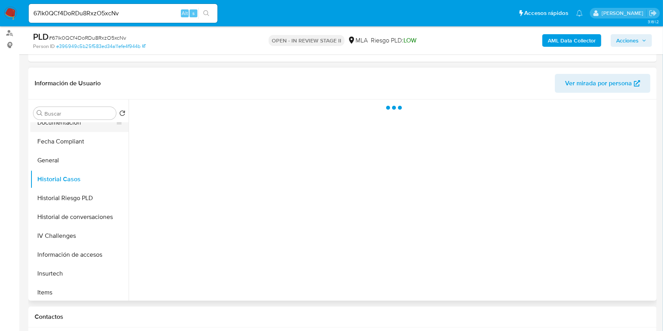
click at [60, 125] on button "Documentación" at bounding box center [76, 122] width 92 height 19
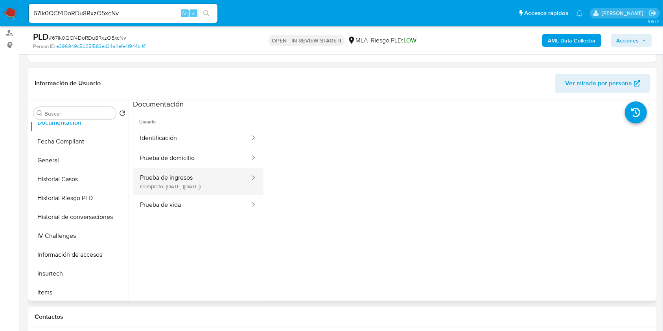
click at [190, 190] on button "Prueba de ingresos Completo: 16/09/2025 (hace 13 días)" at bounding box center [192, 181] width 118 height 27
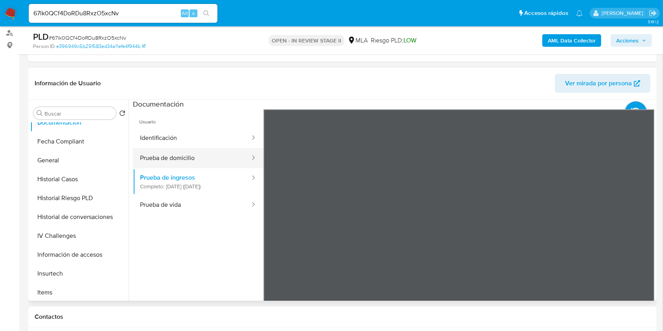
click at [157, 155] on button "Prueba de domicilio" at bounding box center [192, 158] width 118 height 20
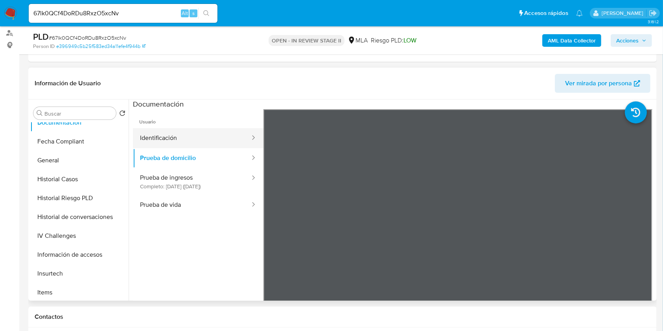
click at [167, 142] on button "Identificación" at bounding box center [192, 138] width 118 height 20
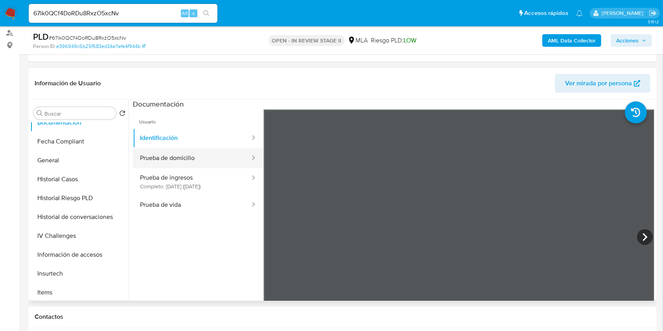
click at [197, 163] on button "Prueba de domicilio" at bounding box center [192, 158] width 118 height 20
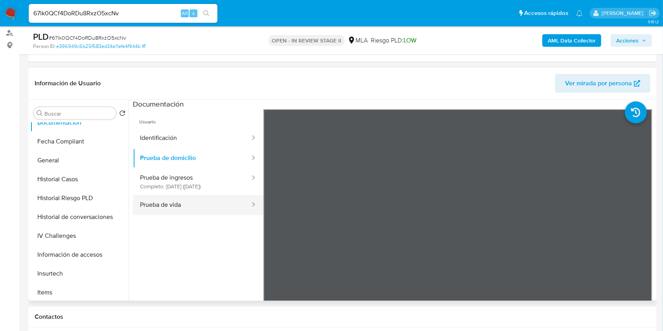
click at [199, 203] on button "Prueba de vida" at bounding box center [192, 205] width 118 height 20
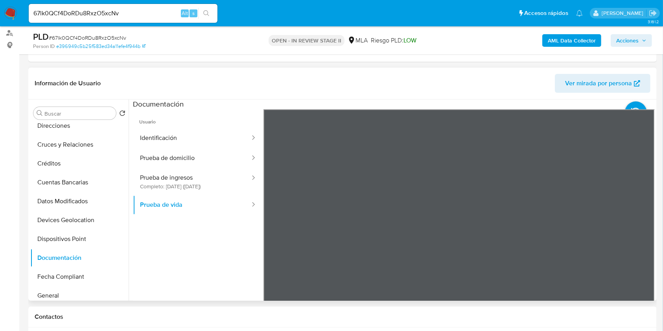
scroll to position [0, 0]
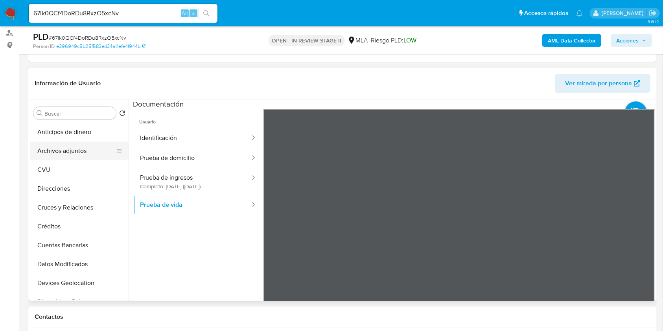
click at [91, 145] on button "Archivos adjuntos" at bounding box center [76, 151] width 92 height 19
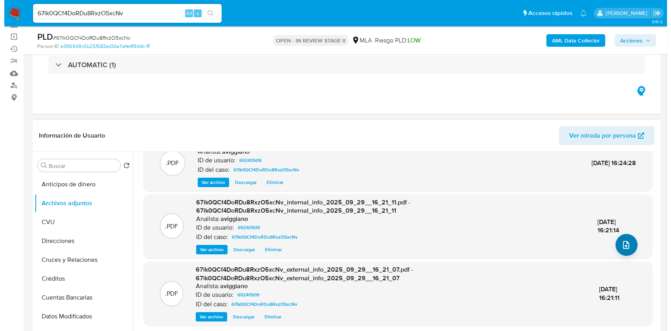
scroll to position [83, 0]
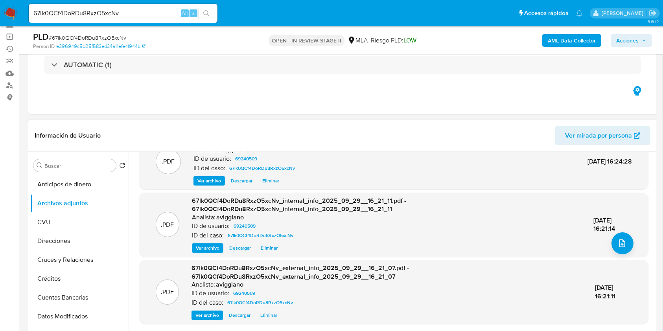
click at [619, 230] on div "29/Sep/2025 16:21:14" at bounding box center [612, 224] width 39 height 17
click at [617, 239] on icon "upload-file" at bounding box center [621, 243] width 9 height 9
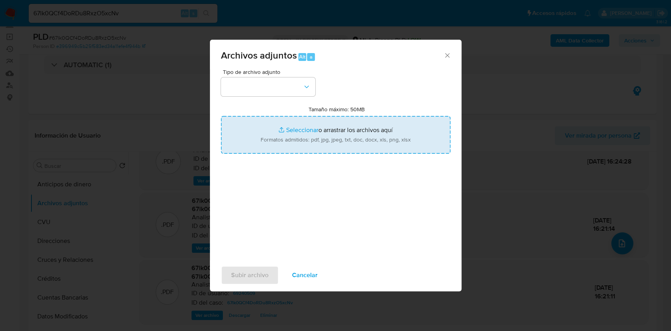
click at [346, 152] on input "Tamaño máximo: 50MB Seleccionar archivos" at bounding box center [336, 135] width 230 height 38
type input "C:\fakepath\Caselog 67lk0QCf4DoRDu8RxzO5xcNv_2025_09_17_15_50_34.docx"
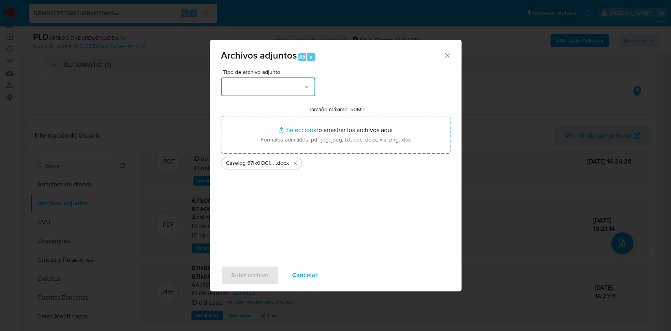
click at [268, 95] on button "button" at bounding box center [268, 86] width 94 height 19
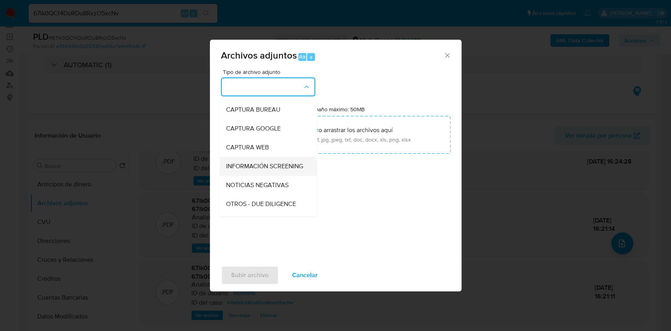
scroll to position [52, 0]
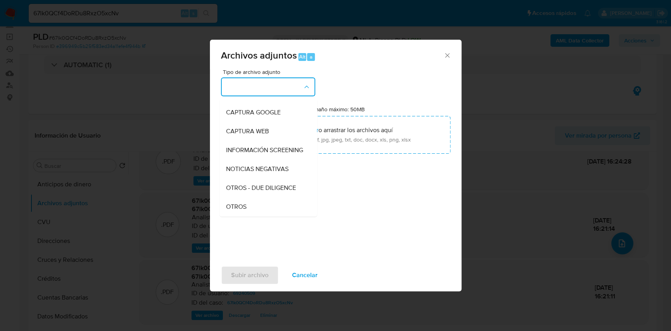
click at [236, 217] on div "Tipo de archivo adjunto IDENTIFICACIÓN INGRESOS CAPTURA BUREAU CAPTURA GOOGLE C…" at bounding box center [336, 162] width 230 height 186
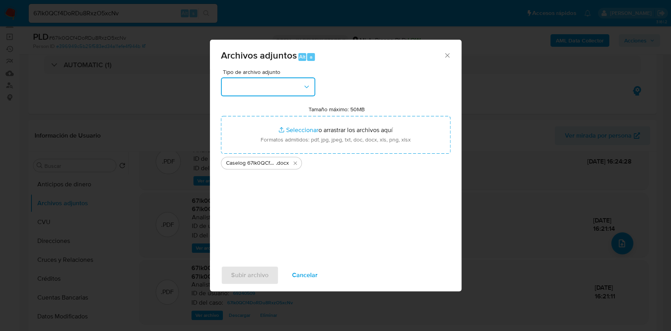
click at [267, 93] on button "button" at bounding box center [268, 86] width 94 height 19
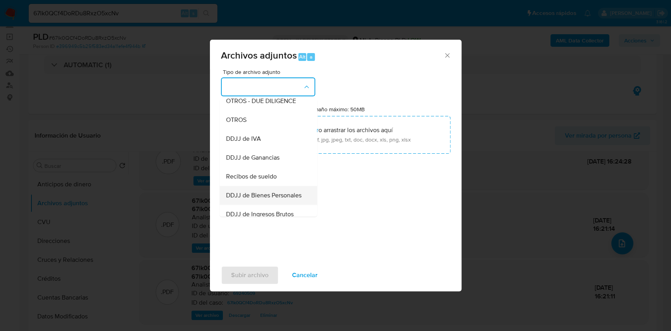
scroll to position [157, 0]
click at [246, 111] on div "OTROS" at bounding box center [266, 101] width 80 height 19
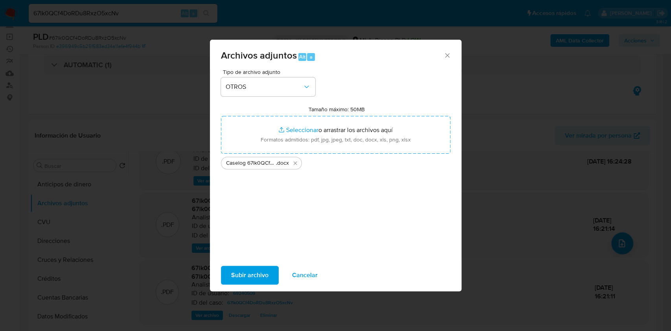
click at [245, 271] on span "Subir archivo" at bounding box center [249, 275] width 37 height 17
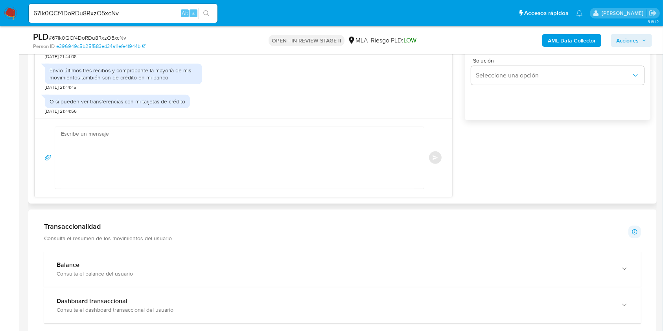
scroll to position [472, 0]
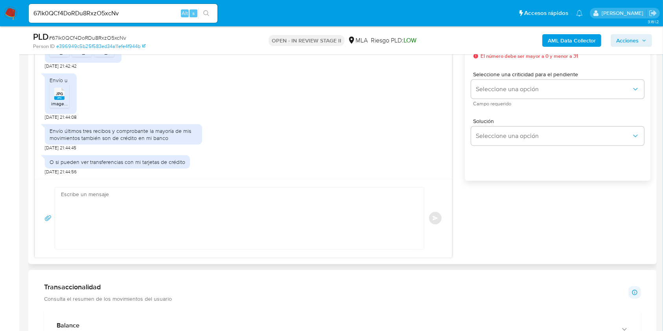
click at [115, 234] on textarea at bounding box center [237, 219] width 353 height 62
paste textarea "Hola XXX, Muchas gracias por la respuesta. Analizamos tu caso y notamos que la …"
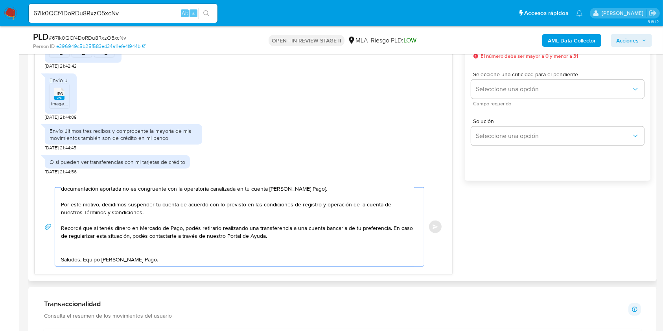
scroll to position [0, 0]
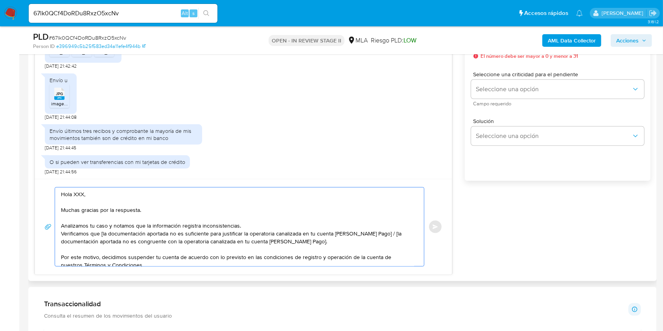
click at [77, 197] on textarea "Hola XXX, Muchas gracias por la respuesta. Analizamos tu caso y notamos que la …" at bounding box center [237, 227] width 353 height 79
drag, startPoint x: 104, startPoint y: 232, endPoint x: 100, endPoint y: 231, distance: 4.0
click at [100, 231] on textarea "Hola, Muchas gracias por la respuesta. Analizamos tu caso y notamos que la info…" at bounding box center [237, 227] width 353 height 79
drag, startPoint x: 374, startPoint y: 234, endPoint x: 378, endPoint y: 239, distance: 6.5
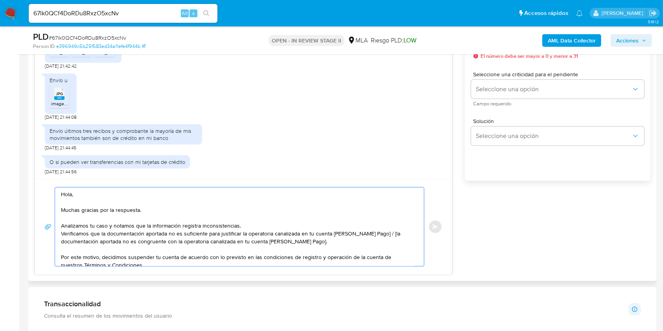
click at [378, 239] on textarea "Hola, Muchas gracias por la respuesta. Analizamos tu caso y notamos que la info…" at bounding box center [237, 227] width 353 height 79
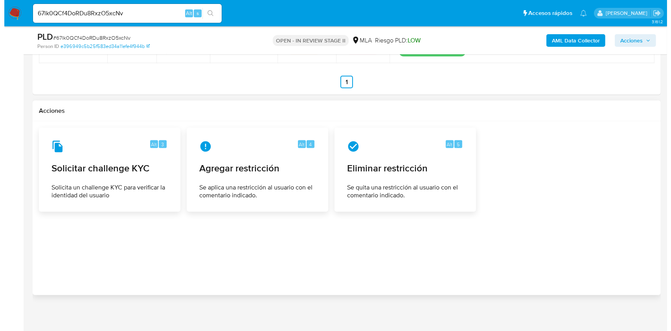
scroll to position [1291, 0]
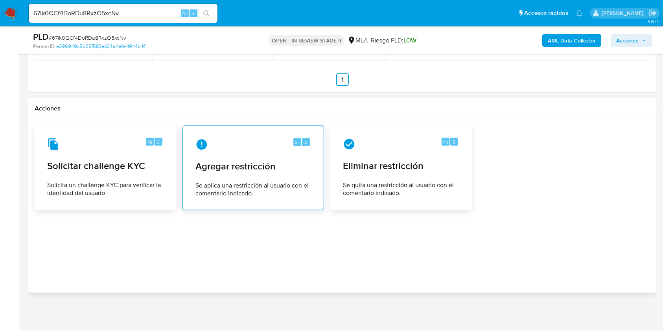
type textarea "Hola, Muchas gracias por la respuesta. Analizamos tu caso y notamos que la info…"
click at [241, 151] on div "Alt 4 Agregar restricción Se aplica una restricción al usuario con el comentari…" at bounding box center [253, 168] width 128 height 72
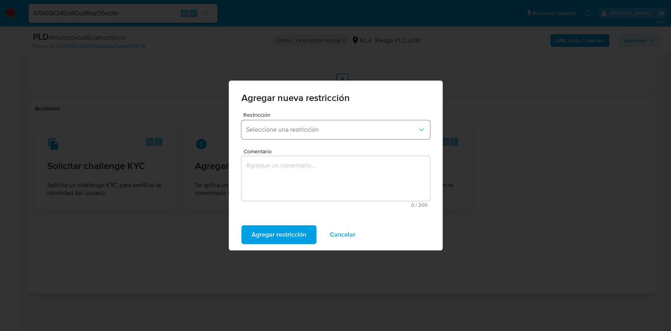
click at [281, 131] on span "Seleccione una restricción" at bounding box center [331, 130] width 171 height 8
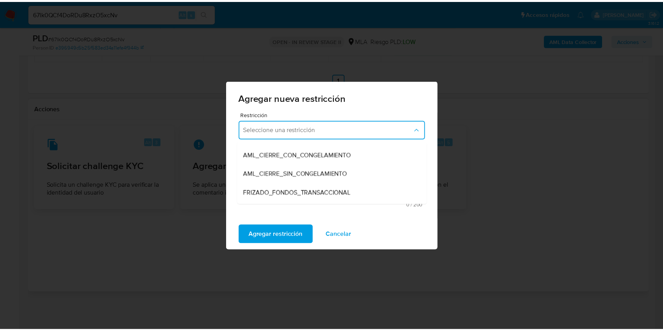
scroll to position [73, 0]
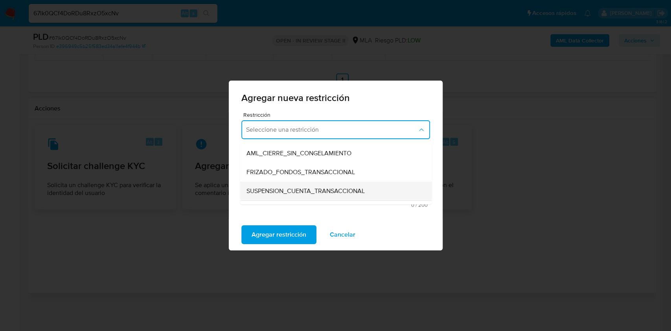
click at [383, 188] on div "SUSPENSION_CUENTA_TRANSACCIONAL" at bounding box center [333, 191] width 175 height 19
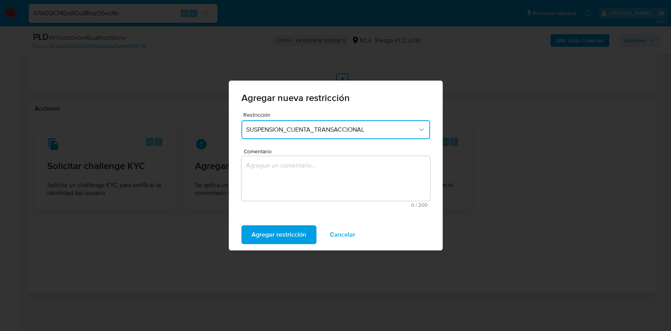
click at [308, 173] on textarea "Comentario" at bounding box center [335, 178] width 189 height 45
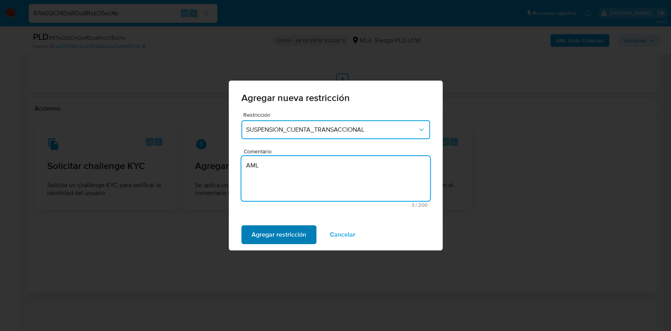
type textarea "AML"
click at [287, 241] on span "Agregar restricción" at bounding box center [279, 234] width 55 height 17
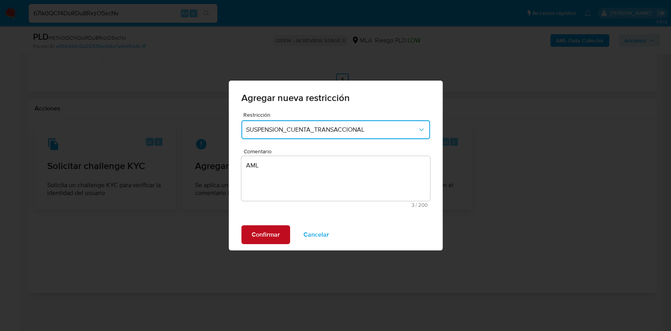
click at [264, 242] on span "Confirmar" at bounding box center [266, 234] width 28 height 17
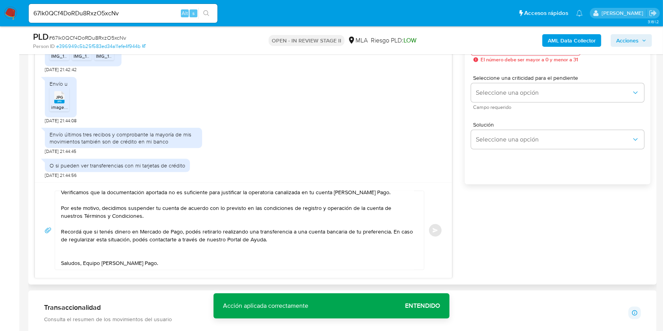
scroll to position [452, 0]
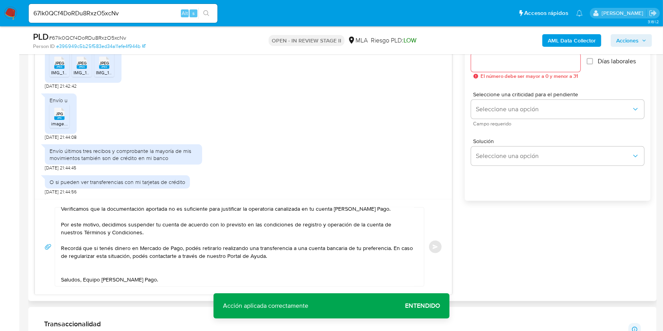
click at [508, 64] on input "Esperar Respuesta (días)" at bounding box center [525, 62] width 109 height 10
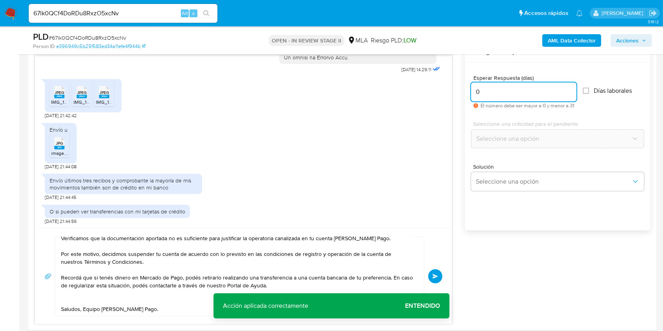
scroll to position [400, 0]
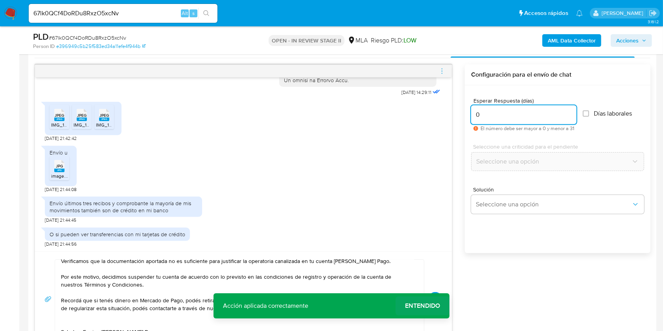
type input "0"
click at [422, 306] on span "Entendido" at bounding box center [422, 306] width 35 height 0
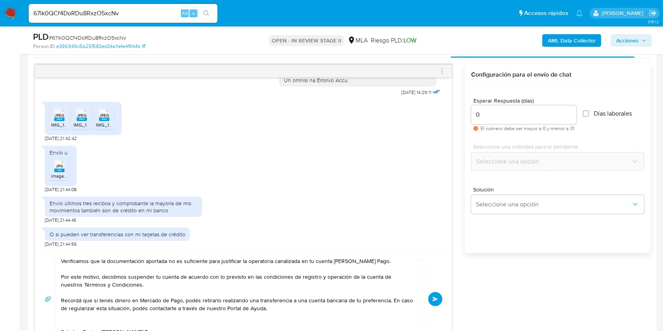
click at [435, 298] on span "Enviar" at bounding box center [436, 299] width 6 height 5
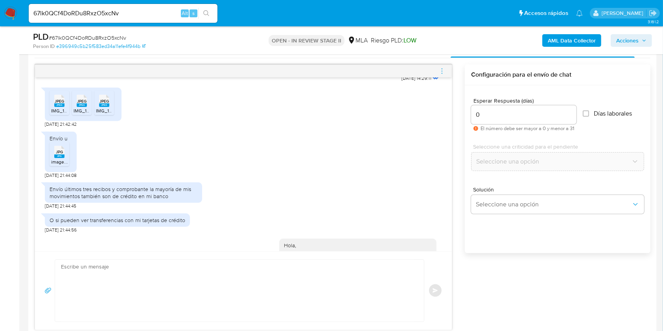
scroll to position [0, 0]
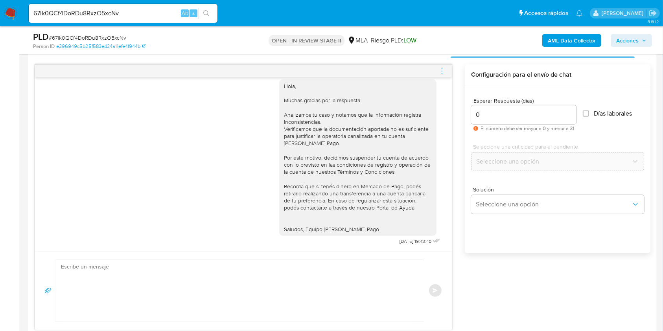
click at [444, 68] on icon "menu-action" at bounding box center [442, 71] width 7 height 7
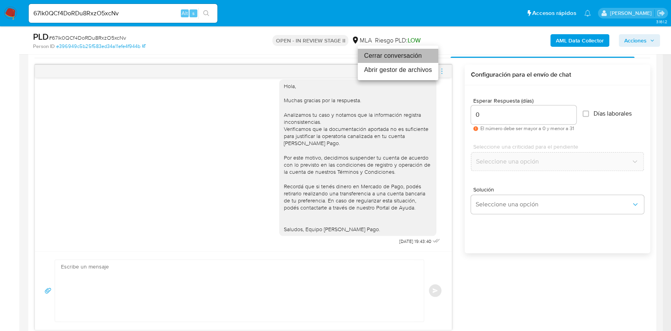
click at [368, 55] on li "Cerrar conversación" at bounding box center [398, 56] width 81 height 14
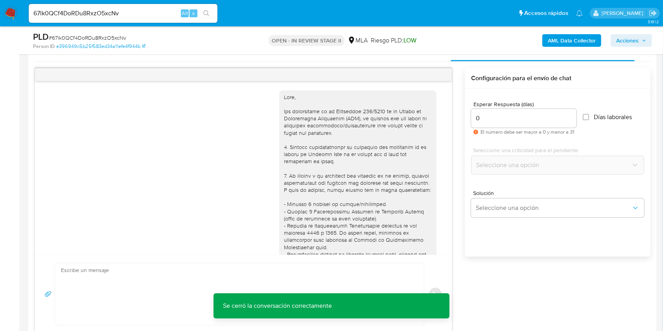
scroll to position [137, 0]
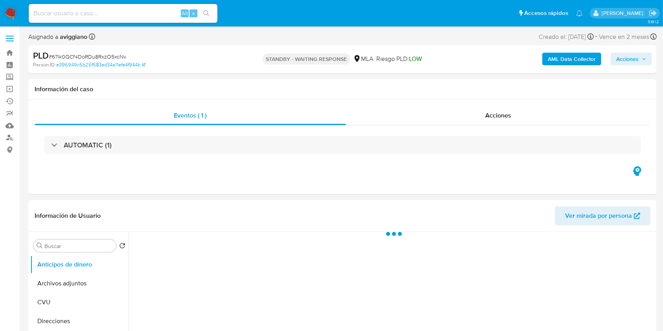
select select "10"
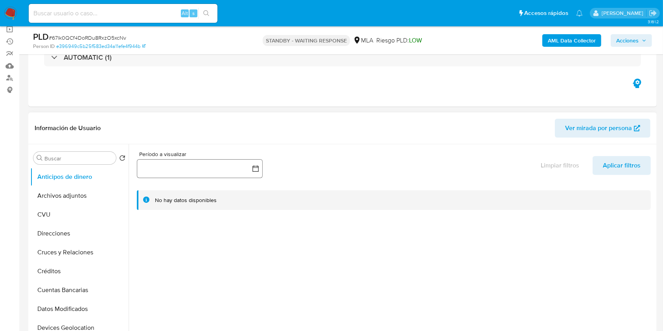
scroll to position [105, 0]
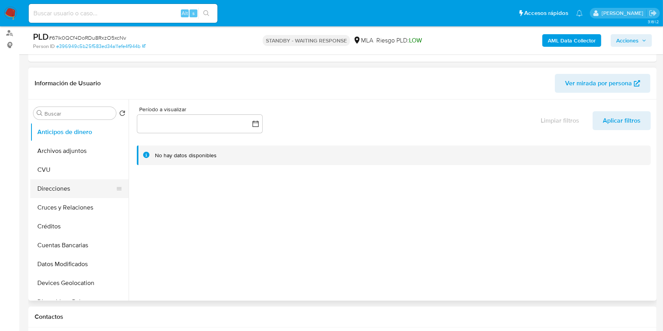
drag, startPoint x: 89, startPoint y: 149, endPoint x: 83, endPoint y: 179, distance: 29.8
click at [89, 149] on button "Archivos adjuntos" at bounding box center [79, 151] width 98 height 19
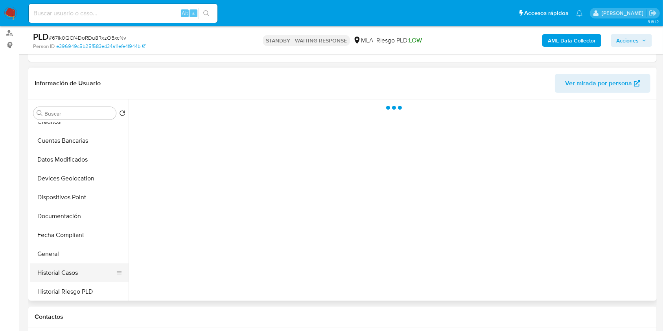
click at [59, 274] on button "Historial Casos" at bounding box center [76, 273] width 92 height 19
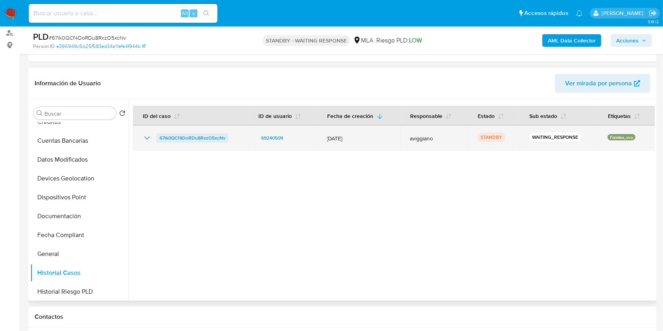
drag, startPoint x: 231, startPoint y: 138, endPoint x: 166, endPoint y: 136, distance: 65.7
click at [160, 136] on div "67lk0QCf4DoRDu8RxzO5xcNv" at bounding box center [190, 137] width 97 height 9
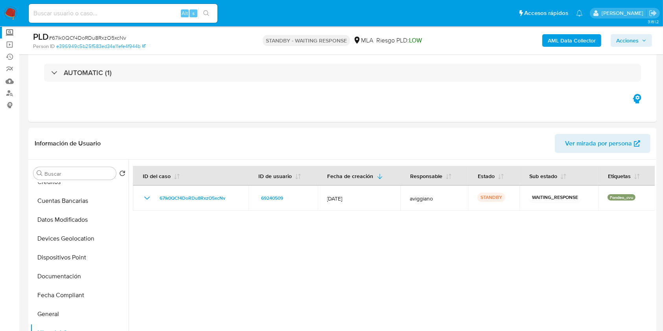
scroll to position [0, 0]
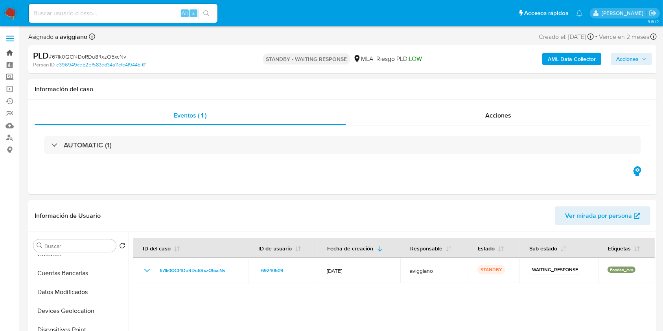
click at [9, 58] on link "Bandeja" at bounding box center [47, 53] width 94 height 12
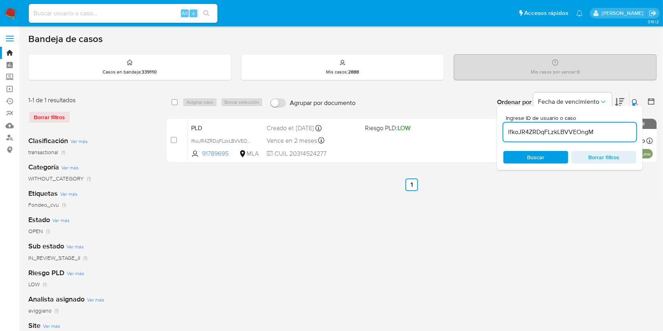
click at [525, 134] on input "lfkoJR4ZRDqFLzkLBVVEOngM" at bounding box center [569, 132] width 133 height 10
paste input "67lk0QCf4DoRDu8RxzO5xcNv"
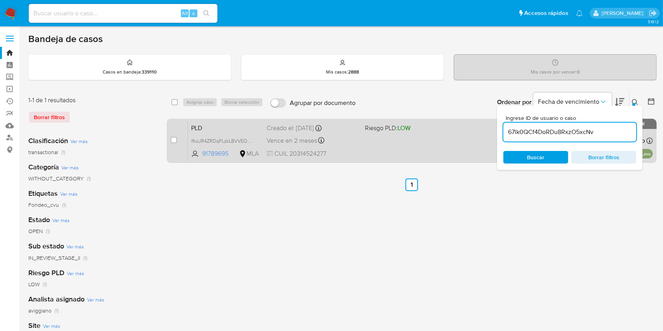
type input "67lk0QCf4DoRDu8RxzO5xcNv"
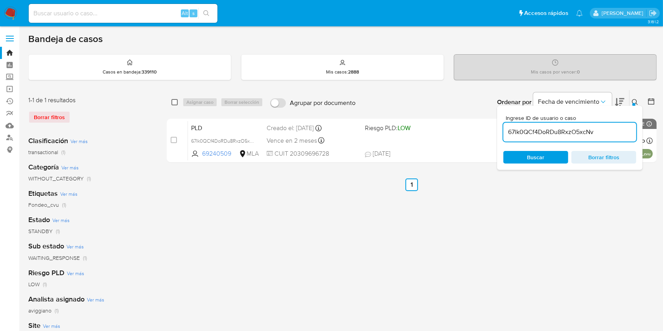
click at [173, 100] on input "checkbox" at bounding box center [174, 102] width 6 height 6
checkbox input "true"
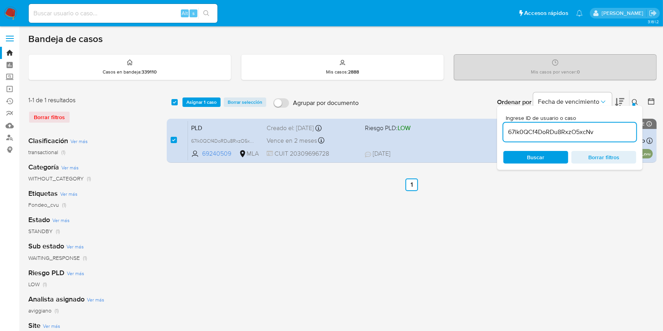
click at [179, 101] on div "select-all-cases-checkbox" at bounding box center [175, 102] width 9 height 9
click at [189, 103] on span "Asignar 1 caso" at bounding box center [201, 102] width 30 height 8
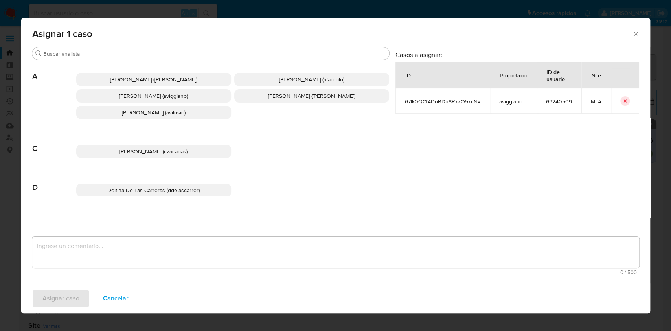
click at [166, 99] on span "Agustina Belen Viggiano (aviggiano)" at bounding box center [153, 96] width 69 height 8
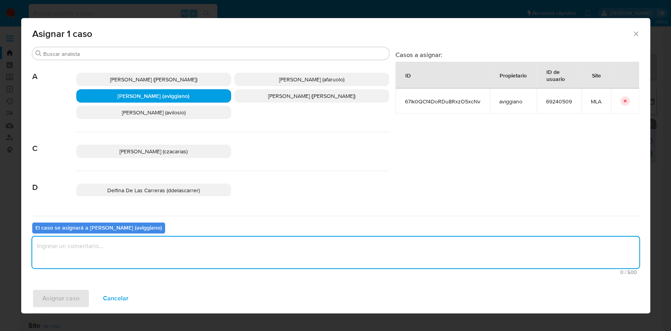
click at [184, 258] on textarea "assign-modal" at bounding box center [335, 252] width 607 height 31
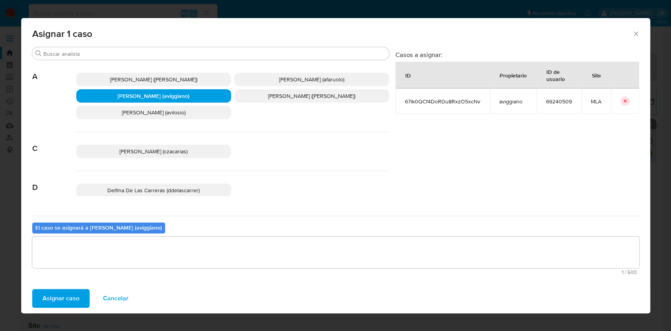
click at [68, 299] on span "Asignar caso" at bounding box center [60, 298] width 37 height 17
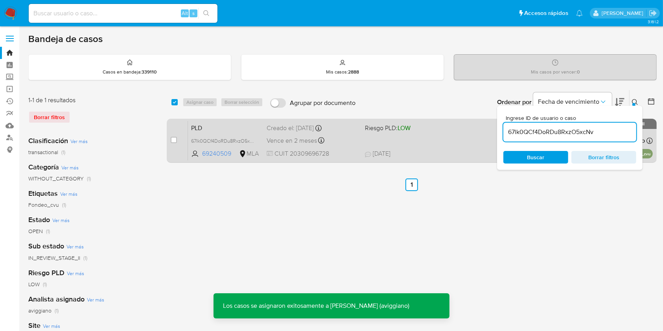
click at [424, 143] on div "PLD 67lk0QCf4DoRDu8RxzO5xcNv 69240509 MLA Riesgo PLD: LOW Creado el: 12/09/2025…" at bounding box center [420, 141] width 465 height 40
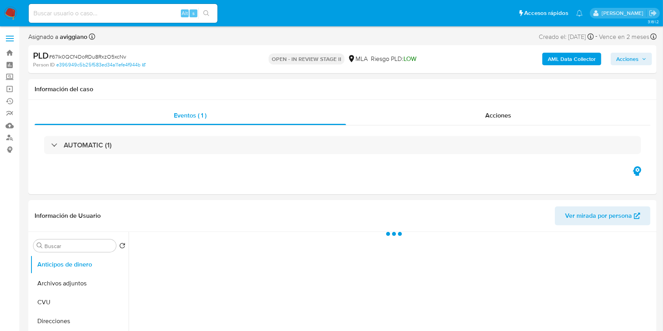
select select "10"
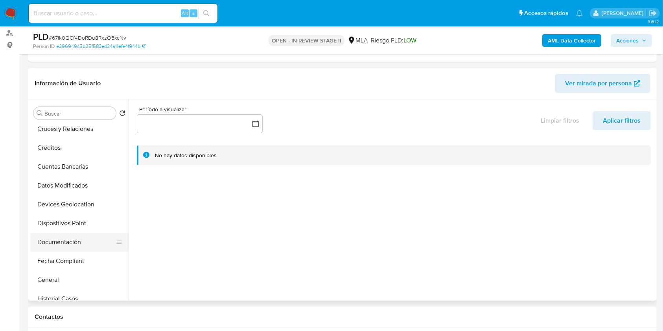
scroll to position [157, 0]
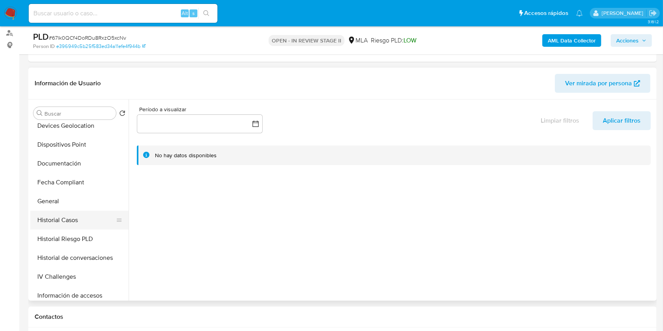
click at [81, 217] on button "Historial Casos" at bounding box center [76, 220] width 92 height 19
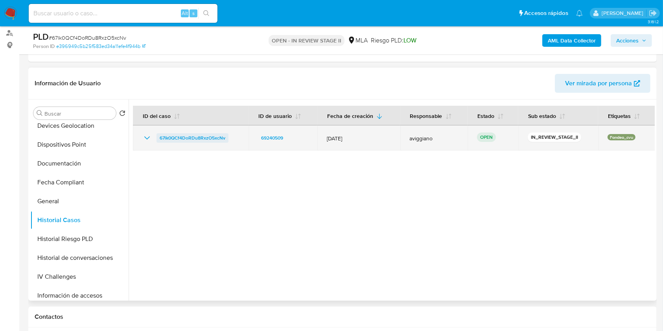
click at [189, 137] on span "67lk0QCf4DoRDu8RxzO5xcNv" at bounding box center [193, 137] width 66 height 9
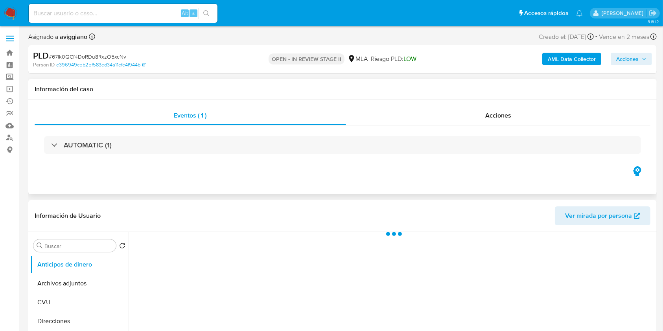
select select "10"
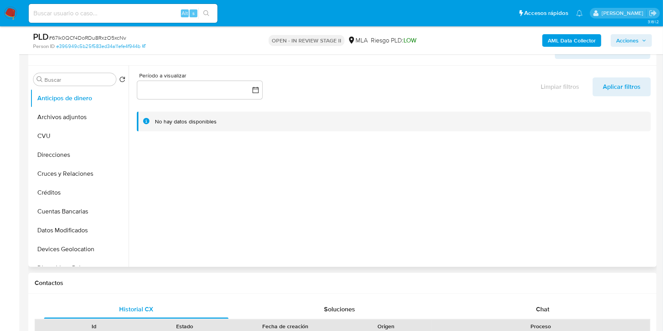
scroll to position [157, 0]
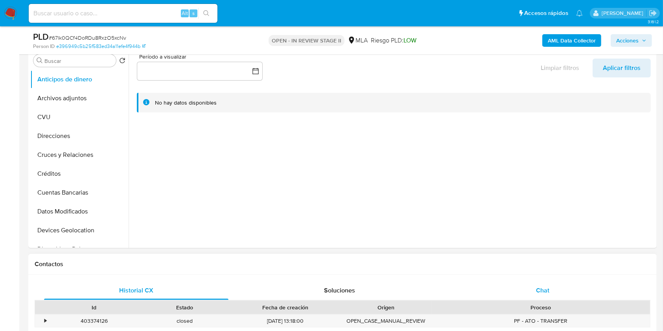
click at [536, 283] on div "Chat" at bounding box center [543, 290] width 184 height 19
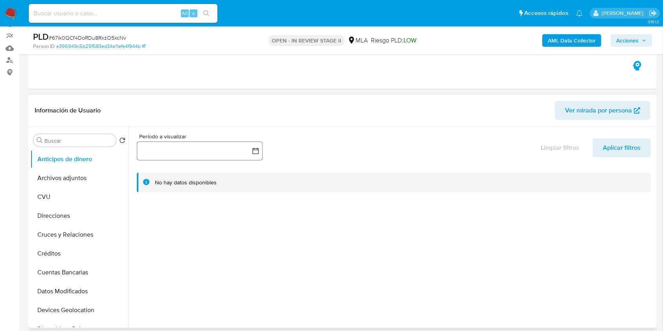
scroll to position [52, 0]
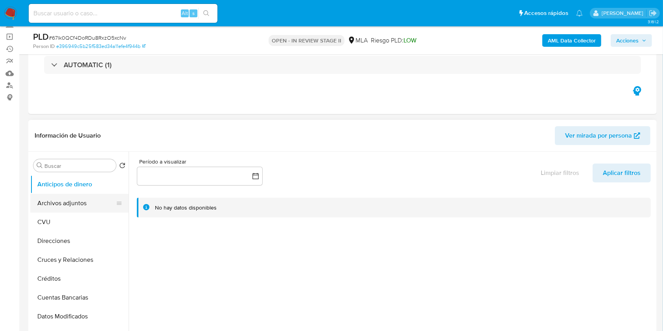
drag, startPoint x: 64, startPoint y: 206, endPoint x: 83, endPoint y: 206, distance: 18.9
click at [64, 206] on button "Archivos adjuntos" at bounding box center [76, 203] width 92 height 19
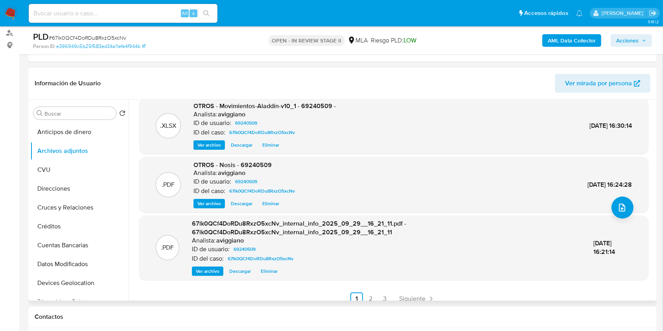
scroll to position [75, 0]
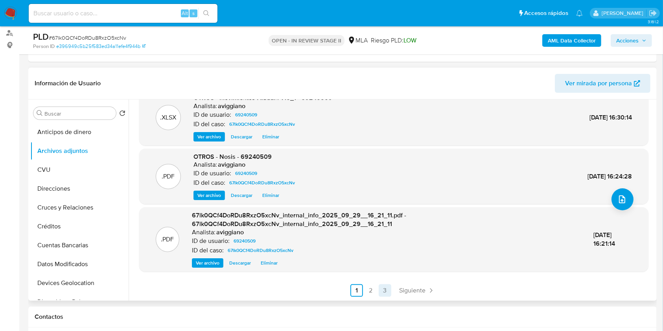
click at [379, 288] on link "3" at bounding box center [385, 290] width 13 height 13
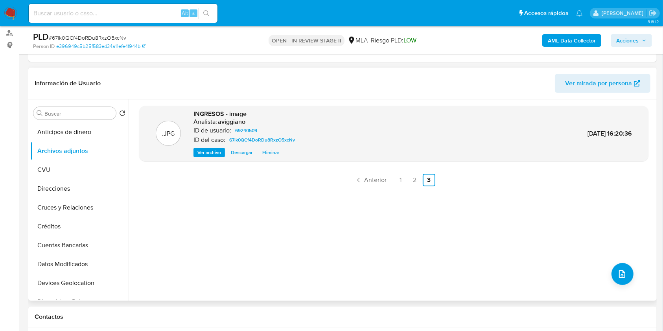
click at [620, 40] on span "Acciones" at bounding box center [627, 40] width 22 height 13
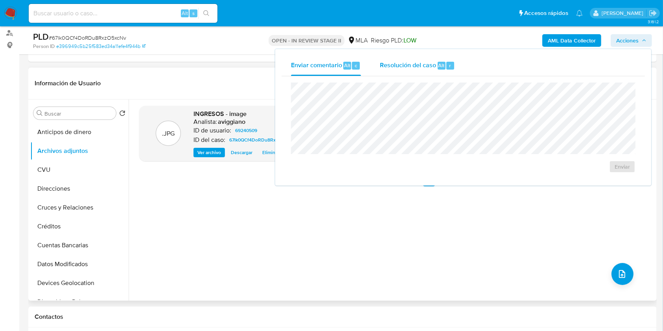
click at [424, 60] on div "Resolución del caso Alt r" at bounding box center [417, 65] width 75 height 20
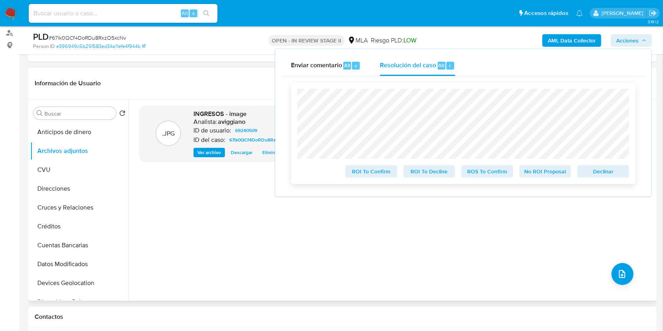
click at [587, 171] on span "Declinar" at bounding box center [603, 171] width 41 height 11
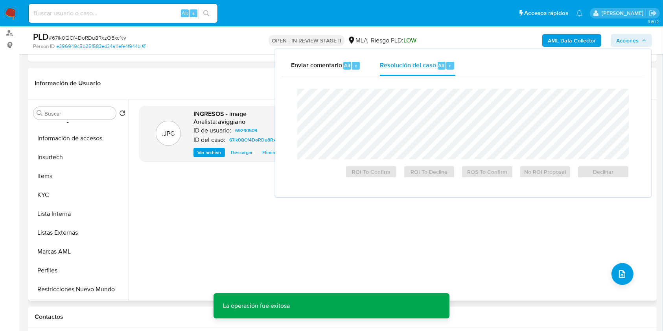
scroll to position [367, 0]
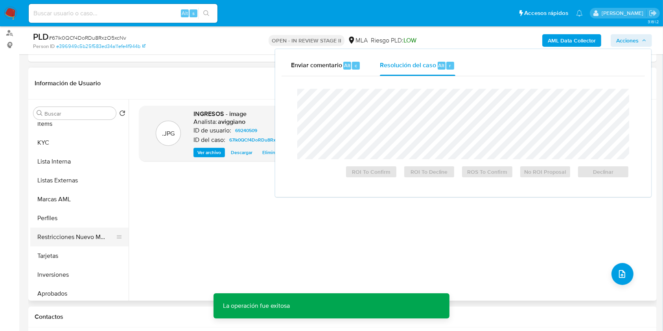
click at [76, 238] on button "Restricciones Nuevo Mundo" at bounding box center [76, 237] width 92 height 19
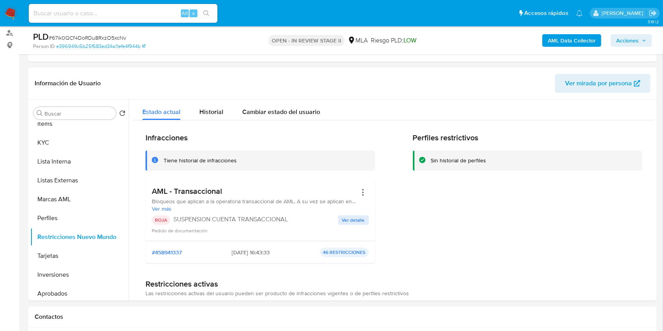
click at [635, 41] on span "Acciones" at bounding box center [627, 40] width 22 height 13
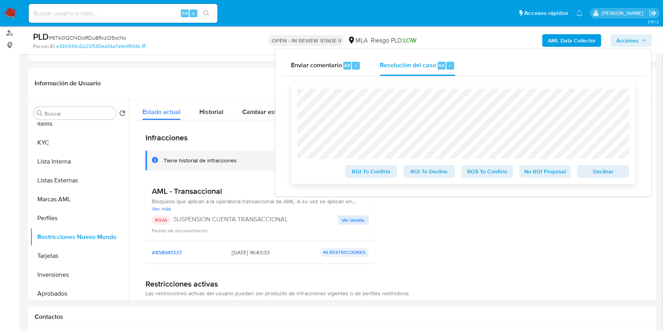
click at [595, 171] on span "Declinar" at bounding box center [603, 171] width 41 height 11
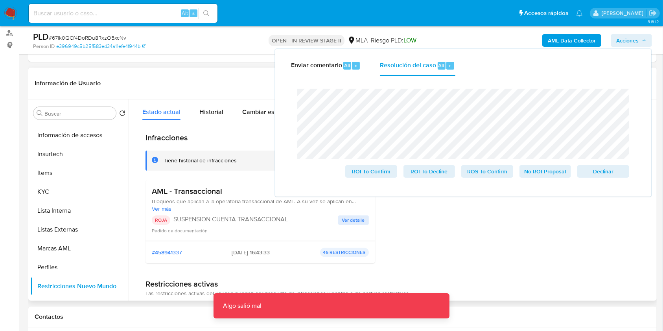
scroll to position [210, 0]
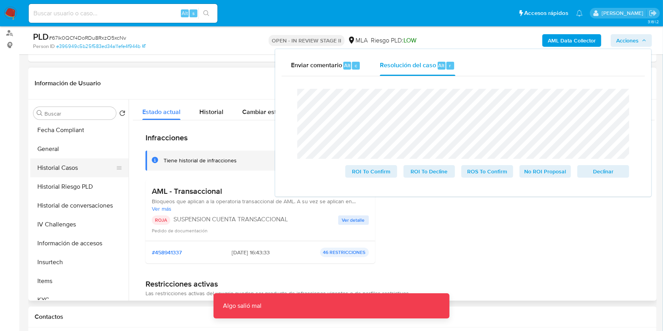
click at [59, 162] on button "Historial Casos" at bounding box center [76, 167] width 92 height 19
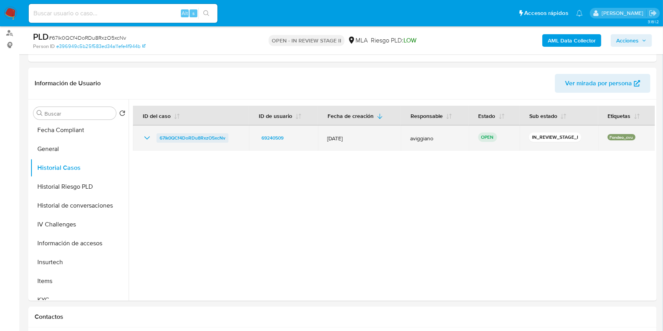
click at [204, 140] on span "67lk0QCf4DoRDu8RxzO5xcNv" at bounding box center [193, 137] width 66 height 9
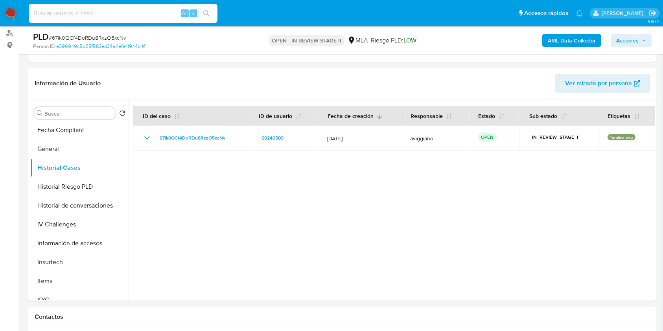
paste input "69240509"
type input "69240509"
click at [212, 9] on button "search-icon" at bounding box center [206, 13] width 16 height 11
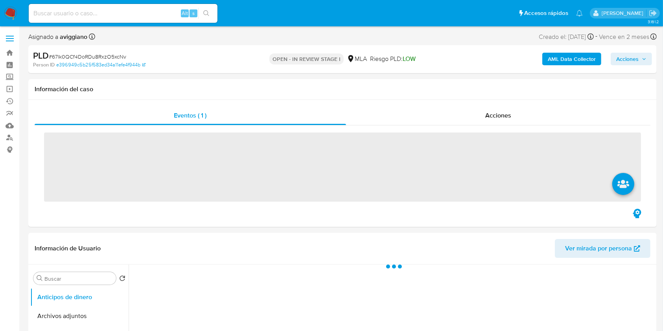
click at [627, 61] on span "Acciones" at bounding box center [627, 59] width 22 height 13
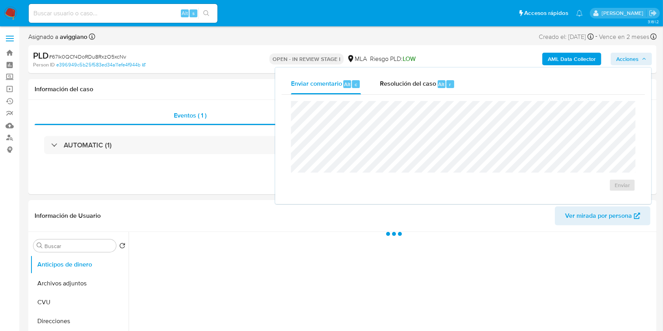
drag, startPoint x: 429, startPoint y: 88, endPoint x: 407, endPoint y: 99, distance: 23.9
click at [428, 89] on div "Resolución del caso Alt r" at bounding box center [417, 84] width 75 height 20
select select "10"
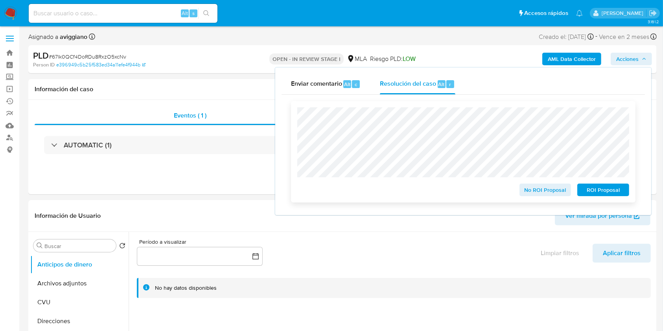
click at [586, 186] on span "ROI Proposal" at bounding box center [603, 189] width 41 height 11
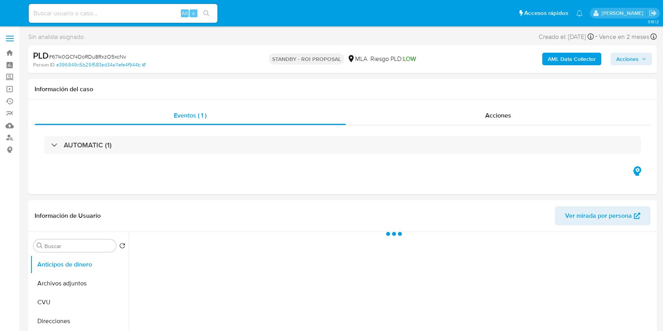
select select "10"
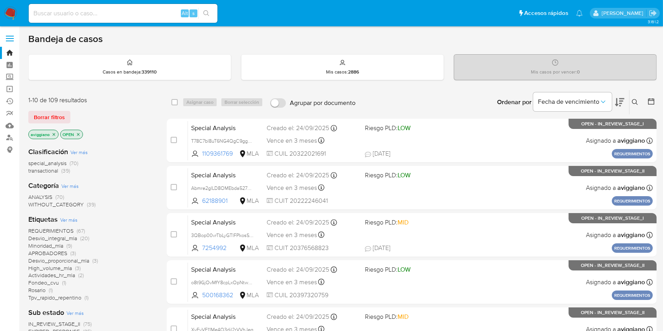
click at [53, 133] on icon "close-filter" at bounding box center [54, 134] width 5 height 5
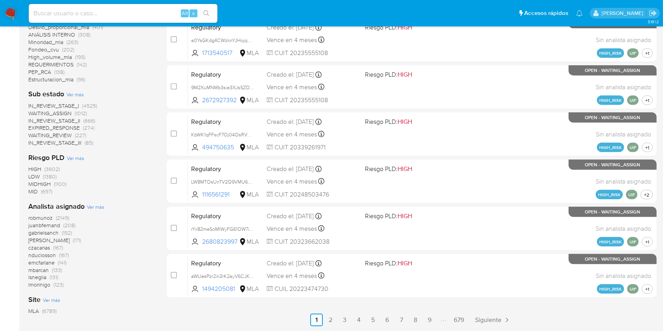
scroll to position [315, 0]
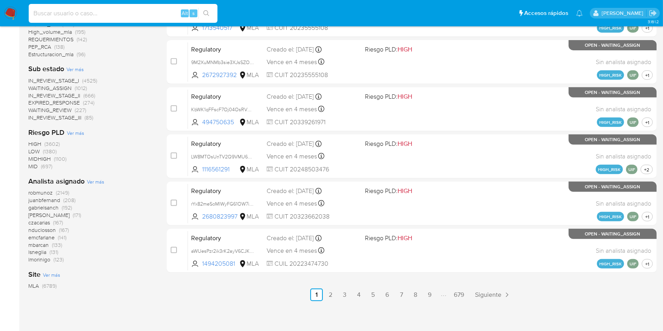
paste input "oVfWlmMi2OCL2UaeZJIIlCjS"
type input "oVfWlmMi2OCL2UaeZJIIlCjS"
click at [207, 13] on icon "search-icon" at bounding box center [206, 13] width 6 height 6
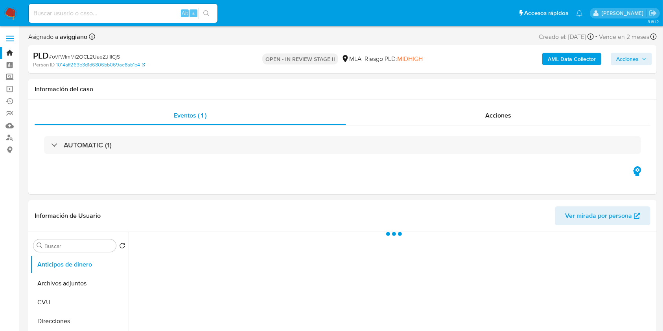
select select "10"
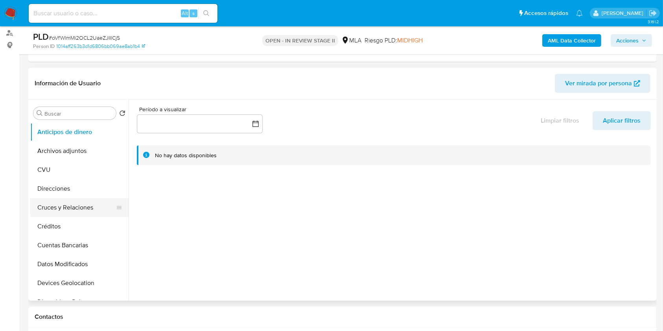
scroll to position [105, 0]
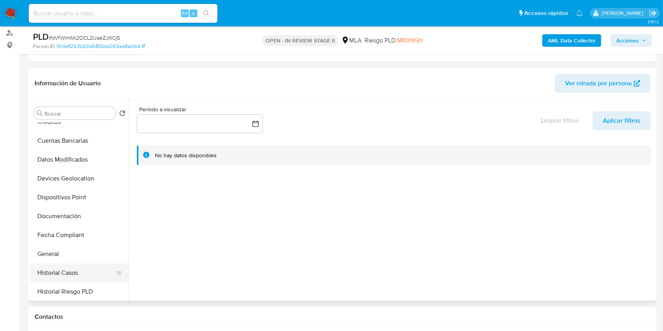
click at [85, 264] on button "Historial Casos" at bounding box center [76, 273] width 92 height 19
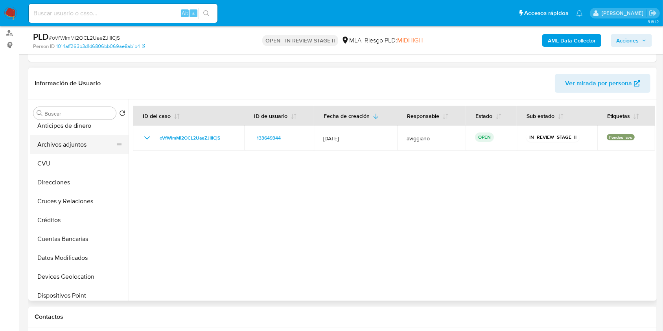
scroll to position [0, 0]
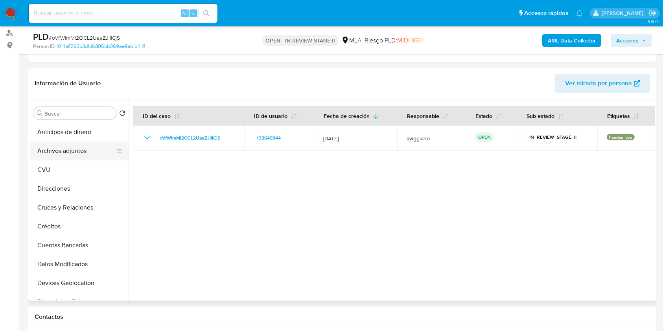
click at [92, 151] on button "Archivos adjuntos" at bounding box center [76, 151] width 92 height 19
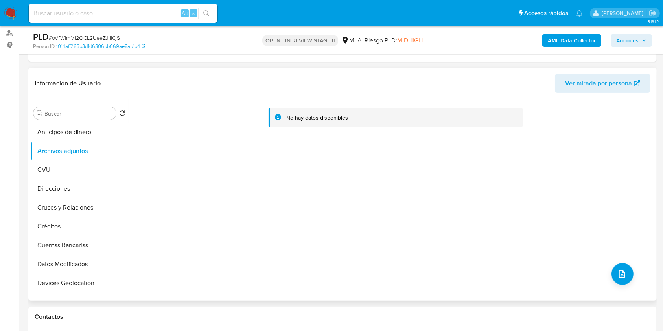
click at [154, 87] on header "Información de Usuario Ver mirada por persona" at bounding box center [343, 83] width 616 height 19
click at [565, 48] on div "AML Data Collector Acciones" at bounding box center [550, 40] width 204 height 18
click at [564, 43] on b "AML Data Collector" at bounding box center [572, 40] width 48 height 13
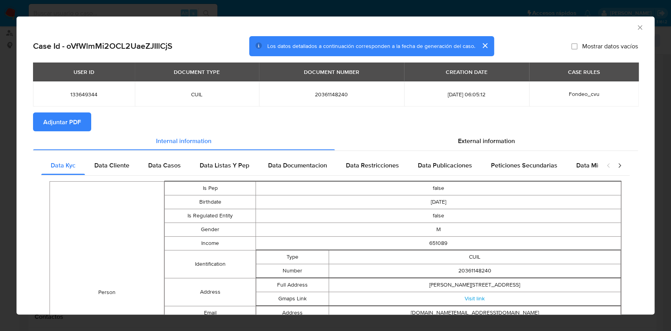
click at [63, 125] on span "Adjuntar PDF" at bounding box center [62, 121] width 38 height 17
click at [636, 27] on icon "Cerrar ventana" at bounding box center [640, 28] width 8 height 8
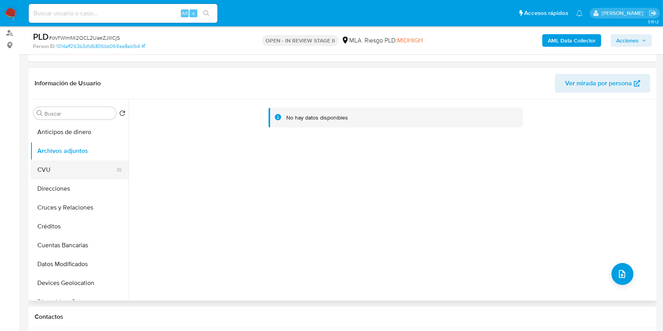
click at [58, 166] on button "CVU" at bounding box center [76, 169] width 92 height 19
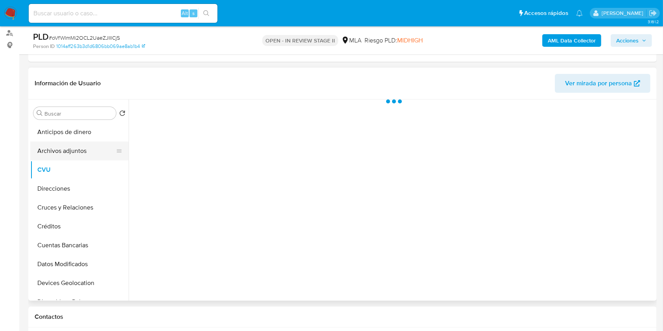
click at [67, 155] on button "Archivos adjuntos" at bounding box center [76, 151] width 92 height 19
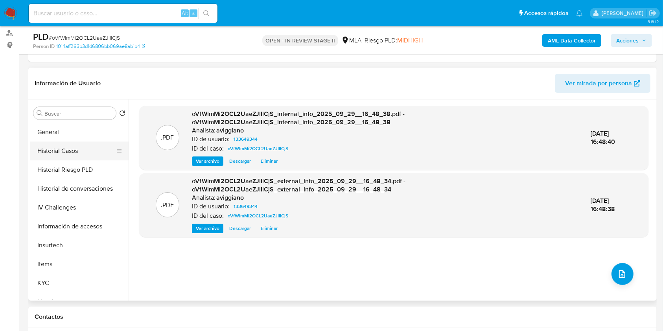
scroll to position [262, 0]
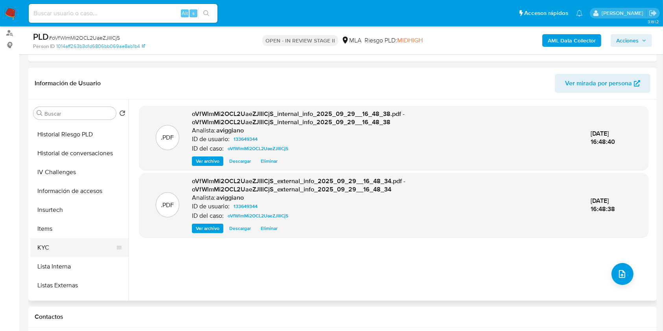
click at [39, 247] on button "KYC" at bounding box center [76, 247] width 92 height 19
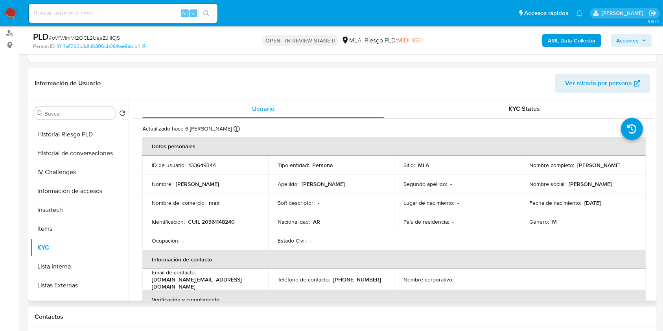
click at [209, 219] on p "CUIL 20361148240" at bounding box center [211, 221] width 47 height 7
copy p "20361148240"
click at [195, 162] on p "133649344" at bounding box center [202, 165] width 27 height 7
click at [196, 162] on p "133649344" at bounding box center [202, 165] width 27 height 7
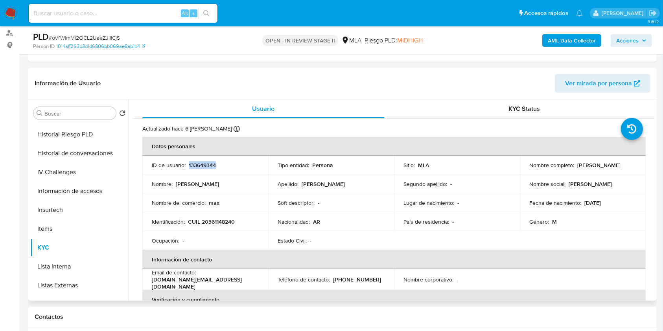
copy p "133649344"
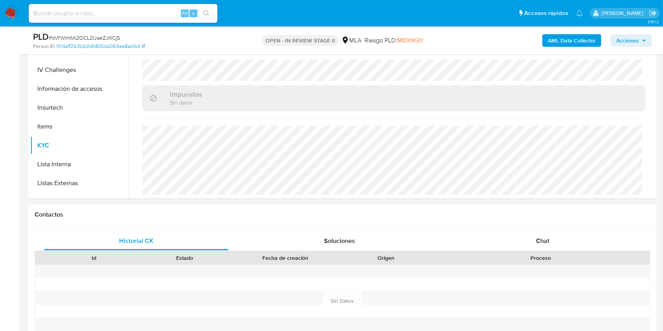
scroll to position [315, 0]
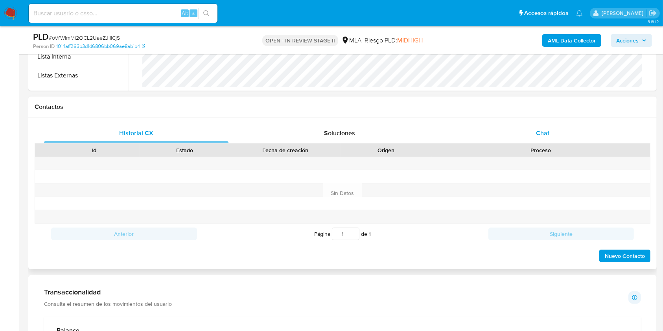
click at [529, 141] on div "Chat" at bounding box center [543, 133] width 184 height 19
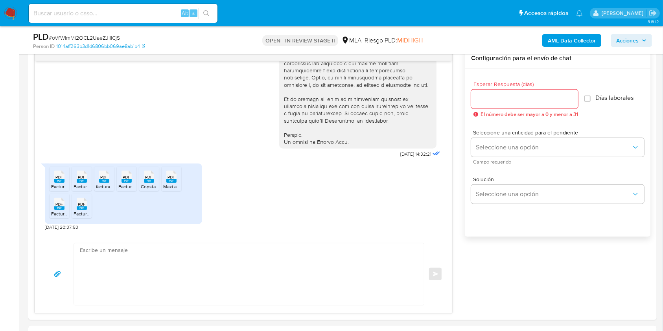
scroll to position [419, 0]
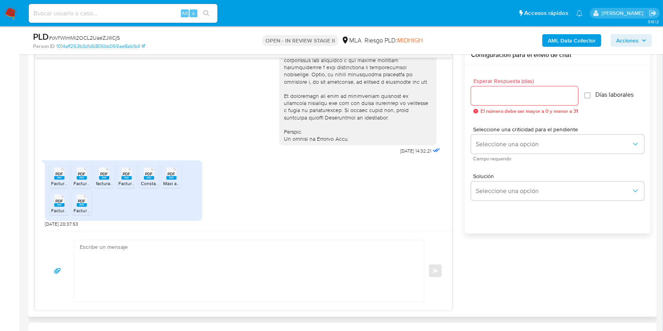
click at [48, 172] on div "PDF PDF Factura 1 .pdf PDF PDF Factura 4.pdf PDF PDF factura 6.pdf PDF PDF Fact…" at bounding box center [123, 190] width 157 height 61
click at [60, 176] on rect at bounding box center [59, 178] width 10 height 4
click at [83, 179] on rect at bounding box center [82, 178] width 10 height 4
click at [105, 171] on span "PDF" at bounding box center [104, 173] width 7 height 5
click at [126, 168] on icon at bounding box center [127, 174] width 10 height 12
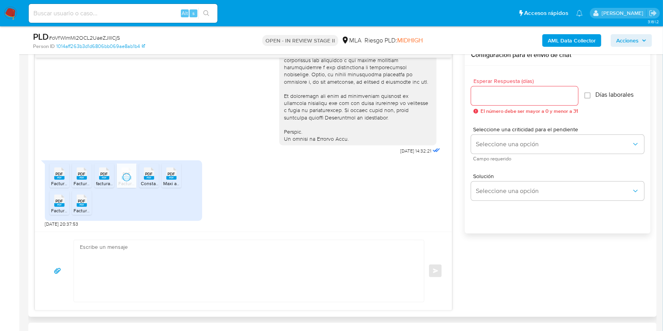
drag, startPoint x: 149, startPoint y: 170, endPoint x: 159, endPoint y: 171, distance: 10.6
click at [149, 171] on span "PDF" at bounding box center [149, 173] width 7 height 5
drag, startPoint x: 171, startPoint y: 171, endPoint x: 153, endPoint y: 177, distance: 18.7
click at [171, 171] on span "PDF" at bounding box center [171, 173] width 7 height 5
click at [81, 208] on span "Factura 3.pdf" at bounding box center [88, 210] width 28 height 7
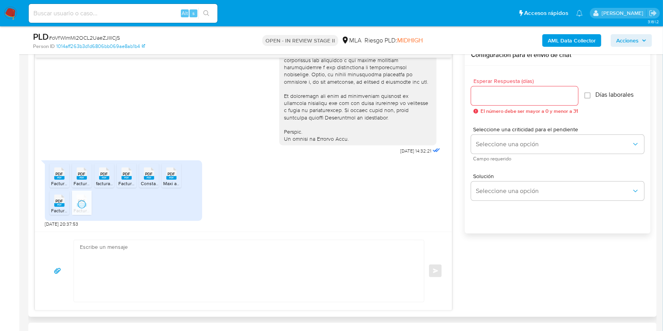
click at [64, 206] on div "PDF PDF" at bounding box center [59, 199] width 17 height 15
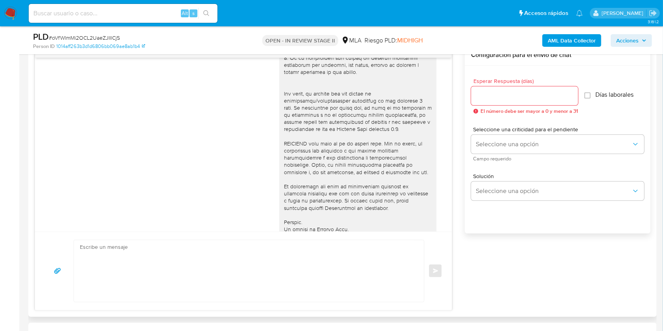
scroll to position [367, 0]
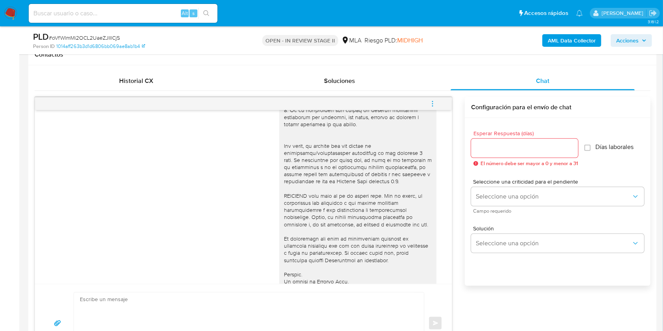
click at [431, 101] on icon "menu-action" at bounding box center [432, 103] width 7 height 7
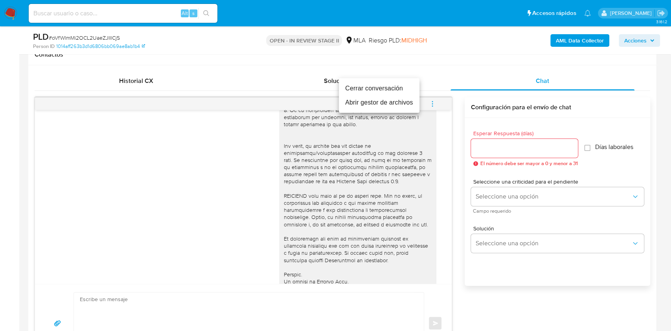
click at [359, 101] on li "Abrir gestor de archivos" at bounding box center [379, 103] width 81 height 14
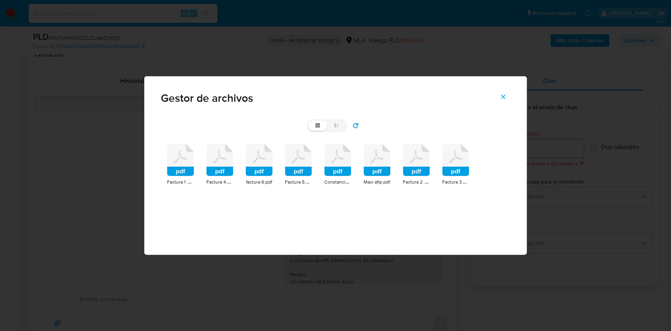
click at [173, 165] on icon at bounding box center [180, 160] width 27 height 32
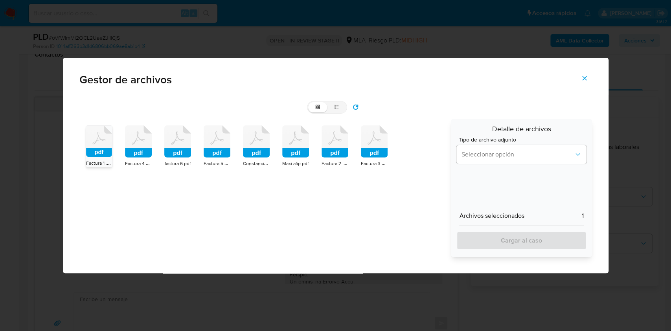
click at [138, 147] on icon at bounding box center [138, 141] width 27 height 32
drag, startPoint x: 178, startPoint y: 146, endPoint x: 187, endPoint y: 146, distance: 9.4
click at [178, 146] on icon at bounding box center [177, 141] width 27 height 32
click at [217, 140] on icon at bounding box center [217, 141] width 27 height 32
drag, startPoint x: 239, startPoint y: 136, endPoint x: 267, endPoint y: 138, distance: 28.4
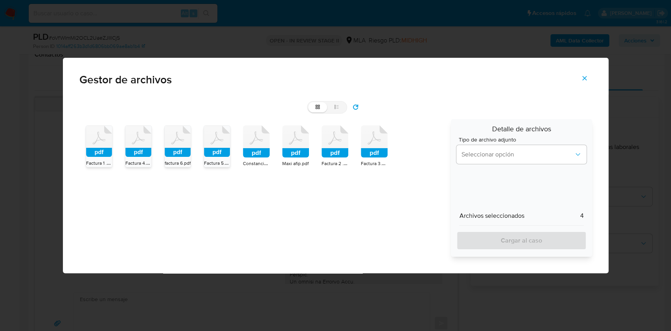
click at [239, 136] on div "pdf Factura 1 .pdf pdf Factura 4.pdf pdf factura 6.pdf pdf Factura 5.pdf pdf Co…" at bounding box center [262, 188] width 367 height 138
click at [256, 141] on icon at bounding box center [256, 141] width 27 height 32
click at [294, 146] on icon at bounding box center [295, 141] width 27 height 32
click at [330, 147] on icon at bounding box center [335, 141] width 27 height 32
click at [374, 155] on rect at bounding box center [374, 152] width 27 height 9
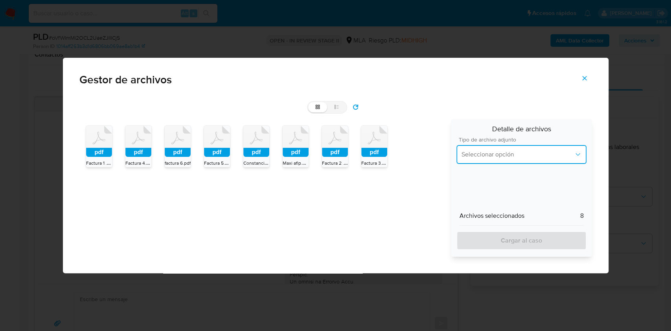
click at [481, 158] on span "Seleccionar opción" at bounding box center [517, 155] width 112 height 8
click at [466, 188] on div "INGRESOS" at bounding box center [522, 194] width 120 height 19
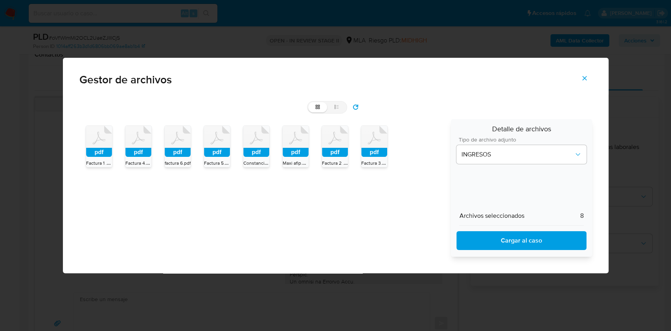
click at [479, 236] on span "Cargar al caso" at bounding box center [521, 240] width 109 height 17
click at [581, 79] on icon "Cerrar" at bounding box center [584, 78] width 7 height 7
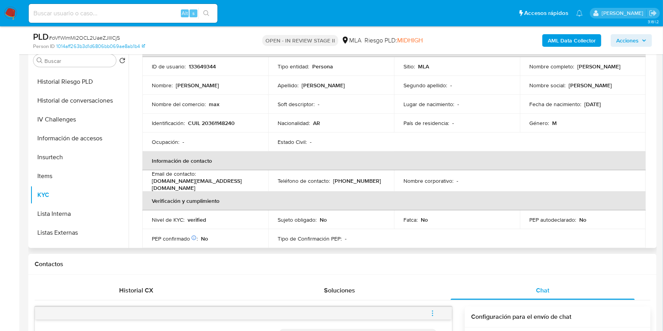
scroll to position [39, 0]
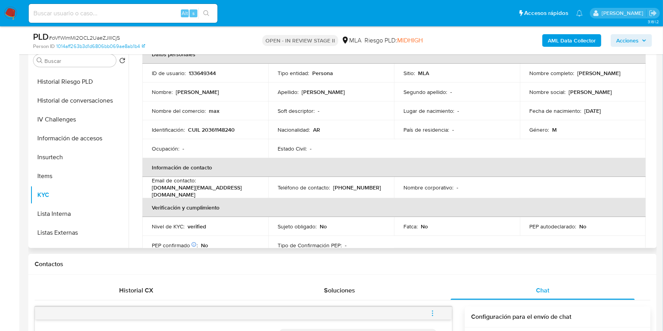
click at [201, 77] on td "ID de usuario : 133649344" at bounding box center [205, 73] width 126 height 19
click at [201, 70] on p "133649344" at bounding box center [202, 73] width 27 height 7
copy p "133649344"
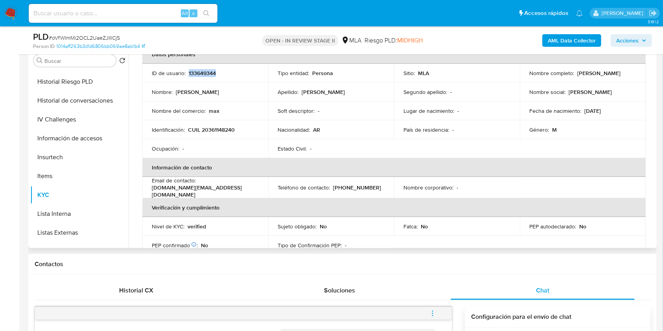
copy p "133649344"
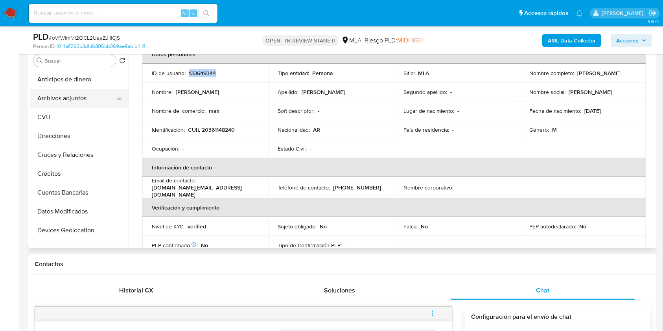
click at [88, 93] on button "Archivos adjuntos" at bounding box center [76, 98] width 92 height 19
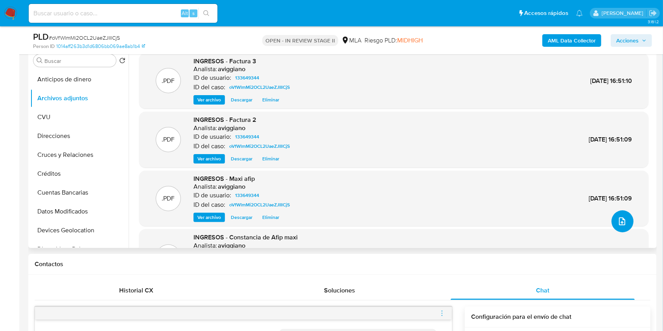
click at [617, 217] on span "upload-file" at bounding box center [621, 221] width 9 height 9
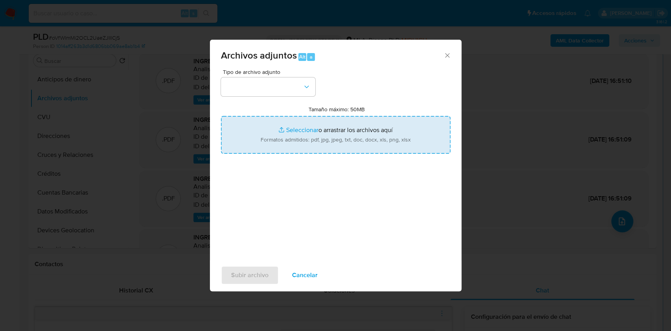
click at [393, 131] on input "Tamaño máximo: 50MB Seleccionar archivos" at bounding box center [336, 135] width 230 height 38
type input "C:\fakepath\Nosis - 133649344.pdf"
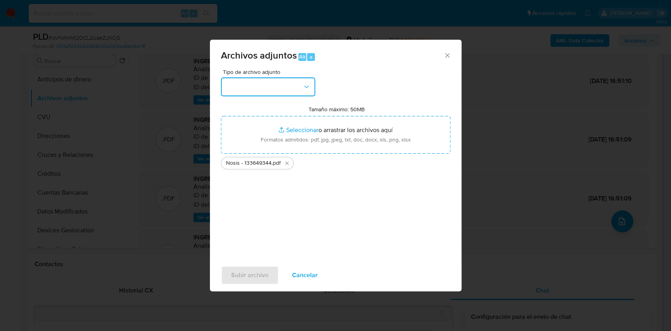
click at [274, 80] on button "button" at bounding box center [268, 86] width 94 height 19
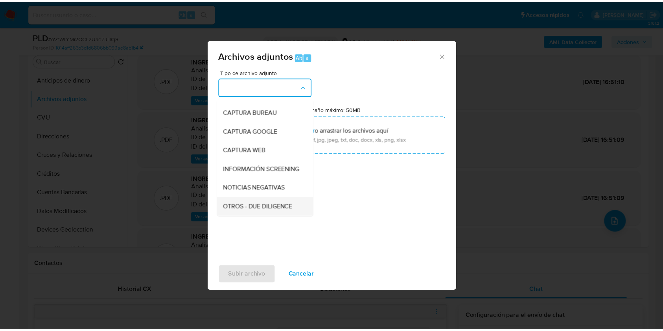
scroll to position [105, 0]
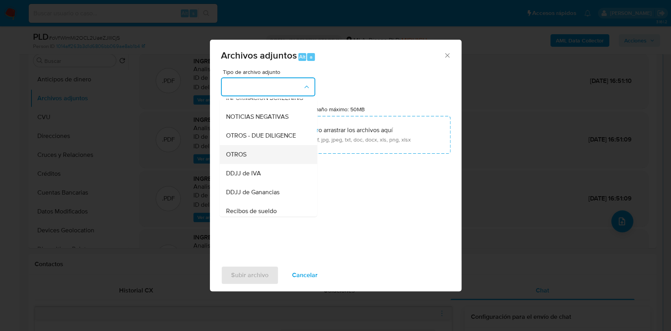
click at [251, 158] on div "OTROS" at bounding box center [266, 154] width 80 height 19
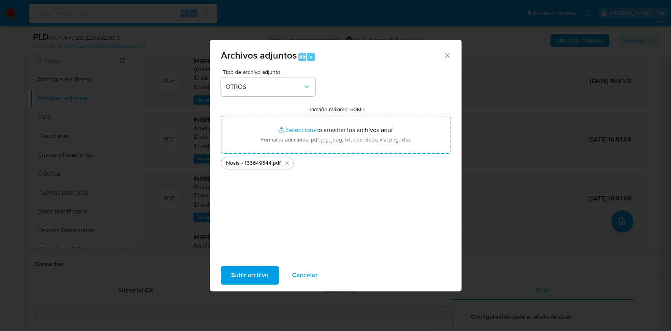
click at [238, 284] on span "Subir archivo" at bounding box center [249, 275] width 37 height 17
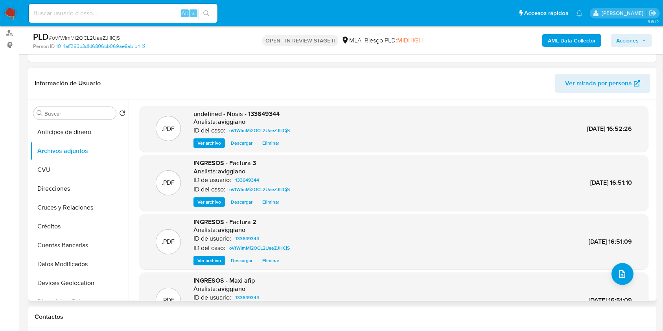
click at [257, 109] on span "undefined - Nosis - 133649344" at bounding box center [237, 113] width 86 height 9
copy span "133649344"
drag, startPoint x: 607, startPoint y: 277, endPoint x: 623, endPoint y: 276, distance: 15.8
click at [616, 276] on div ".PDF undefined - Nosis - 133649344 Analista: aviggiano ID del caso: oVfWlmMi2OC…" at bounding box center [393, 230] width 509 height 248
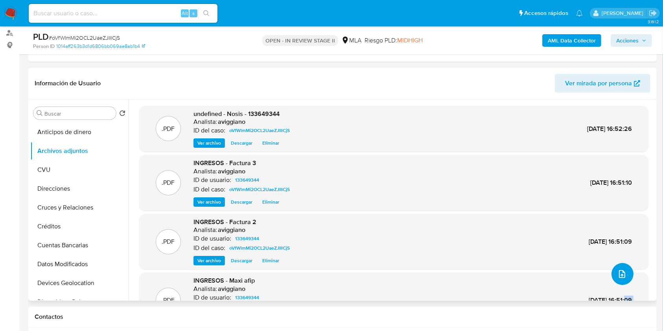
click at [623, 276] on icon "upload-file" at bounding box center [621, 273] width 9 height 9
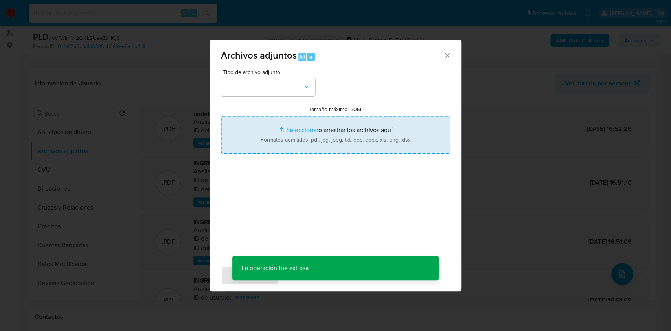
click at [347, 134] on input "Tamaño máximo: 50MB Seleccionar archivos" at bounding box center [336, 135] width 230 height 38
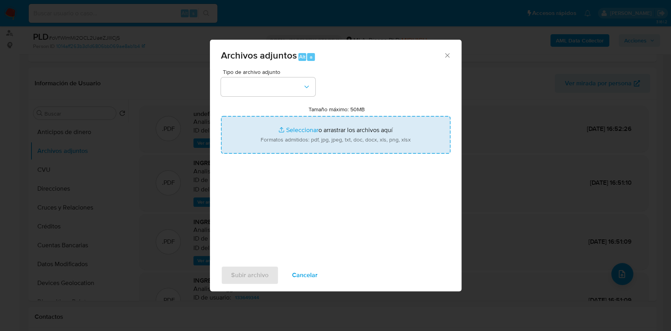
type input "C:\fakepath\Movimientos-Aladdin-v10_1 - 133649344 -.xlsx"
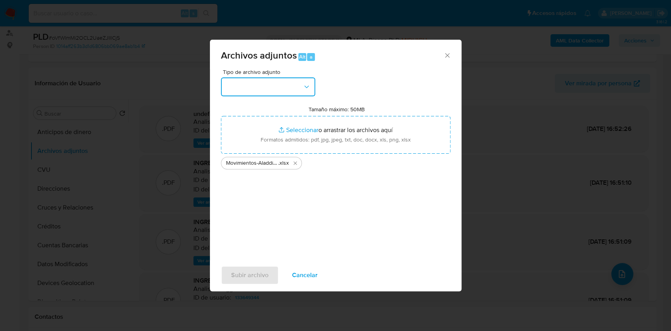
click at [272, 85] on button "button" at bounding box center [268, 86] width 94 height 19
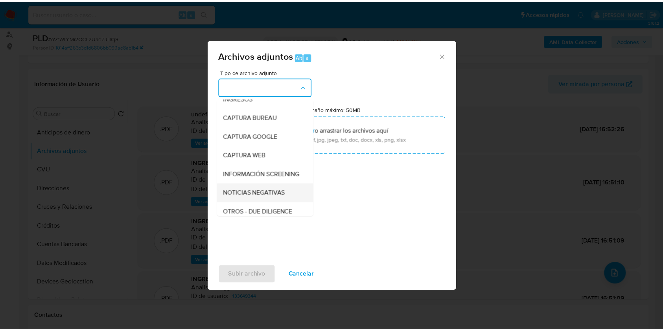
scroll to position [52, 0]
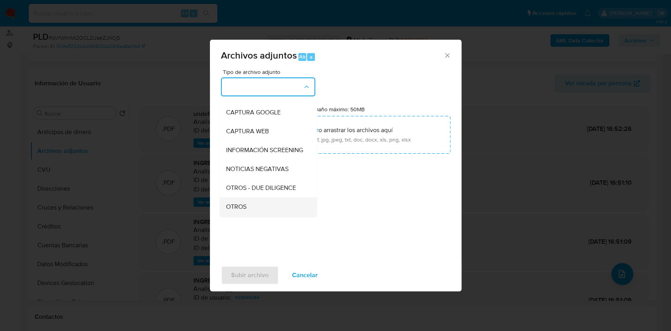
click at [230, 211] on span "OTROS" at bounding box center [236, 207] width 20 height 8
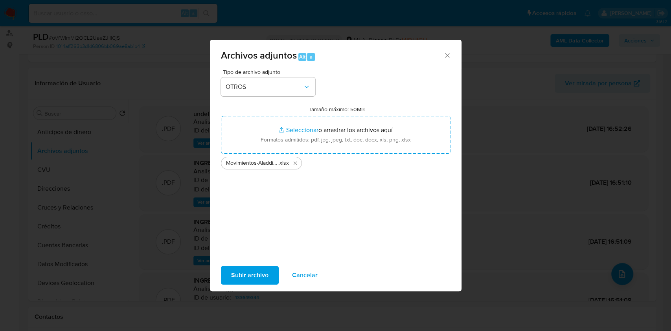
click at [236, 265] on div "Subir archivo Cancelar" at bounding box center [336, 275] width 252 height 30
click at [239, 271] on span "Subir archivo" at bounding box center [249, 275] width 37 height 17
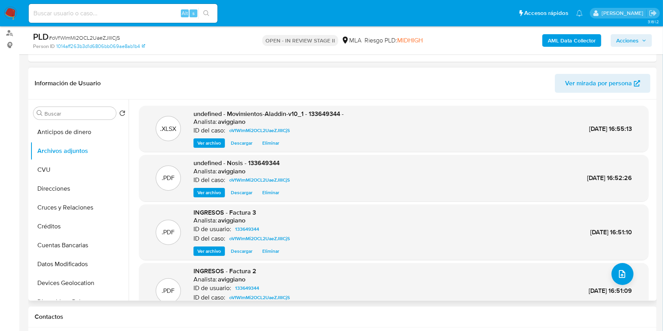
click at [315, 116] on span "undefined - Movimientos-Aladdin-v10_1 - 133649344 -" at bounding box center [269, 113] width 150 height 9
copy span "133649344"
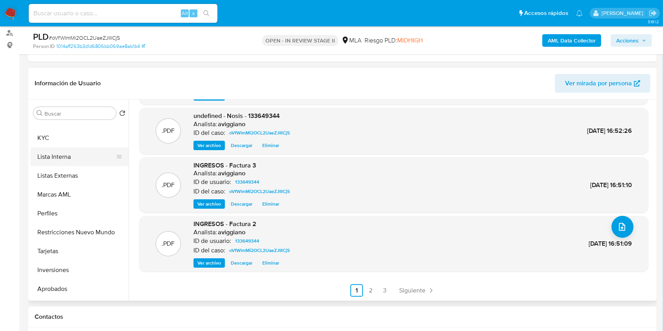
scroll to position [356, 0]
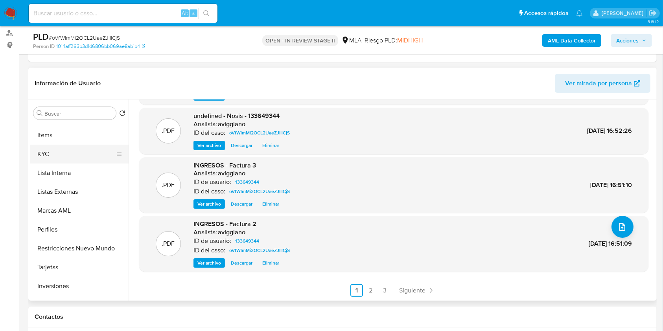
click at [53, 155] on button "KYC" at bounding box center [76, 154] width 92 height 19
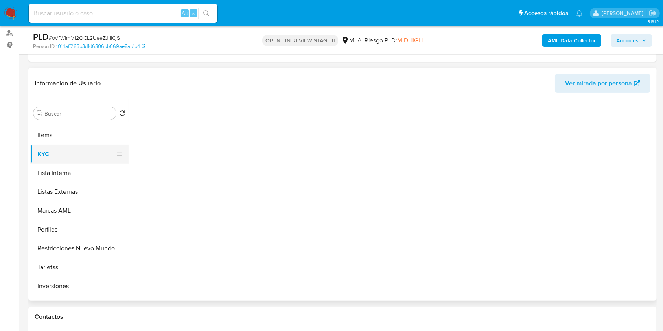
scroll to position [0, 0]
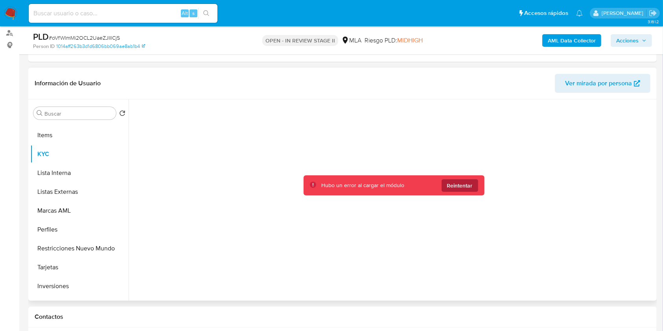
drag, startPoint x: 472, startPoint y: 187, endPoint x: 466, endPoint y: 175, distance: 13.7
click at [472, 187] on button "Reintentar" at bounding box center [460, 185] width 37 height 13
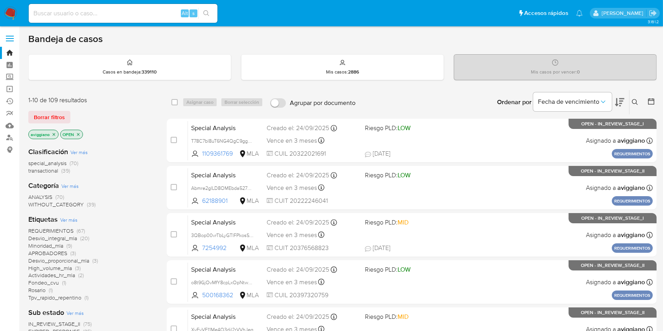
click at [635, 105] on button at bounding box center [636, 102] width 13 height 9
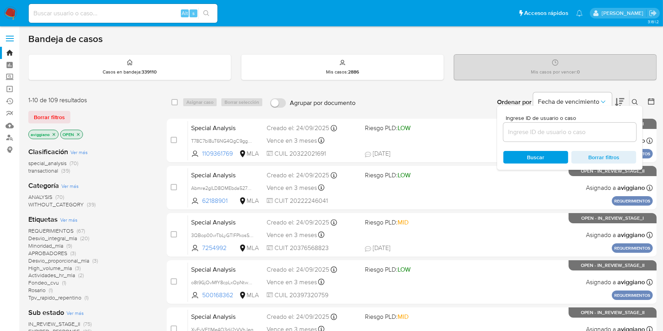
click at [597, 138] on div at bounding box center [569, 132] width 133 height 19
click at [598, 134] on input at bounding box center [569, 132] width 133 height 10
paste input "oVfWlmMi2OCL2UaeZJIIlCjS"
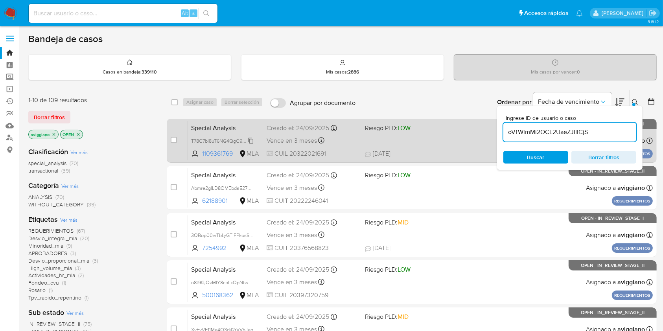
type input "oVfWlmMi2OCL2UaeZJIIlCjS"
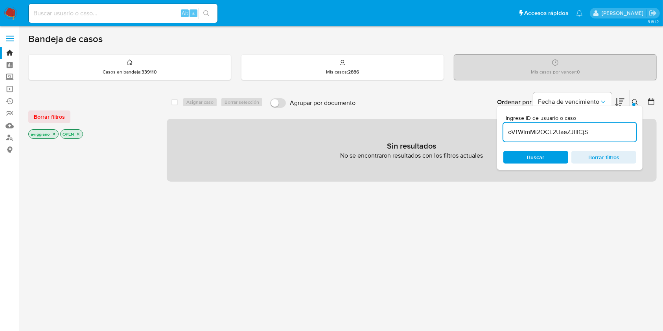
click at [53, 134] on icon "close-filter" at bounding box center [54, 134] width 5 height 5
click at [44, 133] on icon "close-filter" at bounding box center [46, 134] width 5 height 5
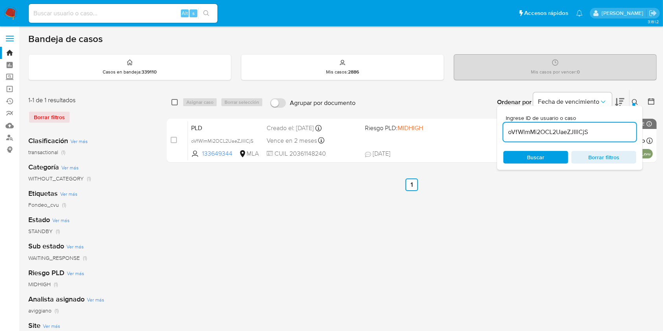
click at [173, 102] on input "checkbox" at bounding box center [174, 102] width 6 height 6
checkbox input "true"
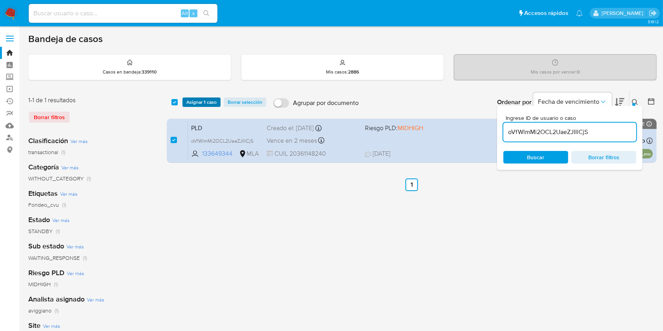
click at [186, 102] on button "Asignar 1 caso" at bounding box center [201, 102] width 38 height 9
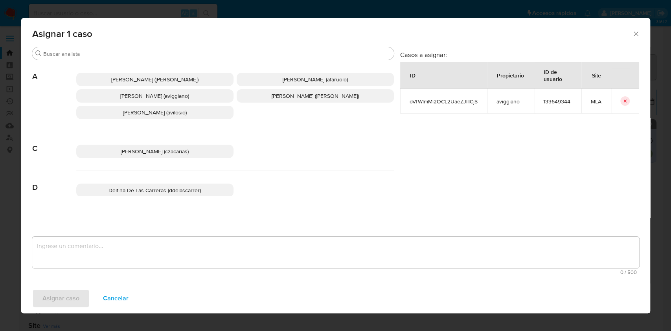
click at [158, 99] on span "Agustina Belen Viggiano (aviggiano)" at bounding box center [154, 96] width 69 height 8
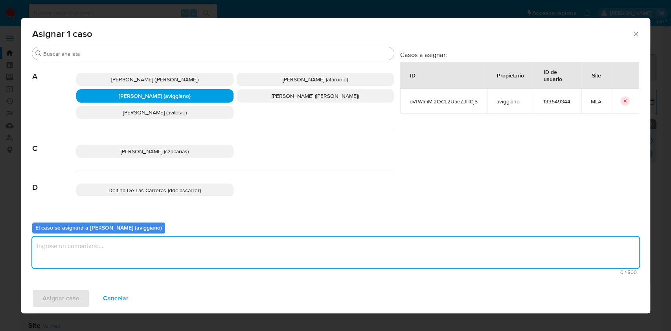
drag, startPoint x: 118, startPoint y: 256, endPoint x: 101, endPoint y: 278, distance: 27.4
click at [116, 256] on textarea "assign-modal" at bounding box center [335, 252] width 607 height 31
click at [67, 304] on span "Asignar caso" at bounding box center [60, 298] width 37 height 17
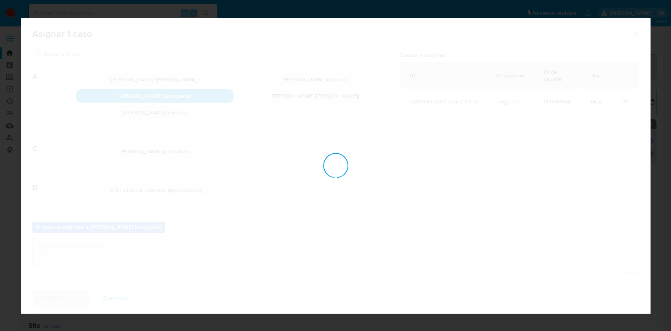
checkbox input "false"
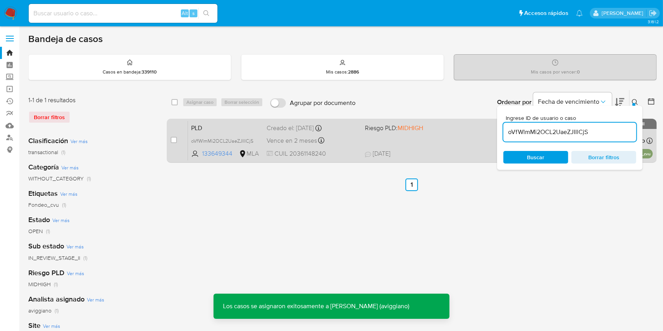
click at [444, 146] on div "PLD oVfWlmMi2OCL2UaeZJIIlCjS 133649344 MLA Riesgo PLD: MIDHIGH Creado el: 12/09…" at bounding box center [420, 141] width 465 height 40
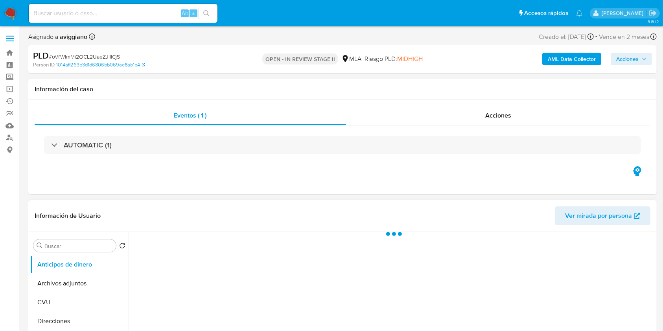
scroll to position [157, 0]
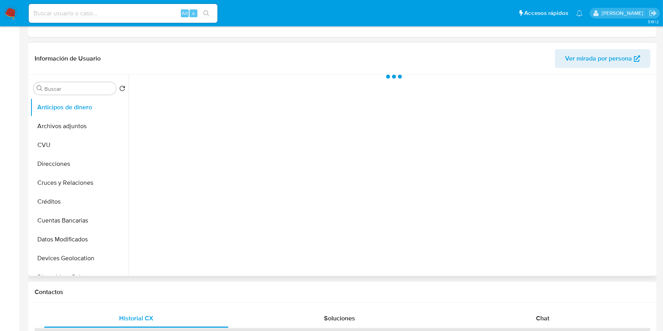
select select "10"
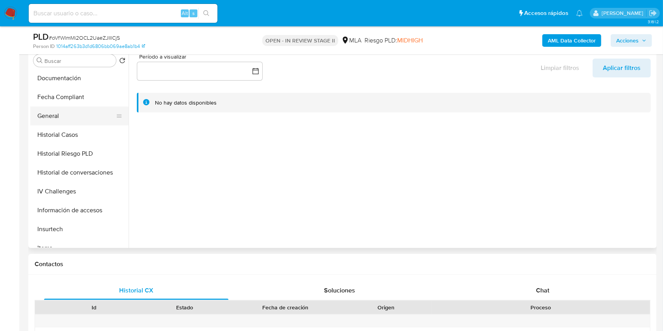
scroll to position [262, 0]
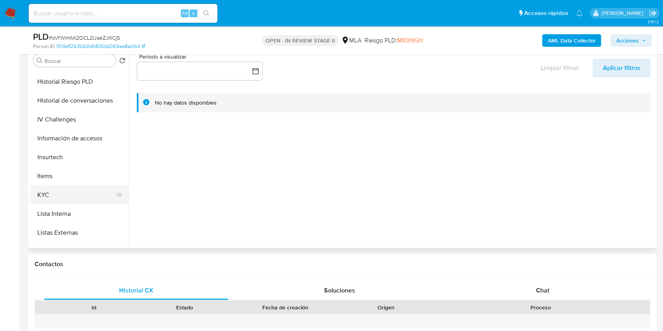
click at [44, 190] on button "KYC" at bounding box center [76, 195] width 92 height 19
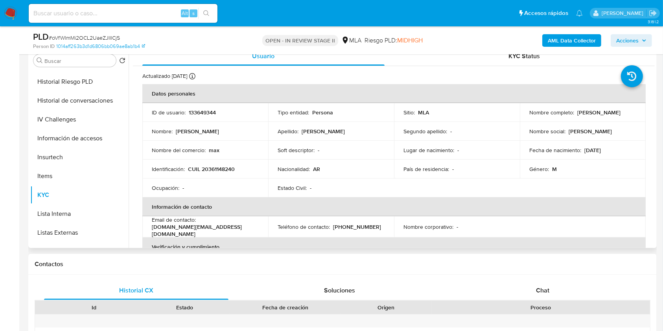
drag, startPoint x: 526, startPoint y: 118, endPoint x: 603, endPoint y: 118, distance: 77.1
click at [603, 118] on td "Nombre completo : [PERSON_NAME]" at bounding box center [583, 112] width 126 height 19
copy p "[PERSON_NAME]"
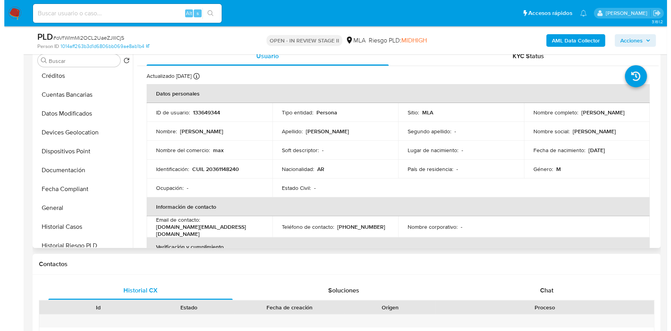
scroll to position [0, 0]
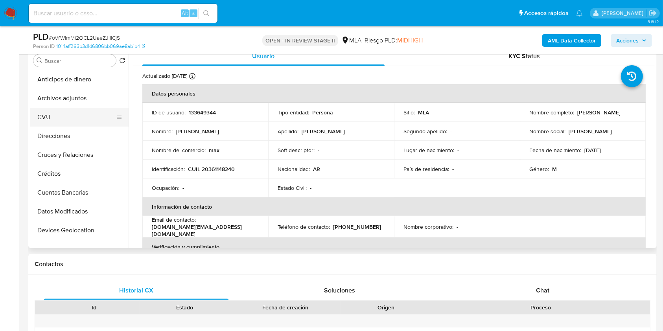
click at [58, 115] on button "CVU" at bounding box center [76, 117] width 92 height 19
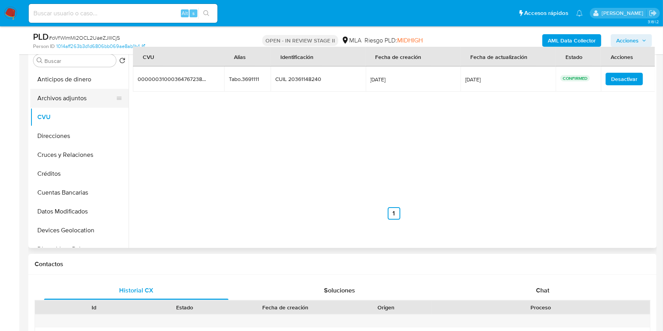
drag, startPoint x: 71, startPoint y: 96, endPoint x: 76, endPoint y: 105, distance: 10.6
click at [71, 96] on button "Archivos adjuntos" at bounding box center [76, 98] width 92 height 19
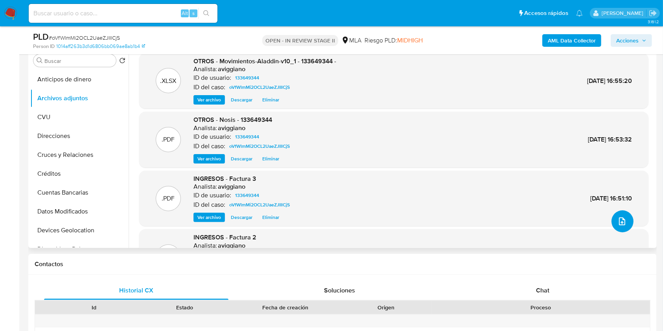
click at [620, 225] on icon "upload-file" at bounding box center [622, 221] width 6 height 8
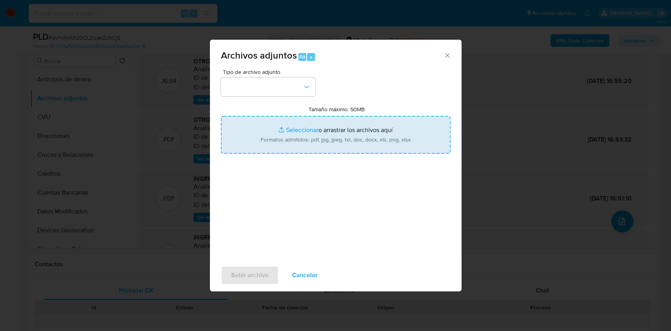
click at [375, 141] on input "Tamaño máximo: 50MB Seleccionar archivos" at bounding box center [336, 135] width 230 height 38
type input "C:\fakepath\Caselog oVfWlmMi2OCL2UaeZJIIlCjS_2025_09_17_20_54_48.docx"
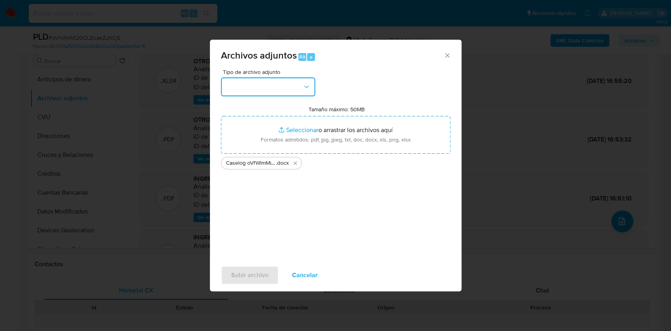
click at [293, 92] on button "button" at bounding box center [268, 86] width 94 height 19
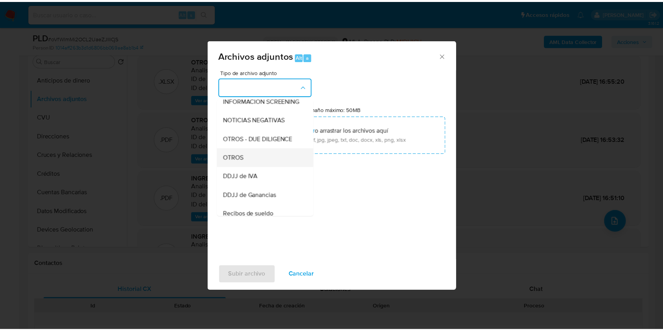
scroll to position [105, 0]
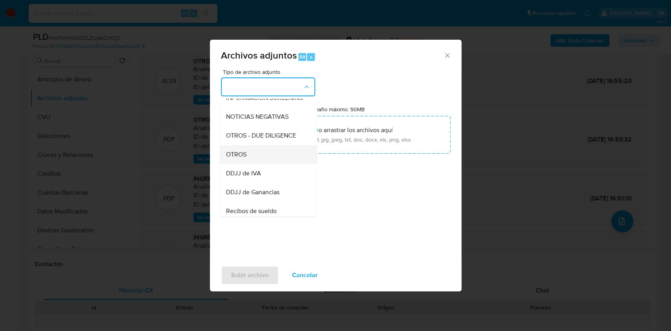
click at [247, 157] on div "OTROS" at bounding box center [266, 154] width 80 height 19
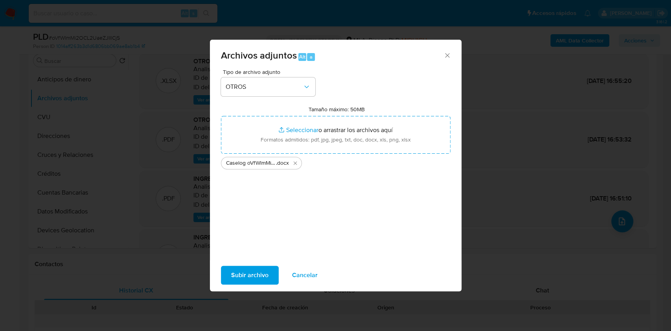
click at [257, 282] on span "Subir archivo" at bounding box center [249, 275] width 37 height 17
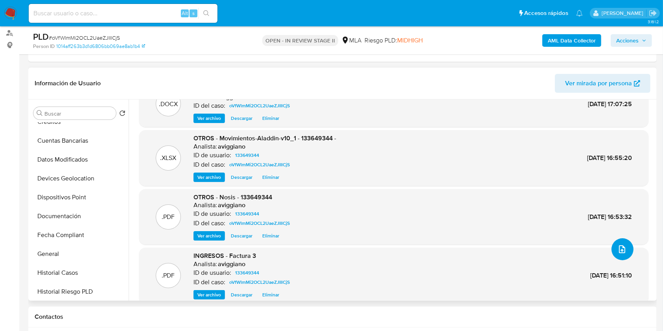
scroll to position [57, 0]
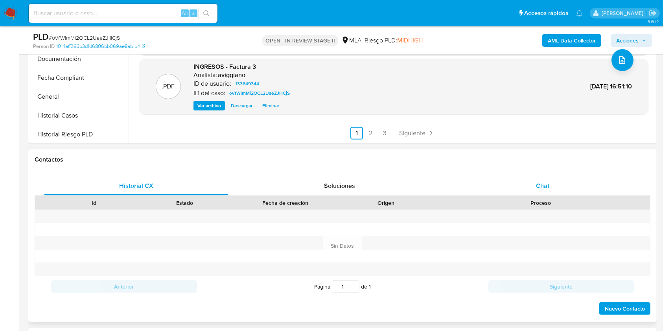
click at [551, 192] on div "Chat" at bounding box center [543, 186] width 184 height 19
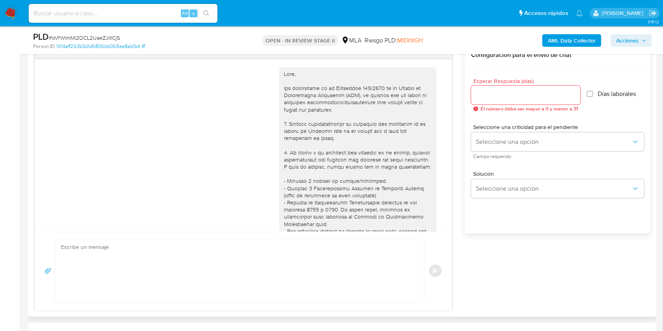
scroll to position [350, 0]
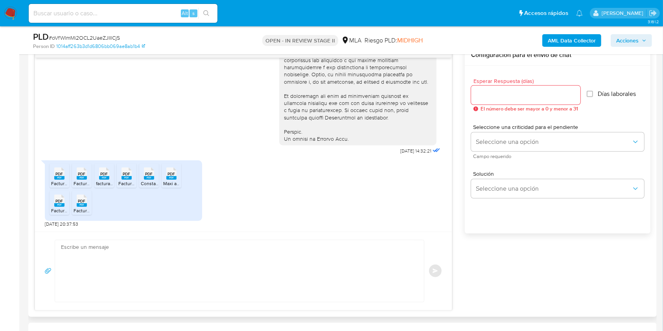
click at [300, 265] on textarea at bounding box center [237, 271] width 353 height 62
click at [284, 262] on textarea at bounding box center [237, 271] width 353 height 62
paste textarea "Hola XXX, Muchas gracias por la respuesta. Analizamos tu caso y notamos que la …"
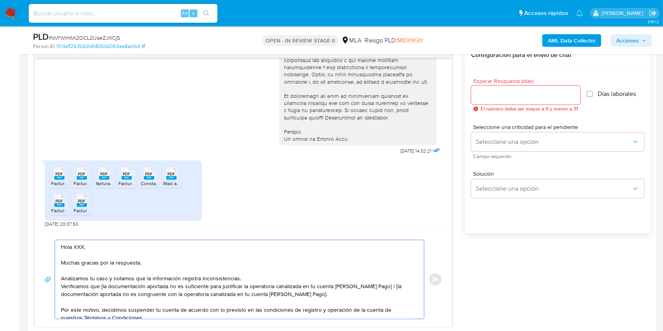
scroll to position [0, 0]
click at [79, 247] on textarea "Hola XXX, Muchas gracias por la respuesta. Analizamos tu caso y notamos que la …" at bounding box center [237, 279] width 353 height 79
drag, startPoint x: 375, startPoint y: 286, endPoint x: 375, endPoint y: 295, distance: 8.3
click at [375, 295] on textarea "Hola, Muchas gracias por la respuesta. Analizamos tu caso y notamos que la info…" at bounding box center [237, 279] width 353 height 79
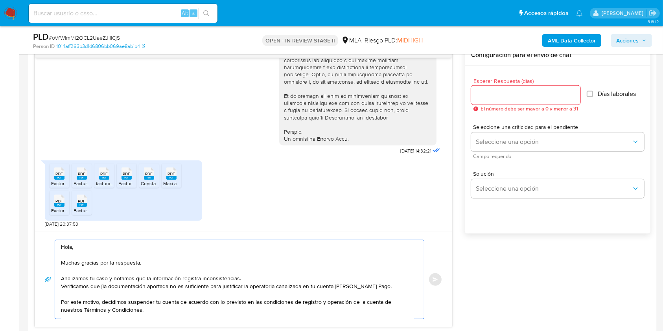
click at [101, 288] on textarea "Hola, Muchas gracias por la respuesta. Analizamos tu caso y notamos que la info…" at bounding box center [237, 279] width 353 height 79
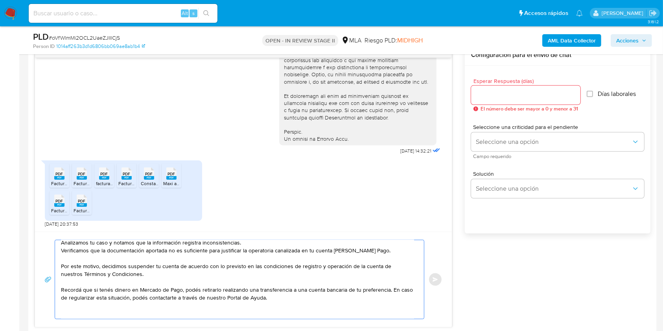
scroll to position [55, 0]
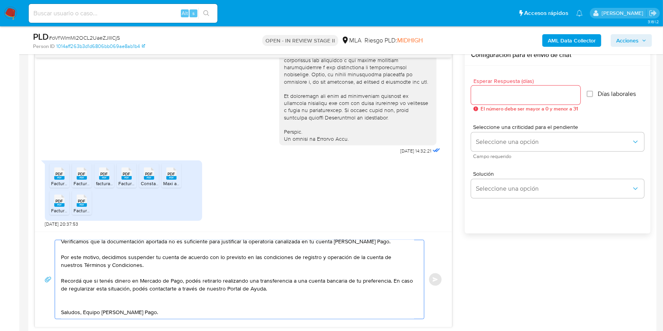
type textarea "Hola, Muchas gracias por la respuesta. Analizamos tu caso y notamos que la info…"
click at [503, 92] on input "Esperar Respuesta (días)" at bounding box center [525, 95] width 109 height 10
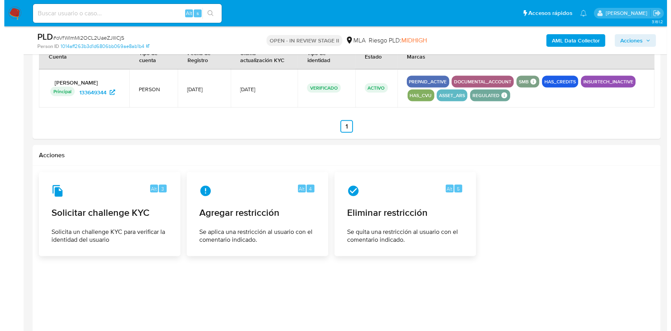
scroll to position [1240, 0]
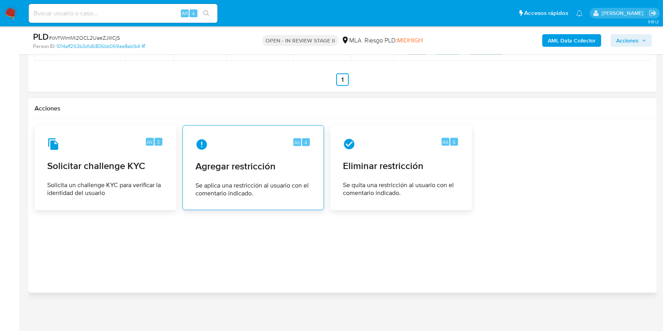
type input "0"
click at [268, 169] on span "Agregar restricción" at bounding box center [253, 166] width 116 height 12
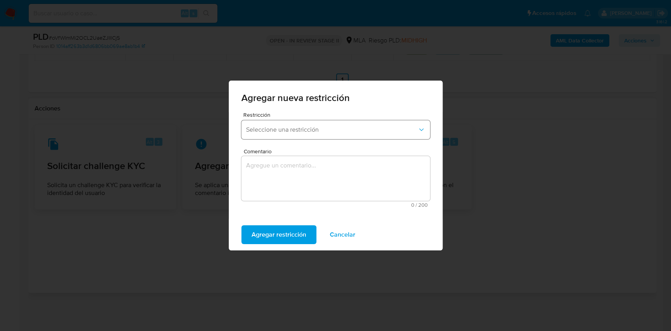
click at [281, 135] on button "Seleccione una restricción" at bounding box center [335, 129] width 189 height 19
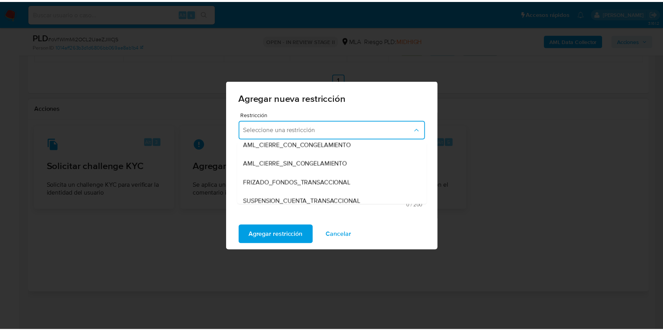
scroll to position [84, 0]
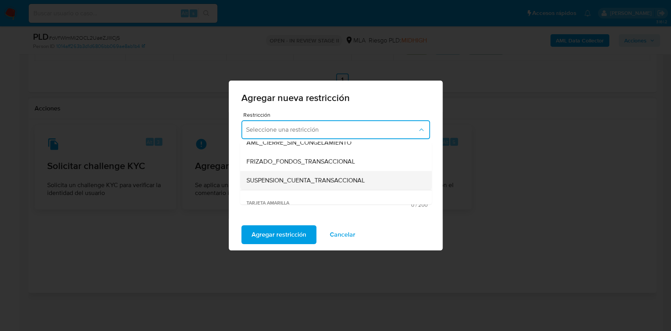
click at [369, 183] on div "SUSPENSION_CUENTA_TRANSACCIONAL" at bounding box center [333, 180] width 175 height 19
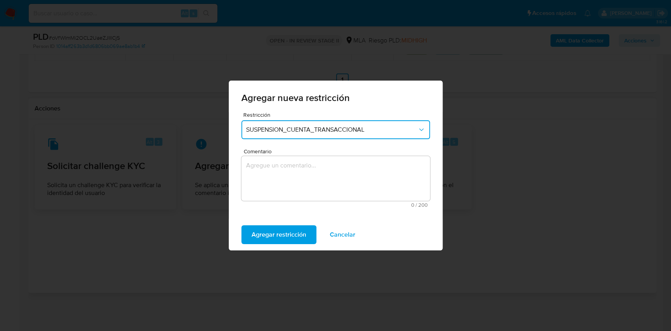
click at [342, 184] on textarea "Comentario" at bounding box center [335, 178] width 189 height 45
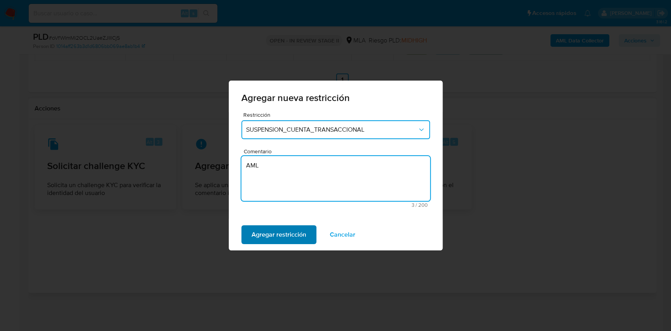
type textarea "AML"
click at [304, 231] on span "Agregar restricción" at bounding box center [279, 234] width 55 height 17
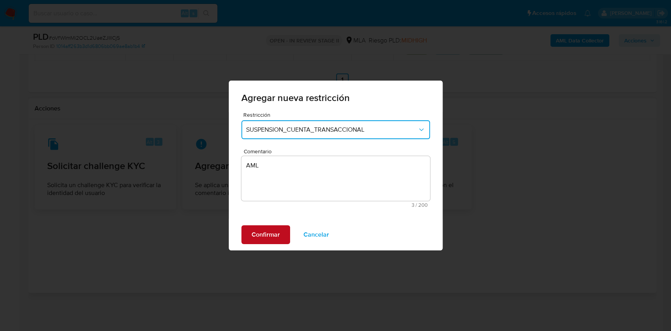
click at [275, 240] on span "Confirmar" at bounding box center [266, 234] width 28 height 17
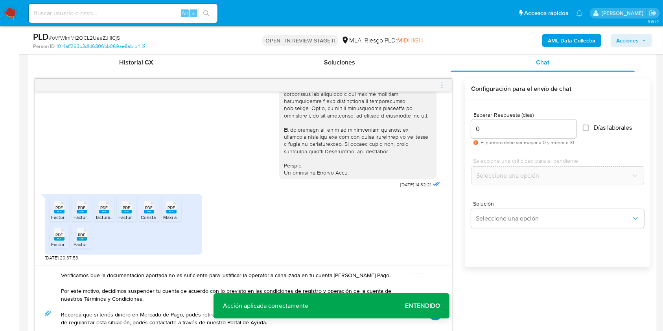
scroll to position [402, 0]
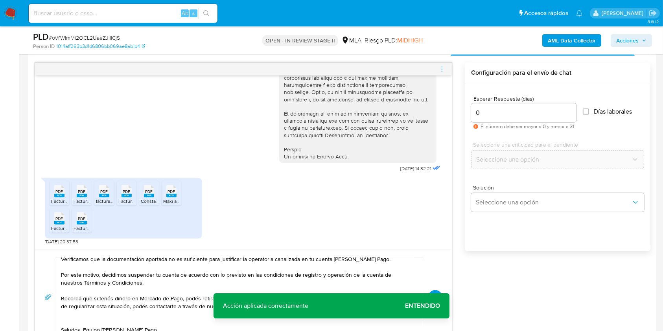
drag, startPoint x: 423, startPoint y: 308, endPoint x: 427, endPoint y: 305, distance: 4.8
click at [423, 306] on span "Entendido" at bounding box center [422, 306] width 35 height 0
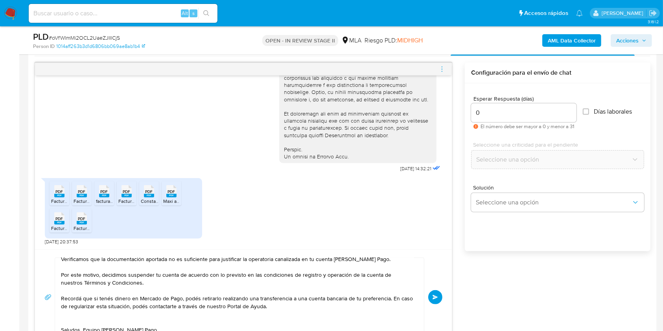
click at [438, 296] on button "Enviar" at bounding box center [435, 297] width 14 height 14
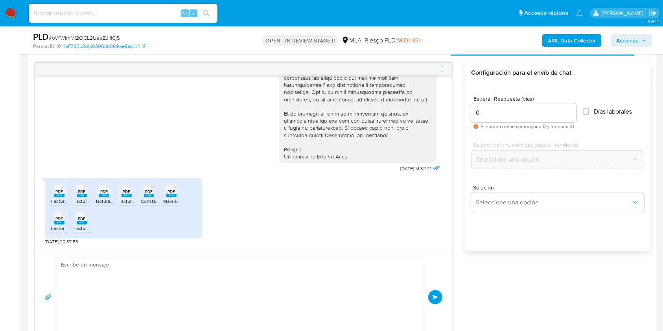
scroll to position [523, 0]
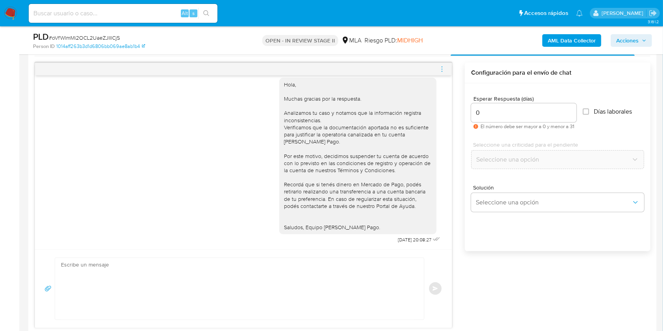
click at [446, 71] on icon "menu-action" at bounding box center [442, 69] width 7 height 7
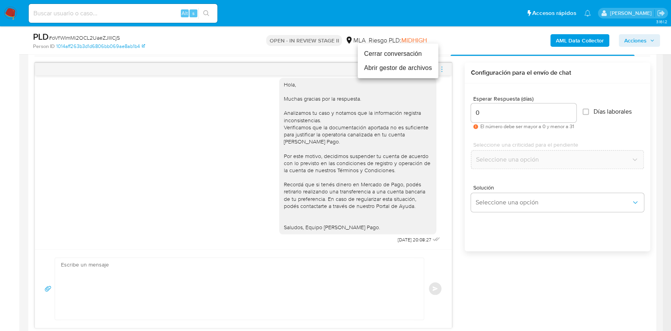
click at [396, 53] on li "Cerrar conversación" at bounding box center [398, 54] width 81 height 14
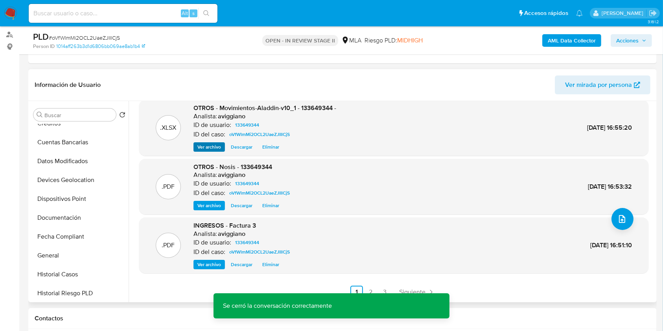
scroll to position [105, 0]
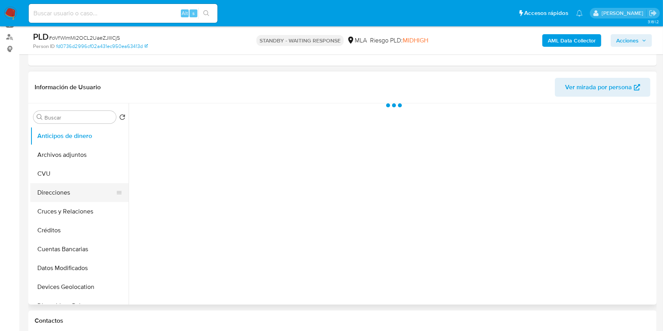
scroll to position [105, 0]
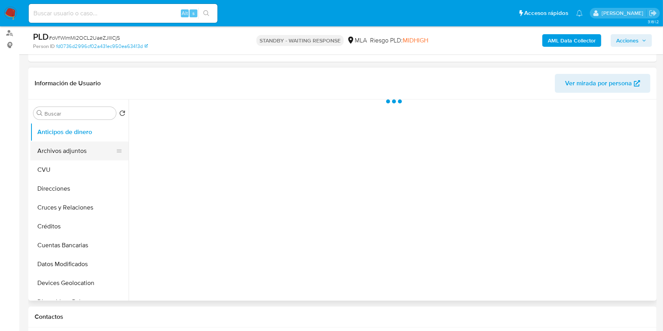
select select "10"
click at [75, 154] on button "Archivos adjuntos" at bounding box center [76, 151] width 92 height 19
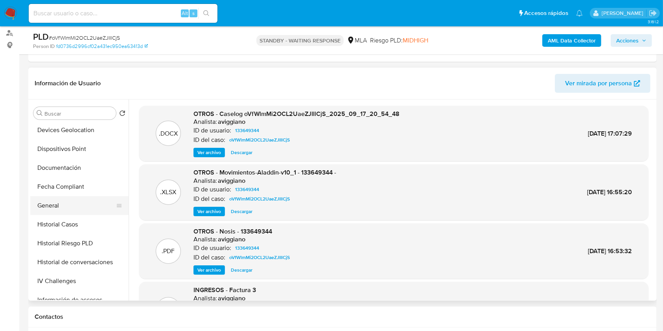
scroll to position [157, 0]
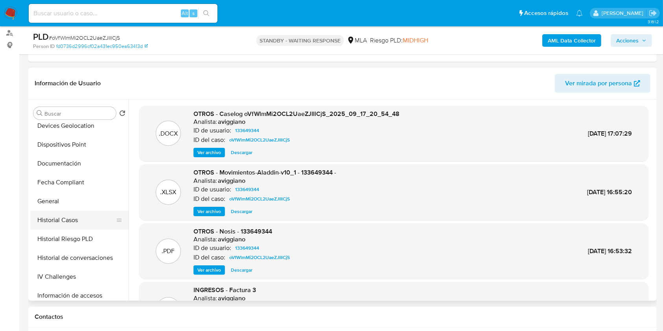
click at [77, 227] on button "Historial Casos" at bounding box center [76, 220] width 92 height 19
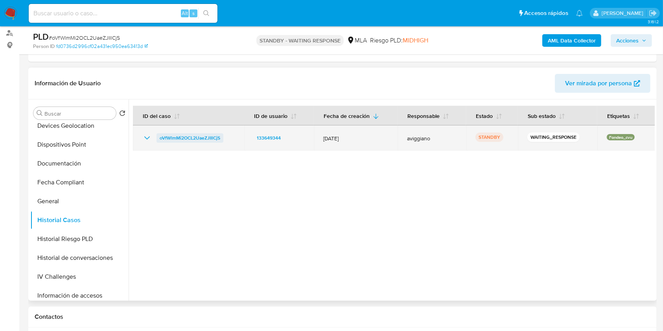
drag, startPoint x: 231, startPoint y: 135, endPoint x: 160, endPoint y: 135, distance: 71.6
click at [160, 135] on div "oVfWlmMi2OCL2UaeZJIIlCjS" at bounding box center [188, 137] width 92 height 9
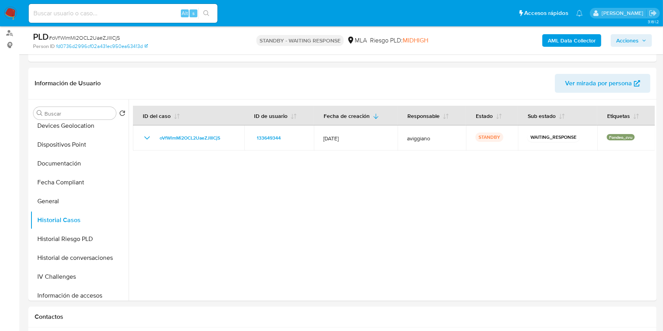
scroll to position [0, 0]
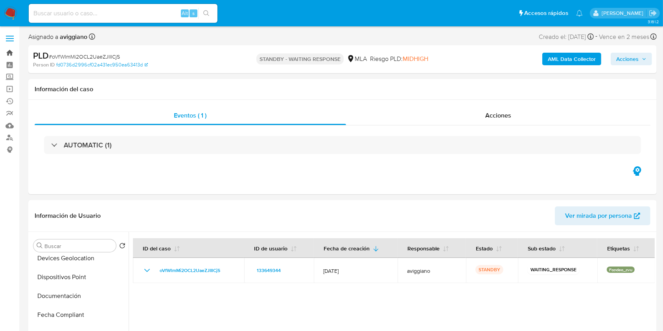
click at [11, 50] on link "Bandeja" at bounding box center [47, 53] width 94 height 12
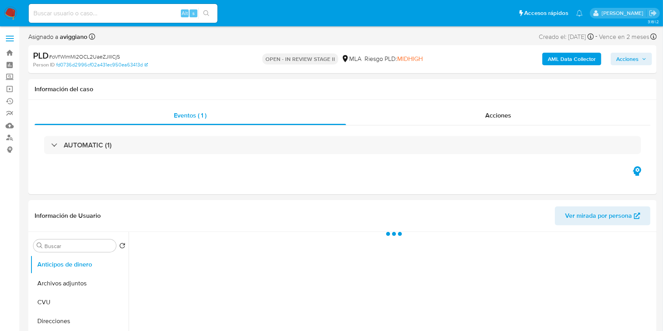
select select "10"
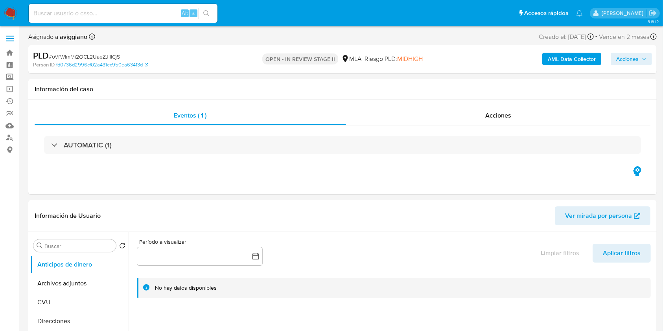
drag, startPoint x: 612, startPoint y: 66, endPoint x: 598, endPoint y: 70, distance: 14.9
click at [613, 66] on div "AML Data Collector Acciones" at bounding box center [550, 59] width 204 height 18
click at [620, 61] on span "Acciones" at bounding box center [627, 59] width 22 height 13
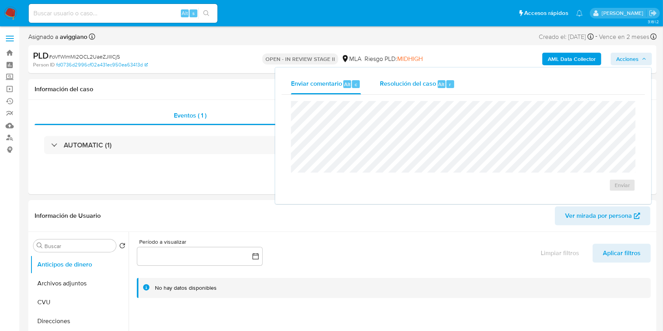
click at [412, 87] on span "Resolución del caso" at bounding box center [408, 83] width 56 height 9
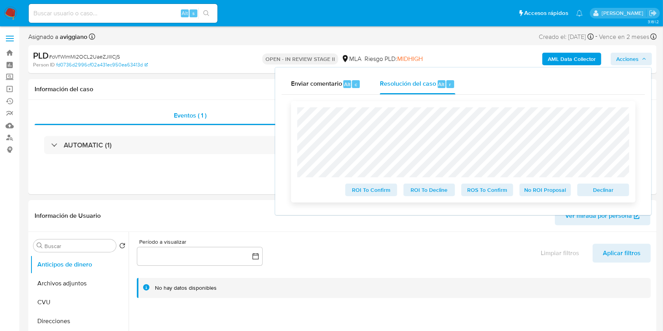
click at [594, 189] on span "Declinar" at bounding box center [603, 189] width 41 height 11
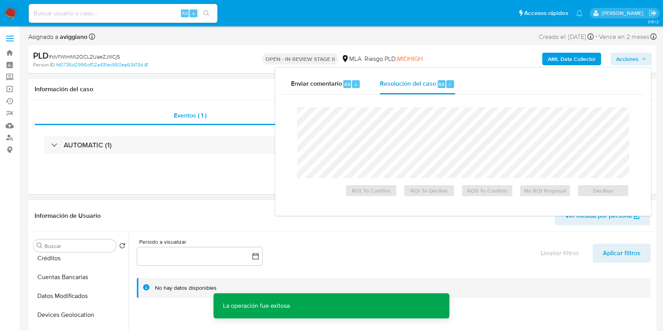
scroll to position [157, 0]
click at [76, 300] on button "Historial Casos" at bounding box center [76, 300] width 92 height 19
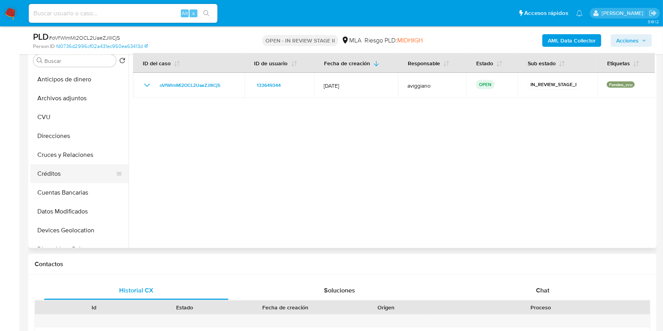
scroll to position [52, 0]
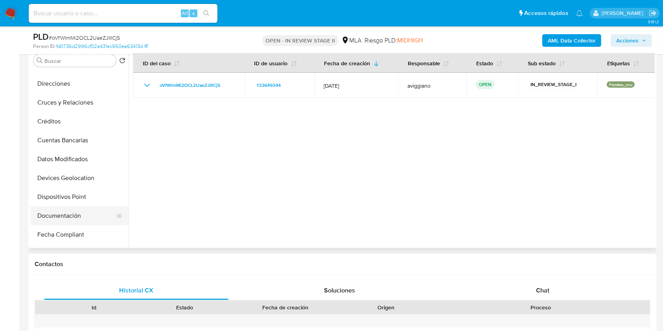
click at [66, 223] on button "Documentación" at bounding box center [76, 215] width 92 height 19
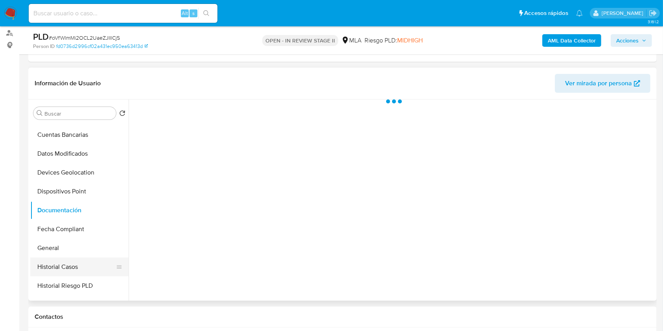
scroll to position [157, 0]
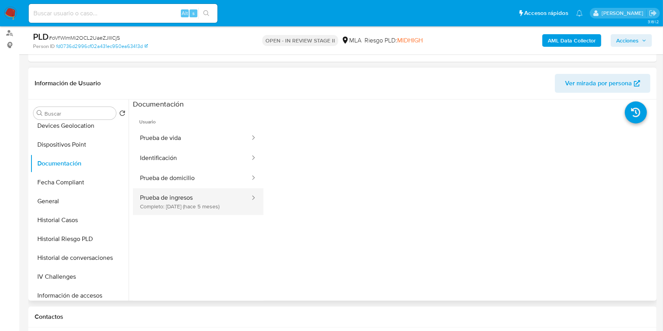
click at [202, 194] on button "Prueba de ingresos Completo: [DATE] (hace 5 meses)" at bounding box center [192, 201] width 118 height 27
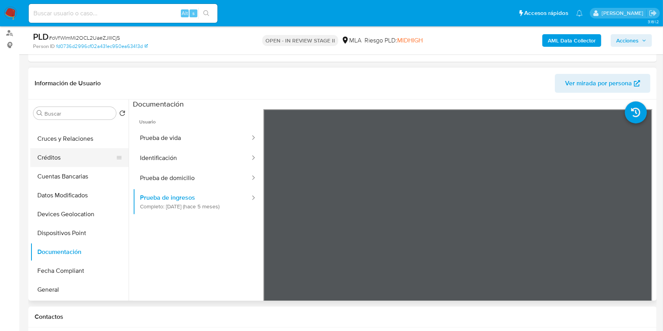
scroll to position [52, 0]
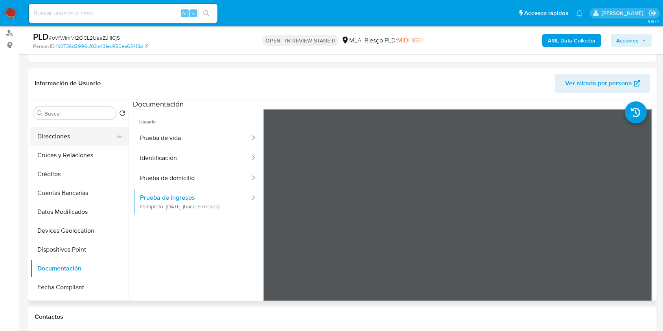
click at [70, 144] on button "Direcciones" at bounding box center [76, 136] width 92 height 19
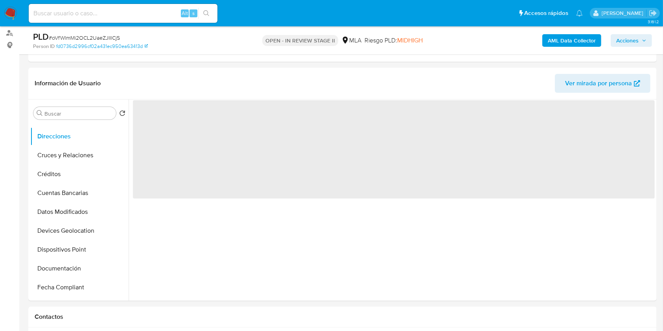
click at [638, 39] on span "Acciones" at bounding box center [627, 40] width 22 height 13
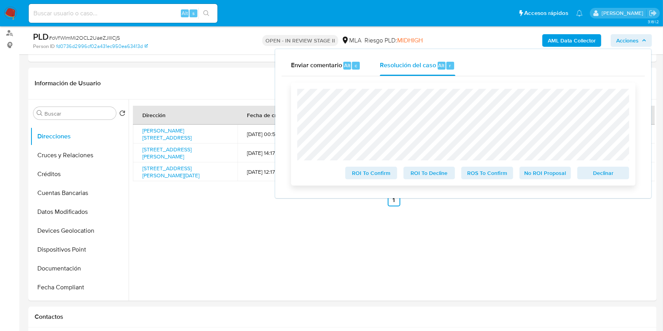
click at [595, 174] on span "Declinar" at bounding box center [603, 173] width 41 height 11
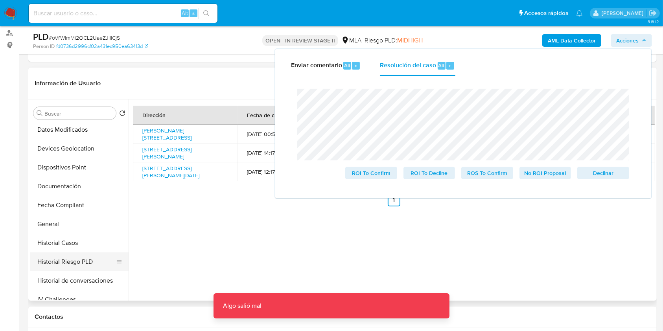
scroll to position [157, 0]
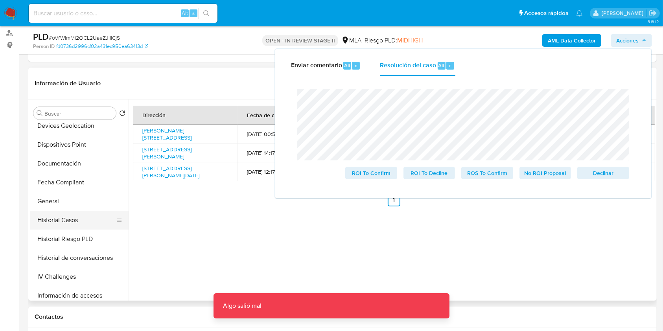
click at [77, 218] on button "Historial Casos" at bounding box center [76, 220] width 92 height 19
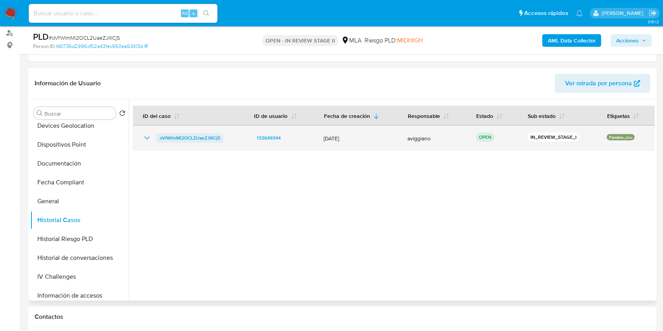
click at [195, 137] on span "oVfWlmMi2OCL2UaeZJIIlCjS" at bounding box center [190, 137] width 61 height 9
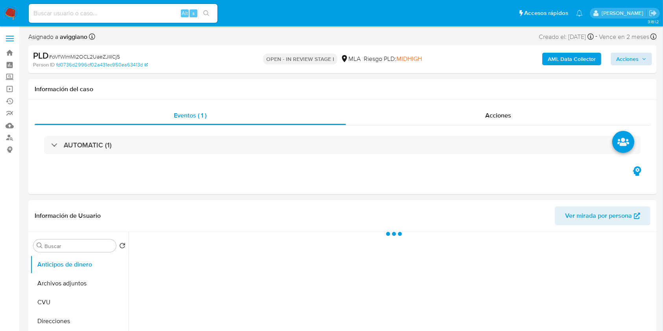
select select "10"
drag, startPoint x: 639, startPoint y: 60, endPoint x: 630, endPoint y: 63, distance: 9.2
click at [638, 60] on span "Acciones" at bounding box center [627, 59] width 22 height 13
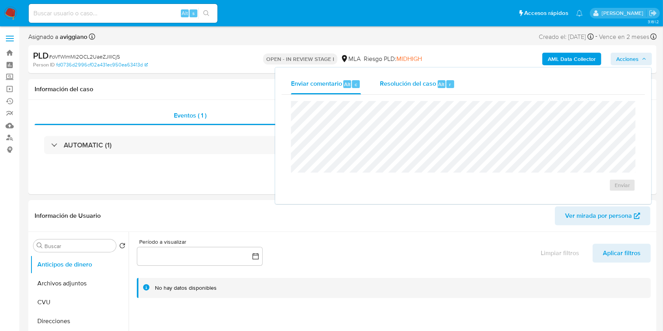
drag, startPoint x: 410, startPoint y: 80, endPoint x: 406, endPoint y: 84, distance: 5.0
click at [408, 81] on span "Resolución del caso" at bounding box center [408, 83] width 56 height 9
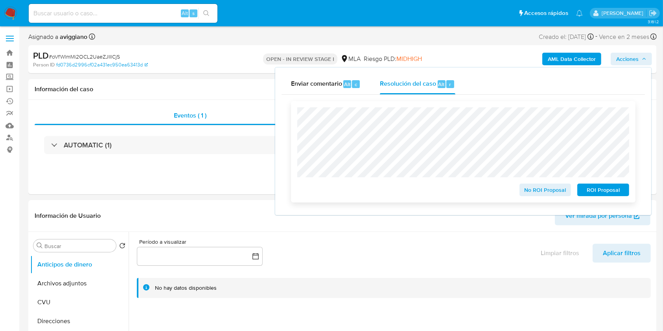
click at [587, 192] on span "ROI Proposal" at bounding box center [603, 189] width 41 height 11
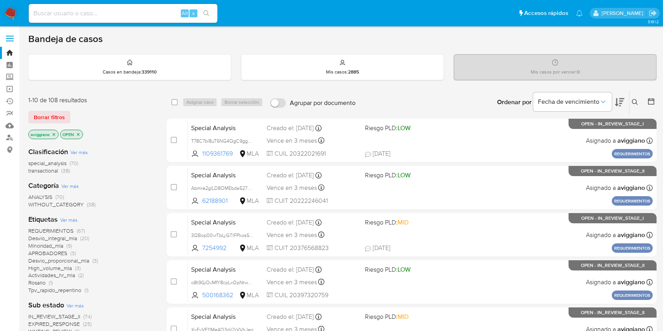
click at [55, 134] on icon "close-filter" at bounding box center [54, 134] width 5 height 5
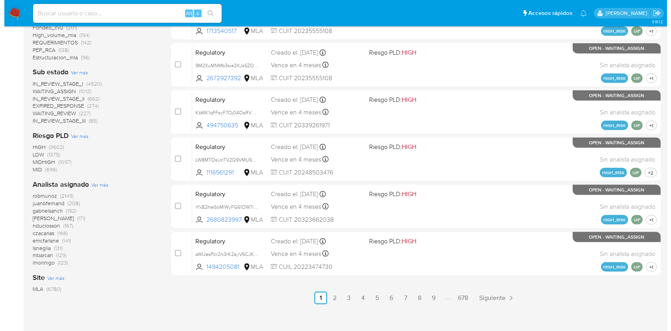
scroll to position [344, 0]
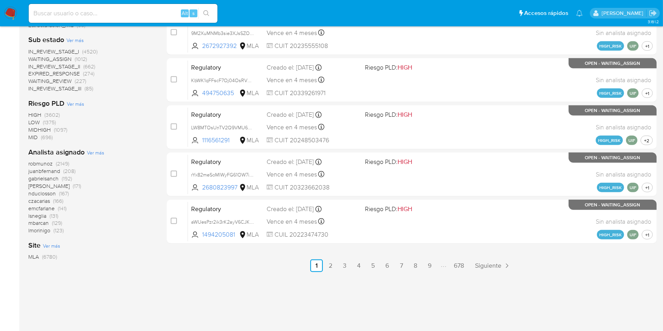
click at [95, 151] on span "Ver más" at bounding box center [95, 152] width 17 height 7
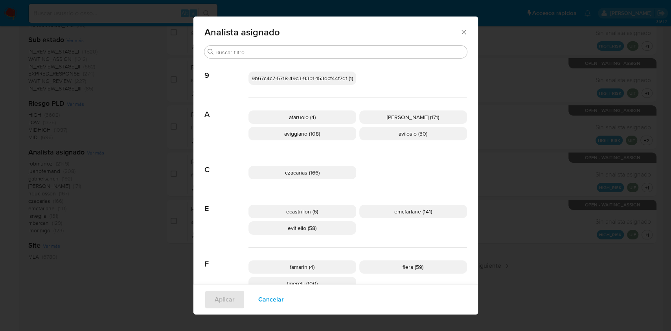
click at [303, 134] on span "aviggiano (108)" at bounding box center [302, 134] width 36 height 8
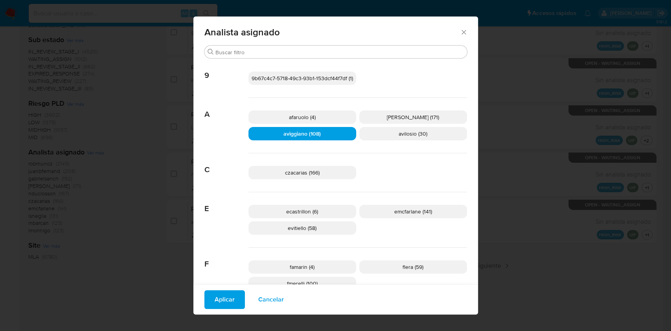
click at [215, 298] on span "Aplicar" at bounding box center [225, 299] width 20 height 17
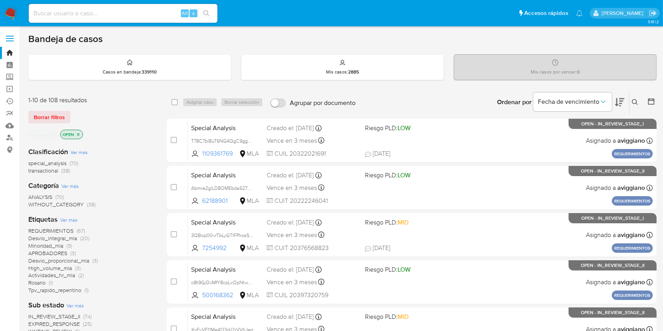
click at [79, 133] on icon "close-filter" at bounding box center [78, 134] width 5 height 5
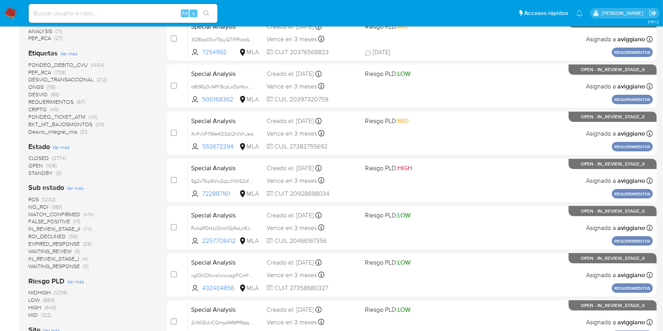
scroll to position [210, 0]
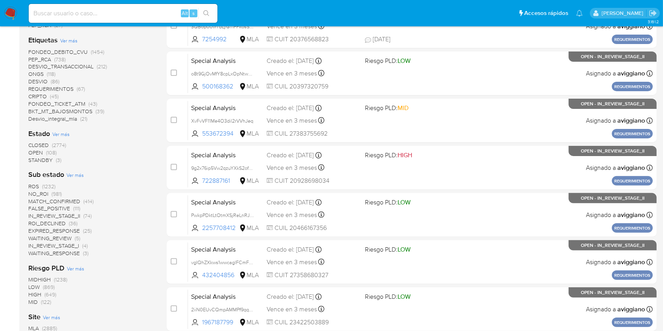
click at [39, 151] on span "OPEN" at bounding box center [35, 153] width 15 height 8
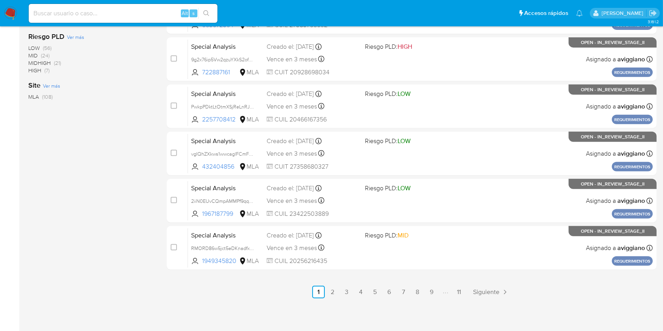
scroll to position [266, 0]
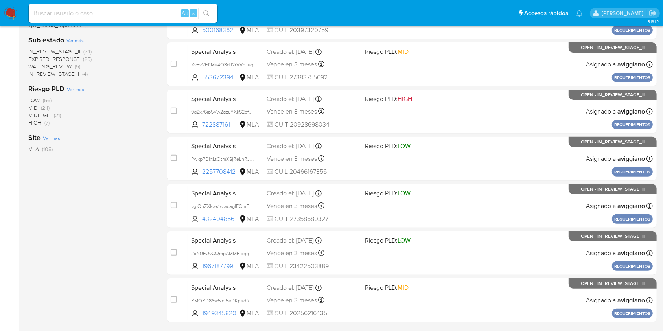
click at [42, 119] on span "HIGH (7)" at bounding box center [38, 122] width 21 height 7
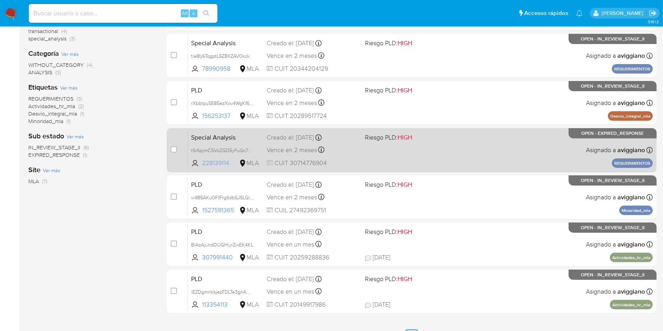
scroll to position [72, 0]
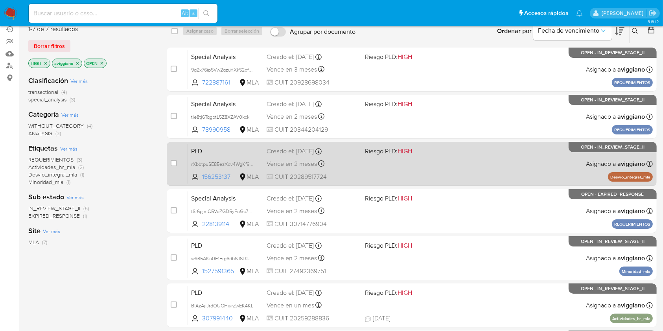
click at [499, 161] on div "PLD rXbbtpuSE85ezXov4WgKf669 156253137 MLA Riesgo PLD: HIGH Creado el: 12/09/20…" at bounding box center [420, 164] width 465 height 40
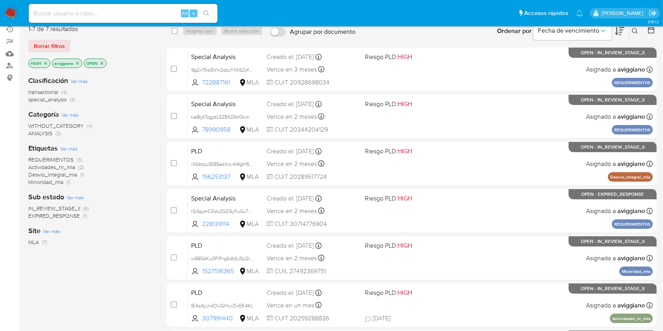
click at [77, 61] on icon "close-filter" at bounding box center [77, 63] width 5 height 5
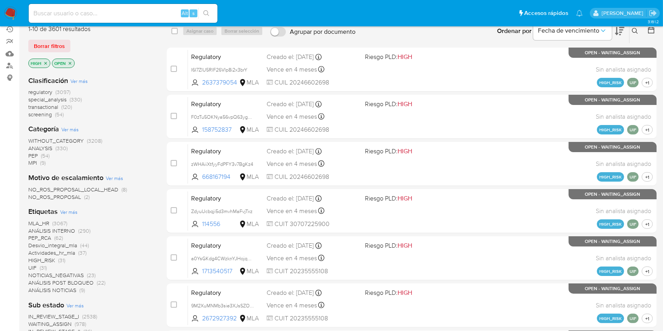
click at [44, 61] on icon "close-filter" at bounding box center [45, 63] width 5 height 5
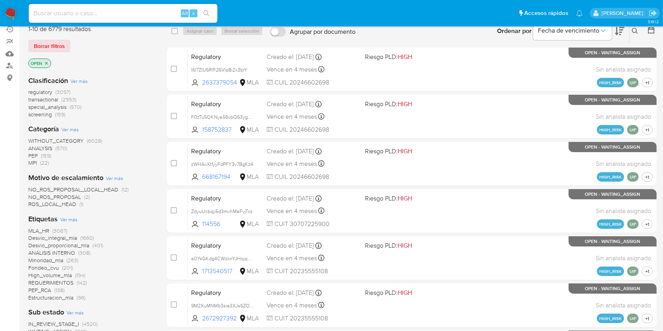
click at [44, 61] on icon "close-filter" at bounding box center [46, 63] width 5 height 5
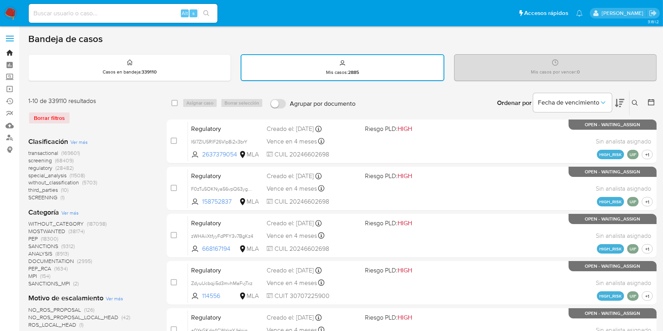
click at [14, 50] on link "Bandeja" at bounding box center [47, 53] width 94 height 12
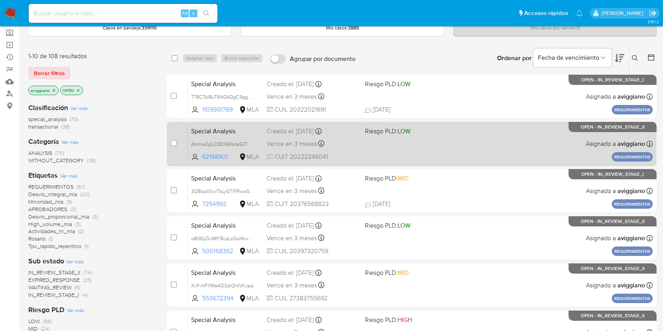
scroll to position [105, 0]
